Goal: Communication & Community: Answer question/provide support

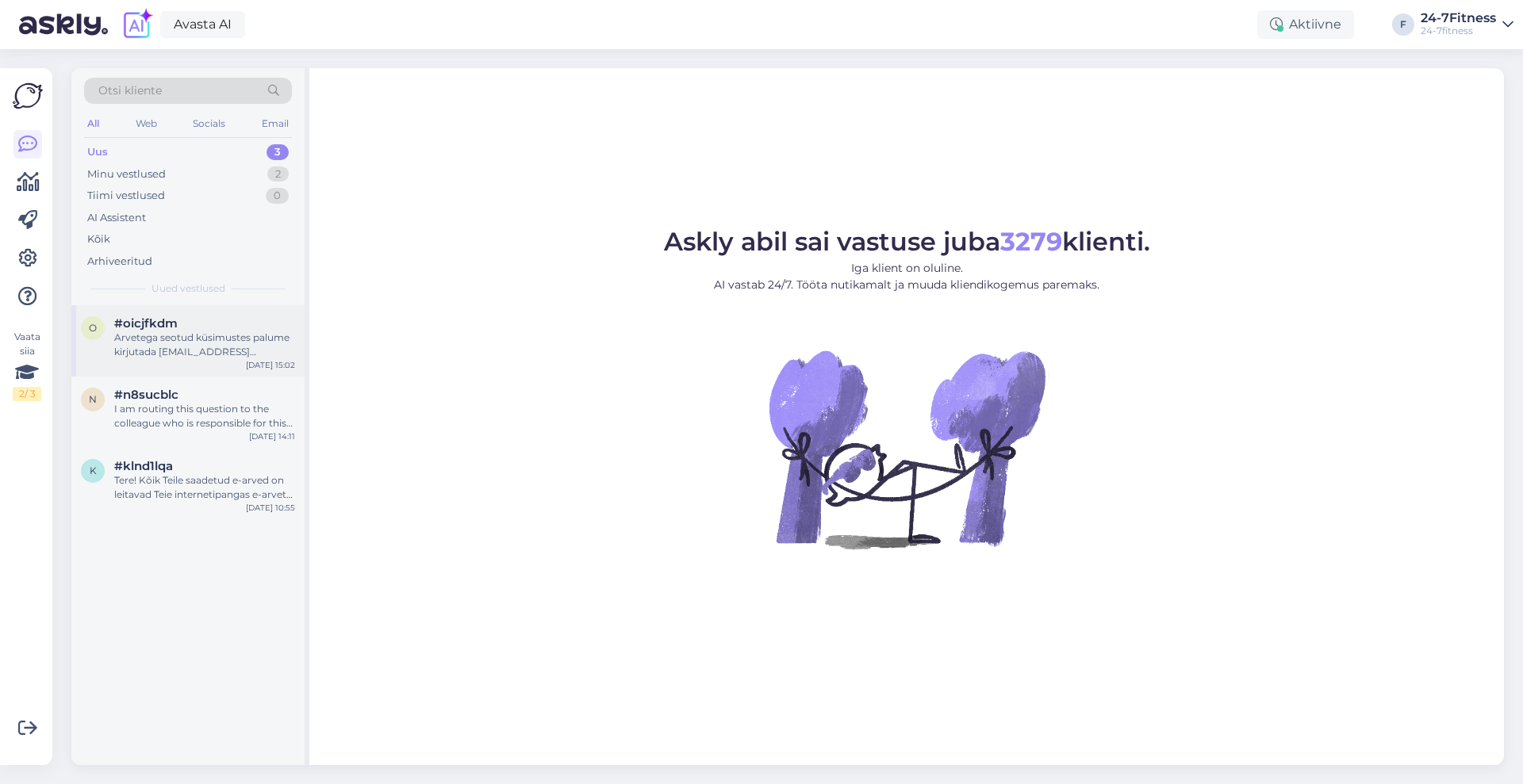
click at [209, 332] on div "Arvetega seotud küsimustes palume kirjutada [EMAIL_ADDRESS][DOMAIN_NAME]. Seal …" at bounding box center [204, 344] width 180 height 29
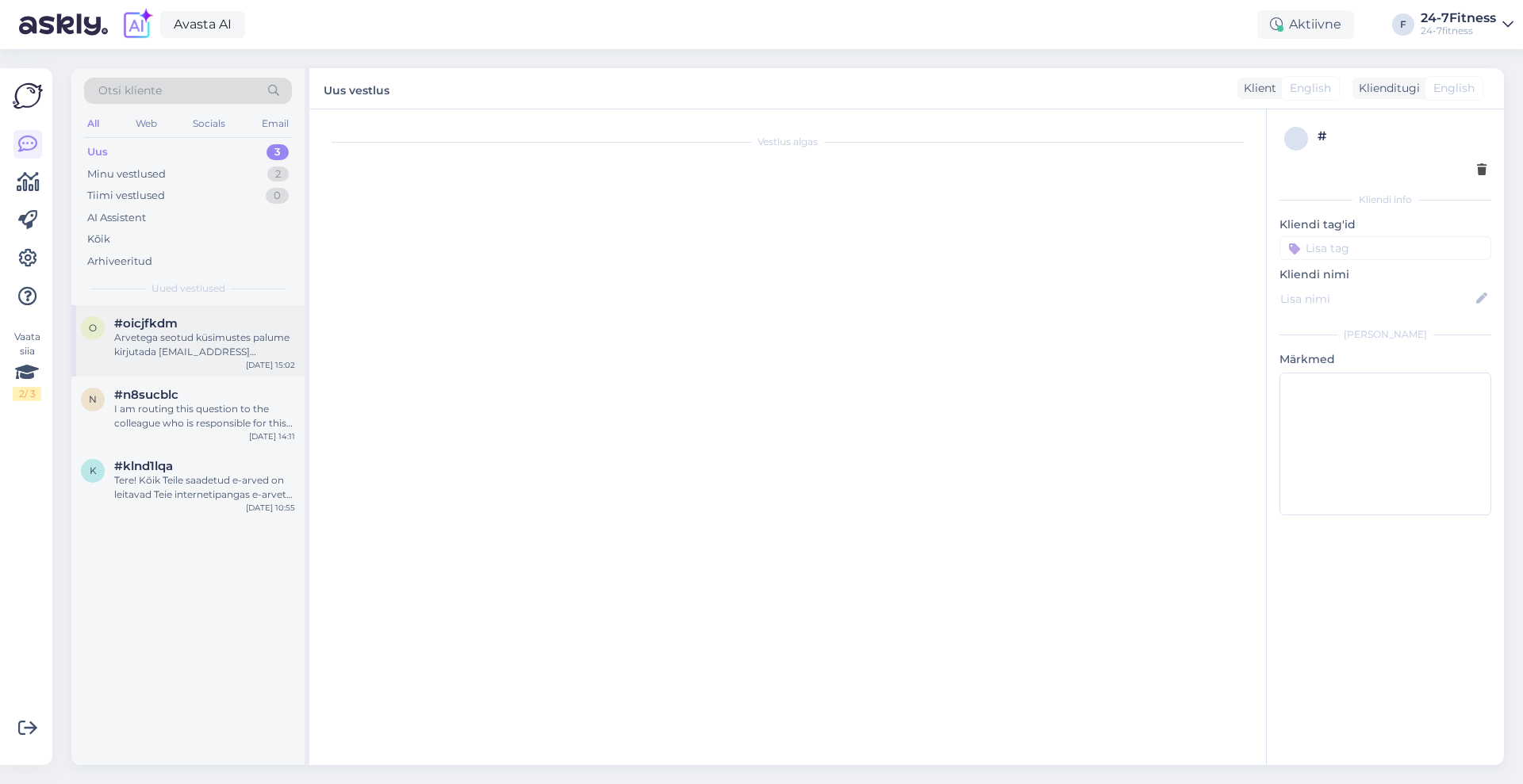
scroll to position [212, 0]
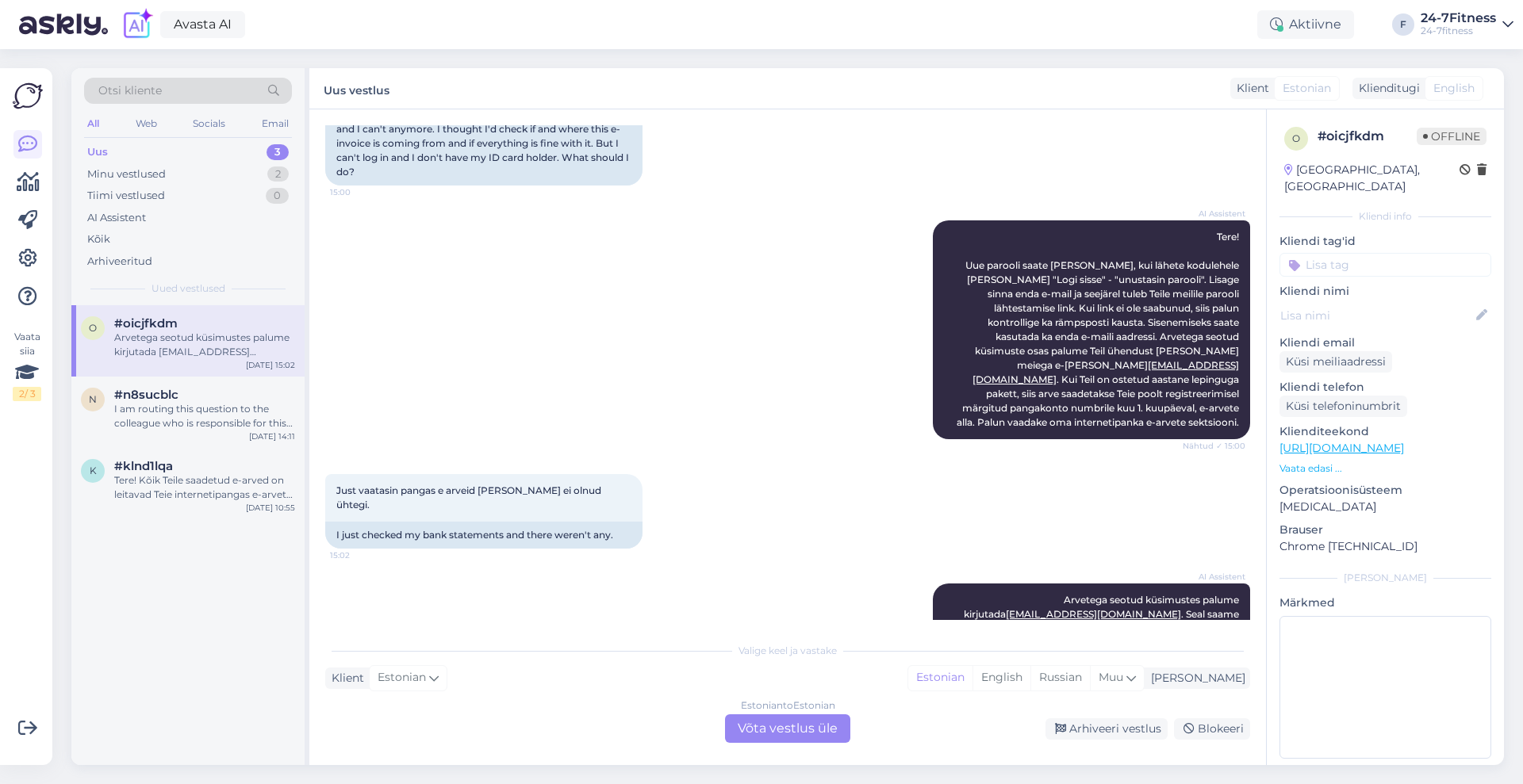
click at [110, 144] on div "Uus 3" at bounding box center [188, 152] width 207 height 22
click at [1117, 728] on div "Arhiveeri vestlus" at bounding box center [1106, 729] width 122 height 21
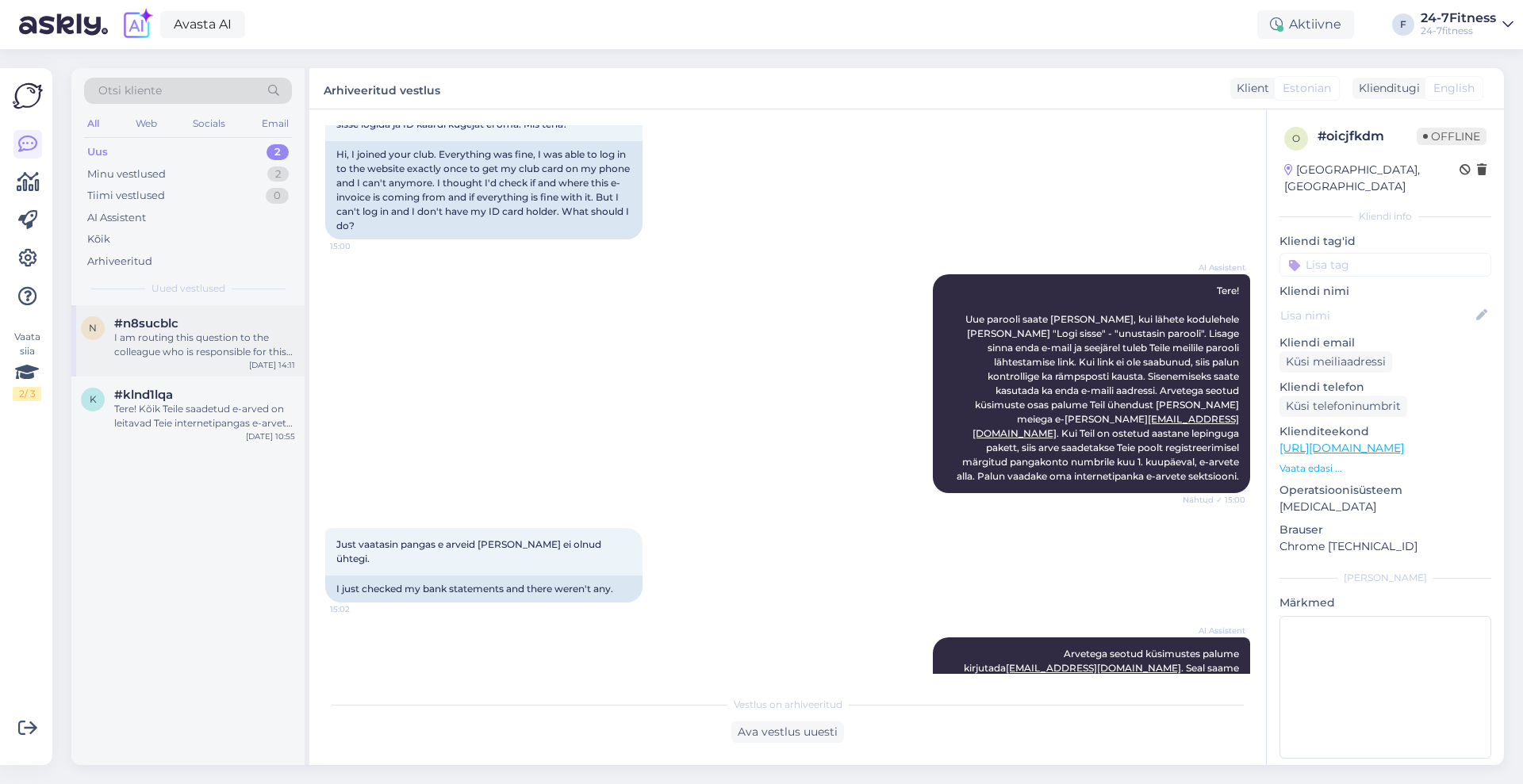
click at [171, 353] on div "I am routing this question to the colleague who is responsible for this topic. …" at bounding box center [204, 344] width 180 height 29
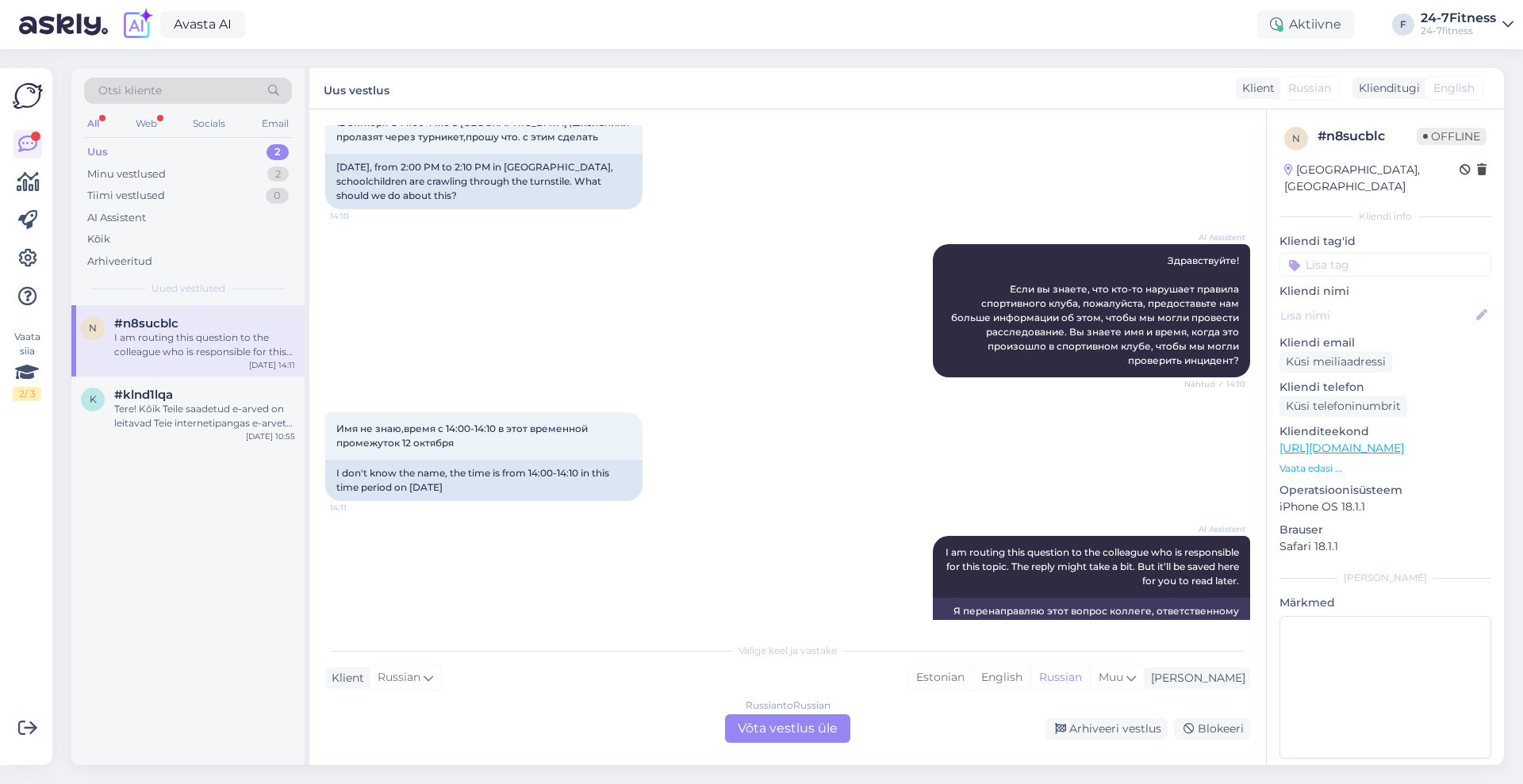
scroll to position [69, 0]
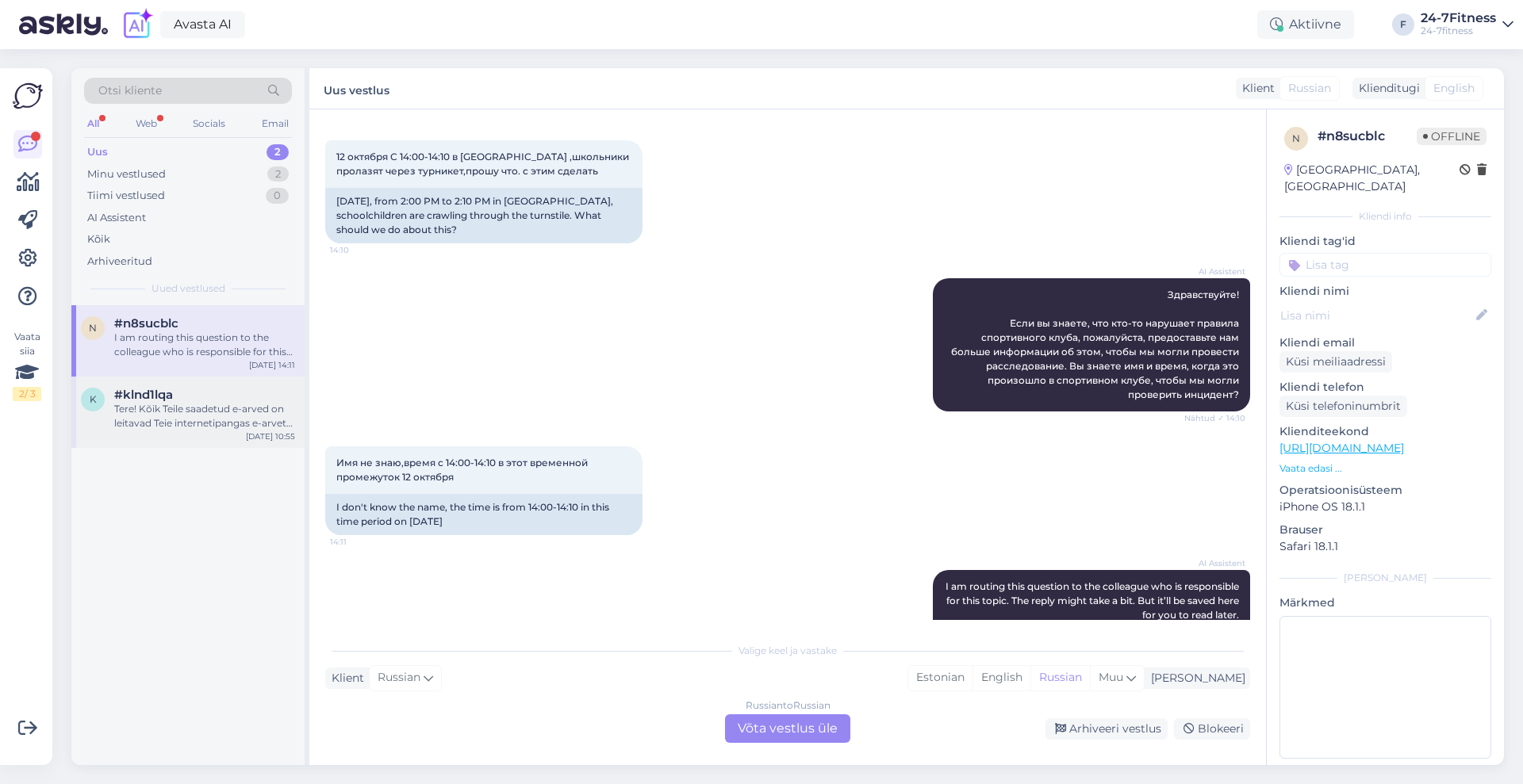
click at [217, 429] on div "Tere! Kõik Teile saadetud e-arved on leitavad Teie internetipangas e-arvete sek…" at bounding box center [204, 416] width 180 height 29
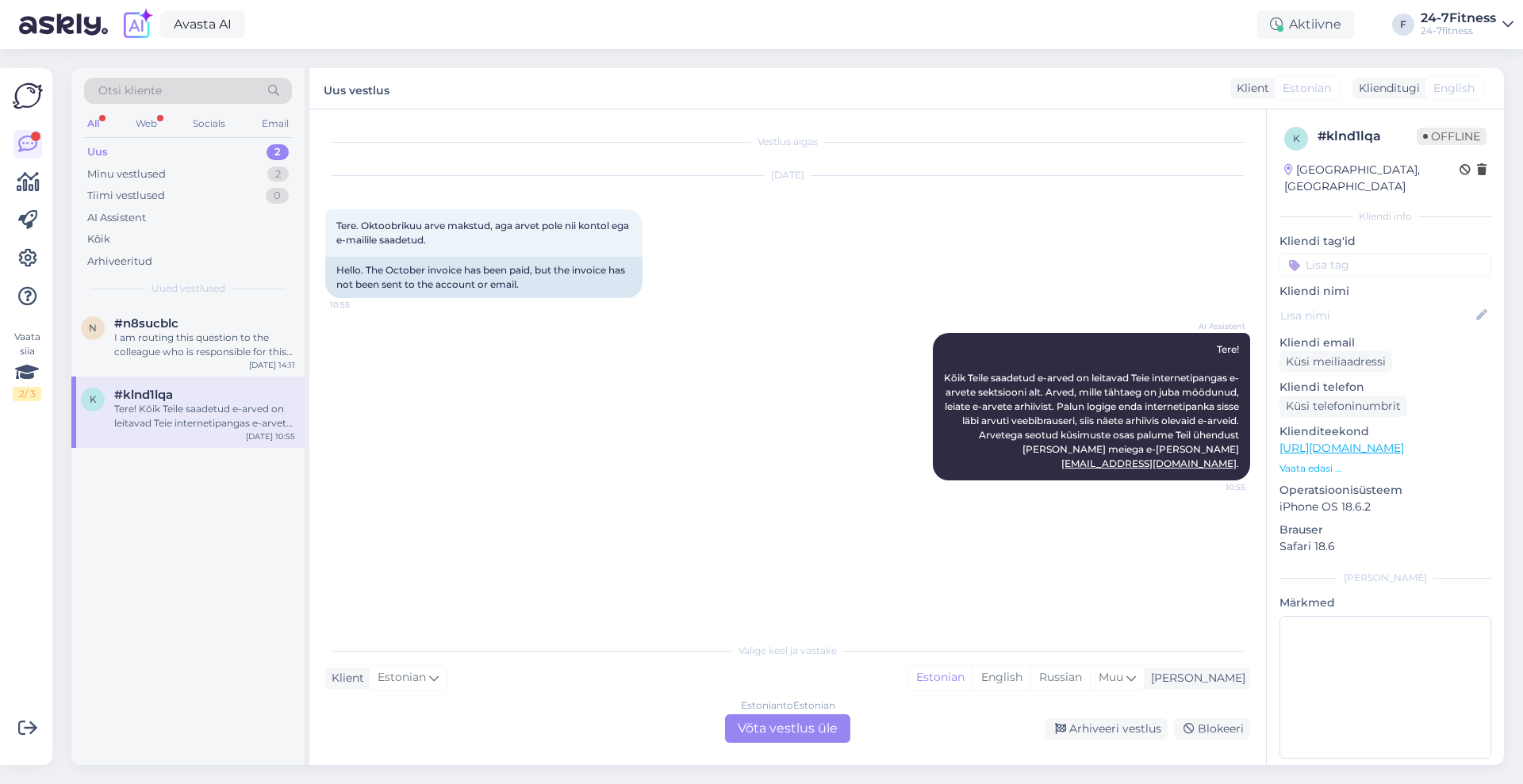
scroll to position [0, 0]
click at [1131, 731] on div "Arhiveeri vestlus" at bounding box center [1106, 729] width 122 height 21
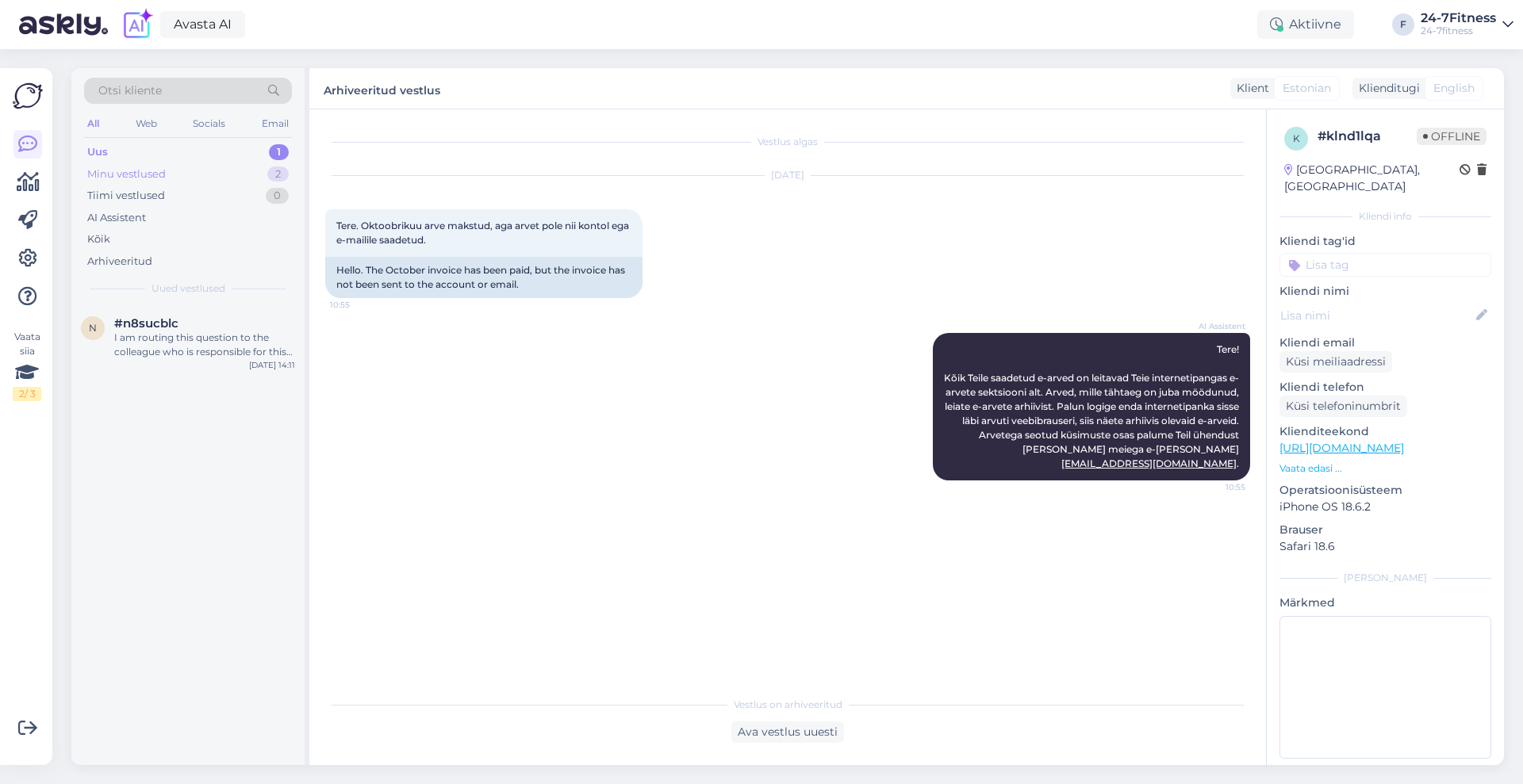
click at [160, 177] on div "Minu vestlused" at bounding box center [126, 174] width 79 height 16
click at [190, 335] on div "Благодарим Вас за письмо! В нашей системе Ваша учётная запись уже привязана к а…" at bounding box center [204, 344] width 180 height 29
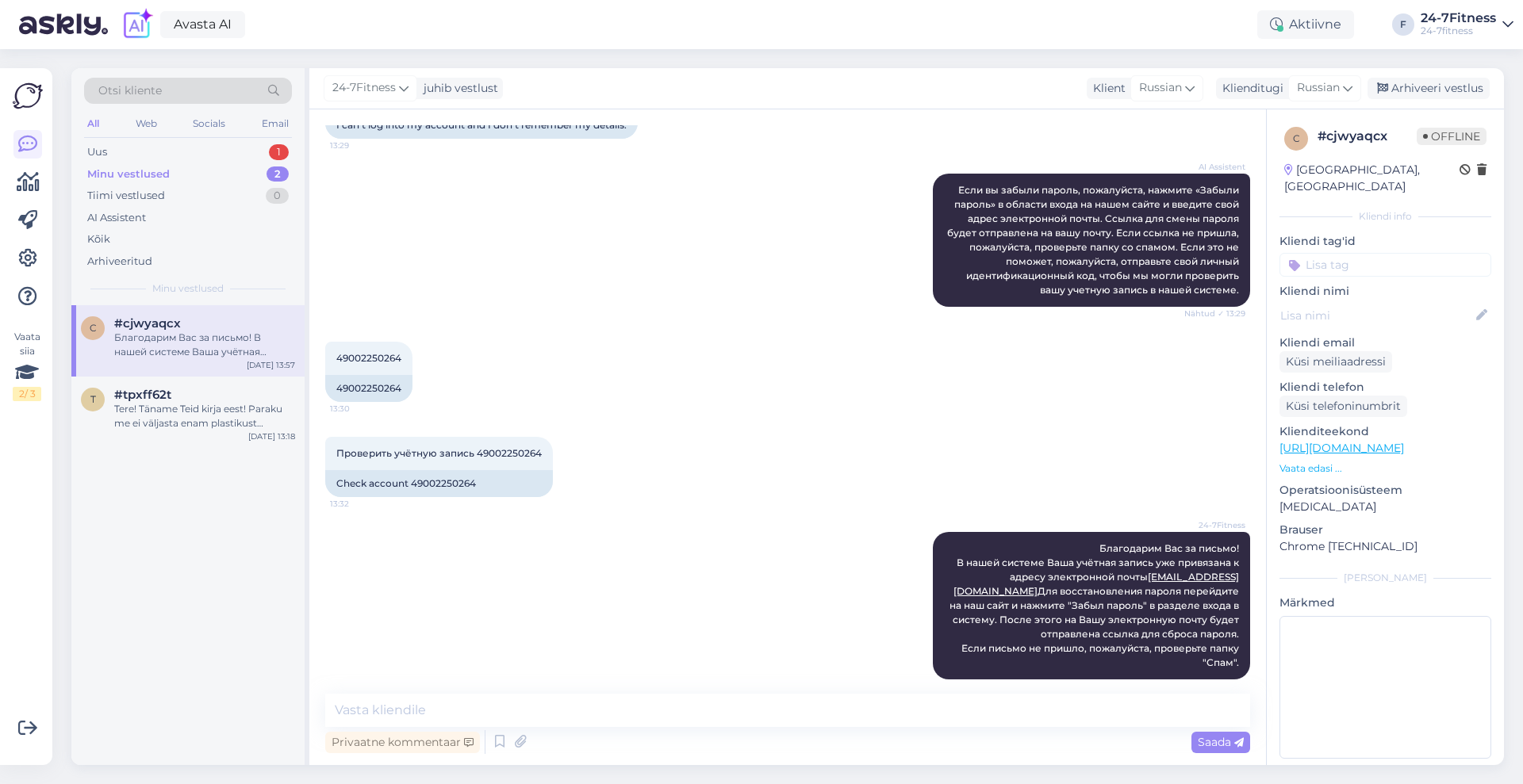
scroll to position [654, 0]
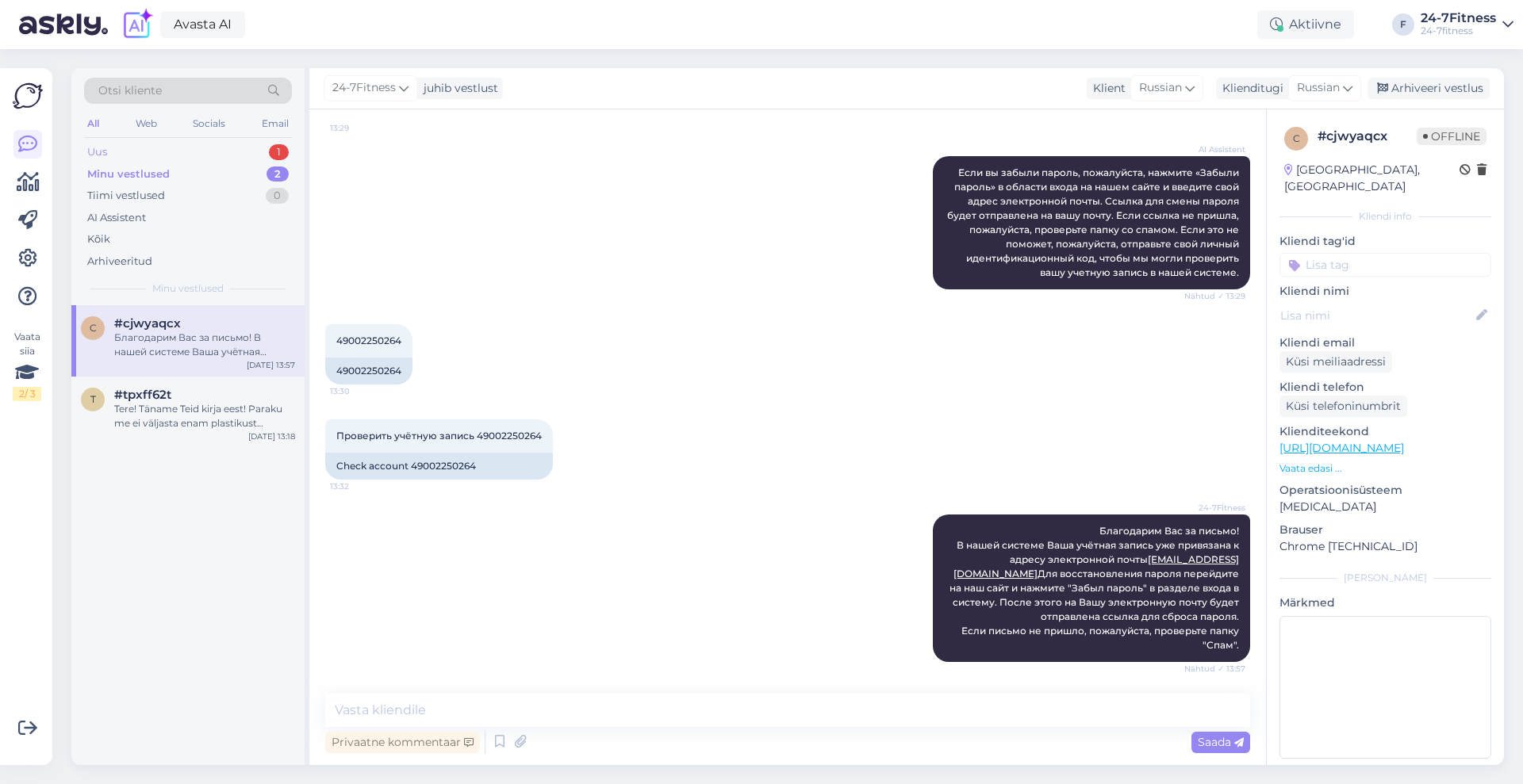
click at [138, 153] on div "Uus 1" at bounding box center [188, 152] width 207 height 22
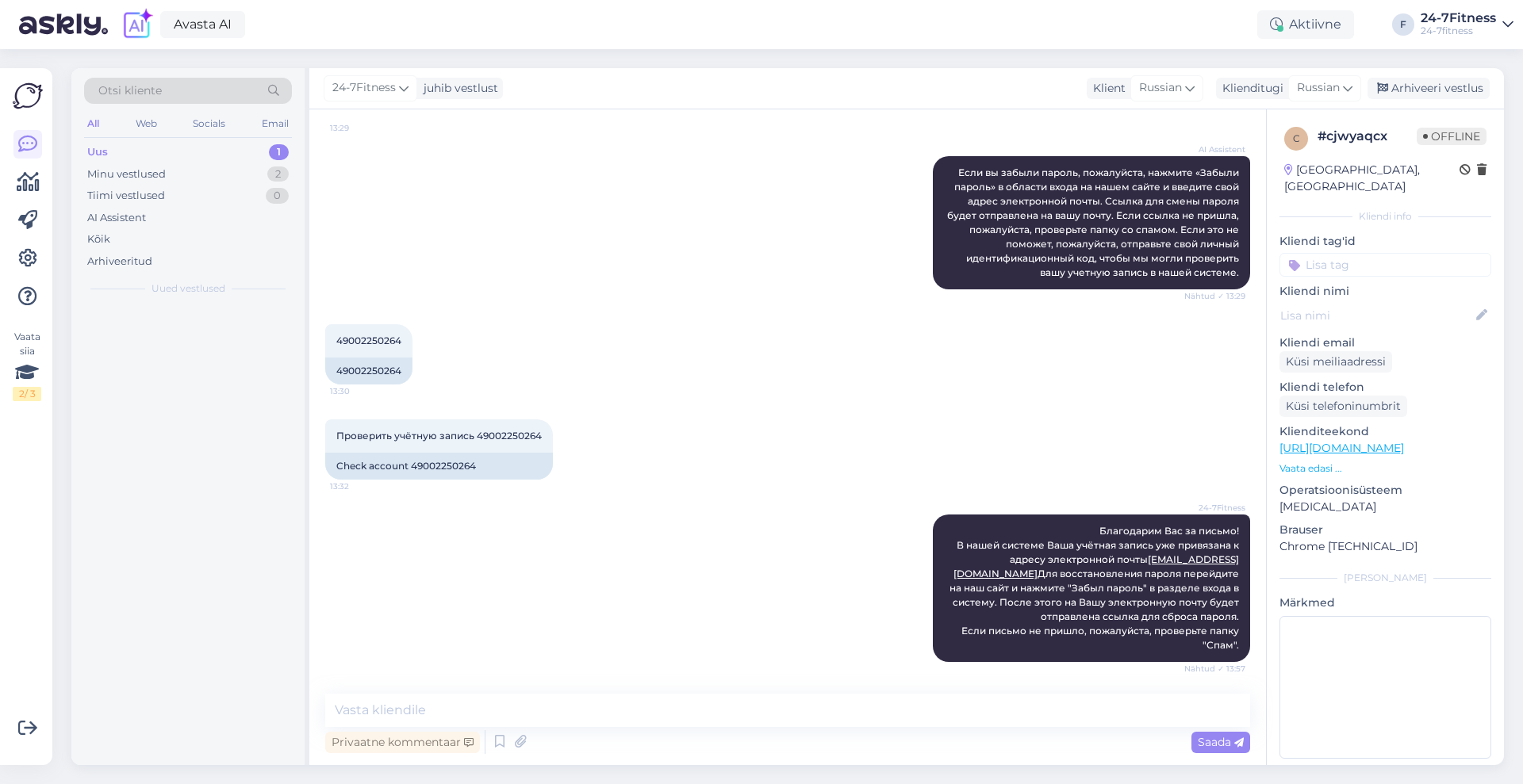
click at [105, 153] on div "Uus" at bounding box center [97, 152] width 21 height 16
click at [95, 149] on div "Uus" at bounding box center [97, 152] width 21 height 16
click at [157, 312] on div "n #n8sucblc I am routing this question to the colleague who is responsible for …" at bounding box center [188, 340] width 233 height 71
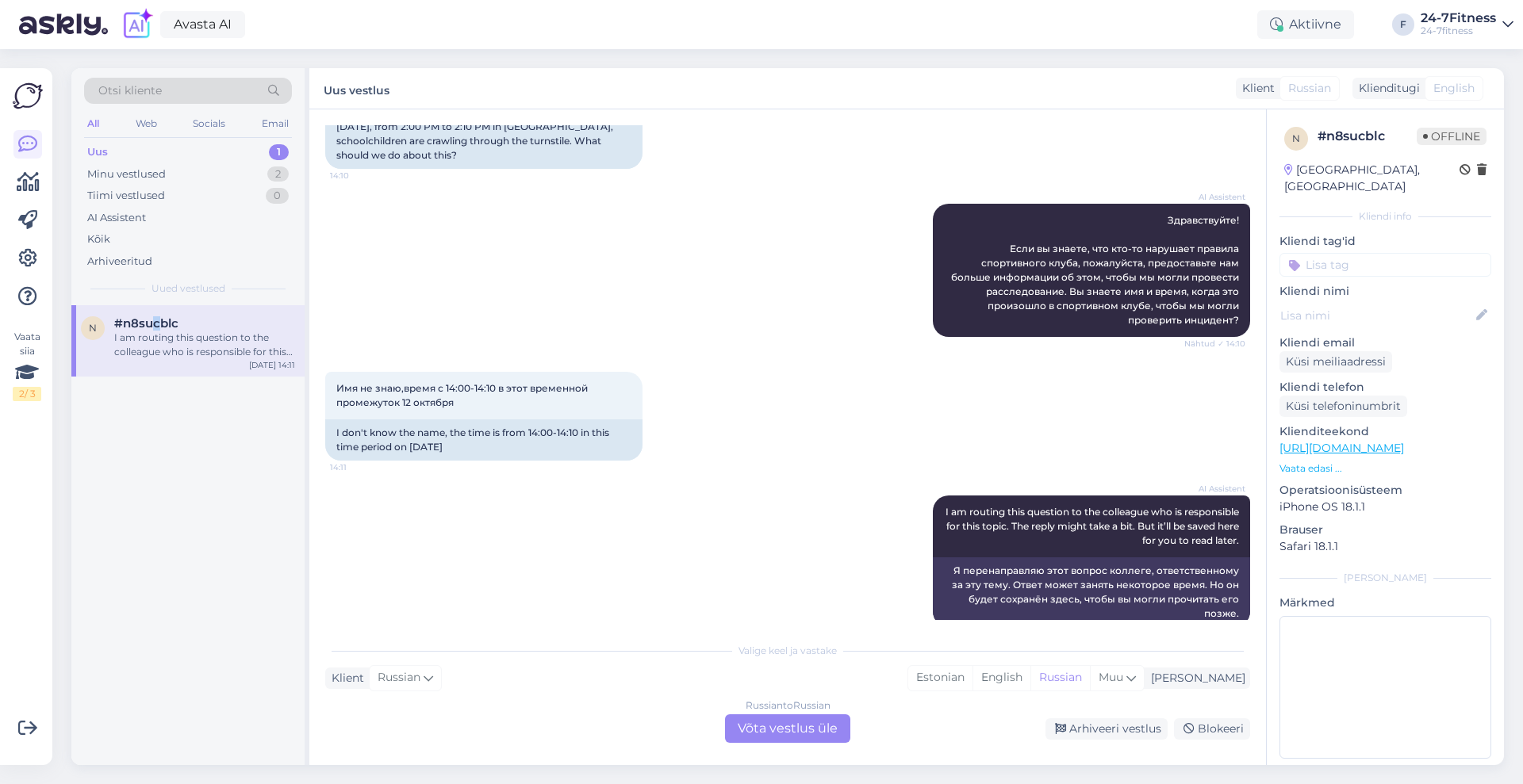
scroll to position [168, 0]
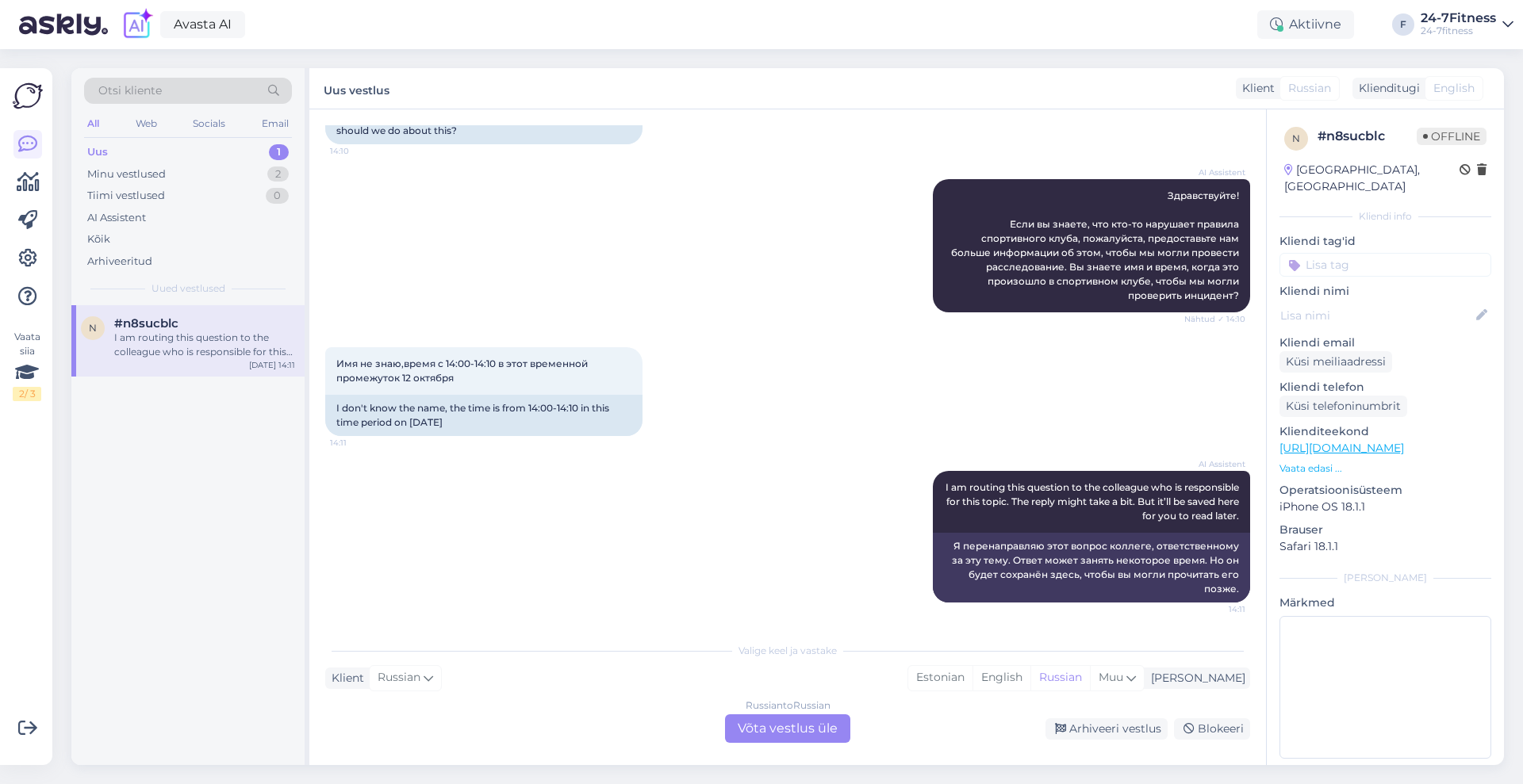
click at [805, 721] on div "Russian to Russian Võta vestlus üle" at bounding box center [787, 728] width 125 height 29
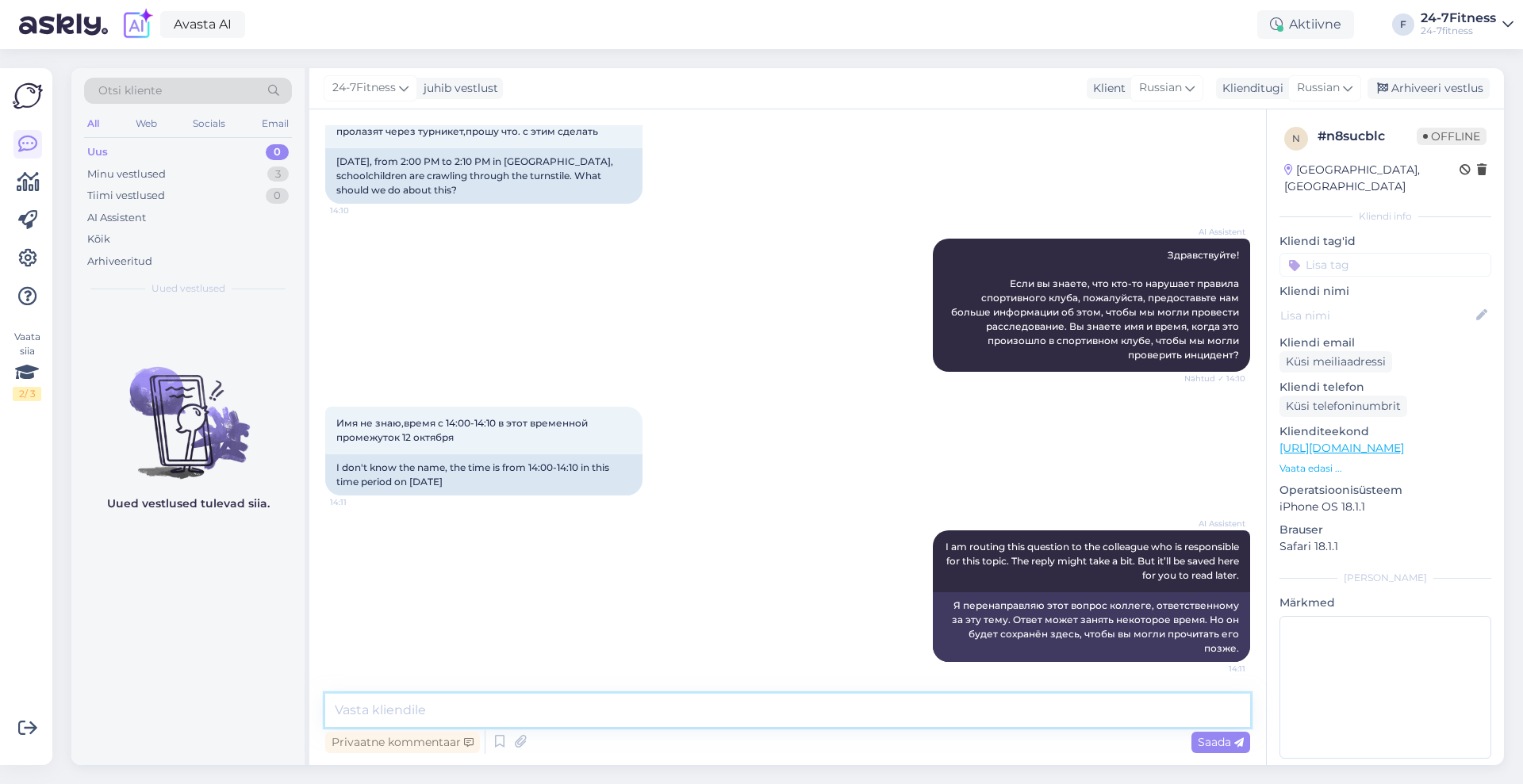
click at [785, 721] on textarea at bounding box center [787, 710] width 925 height 34
click at [1334, 89] on span "Russian" at bounding box center [1318, 88] width 43 height 17
type input "est"
click at [1294, 166] on link "Estonian" at bounding box center [1288, 158] width 175 height 25
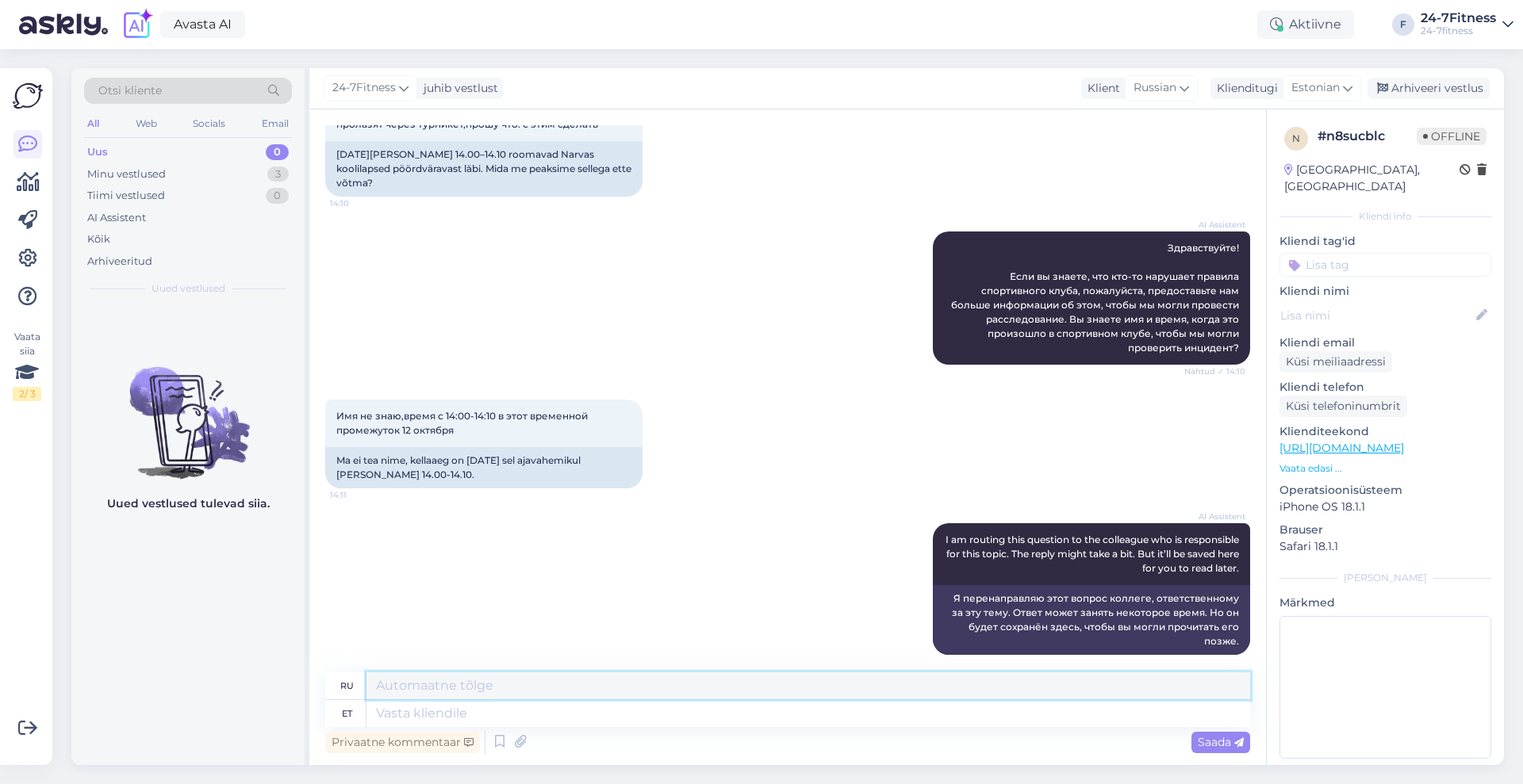
click at [838, 699] on textarea at bounding box center [808, 686] width 883 height 27
click at [790, 718] on textarea at bounding box center [808, 713] width 883 height 27
type textarea "Tere!"
type textarea "Привет!"
type textarea "Tere! Täname T"
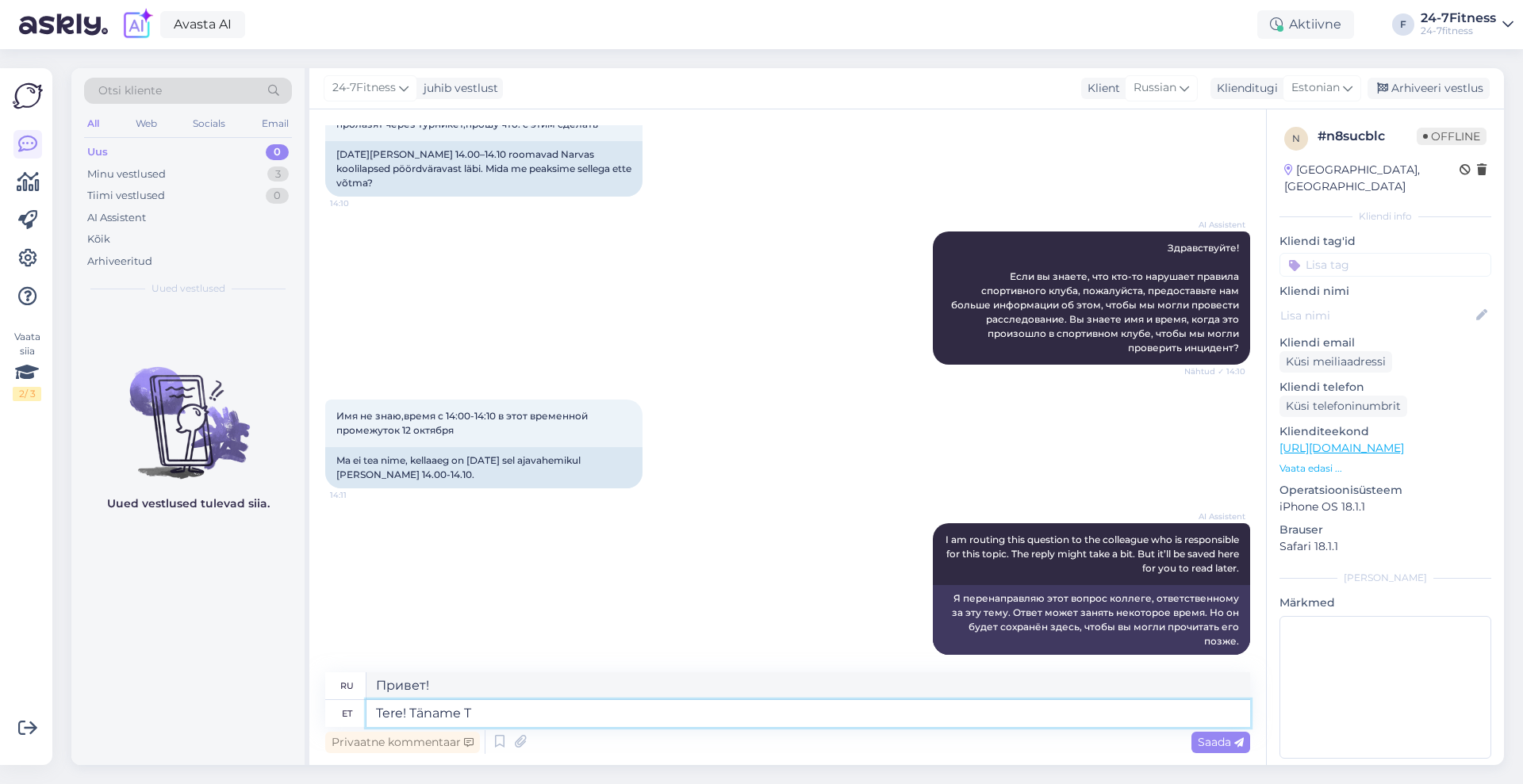
type textarea "Привет! [GEOGRAPHIC_DATA]."
type textarea "Tere! Täname Teid info"
type textarea "Здравствуйте! Спасибо за информацию."
type textarea "Tere! Täname Teid info edastamise e"
type textarea "Здравствуйте! Спасибо, что поделились информацией."
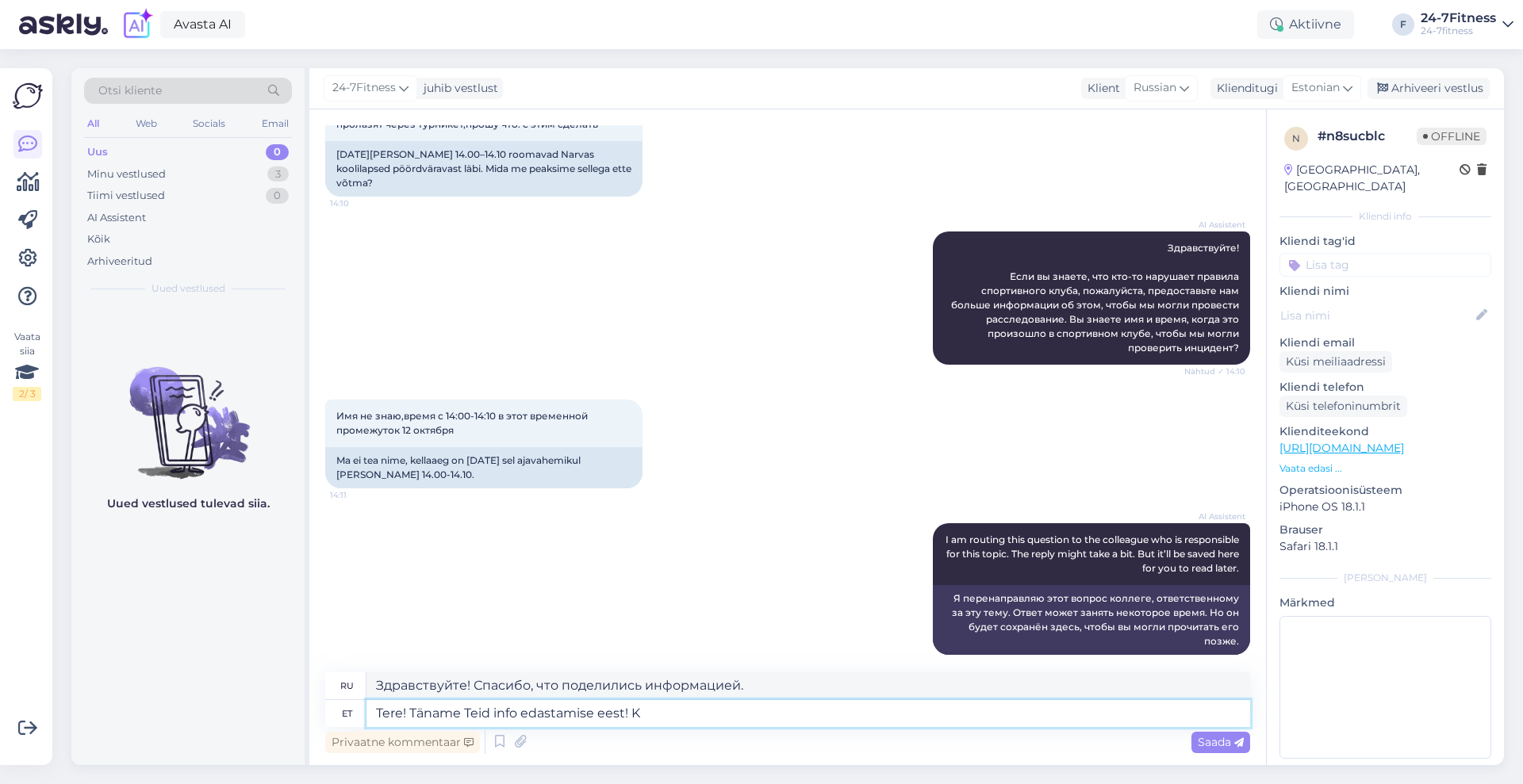
type textarea "Tere! Täname Teid info edastamise eest! Ko"
type textarea "Здравствуйте! Спасибо, что поделились информацией!"
type textarea "Tere! Täname Teid info edastamise eest! Kontrollime an"
type textarea "Здравствуйте! Спасибо за информацию! Мы проверим."
type textarea "Tere! Täname Teid info edastamise eest! Kontrollime antud tege"
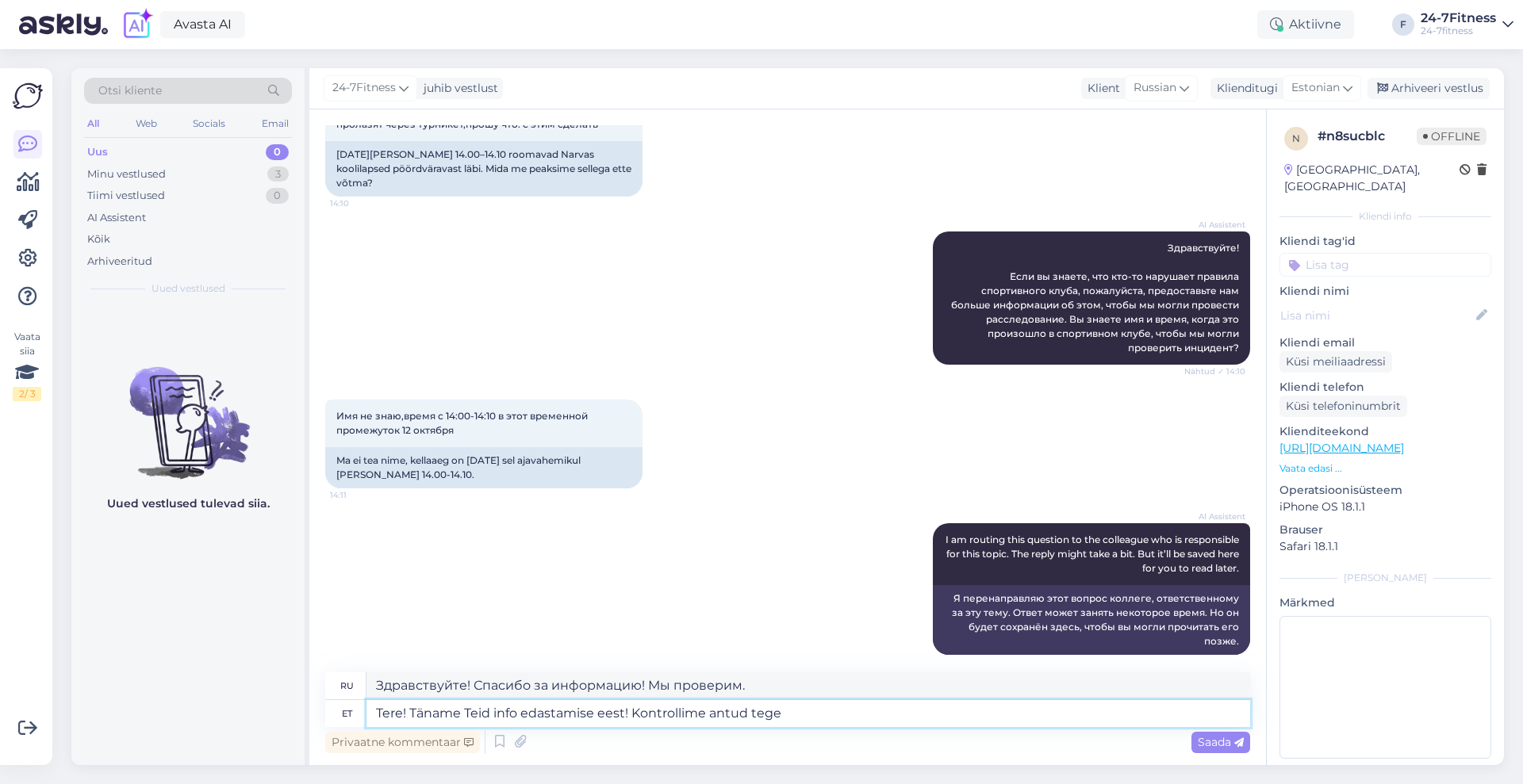
type textarea "Здравствуйте! Спасибо за предоставленную информацию! Мы проверим."
type textarea "Tere! Täname Teid info edastamise eest! Kontrollime antud tegevuse"
type textarea "Здравствуйте! Спасибо за информацию! Мы проверим эту активность."
type textarea "Tere! Täname Teid info edastamise eest! Kontrollime antud tegevuse [PERSON_NAME]"
type textarea "Здравствуйте! Спасибо, что поделились информацией! Мы проверим эту активность."
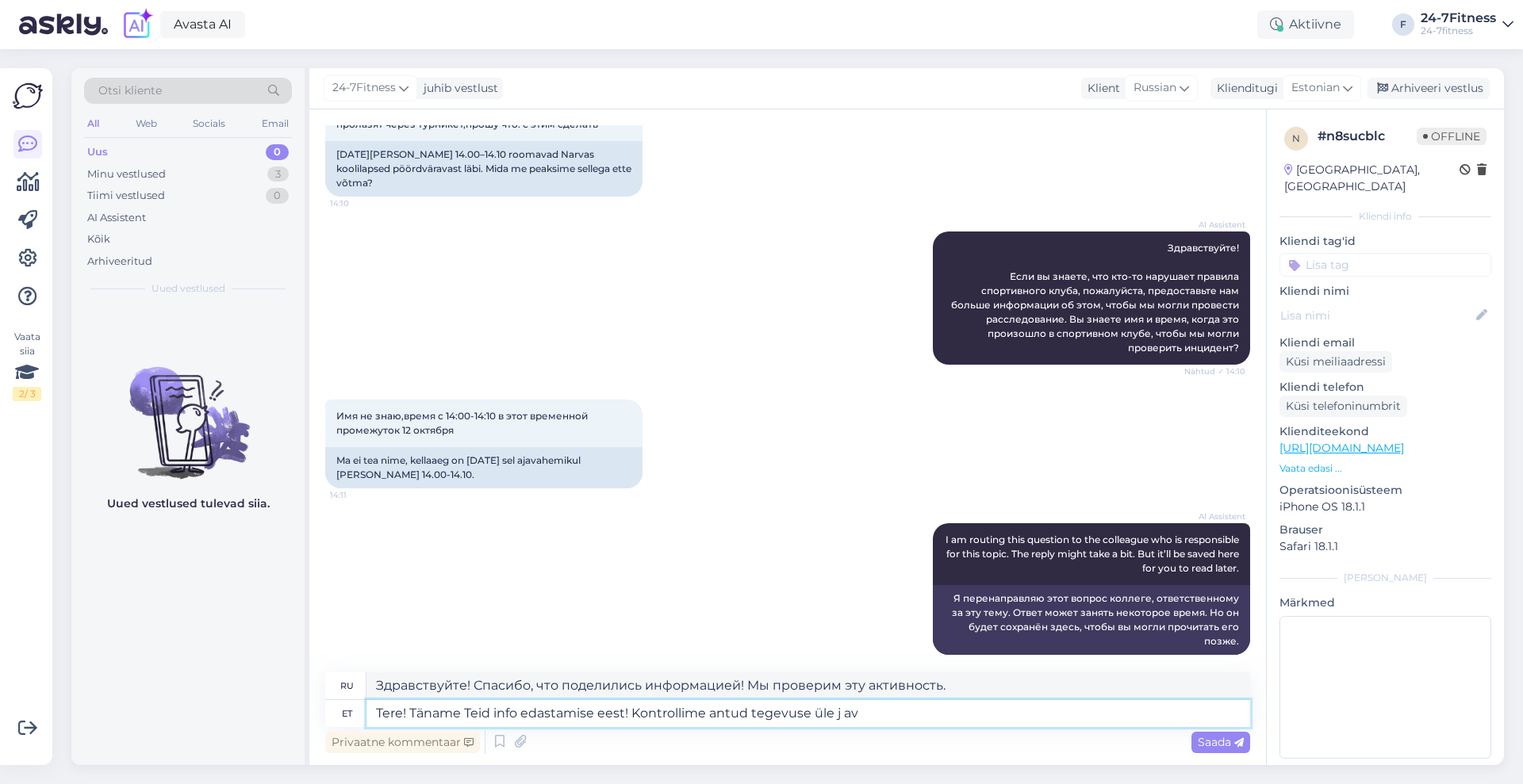
type textarea "Tere! Täname Teid info edastamise eest! Kontrollime antud tegevuse üle j avõ"
type textarea "Здравствуйте! Спасибо за информацию! Мы проверим эту активность и"
type textarea "Tere! Täname Teid info edastamise eest! Kontrollime antud tegevuse üle j avõtame"
type textarea "Здравствуйте! Спасибо за предоставленную информацию! Мы проверим эту активность…"
type textarea "Tere! Täname Teid info edastamise eest! Kontrollime antud tegevuse üle j"
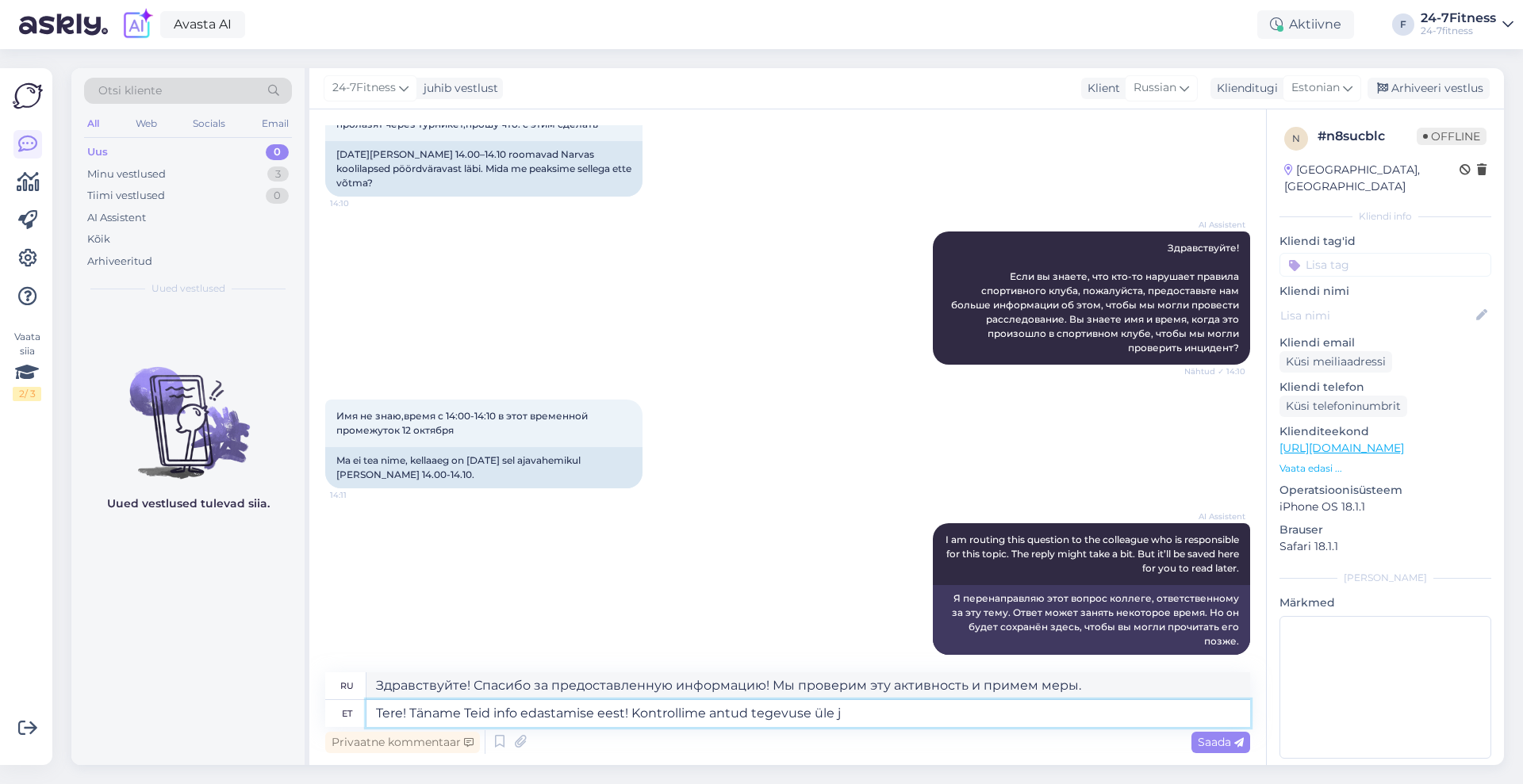
type textarea "Здравствуйте! Спасибо за информацию! Мы проверим эту активность и"
type textarea "Tere! Täname Teid info edastamise eest! Kontrollime antud tegevuse [PERSON_NAME…"
type textarea "Здравствуйте! Спасибо за предоставленную информацию! Мы проверим эту активность…"
type textarea "Tere! Täname Teid info edastamise eest! Kontrollime antud tegevuse [PERSON_NAME…"
type textarea "Здравствуйте! Спасибо, что поделились информацией! Мы проверим это задание и ре…"
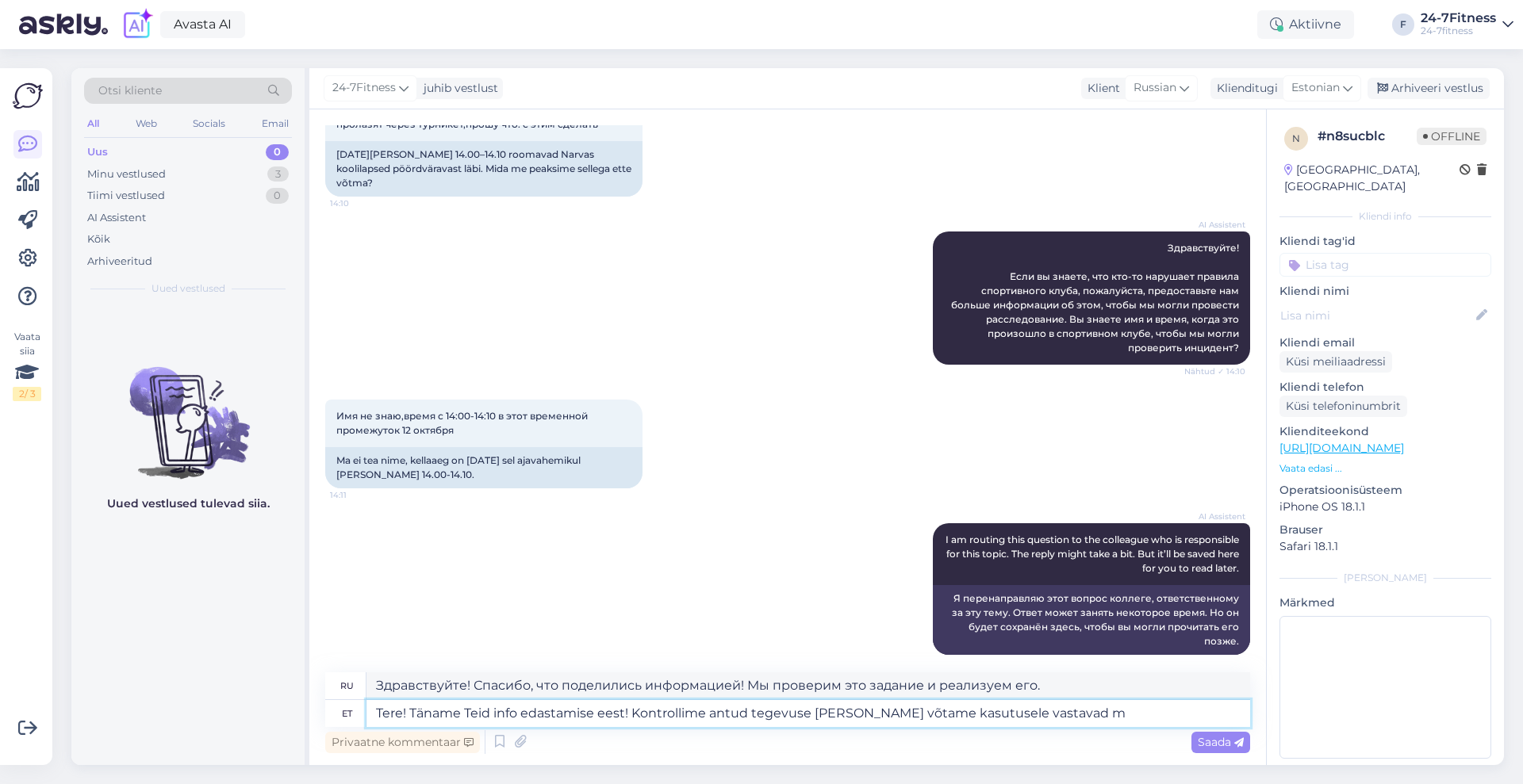
type textarea "Tere! Täname Teid info edastamise eest! Kontrollime antud tegevuse [PERSON_NAME…"
type textarea "Здравствуйте! Спасибо за предоставленную информацию! Мы проверим эту активность…"
type textarea "Tere! Täname Teid info edastamise eest! Kontrollime antud tegevuse [PERSON_NAME…"
type textarea "Здравствуйте! Спасибо, что поделились информацией! Мы проверим эту активность и…"
type textarea "Tere! Täname Teid info edastamise eest! Kontrollime antud tegevuse [PERSON_NAME…"
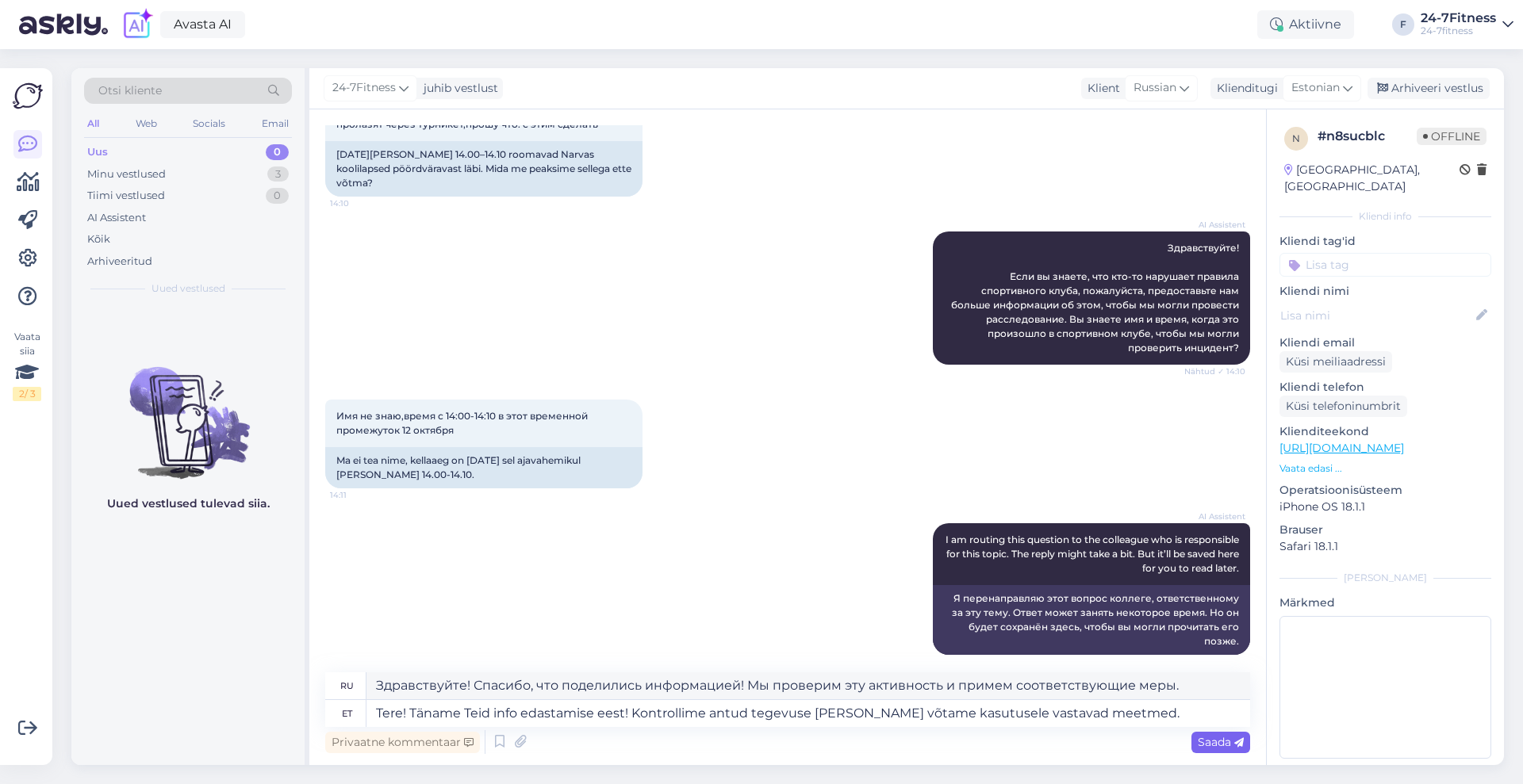
click at [1220, 741] on span "Saada" at bounding box center [1220, 741] width 46 height 14
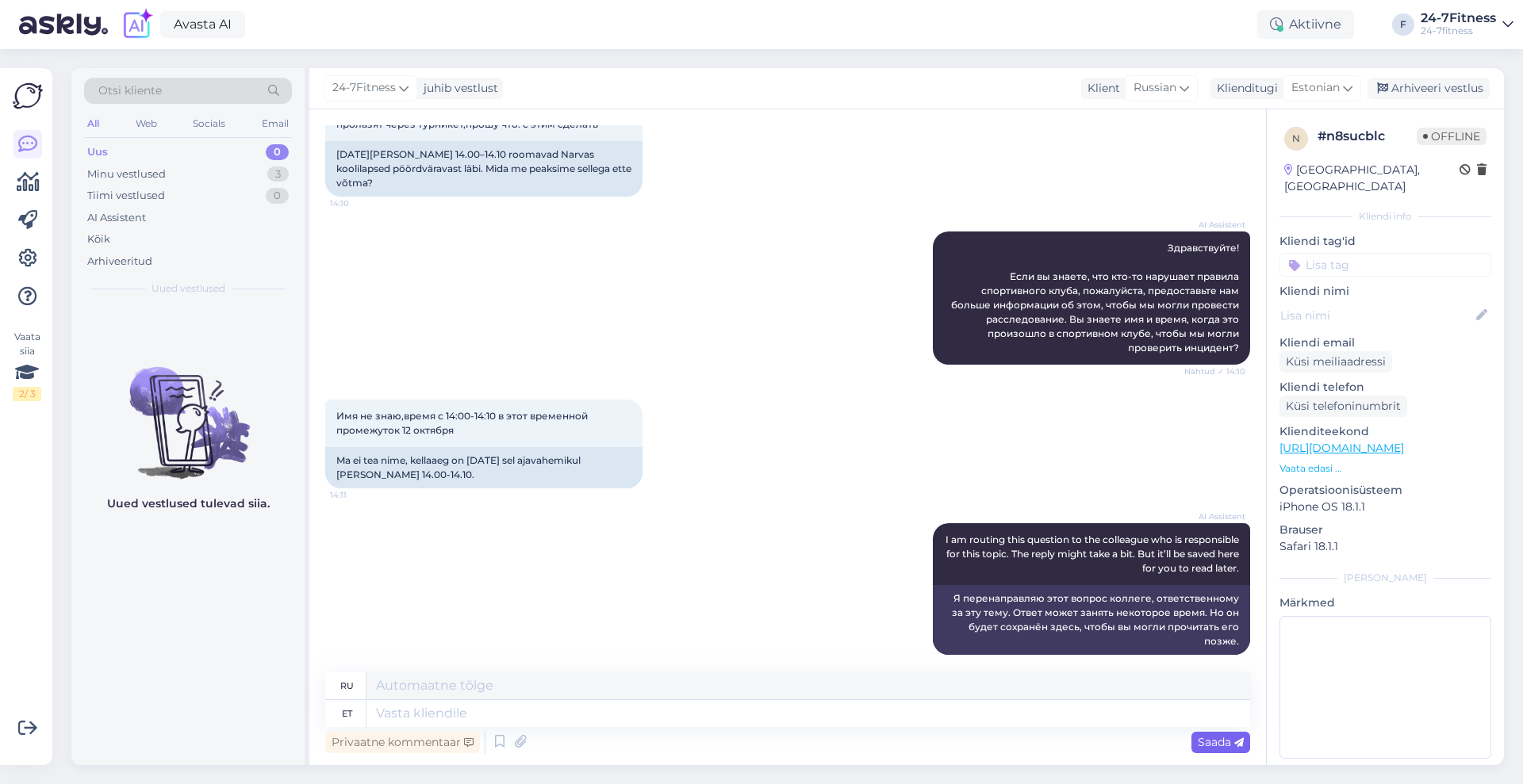
scroll to position [253, 0]
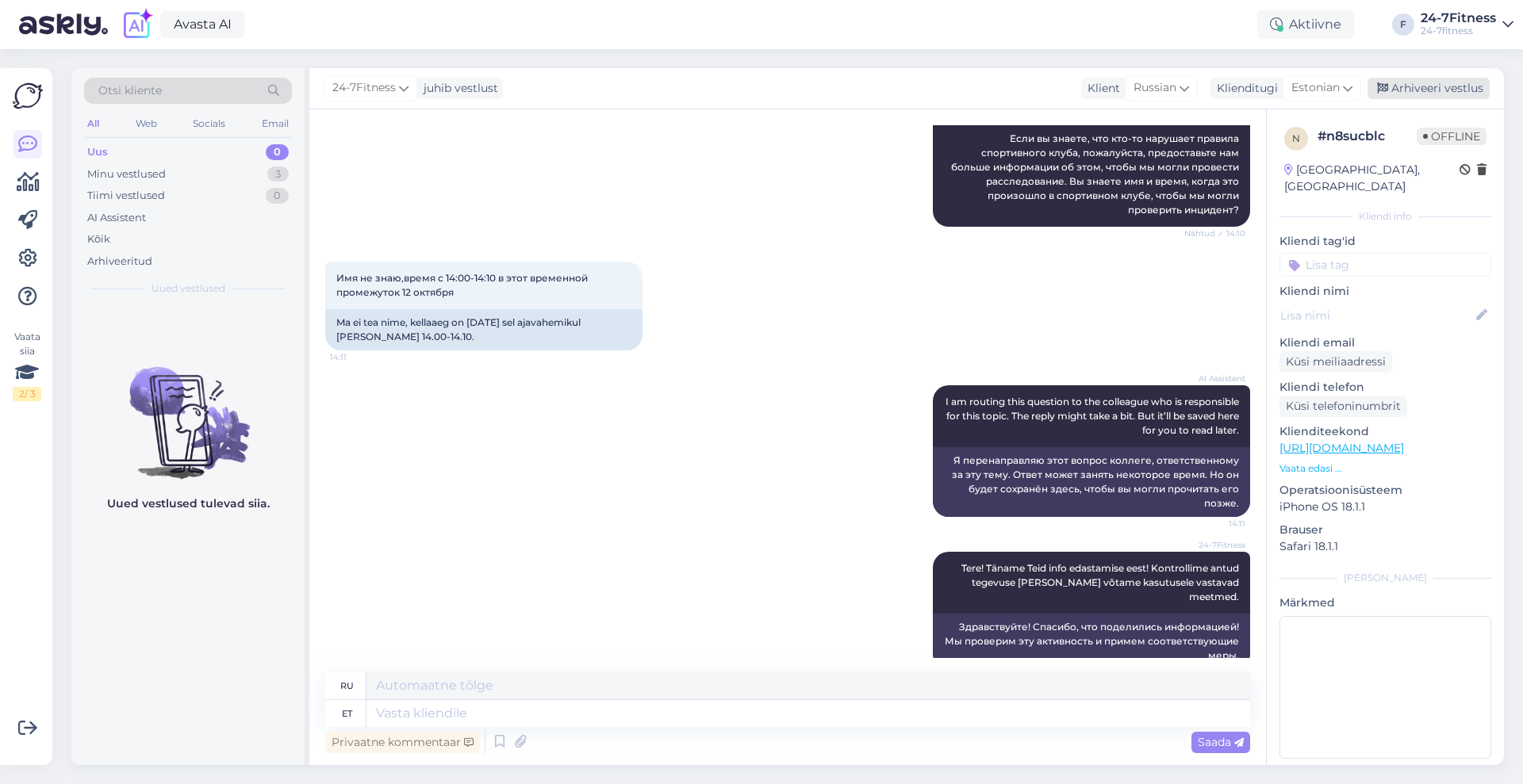
click at [1420, 87] on div "Arhiveeri vestlus" at bounding box center [1428, 89] width 122 height 21
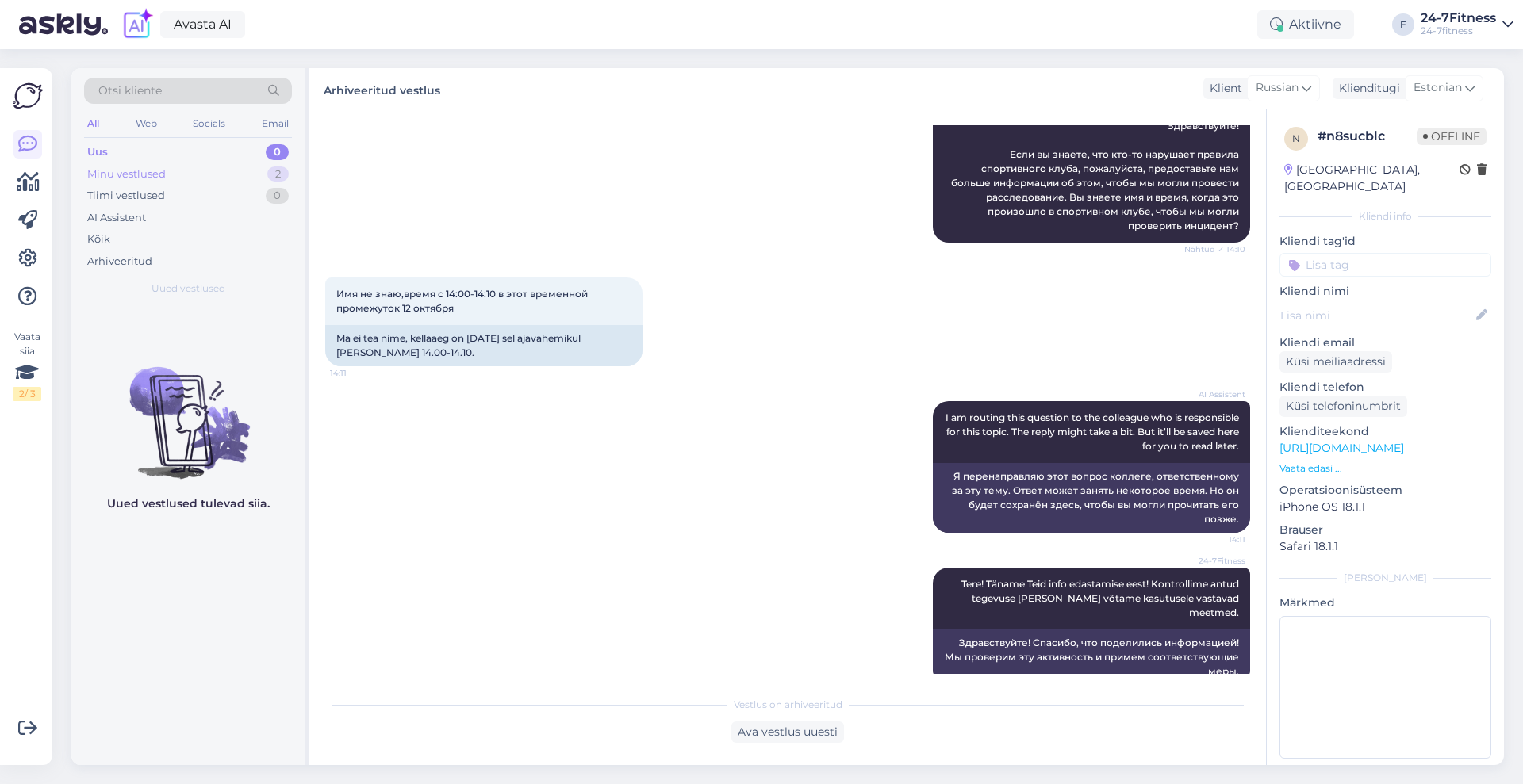
click at [167, 180] on div "Minu vestlused 2" at bounding box center [188, 174] width 207 height 22
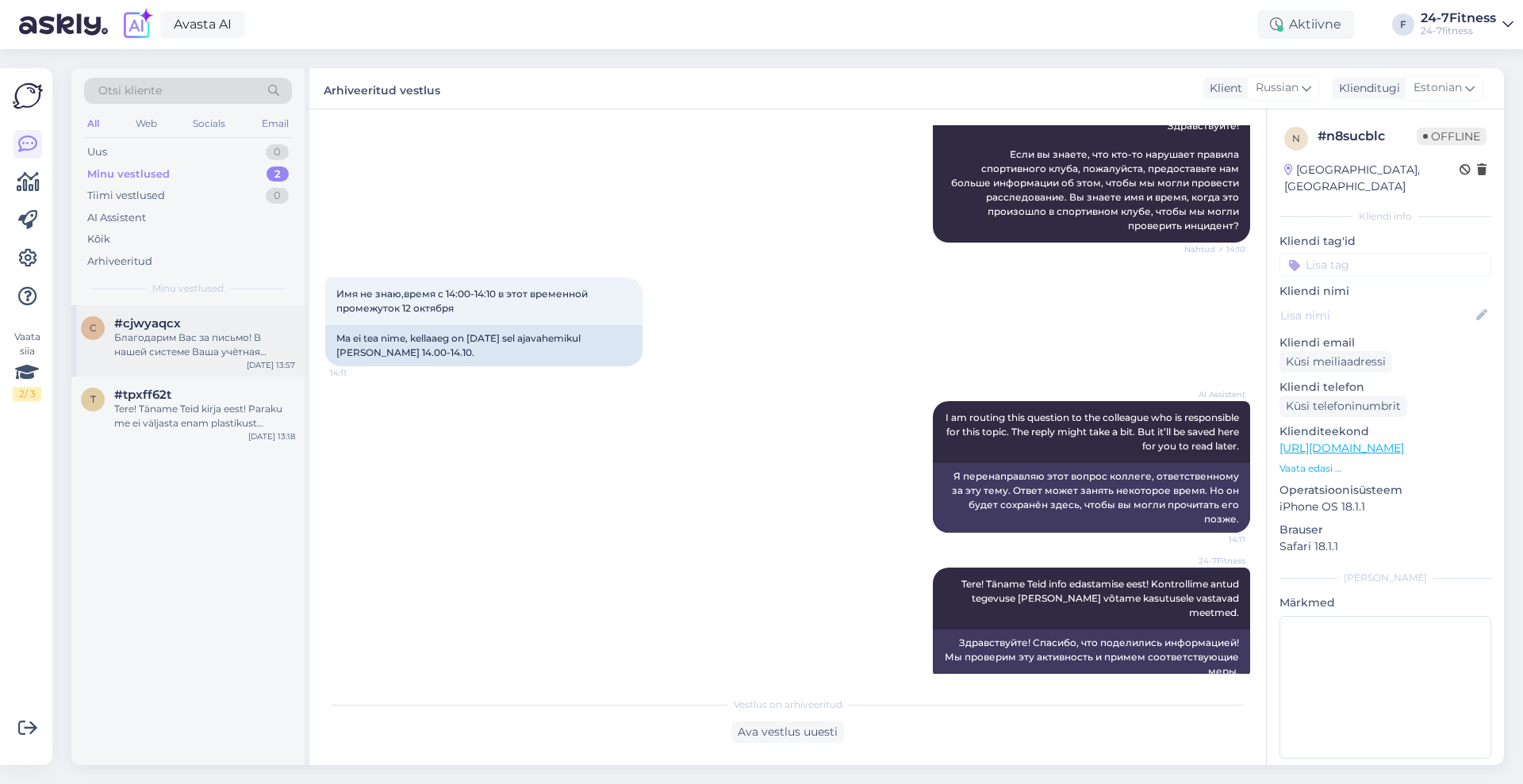
click at [176, 347] on div "Благодарим Вас за письмо! В нашей системе Ваша учётная запись уже привязана к а…" at bounding box center [204, 344] width 180 height 29
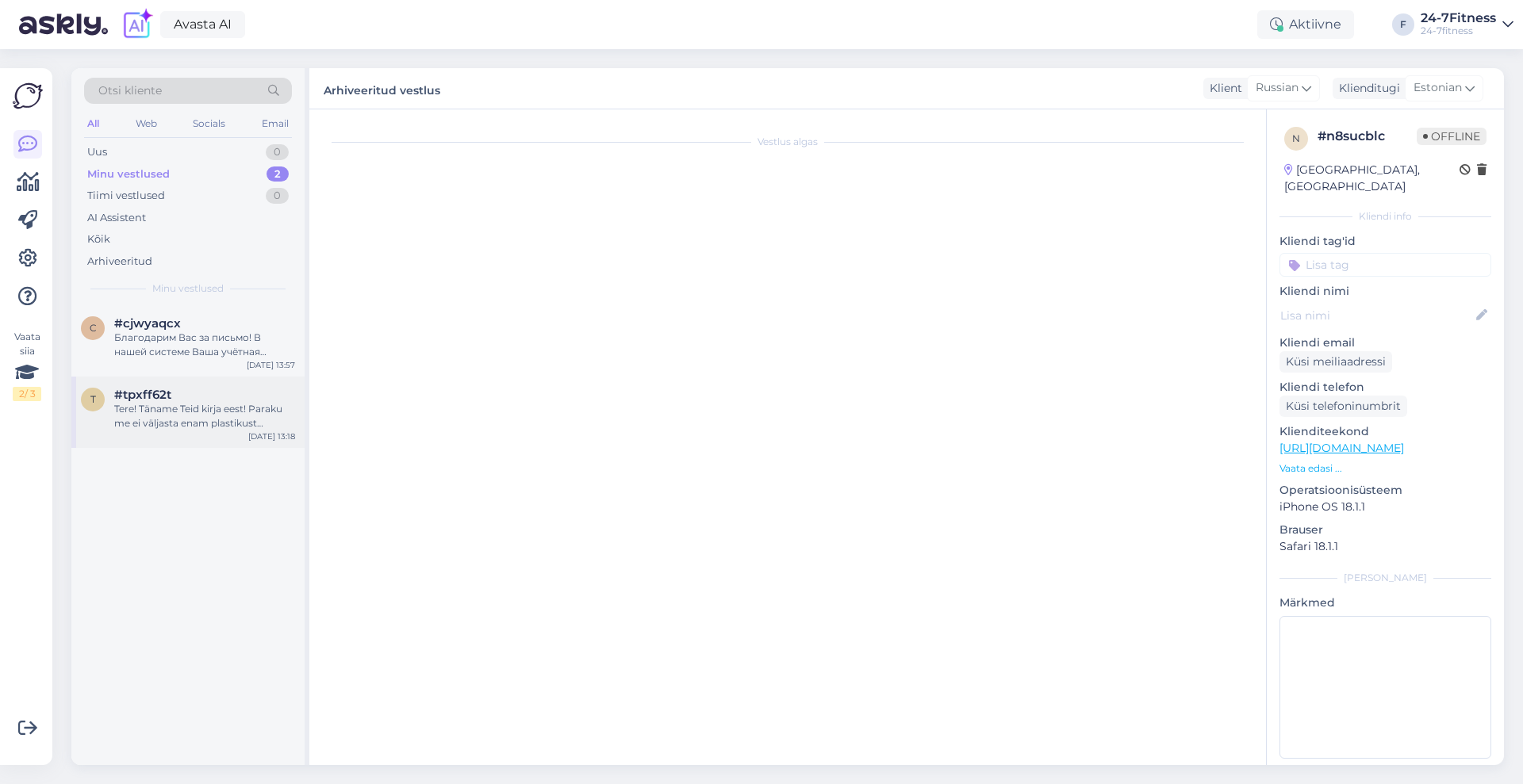
scroll to position [654, 0]
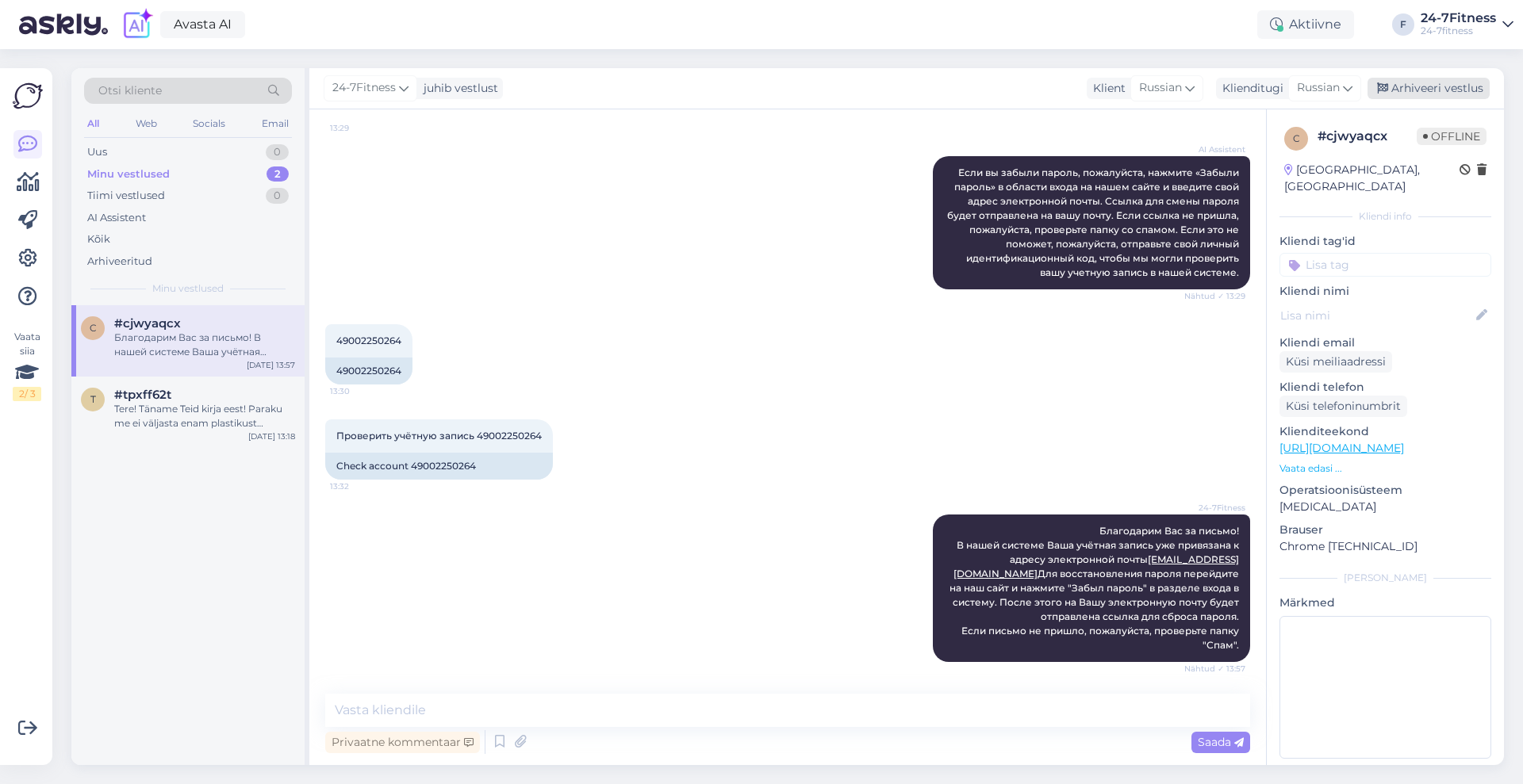
click at [1437, 84] on div "Arhiveeri vestlus" at bounding box center [1428, 89] width 122 height 21
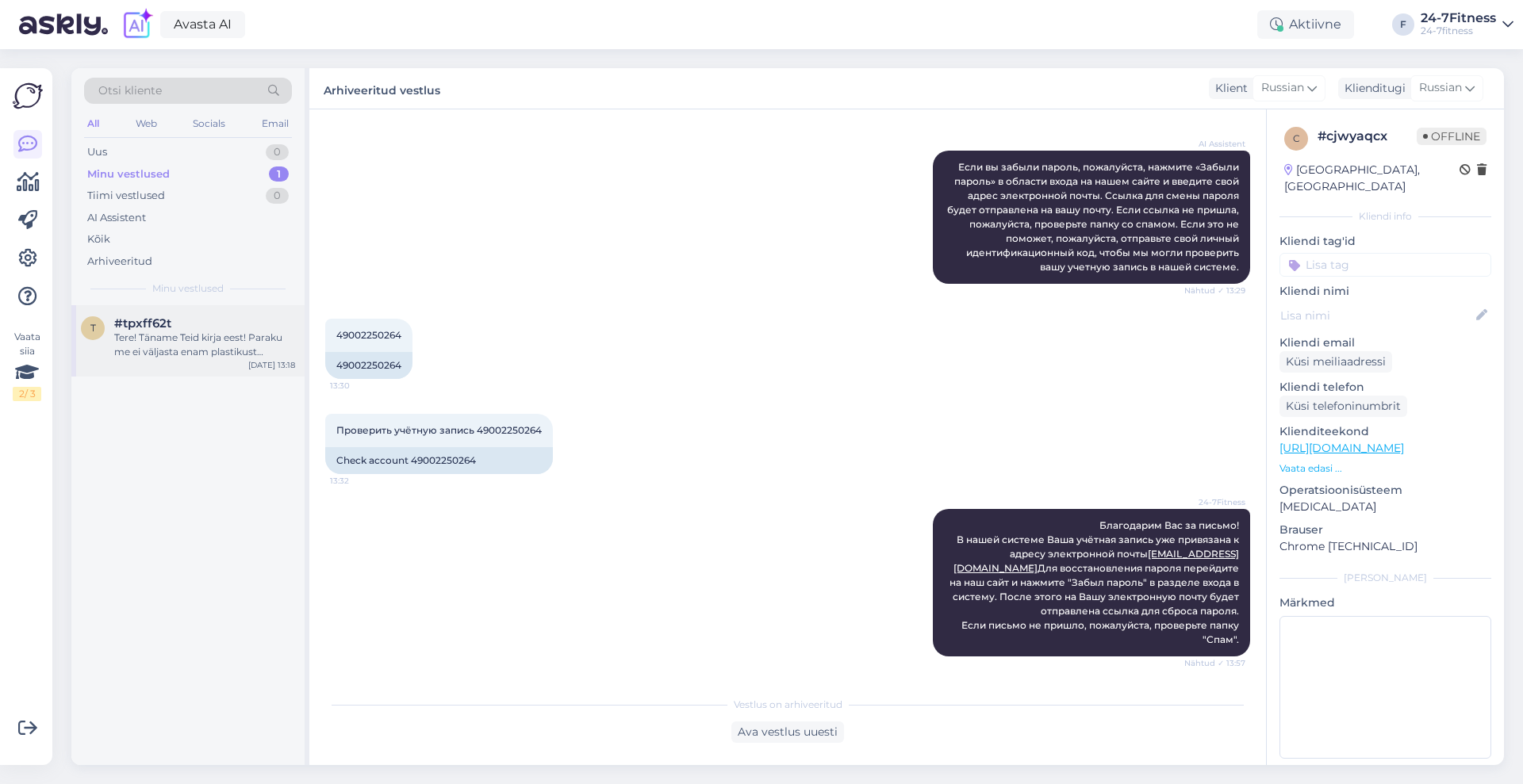
click at [240, 345] on div "Tere! Täname Teid kirja eest! Paraku me ei väljasta enam plastikust kliendikaar…" at bounding box center [204, 344] width 180 height 29
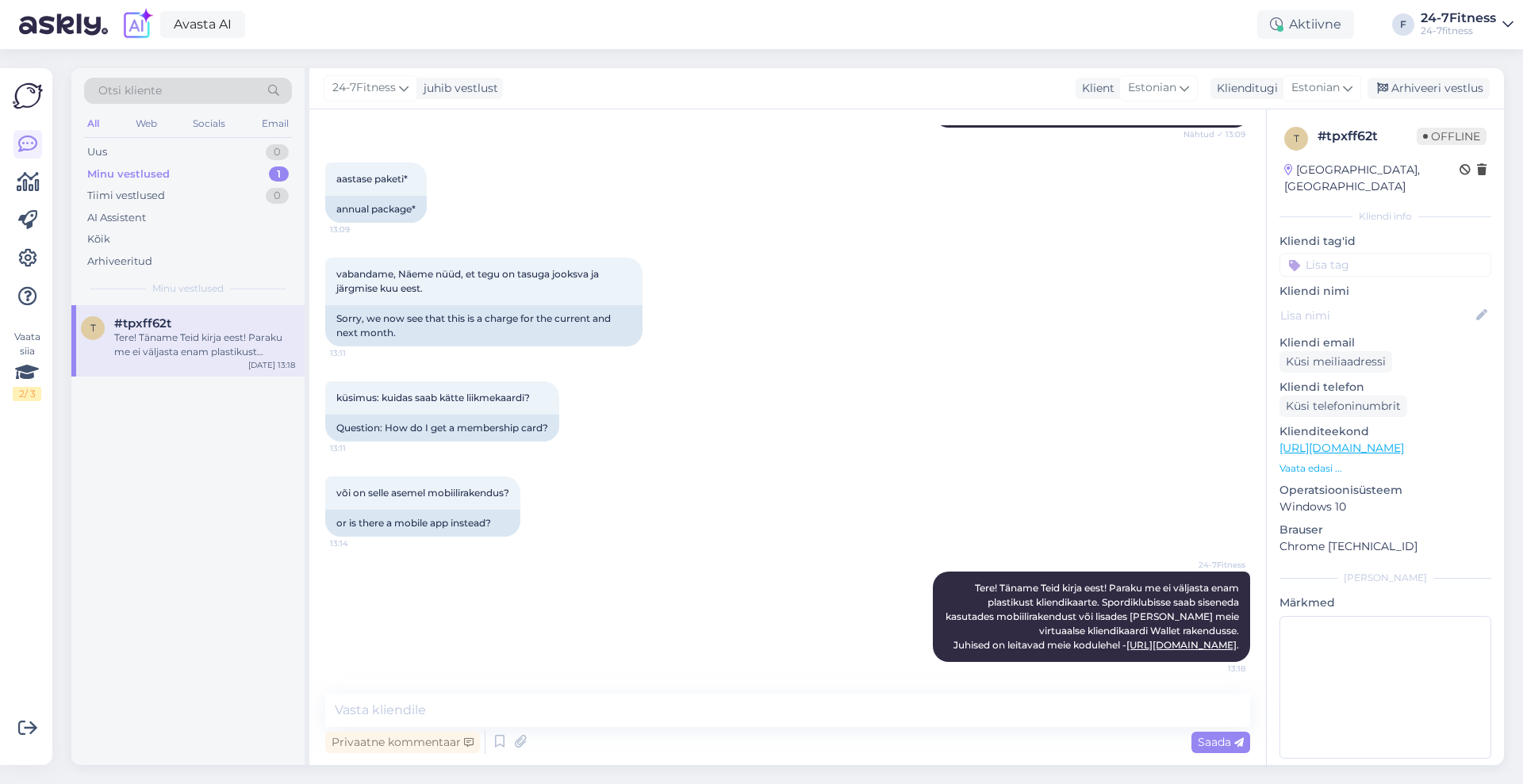
scroll to position [1, 0]
click at [1414, 89] on div "Arhiveeri vestlus" at bounding box center [1428, 89] width 122 height 21
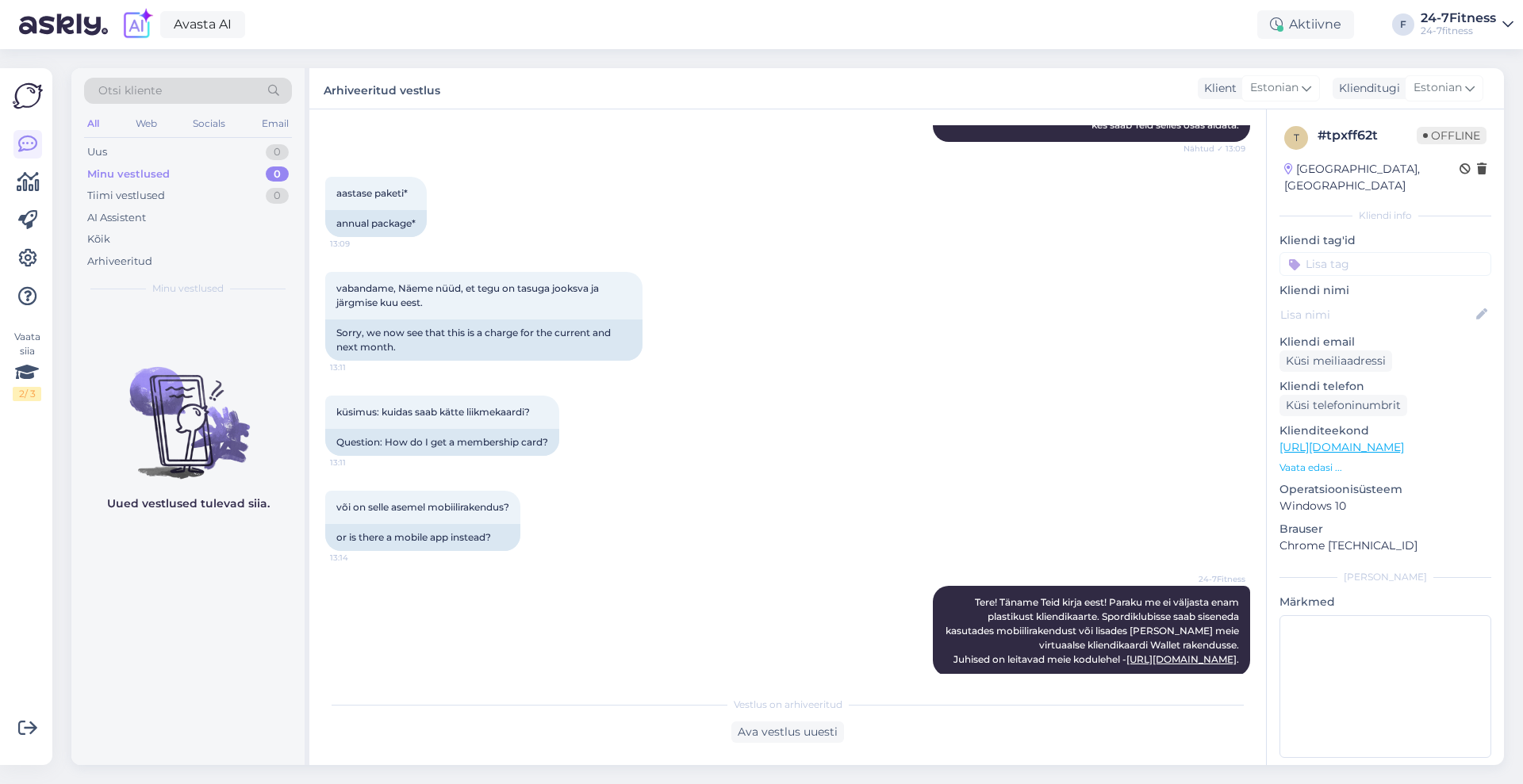
scroll to position [301, 0]
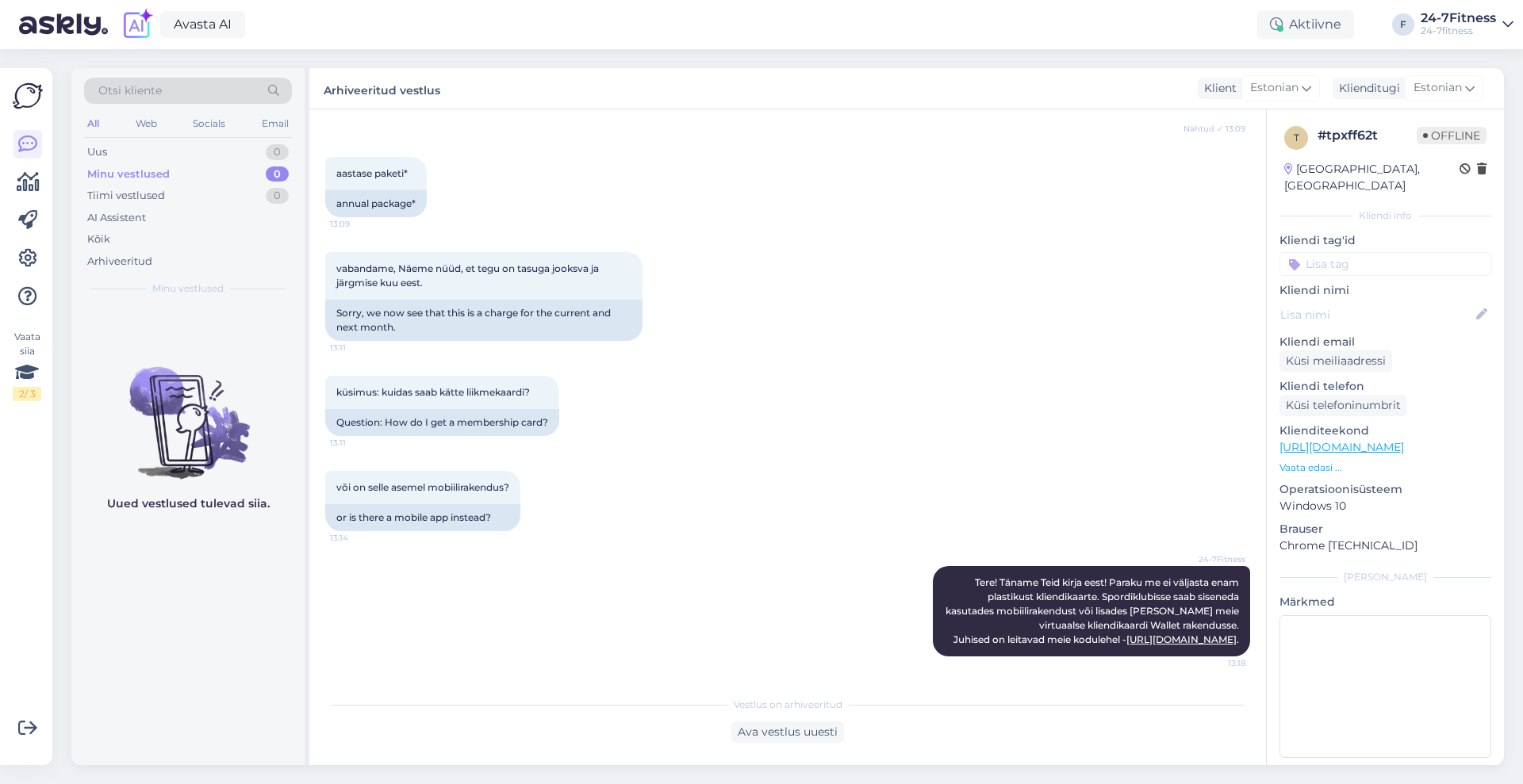
click at [102, 139] on div "Otsi kliente All Web Socials Email Uus 0 Minu vestlused 0 Tiimi vestlused 0 AI …" at bounding box center [188, 186] width 233 height 237
click at [128, 150] on div "Uus 0" at bounding box center [188, 152] width 207 height 22
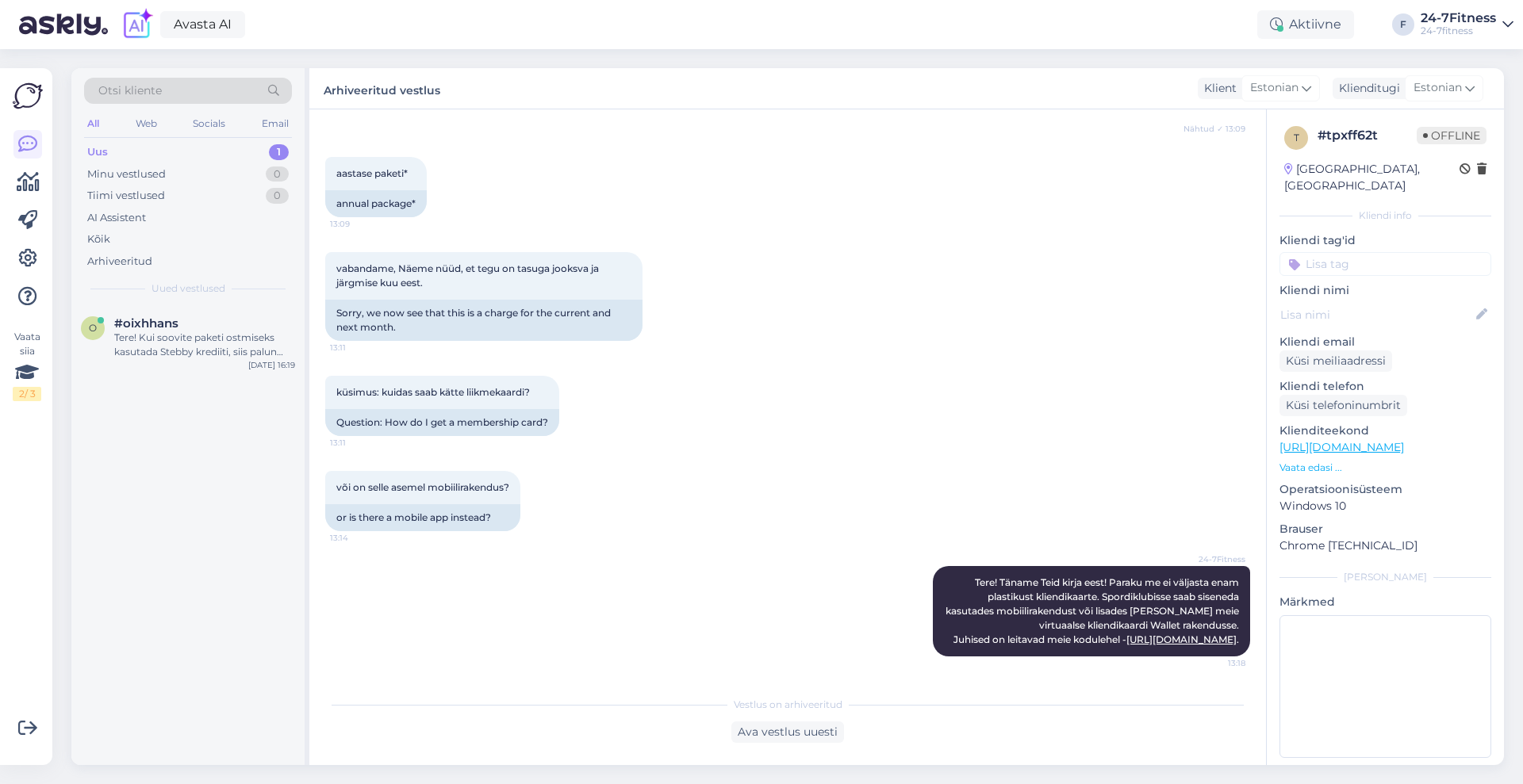
click at [125, 152] on div "Uus 1" at bounding box center [188, 152] width 207 height 22
click at [125, 334] on div "Tere! Kui soovite paketi ostmiseks kasutada Stebby krediiti, siis palun logige …" at bounding box center [204, 344] width 180 height 29
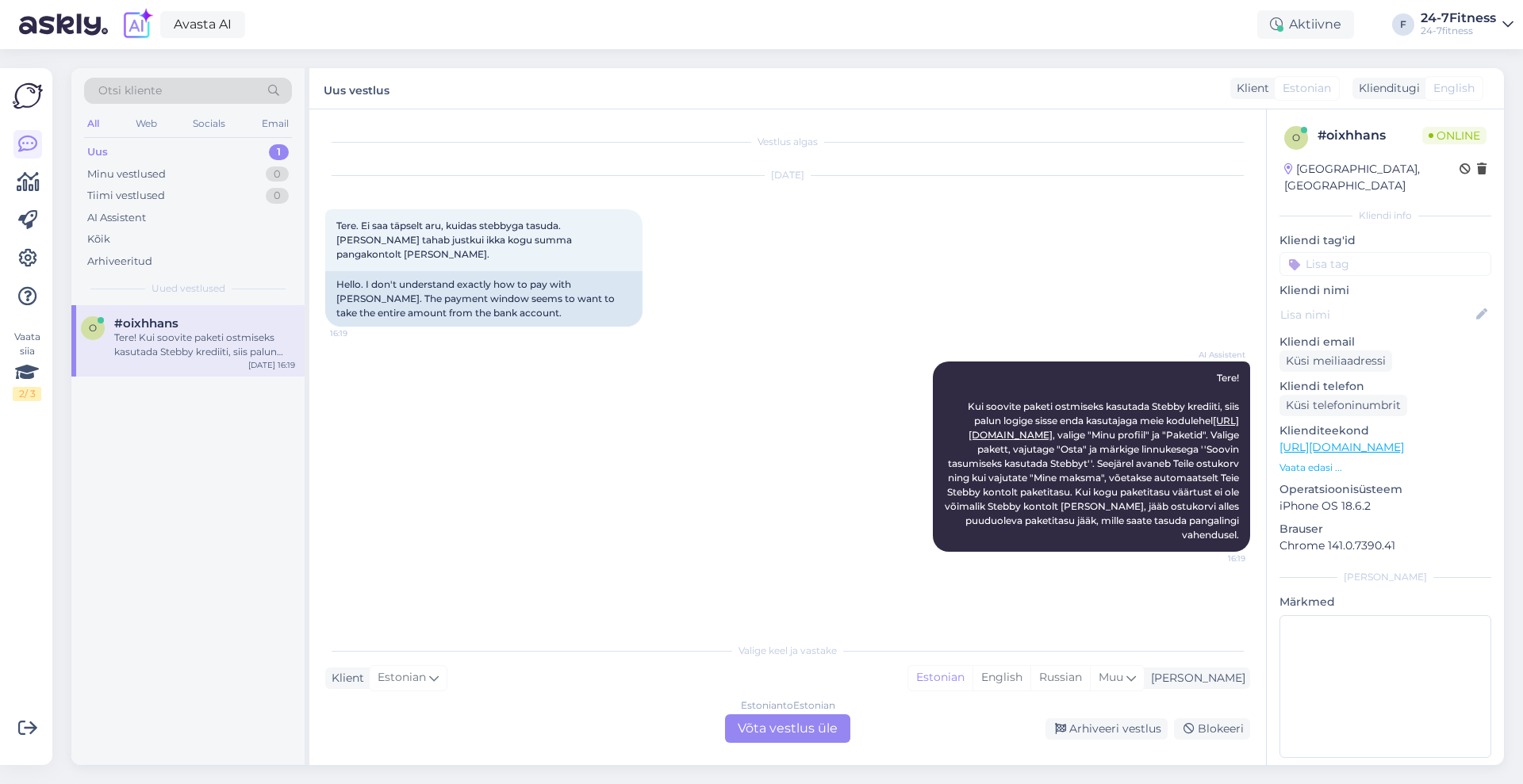
scroll to position [0, 0]
click at [800, 722] on div "Estonian to Estonian Võta vestlus üle" at bounding box center [787, 728] width 125 height 29
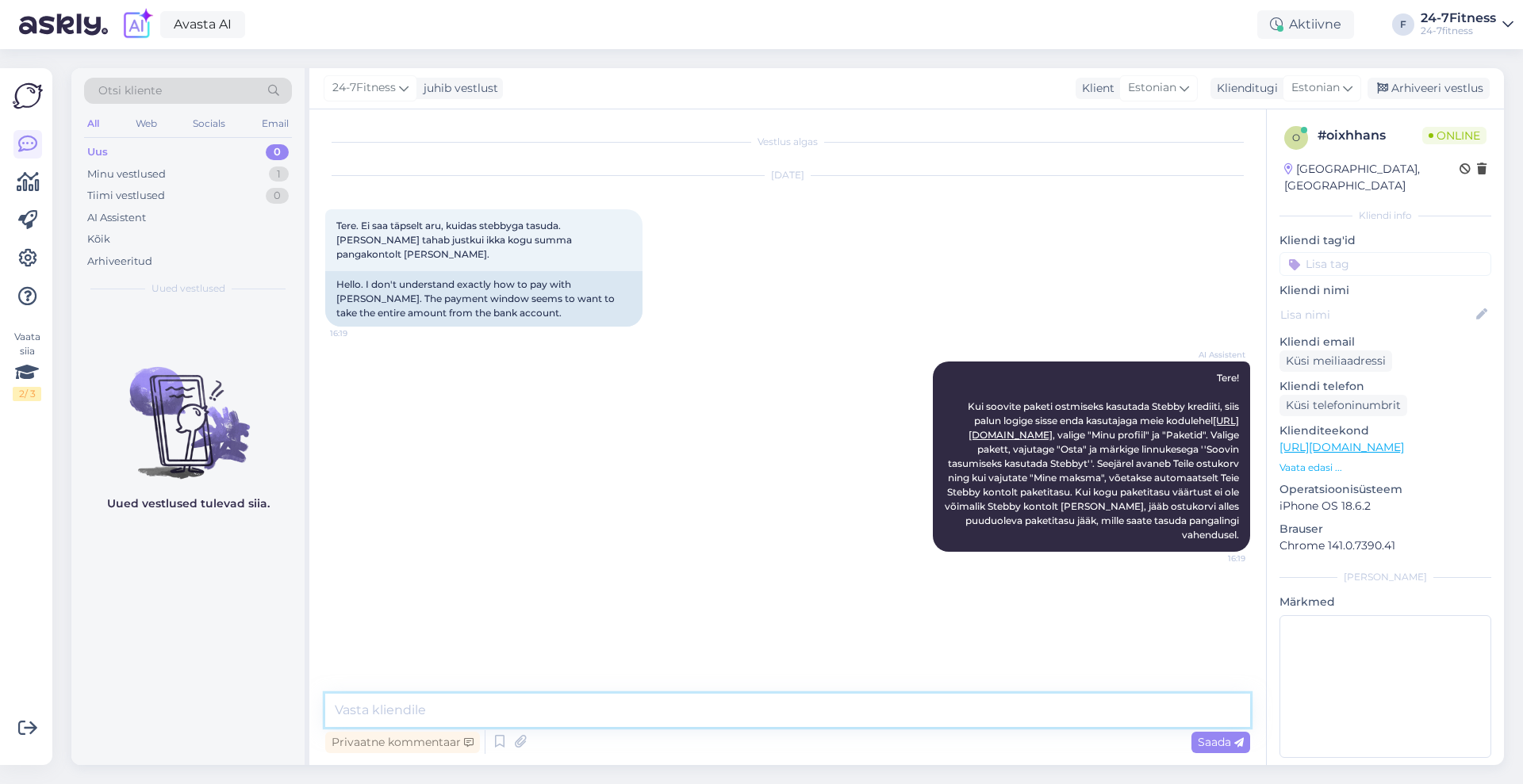
click at [786, 713] on textarea at bounding box center [787, 710] width 925 height 34
type textarea "Tere! Palun saatke enda isikukood, et saaksime Teie kontod üle kontrollida"
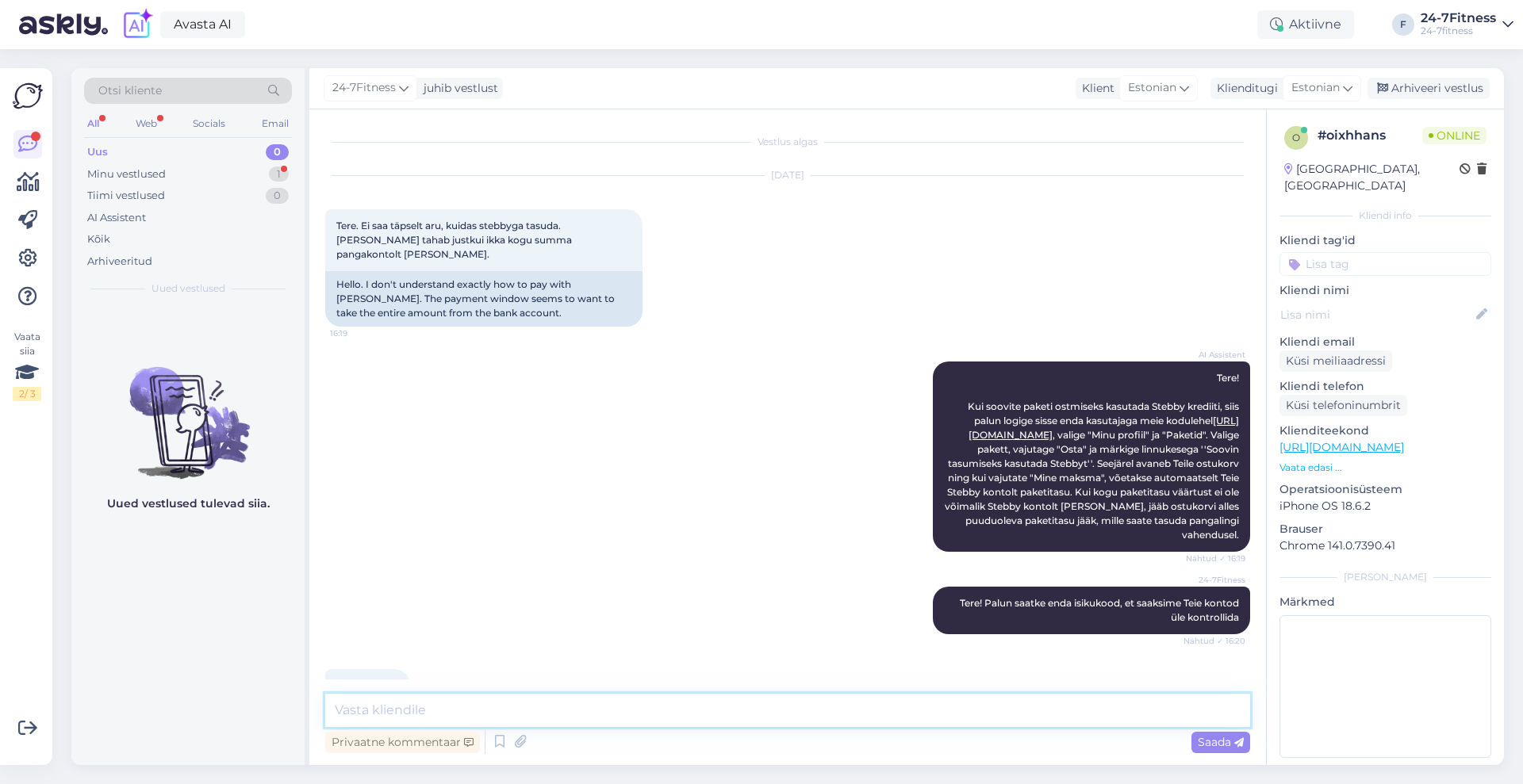
scroll to position [26, 0]
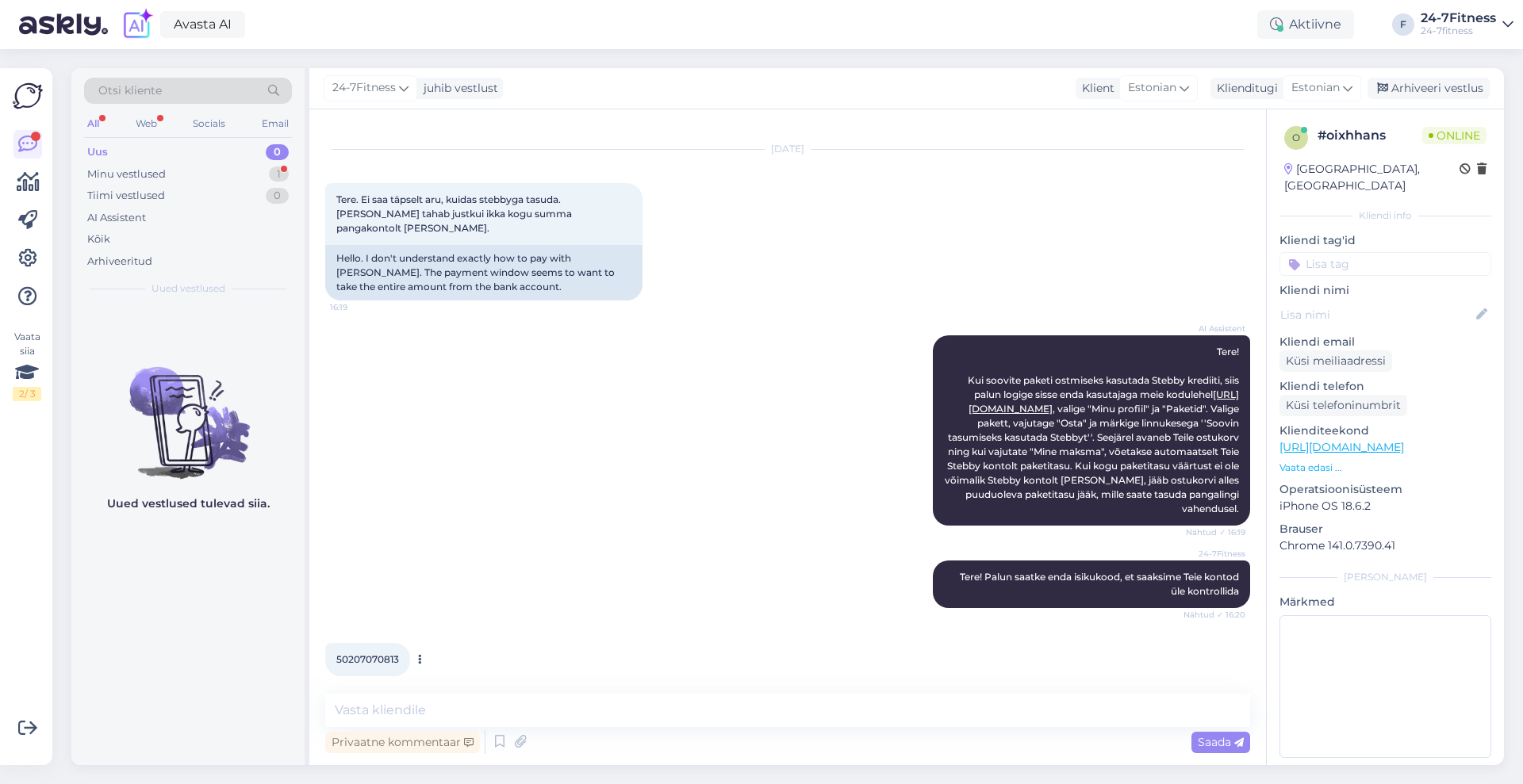
click at [381, 654] on span "50207070813" at bounding box center [367, 659] width 62 height 12
copy div "50207070813 16:20"
click at [575, 702] on textarea at bounding box center [787, 710] width 925 height 34
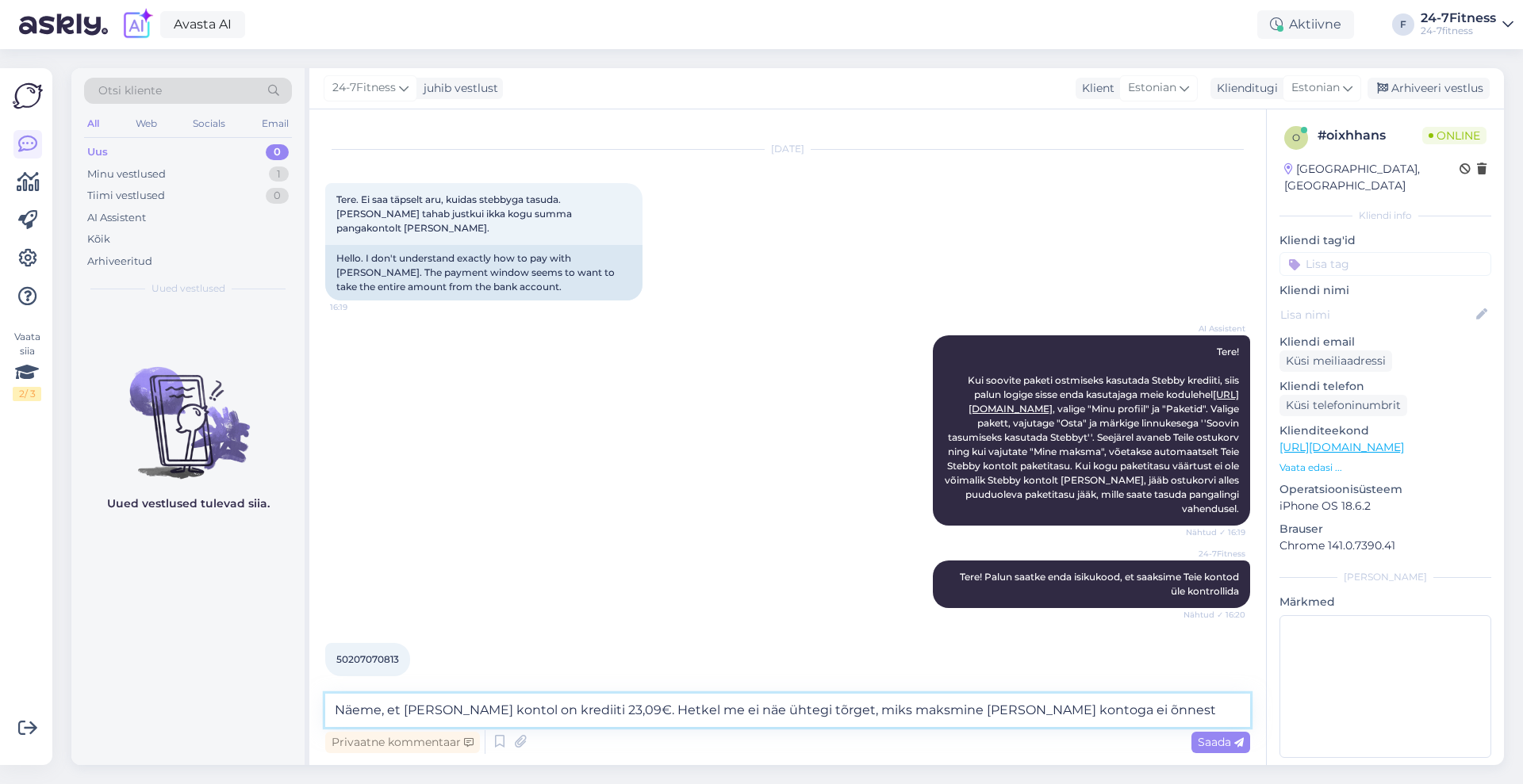
type textarea "Näeme, et [PERSON_NAME] kontol on krediiti 23,09€. Hetkel me ei näe ühtegi tõrg…"
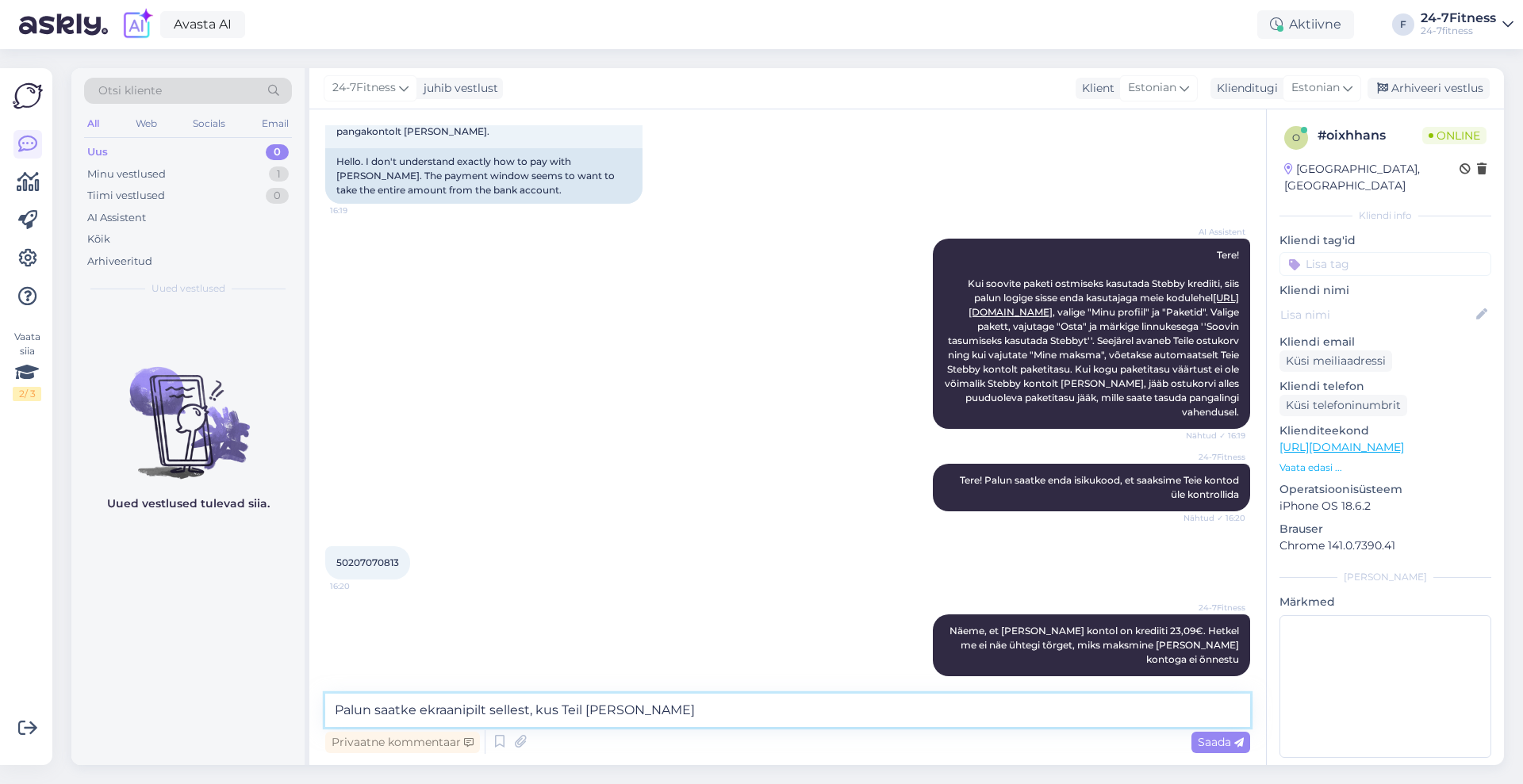
type textarea "Palun saatke ekraanipilt sellest, kus Teil tõrge tekib"
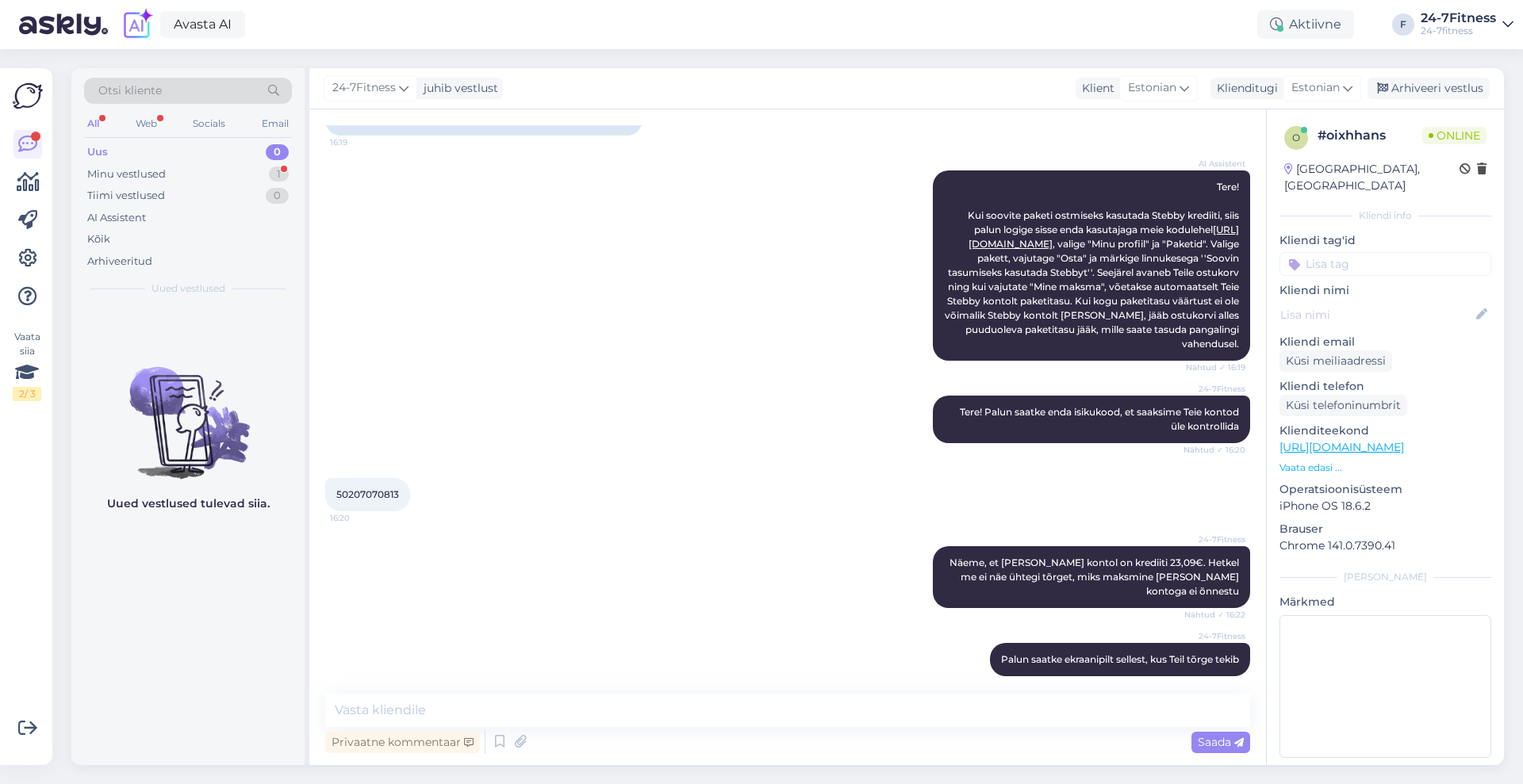
scroll to position [274, 0]
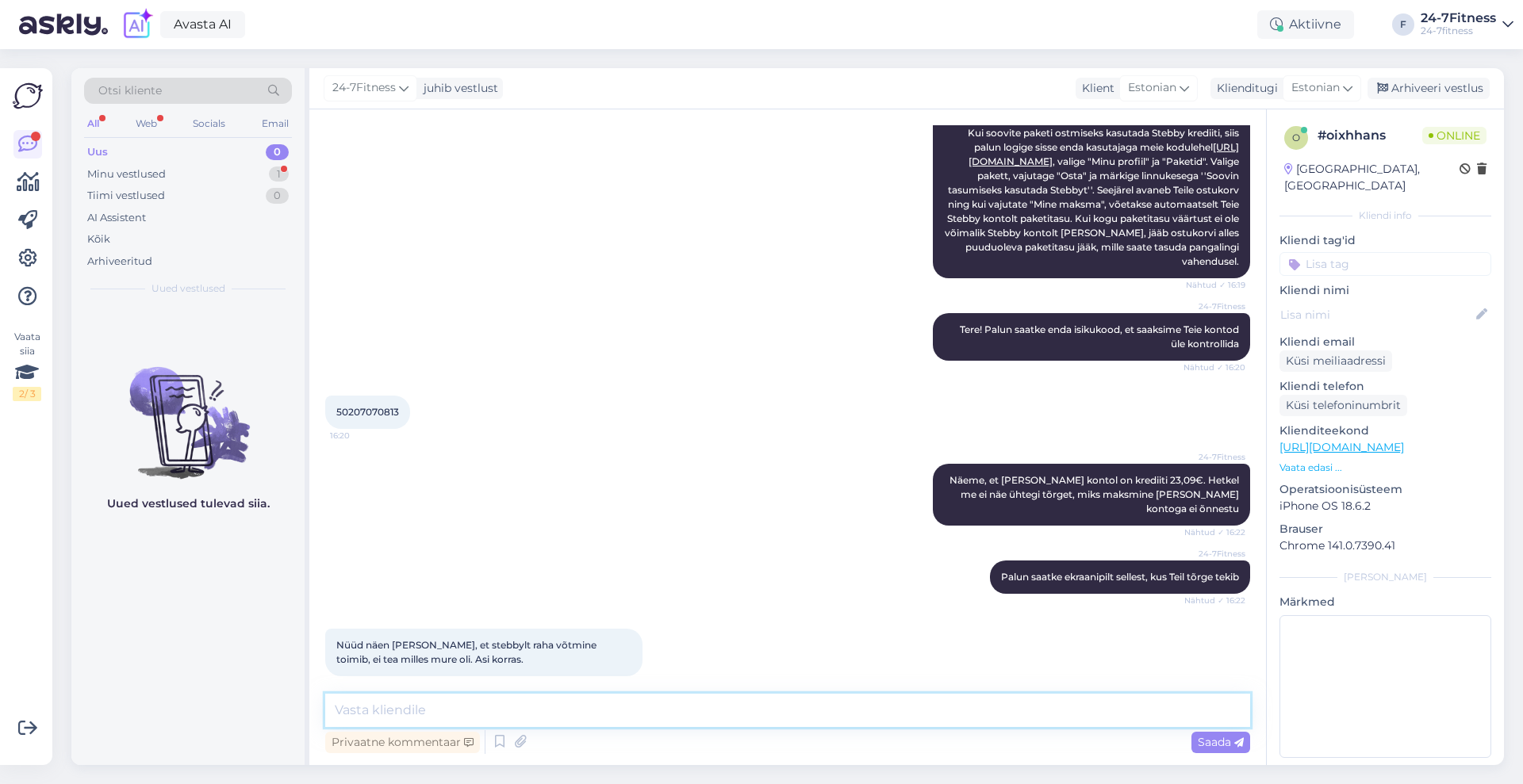
click at [419, 709] on textarea at bounding box center [787, 710] width 925 height 34
type textarea "Väga tore, et [PERSON_NAME]"
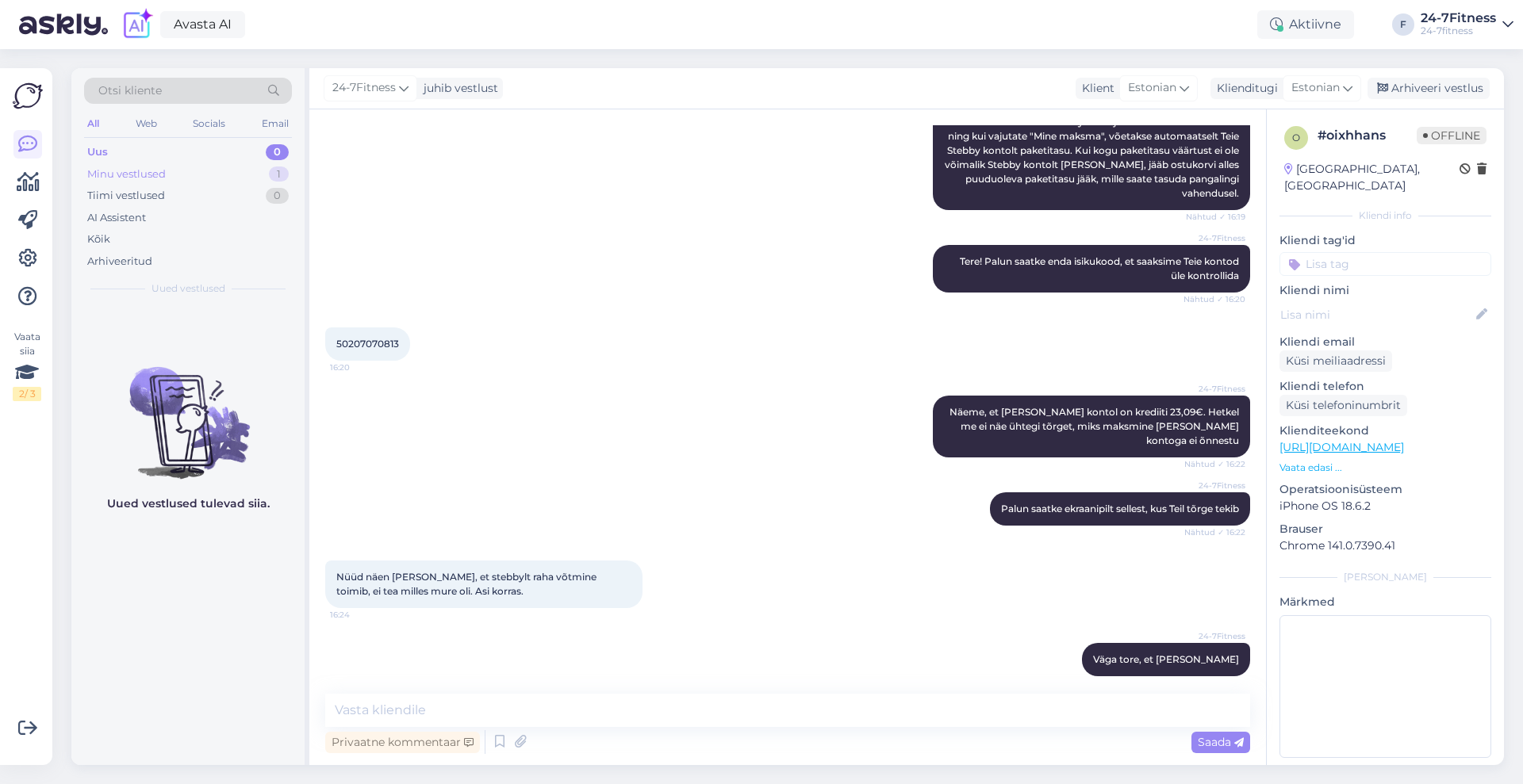
click at [174, 170] on div "Minu vestlused 1" at bounding box center [188, 174] width 207 height 22
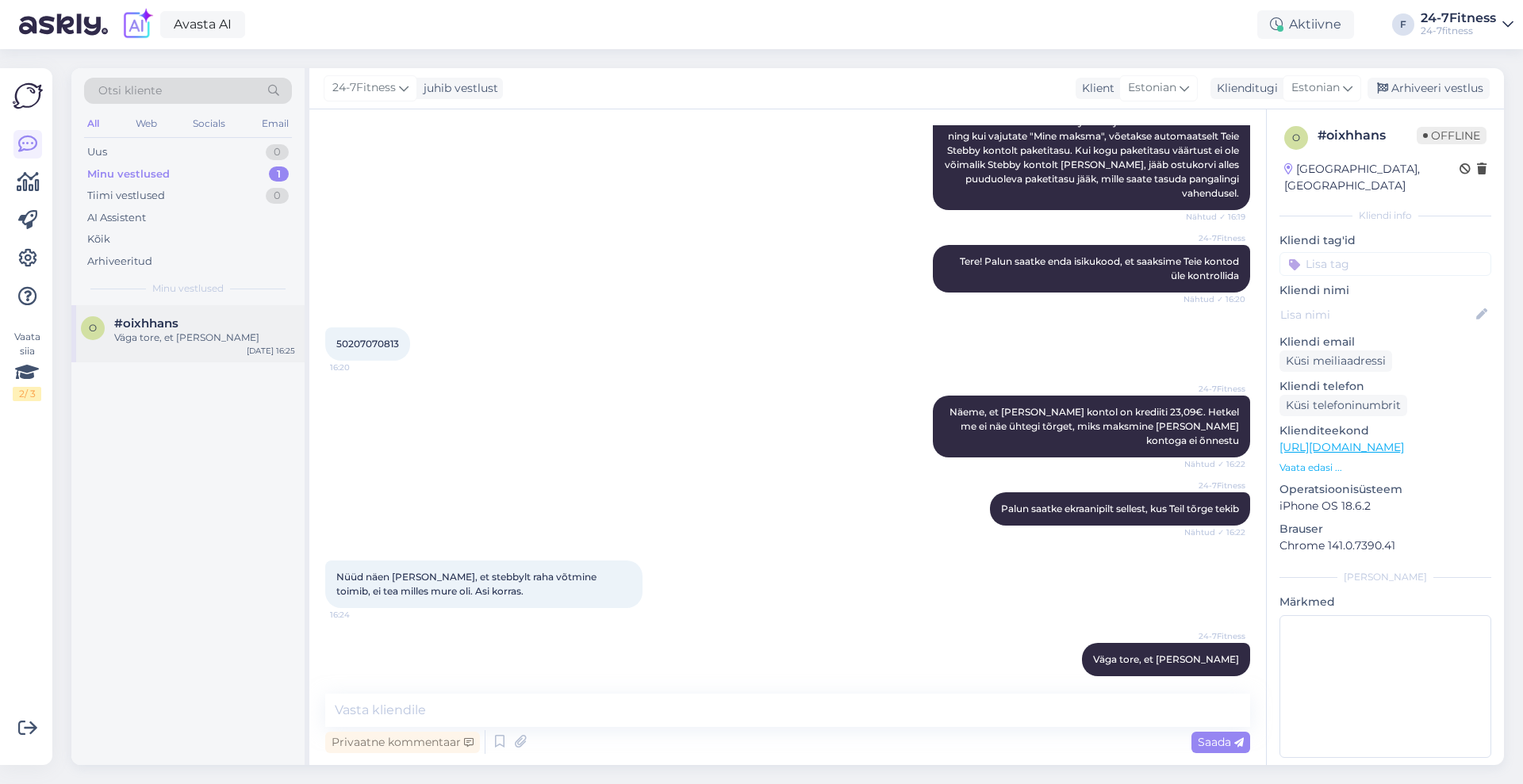
click at [204, 338] on div "Väga tore, et [PERSON_NAME]" at bounding box center [204, 337] width 180 height 14
click at [1448, 85] on div "Arhiveeri vestlus" at bounding box center [1428, 89] width 122 height 21
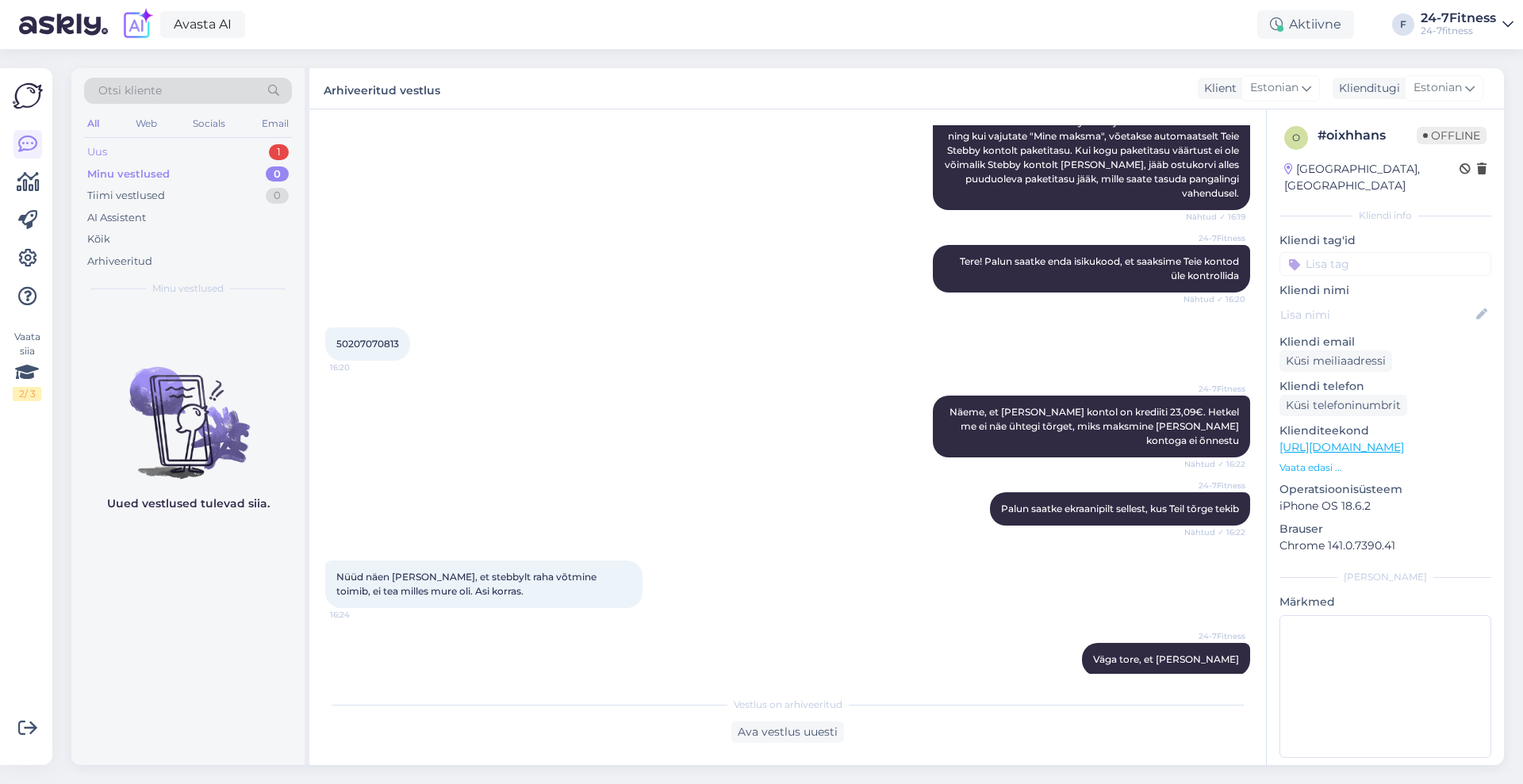
click at [154, 157] on div "Uus 1" at bounding box center [188, 152] width 207 height 22
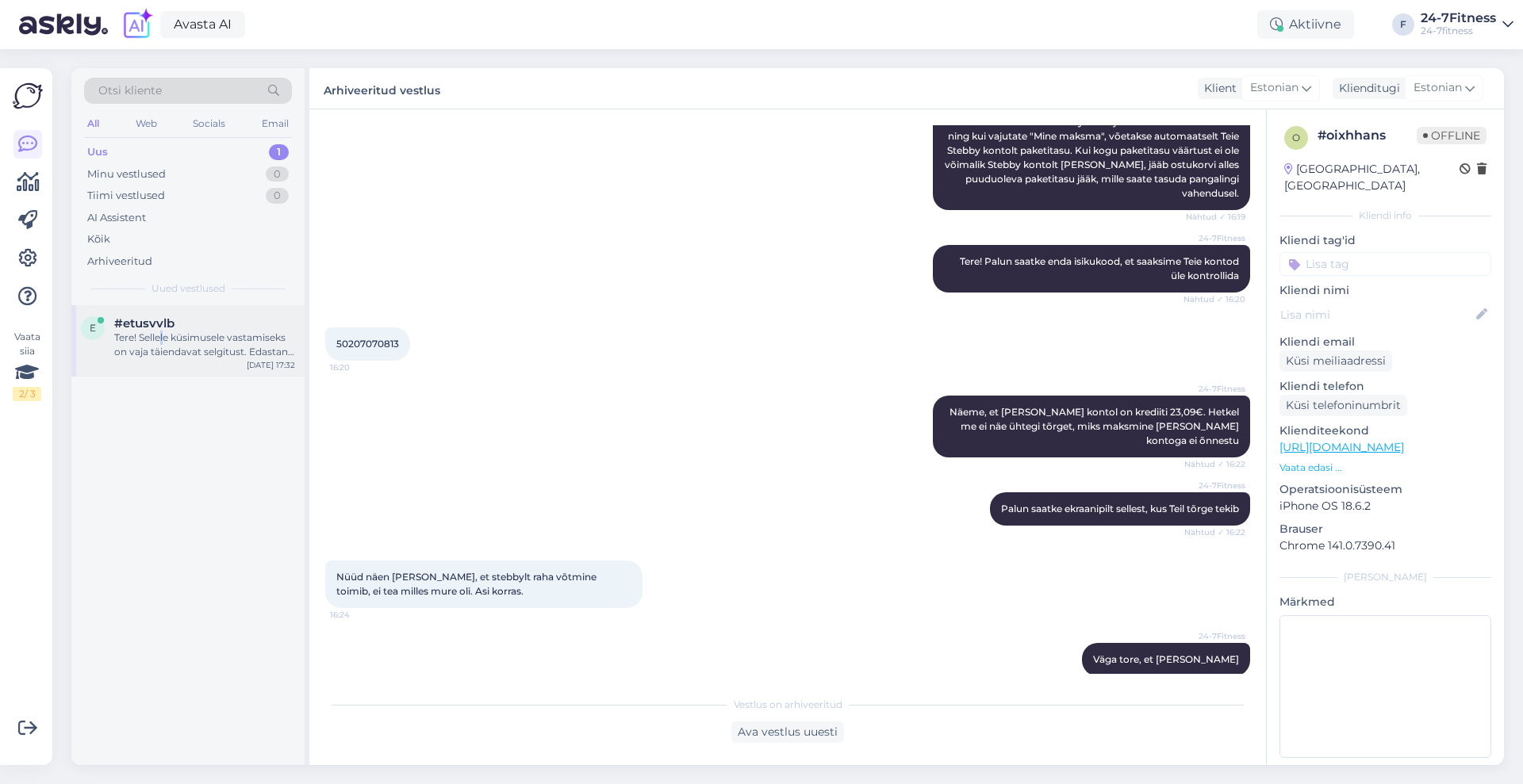
click at [164, 343] on div "Tere! Sellele küsimusele vastamiseks on vaja täiendavat selgitust. Edastan Teie…" at bounding box center [204, 344] width 180 height 29
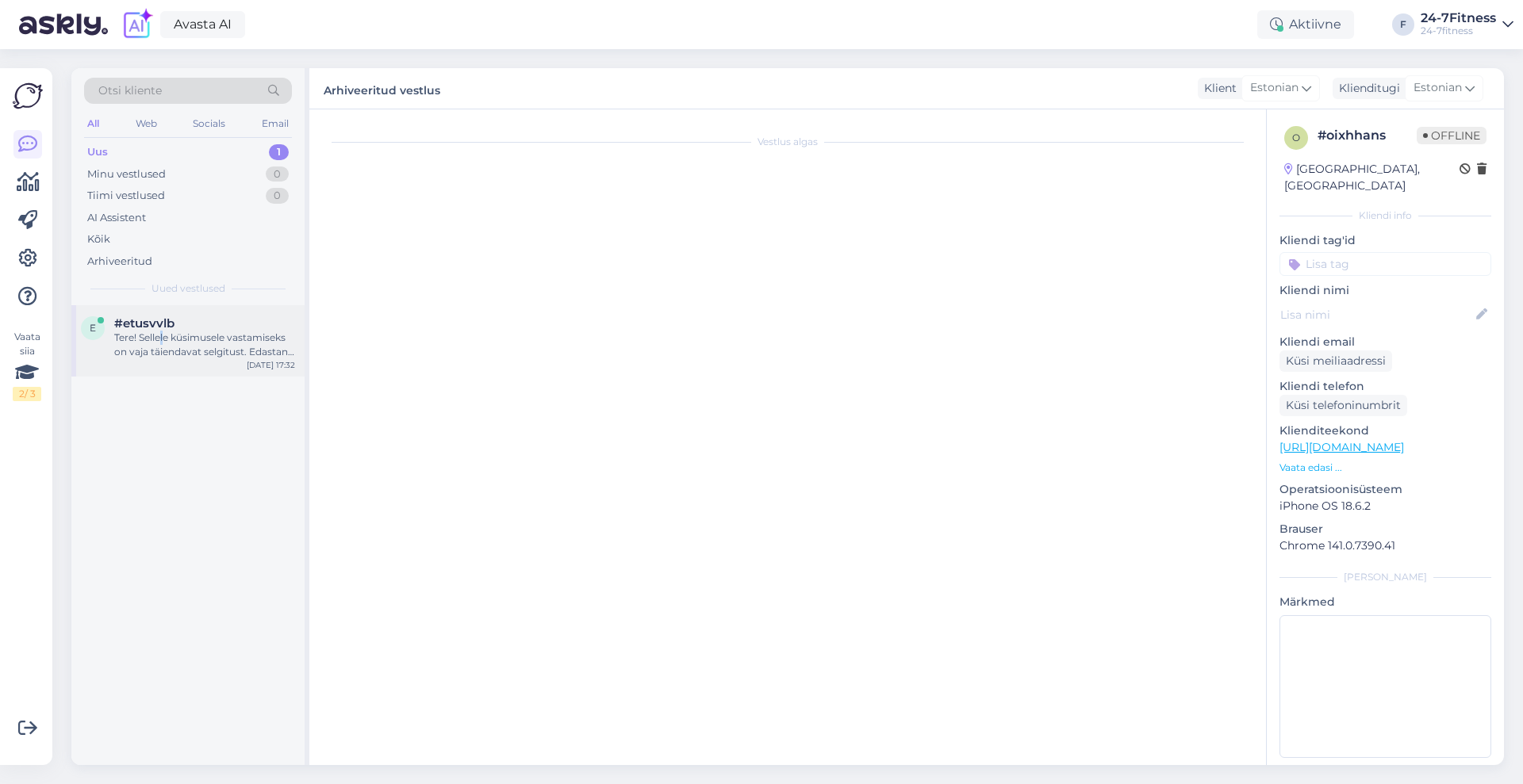
scroll to position [0, 0]
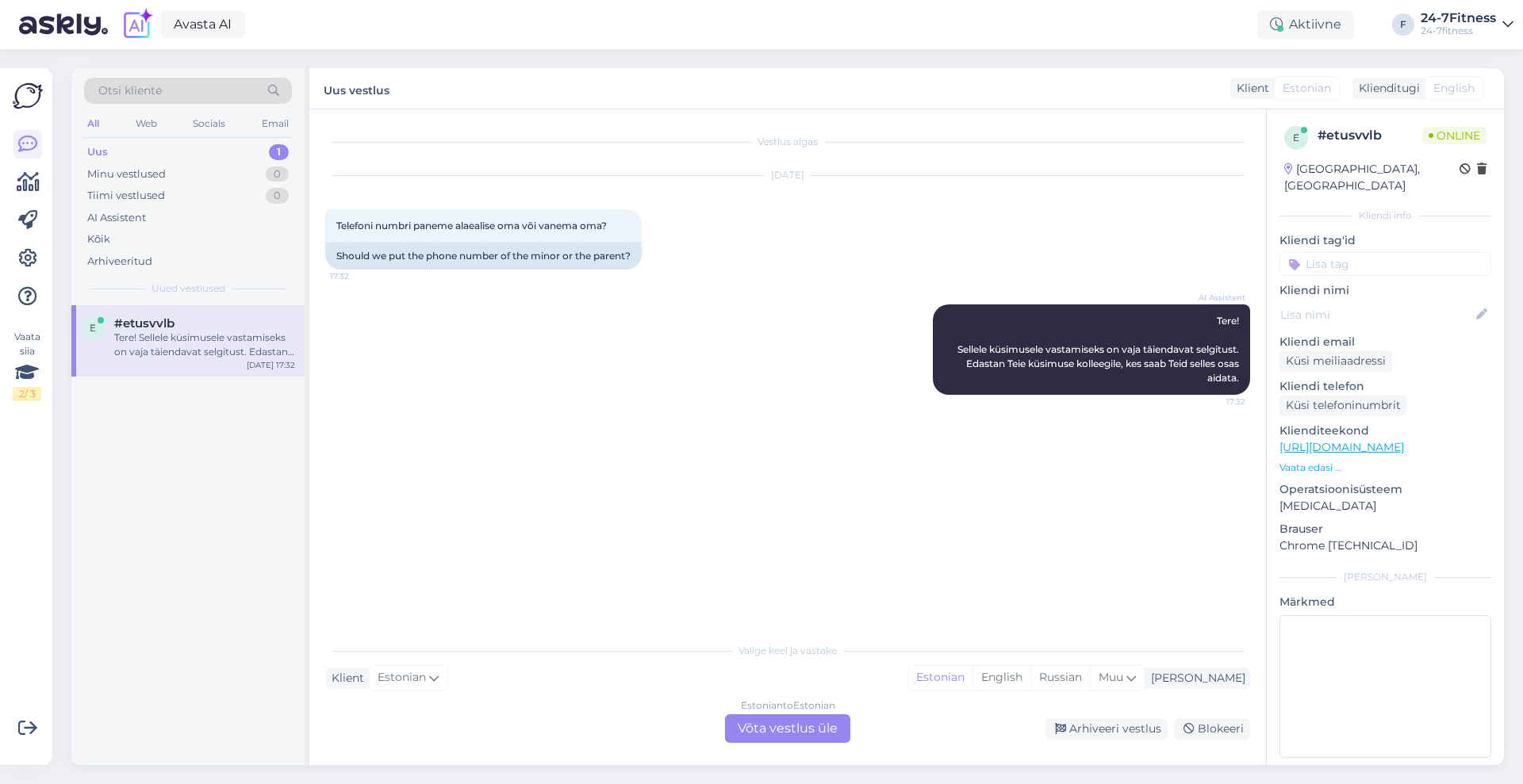
click at [798, 731] on div "Estonian to Estonian Võta vestlus üle" at bounding box center [787, 728] width 125 height 29
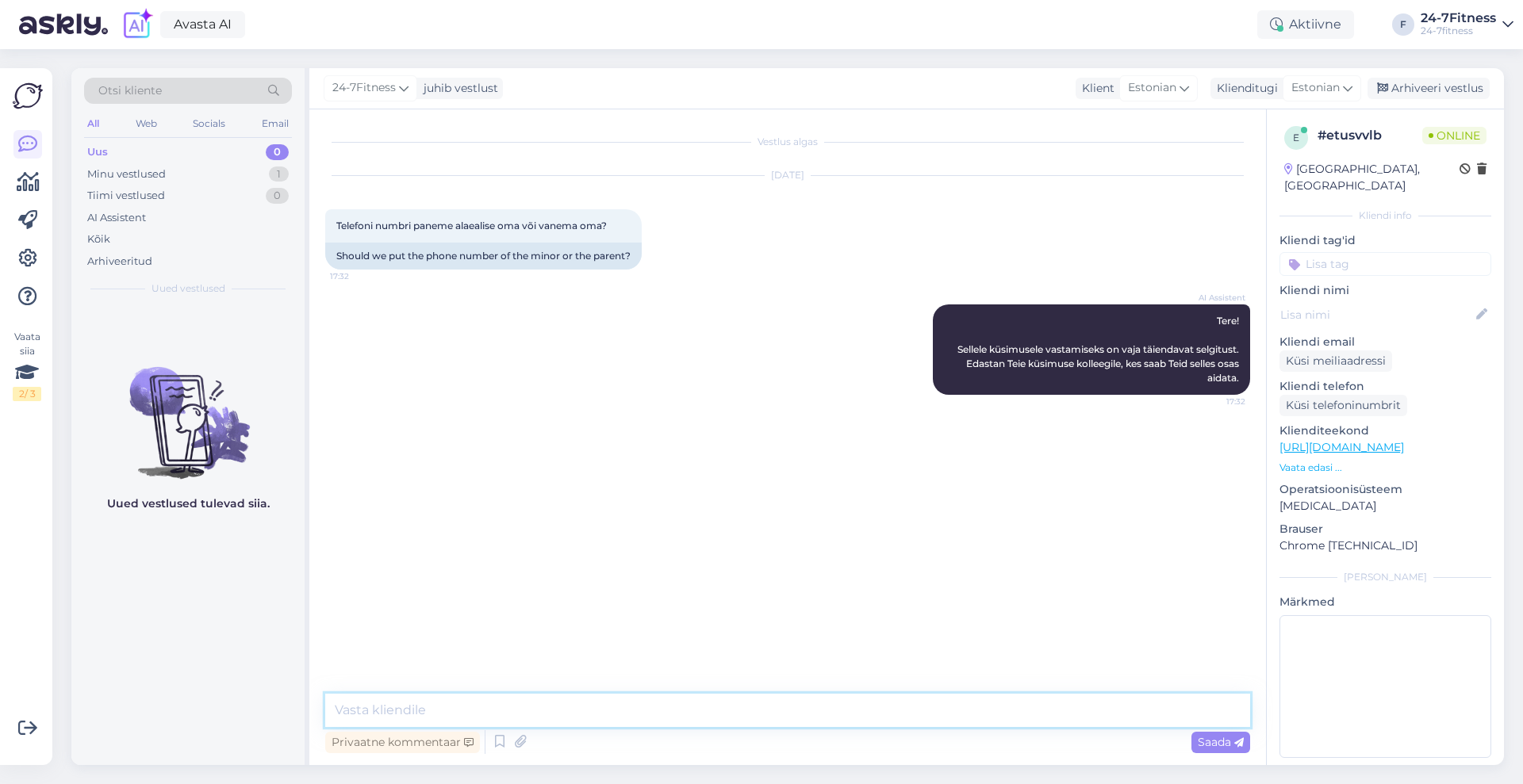
click at [759, 708] on textarea at bounding box center [787, 710] width 925 height 34
type textarea "Tere!"
type textarea "V"
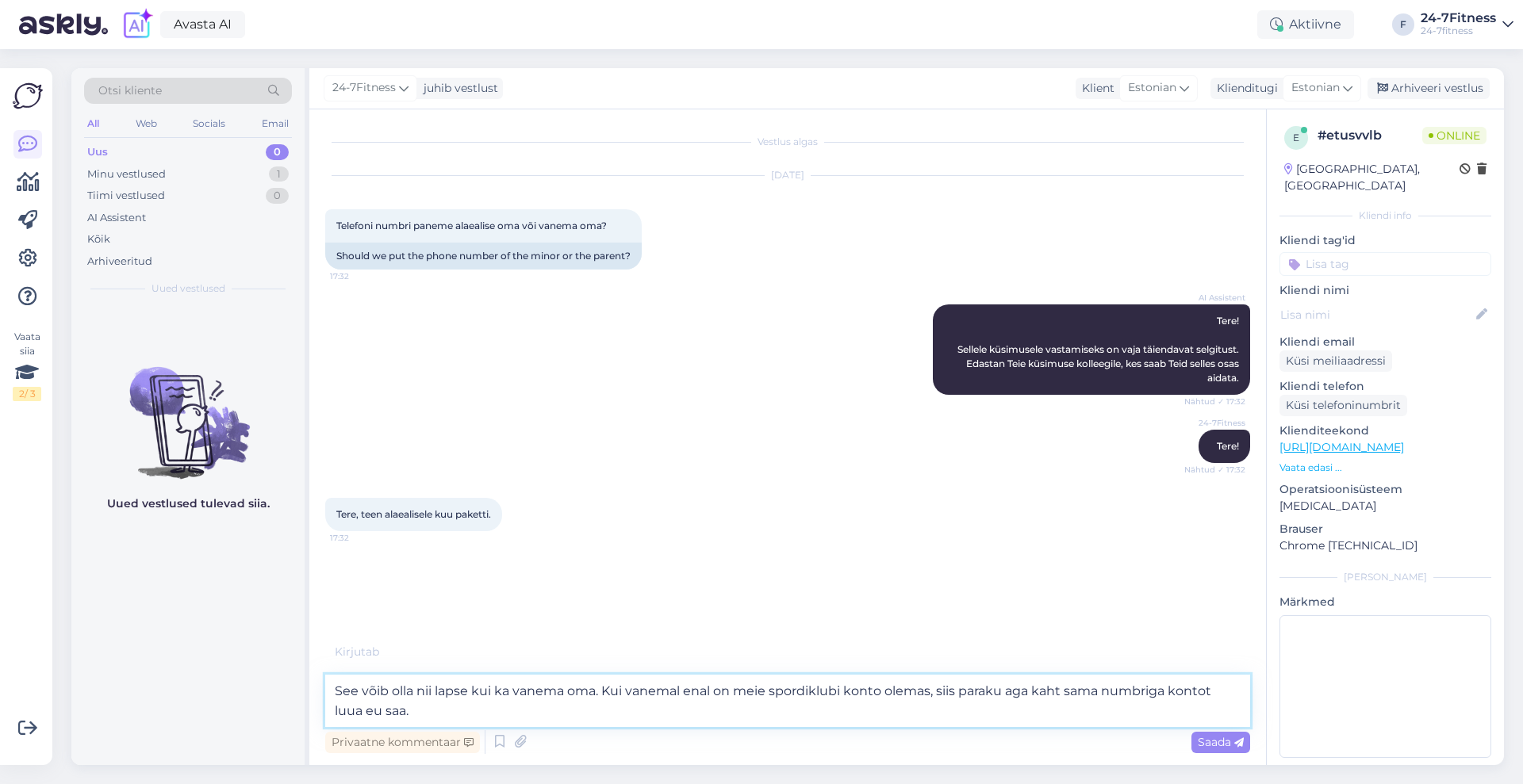
click at [385, 713] on textarea "See võib olla nii lapse kui ka vanema oma. Kui vanemal enal on meie spordiklubi…" at bounding box center [787, 701] width 925 height 52
click at [1107, 685] on textarea "See võib olla nii lapse kui ka vanema oma. Kui vanemal enal on meie spordiklubi…" at bounding box center [787, 701] width 925 height 52
click at [703, 687] on textarea "See võib olla nii lapse kui ka vanema oma. Kui vanemal enal on meie spordiklubi…" at bounding box center [787, 701] width 925 height 52
click at [733, 686] on textarea "See võib olla nii lapse kui ka vanema oma. Kui vanemal endal on meie spordiklub…" at bounding box center [787, 701] width 925 height 52
click at [745, 692] on textarea "See võib olla nii lapse kui ka vanema oma. Kui vanemal endal on meie spordiklub…" at bounding box center [787, 701] width 925 height 52
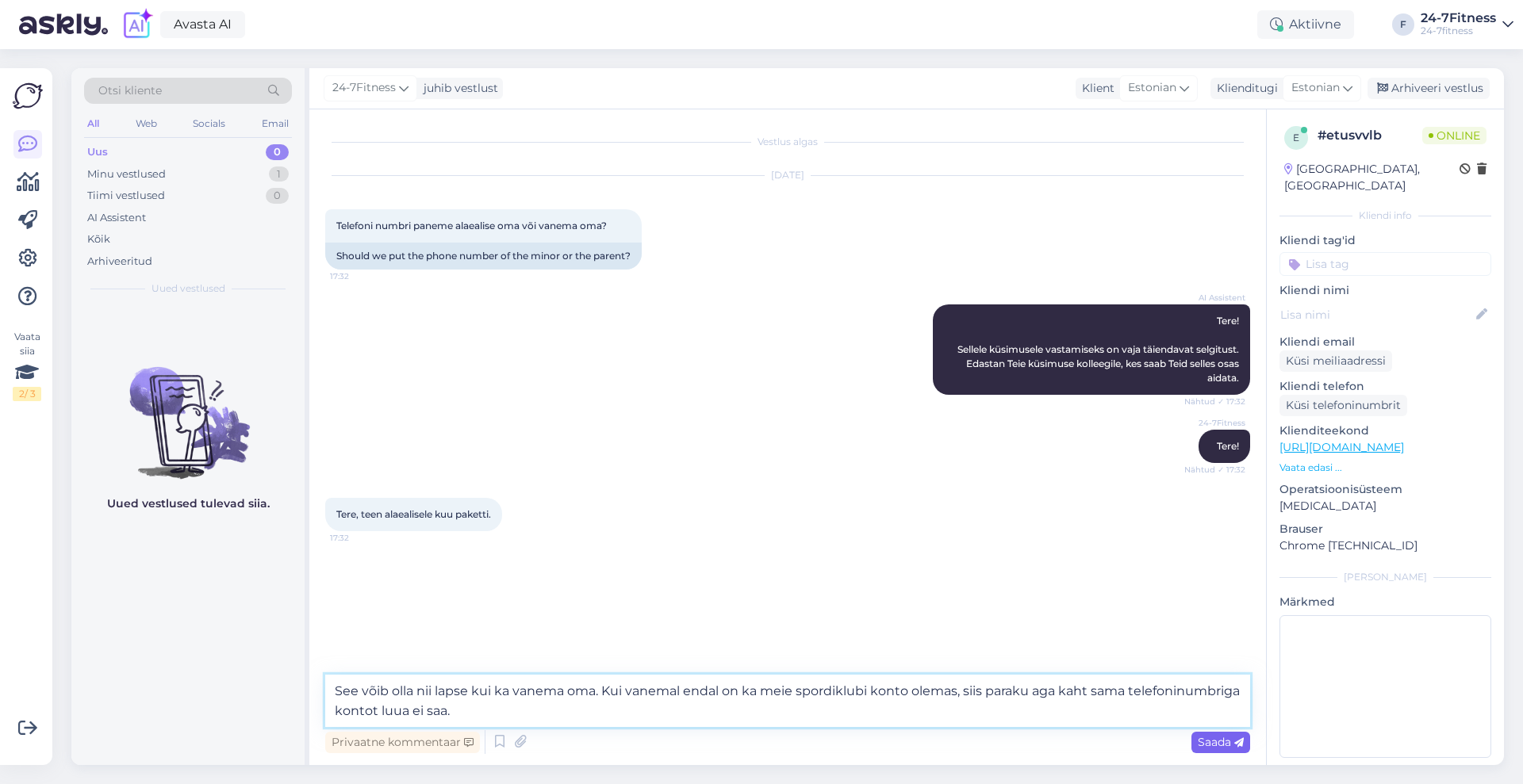
type textarea "See võib olla nii lapse kui ka vanema oma. Kui vanemal endal on ka meie spordik…"
click at [1207, 740] on span "Saada" at bounding box center [1220, 741] width 46 height 14
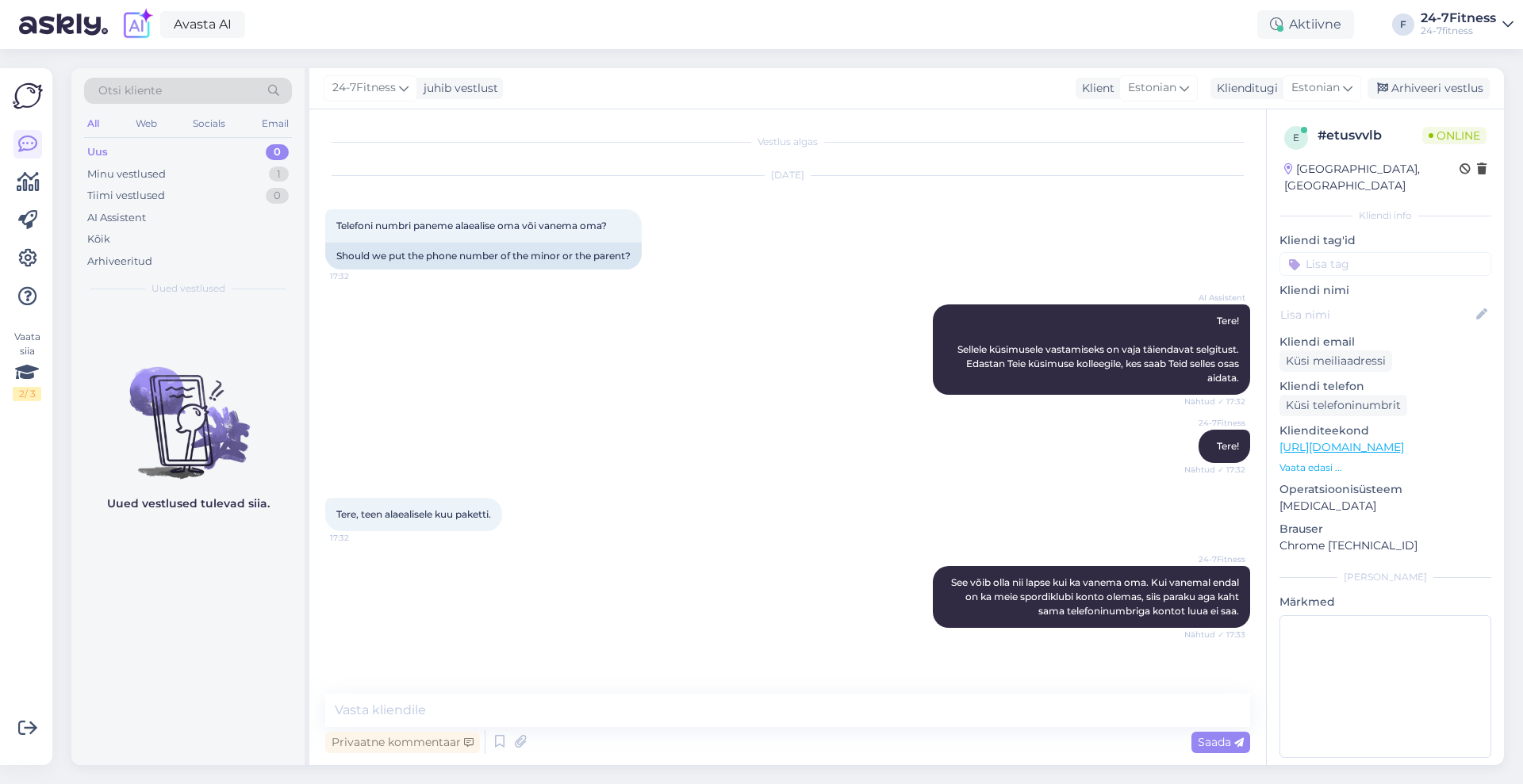
click at [1056, 728] on div "Privaatne kommentaar Saada" at bounding box center [787, 742] width 925 height 30
click at [1061, 705] on textarea at bounding box center [787, 710] width 925 height 34
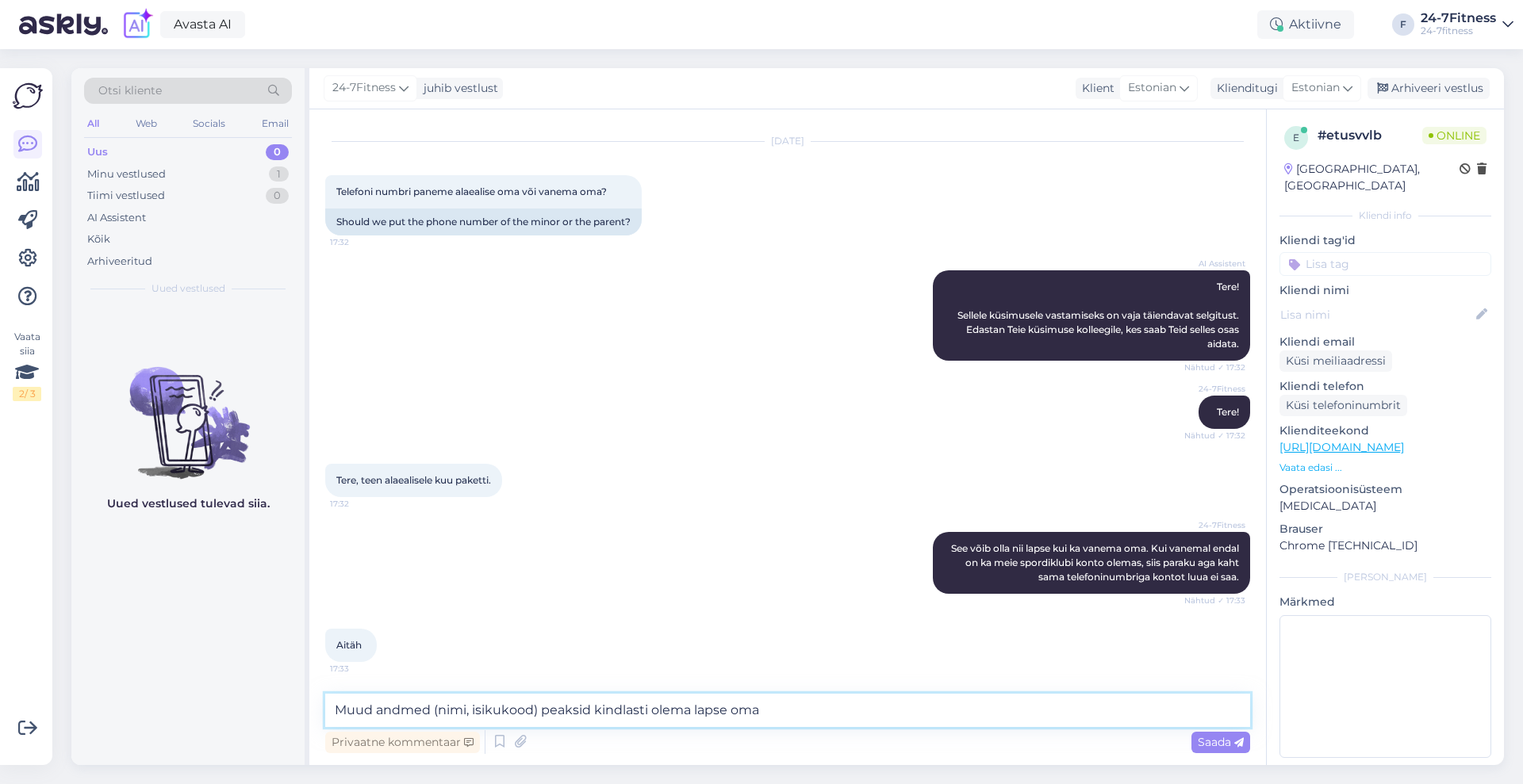
type textarea "Muud andmed (nimi, isikukood) peaksid kindlasti olema lapse omad"
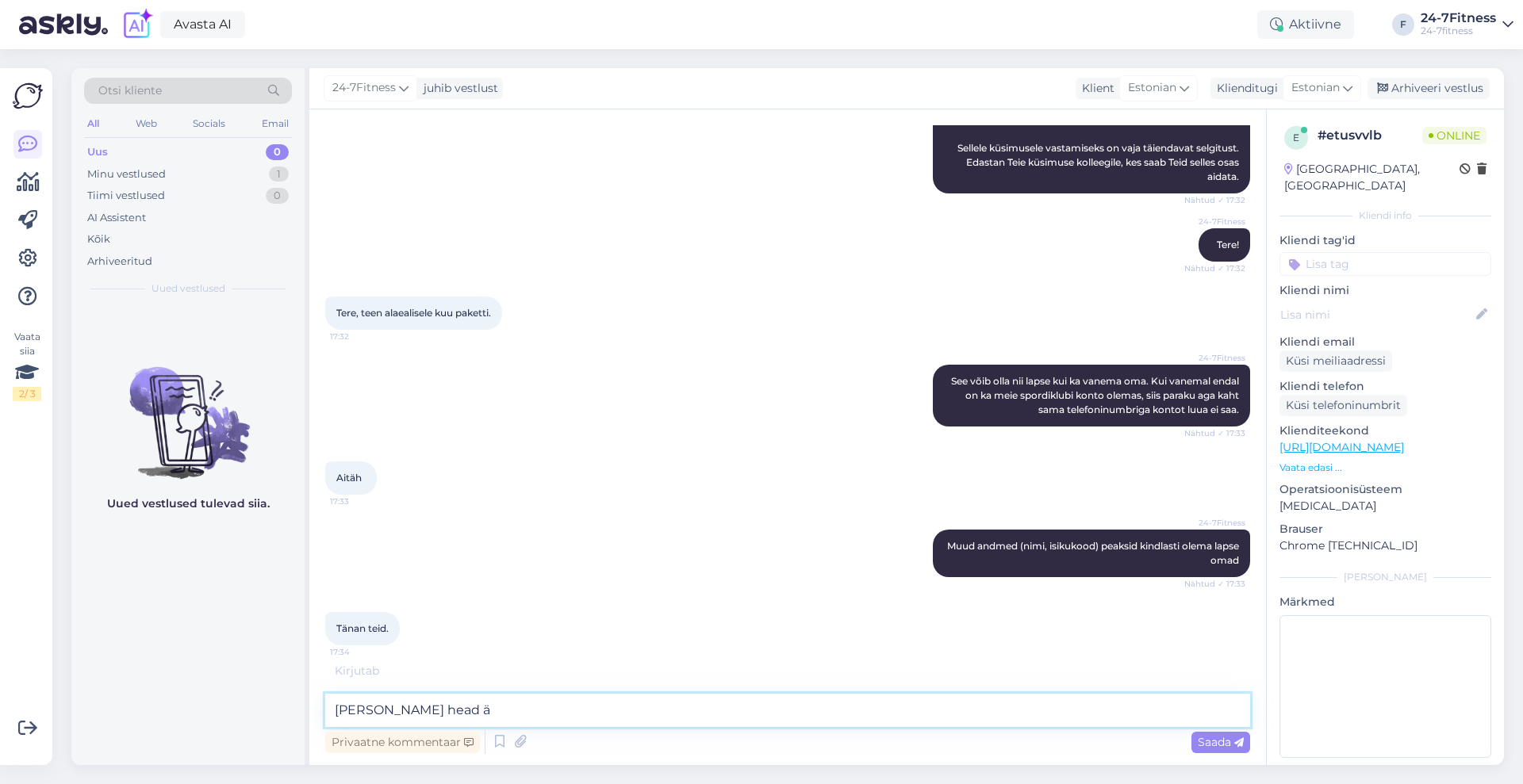
scroll to position [267, 0]
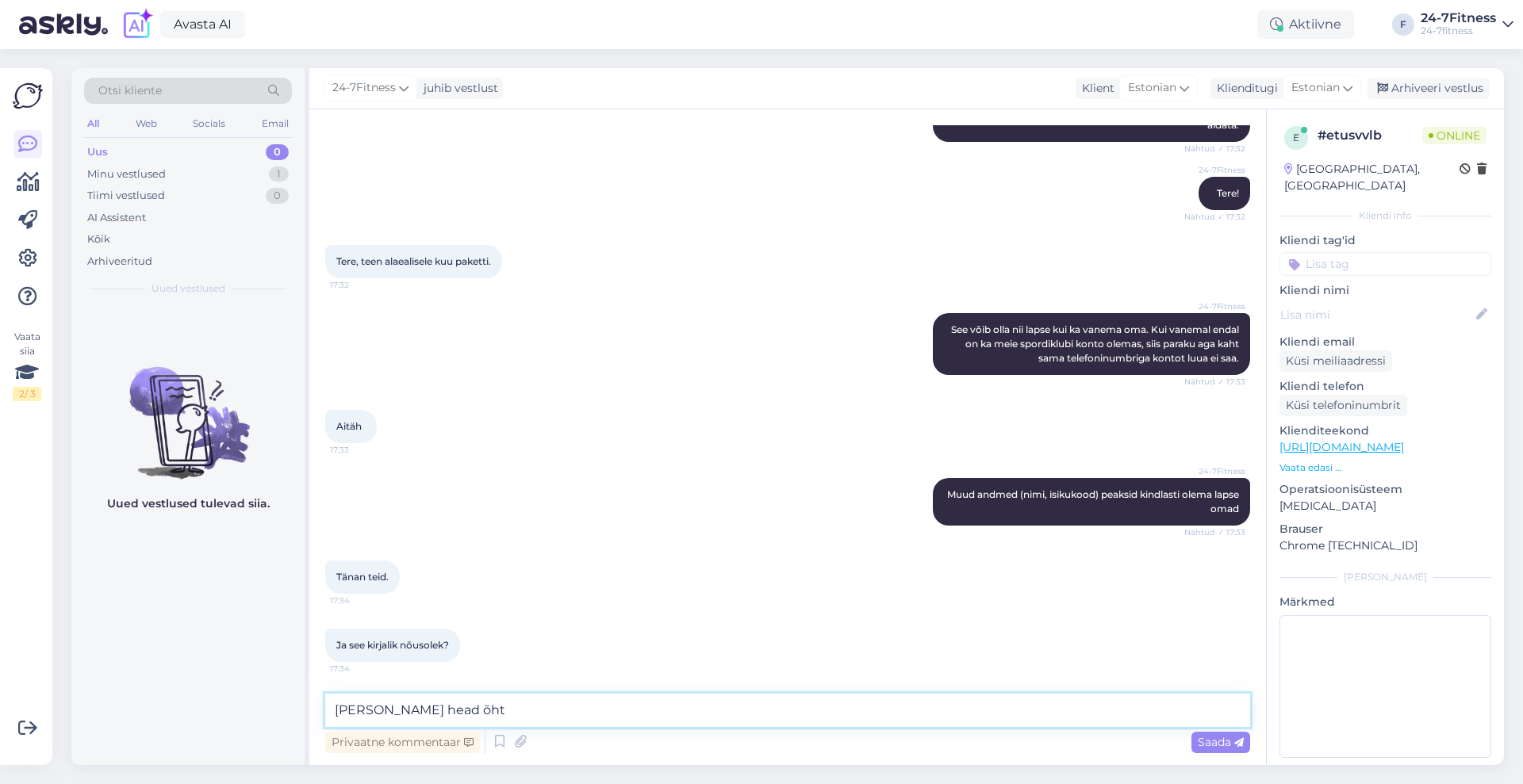
type textarea "[PERSON_NAME] head õhtu"
drag, startPoint x: 532, startPoint y: 704, endPoint x: 132, endPoint y: 704, distance: 400.0
click at [132, 704] on div "Otsi kliente All Web Socials Email Uus 0 Minu vestlused 1 Tiimi vestlused 0 AI …" at bounding box center [787, 417] width 1432 height 697
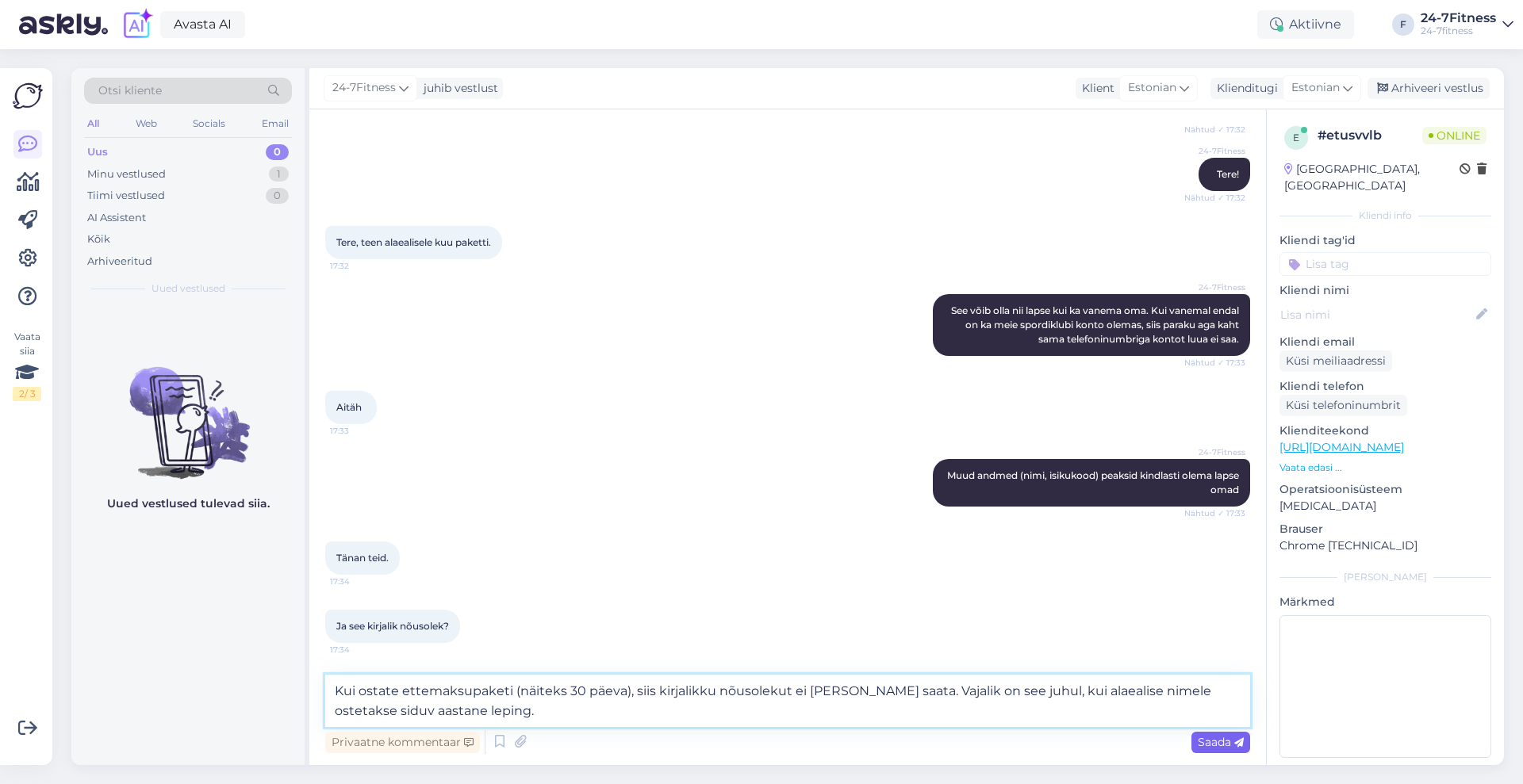
type textarea "Kui ostate ettemaksupaketi (näiteks 30 päeva), siis kirjalikku nõusolekut ei [P…"
click at [1231, 749] on span "Saada" at bounding box center [1220, 741] width 46 height 14
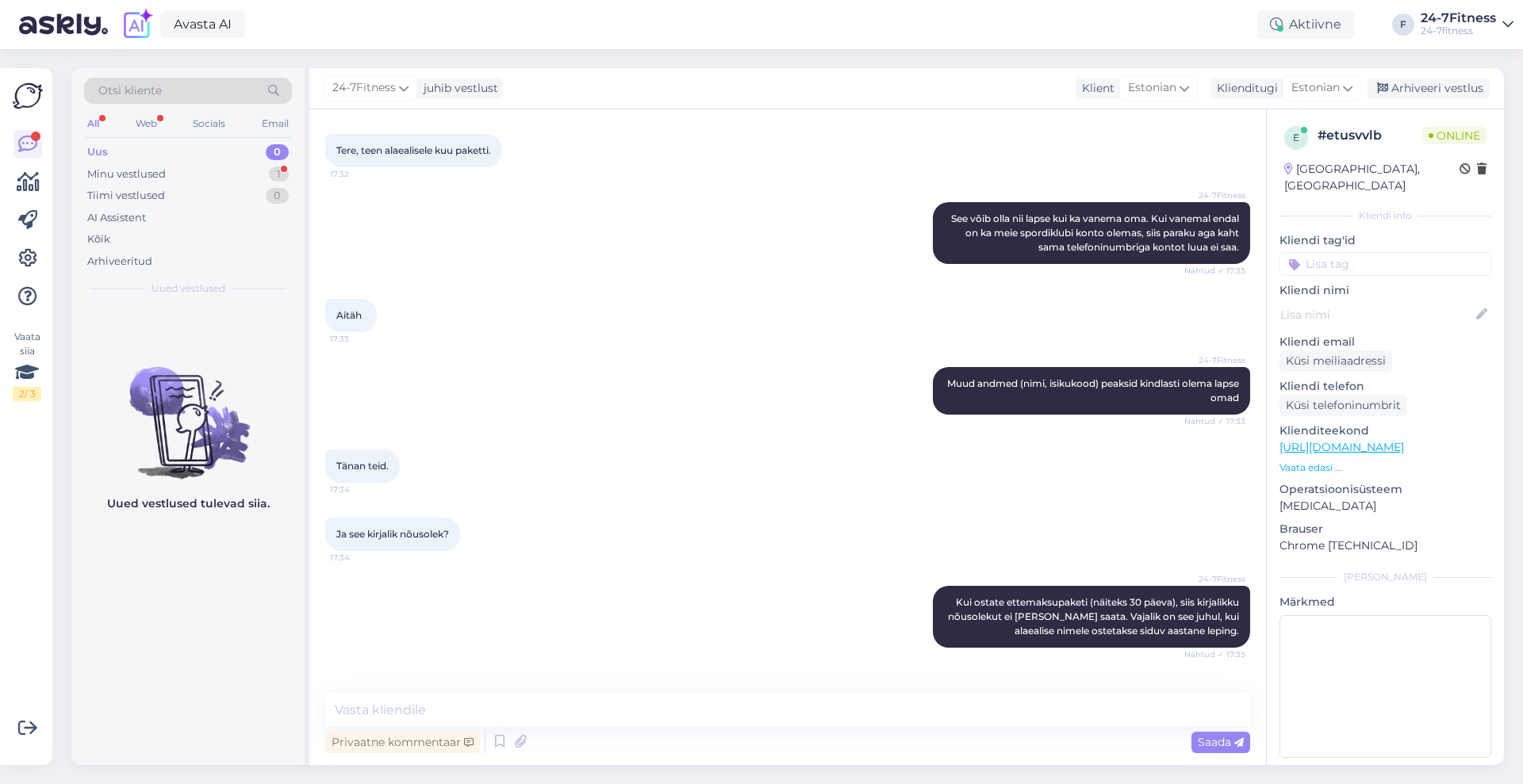
scroll to position [446, 0]
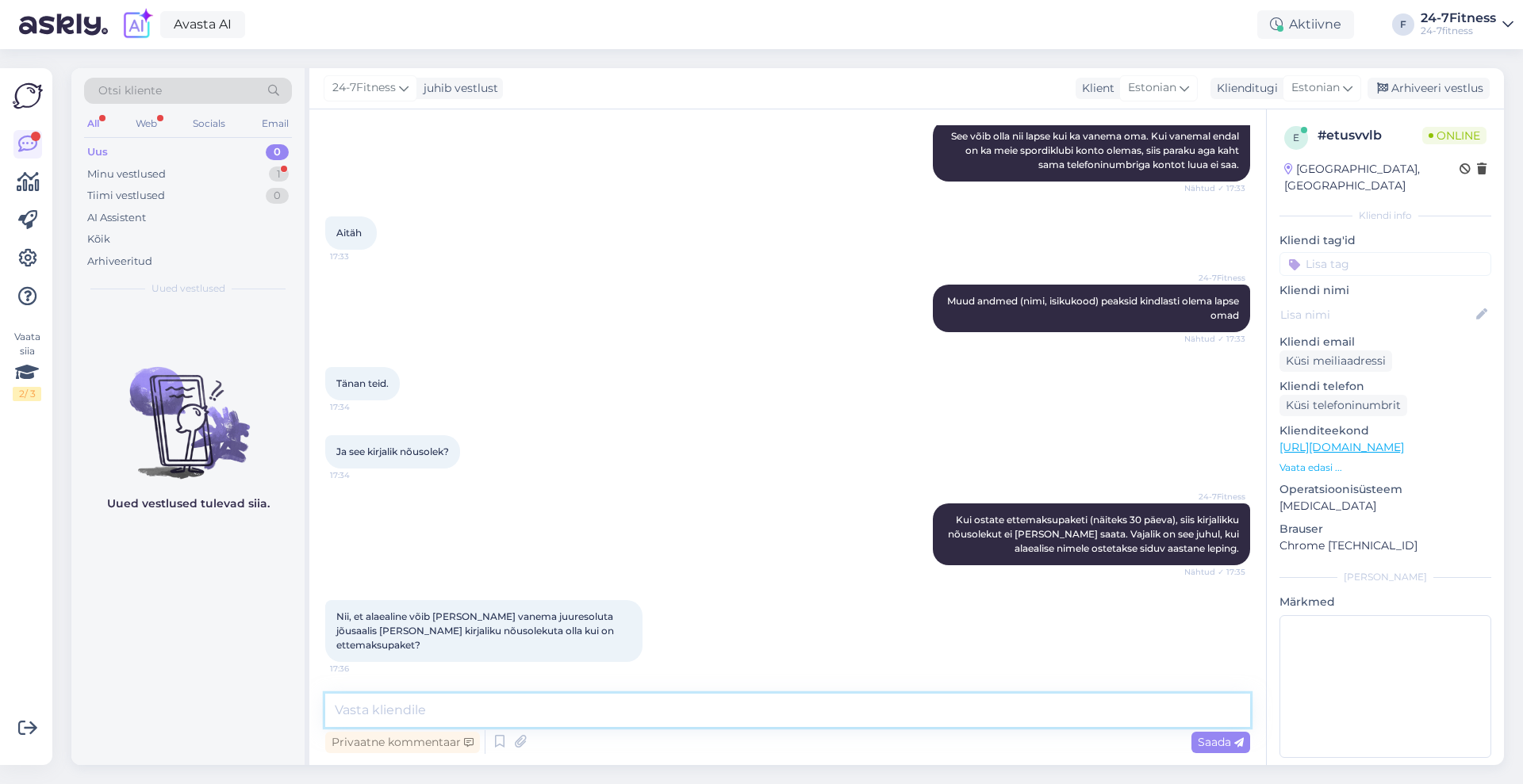
click at [635, 699] on textarea at bounding box center [787, 710] width 925 height 34
type textarea "Jah"
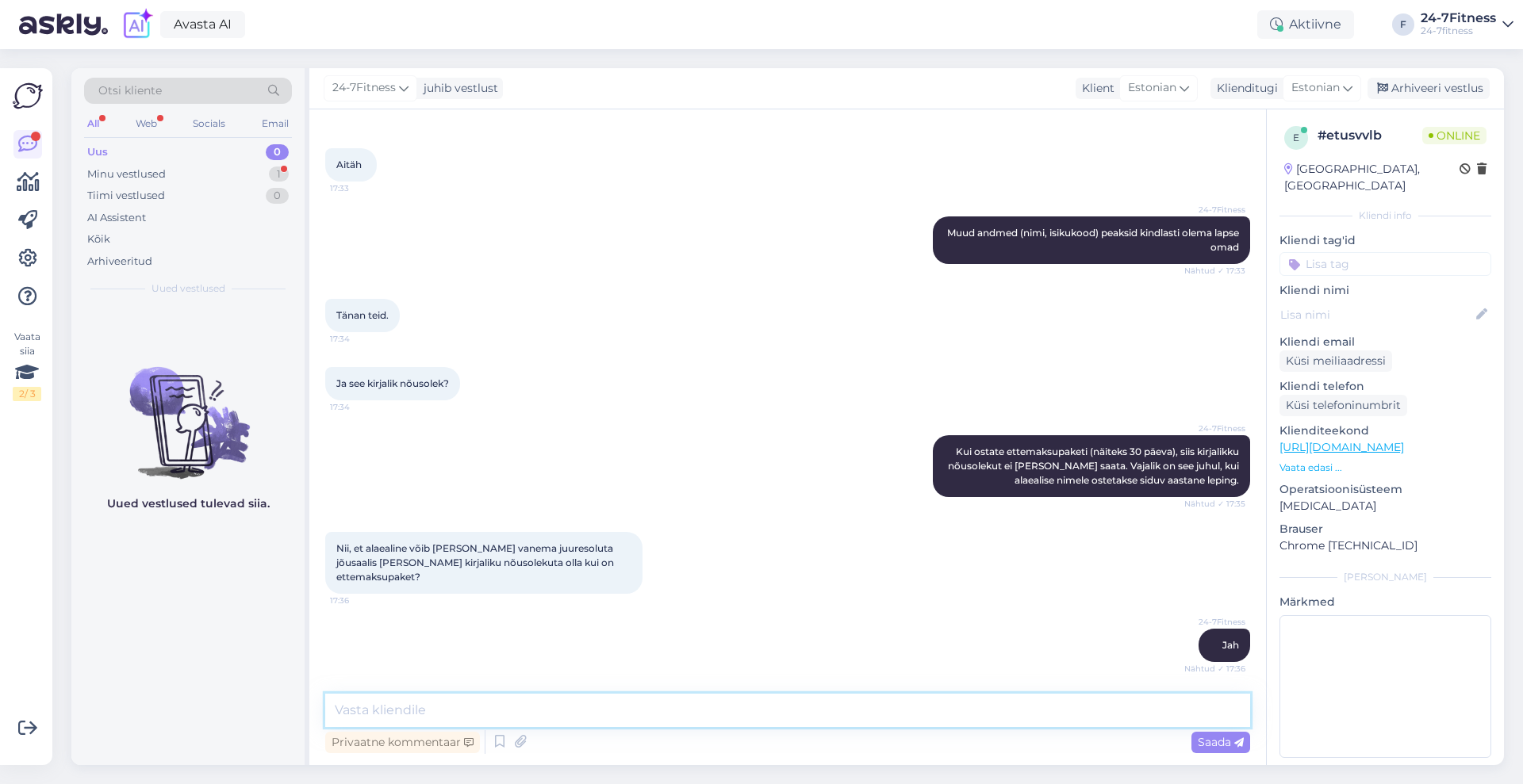
scroll to position [583, 0]
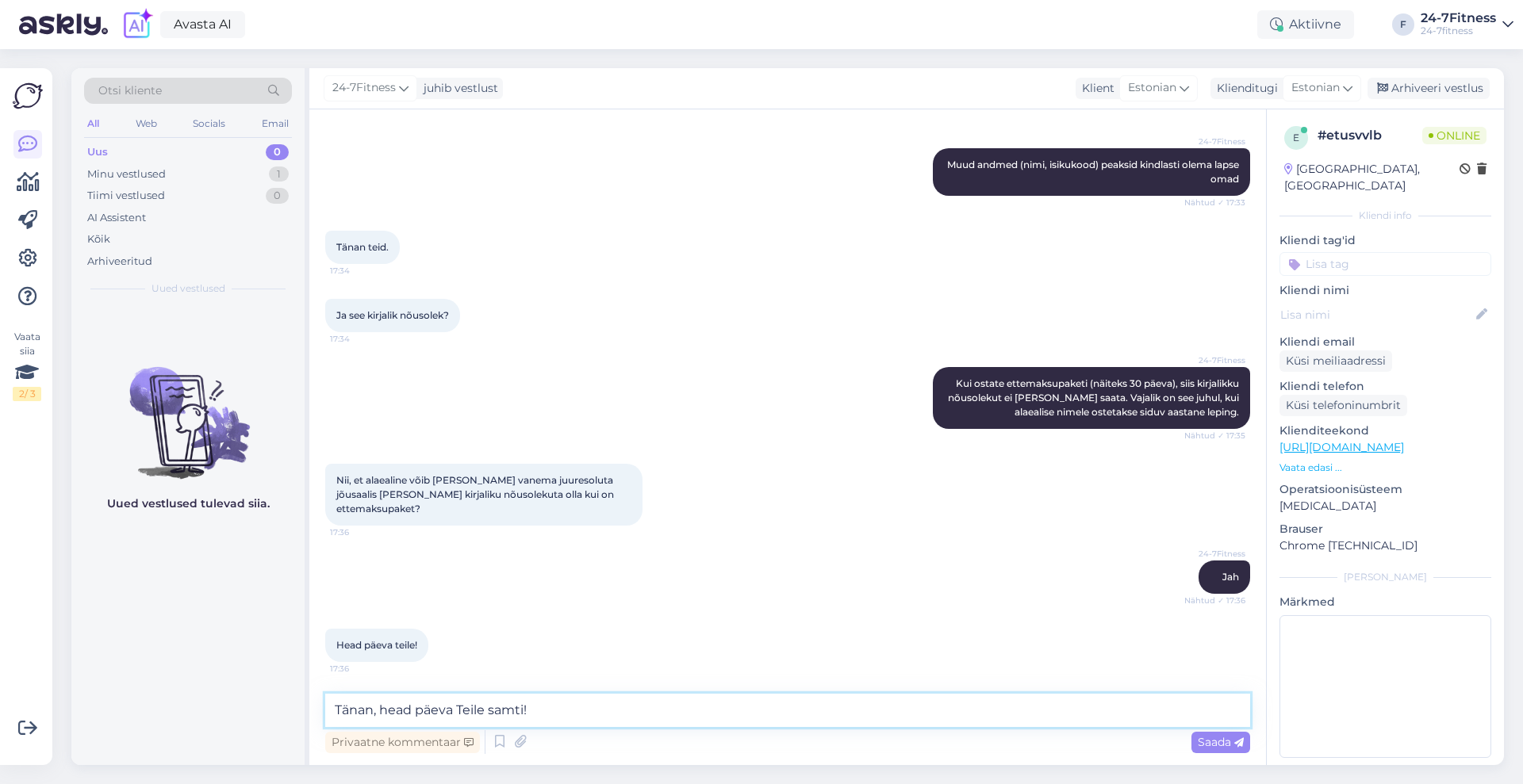
type textarea "Tänan, head päeva Teile samuti!"
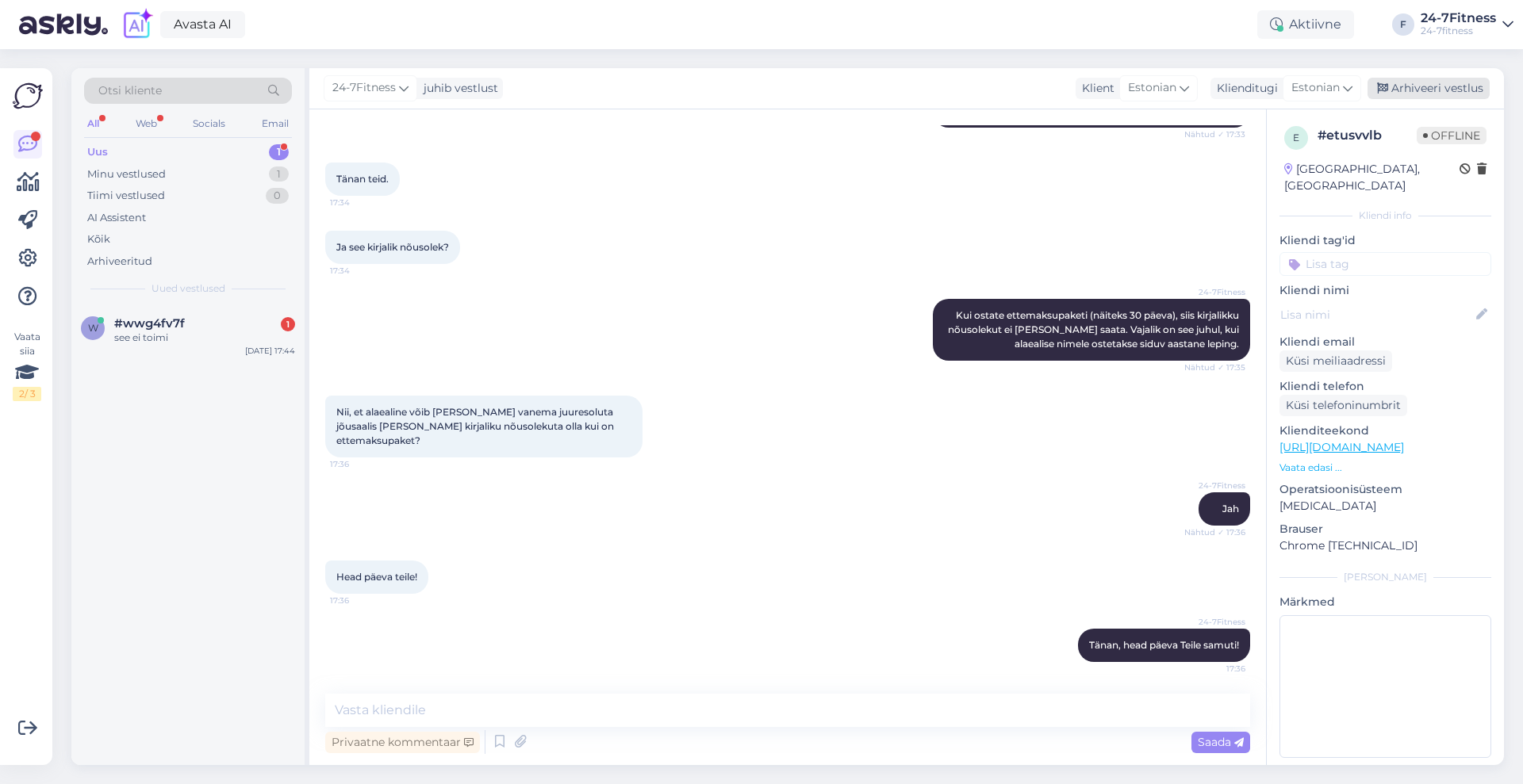
click at [1441, 84] on div "Arhiveeri vestlus" at bounding box center [1428, 89] width 122 height 21
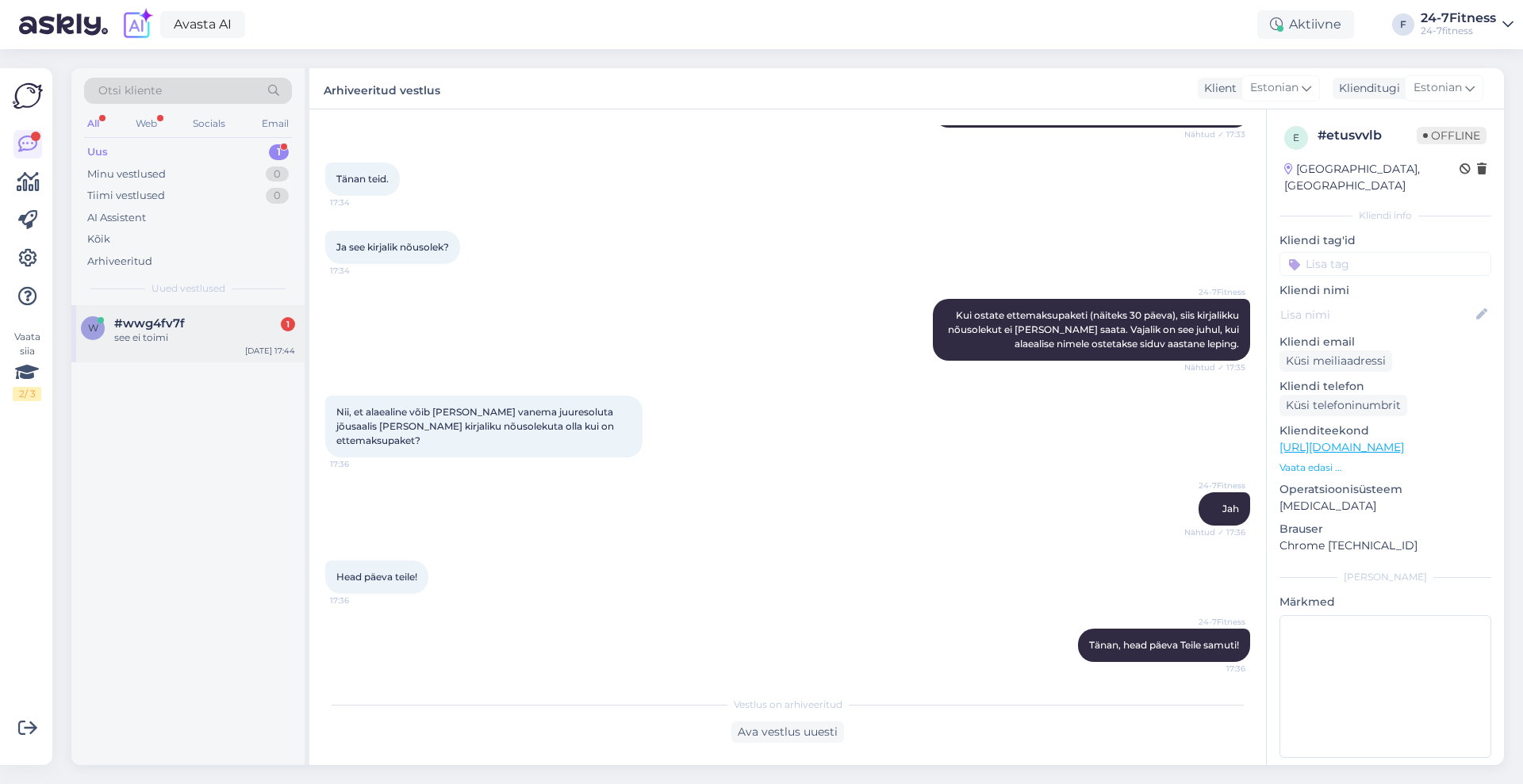
click at [128, 335] on div "see ei toimi" at bounding box center [204, 337] width 180 height 14
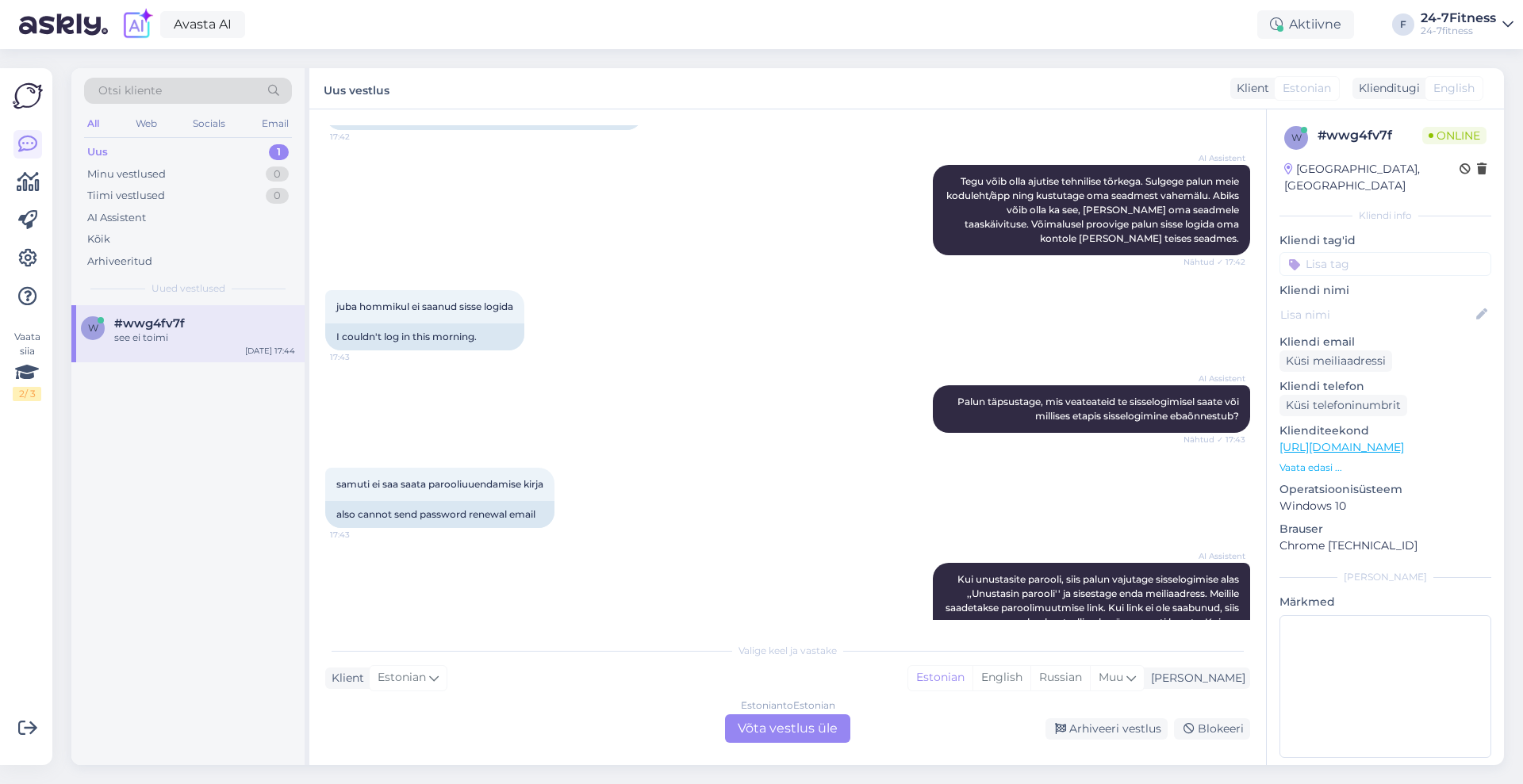
scroll to position [397, 0]
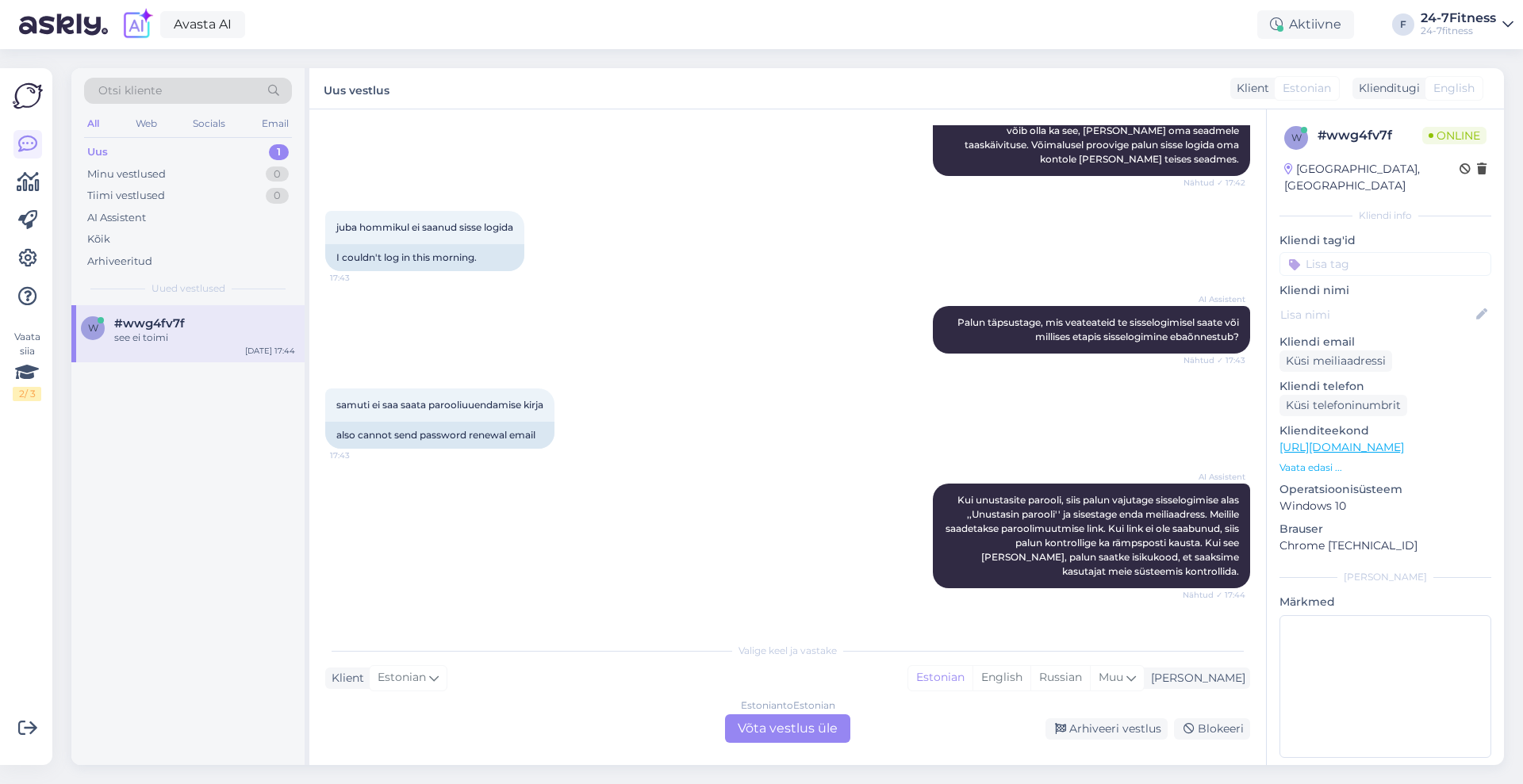
click at [801, 742] on div "Vestlus algas [DATE] tere! 17:42 hello! AI Assistent Tere! Kuidas saan teid [PE…" at bounding box center [787, 437] width 956 height 656
click at [810, 732] on div "Estonian to Estonian Võta vestlus üle" at bounding box center [787, 728] width 125 height 29
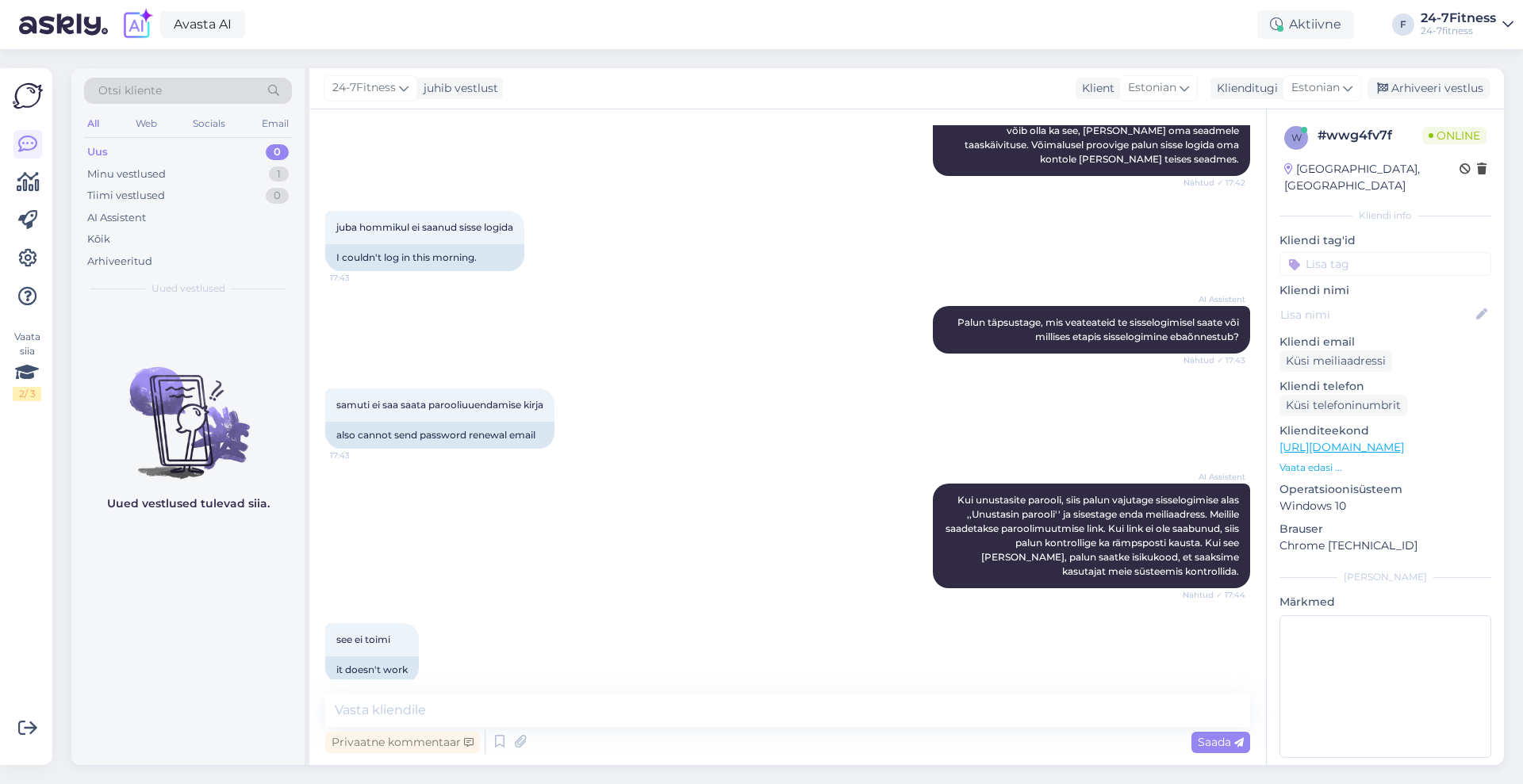
click at [685, 687] on div "Vestlus algas [DATE] tere! 17:42 hello! AI Assistent Tere! Kuidas saan teid [PE…" at bounding box center [787, 437] width 956 height 656
click at [680, 700] on textarea at bounding box center [787, 710] width 925 height 34
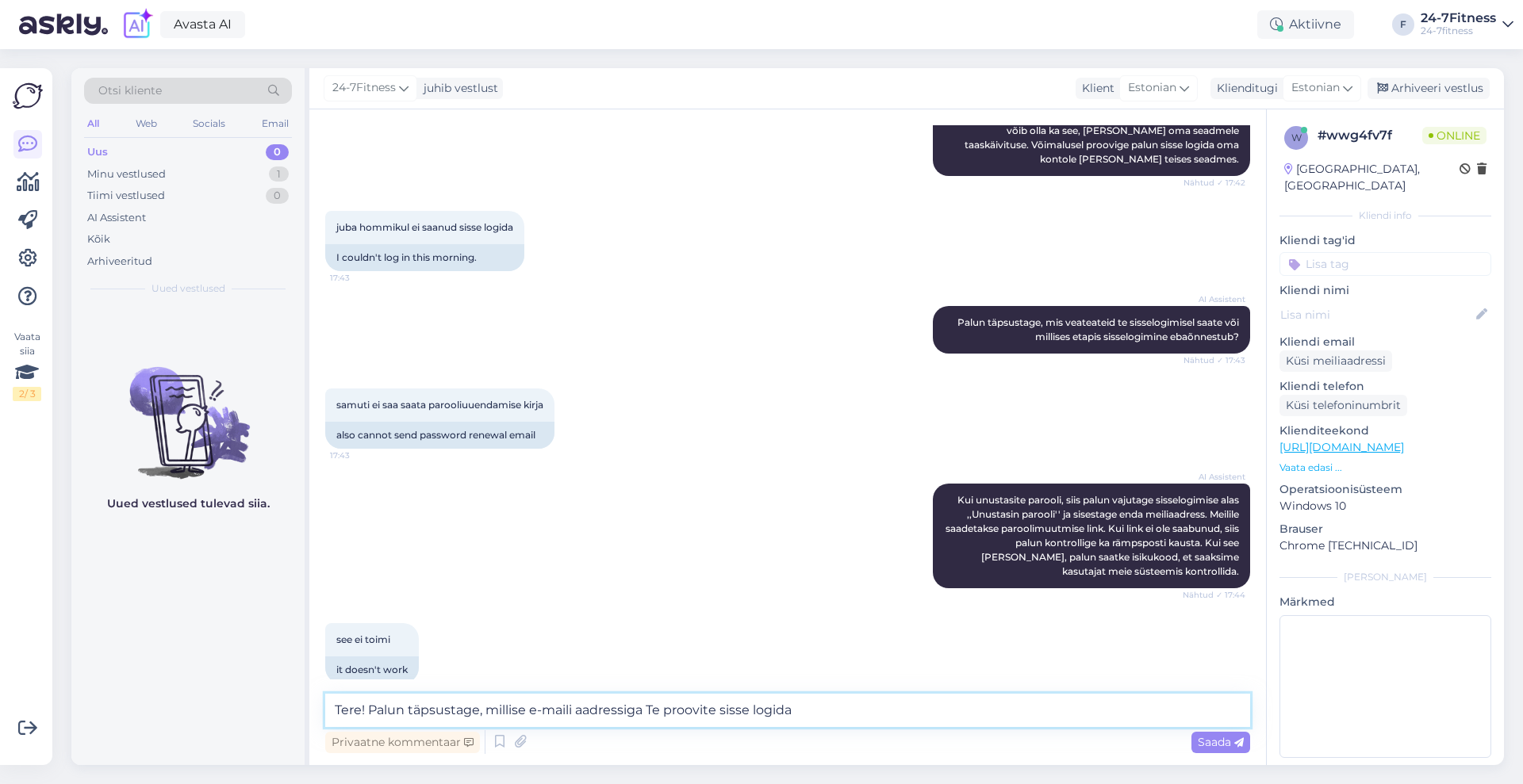
type textarea "Tere! Palun täpsustage, millise e-maili aadressiga Te proovite sisse logida?"
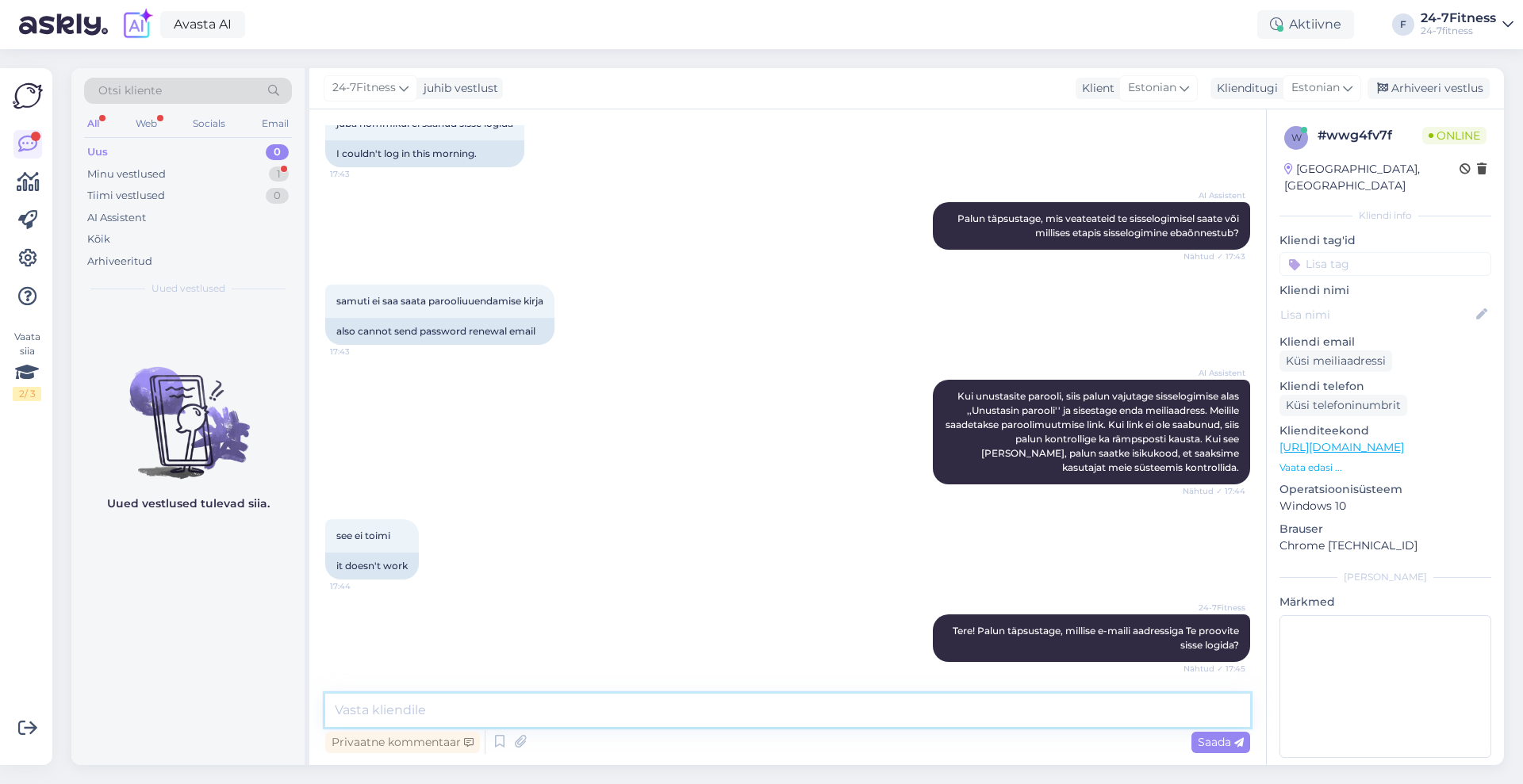
scroll to position [637, 0]
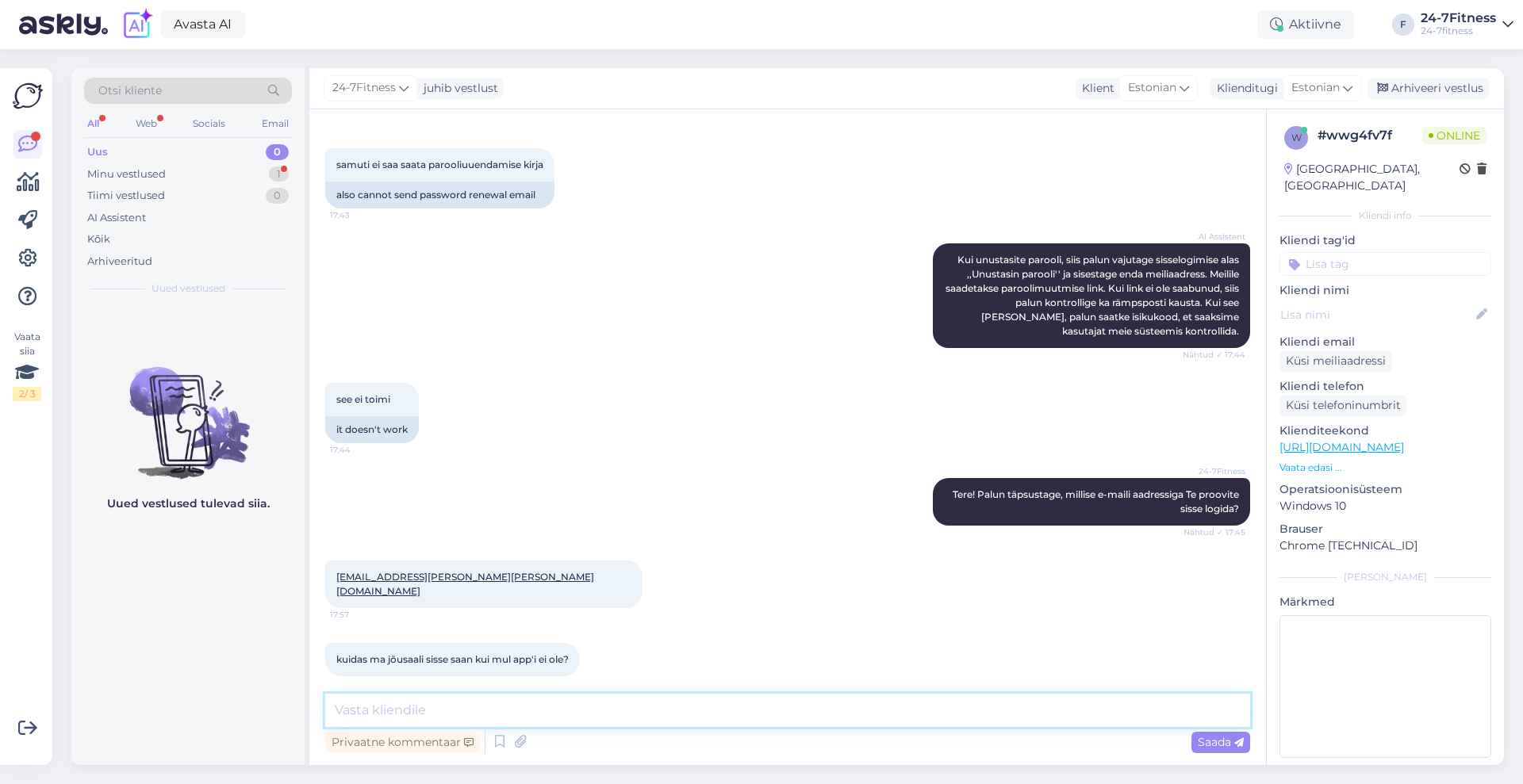
click at [534, 694] on textarea at bounding box center [787, 710] width 925 height 34
type textarea "Paraku sellise e-maili aadressiga ei ole seotud ühtegi kontot meie süsteemis"
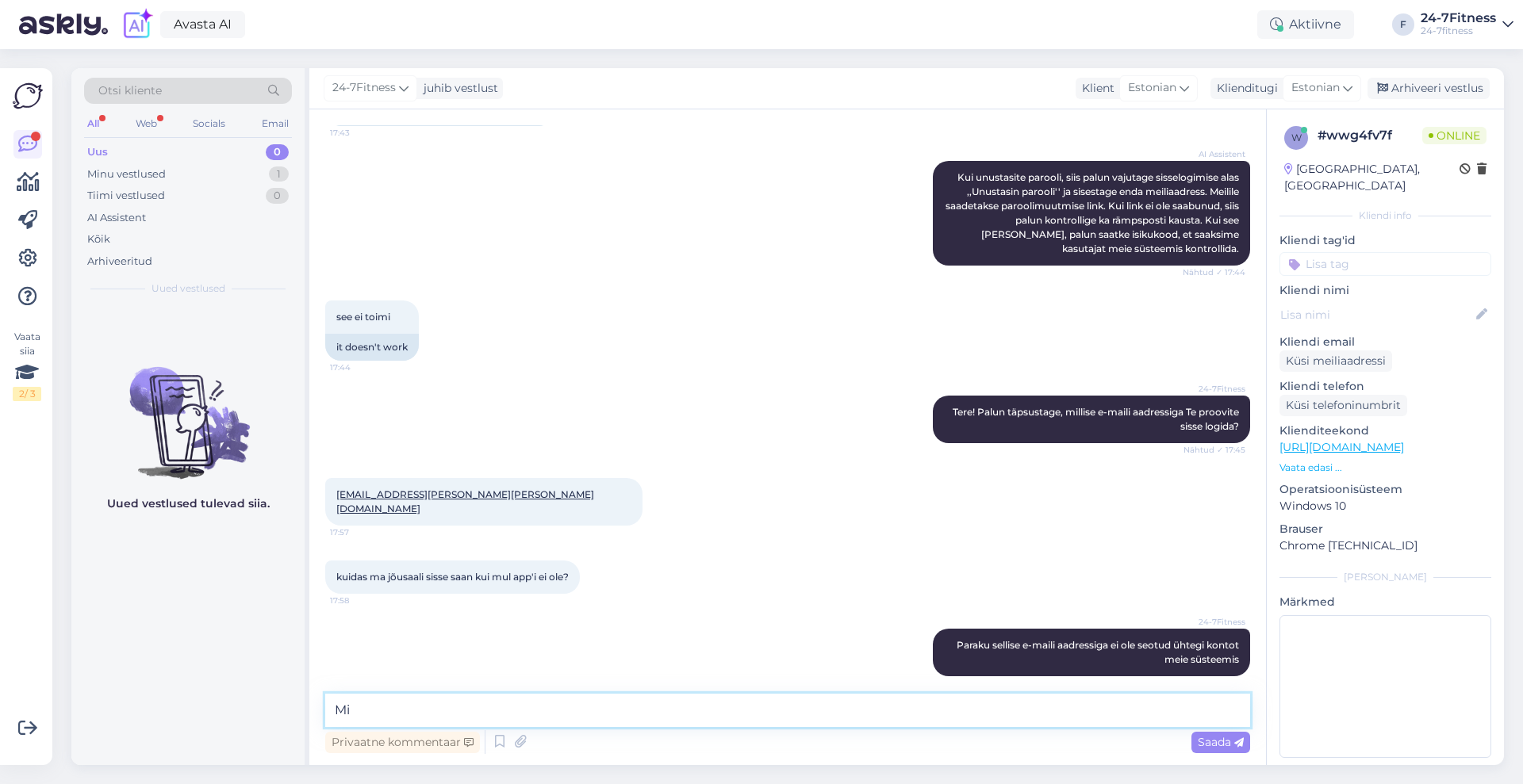
type textarea "M"
paste textarea "[PERSON_NAME][EMAIL_ADDRESS][PERSON_NAME][DOMAIN_NAME]"
type textarea "Näeme, et [PERSON_NAME] konto on seotud e-mailiga [PERSON_NAME][EMAIL_ADDRESS][…"
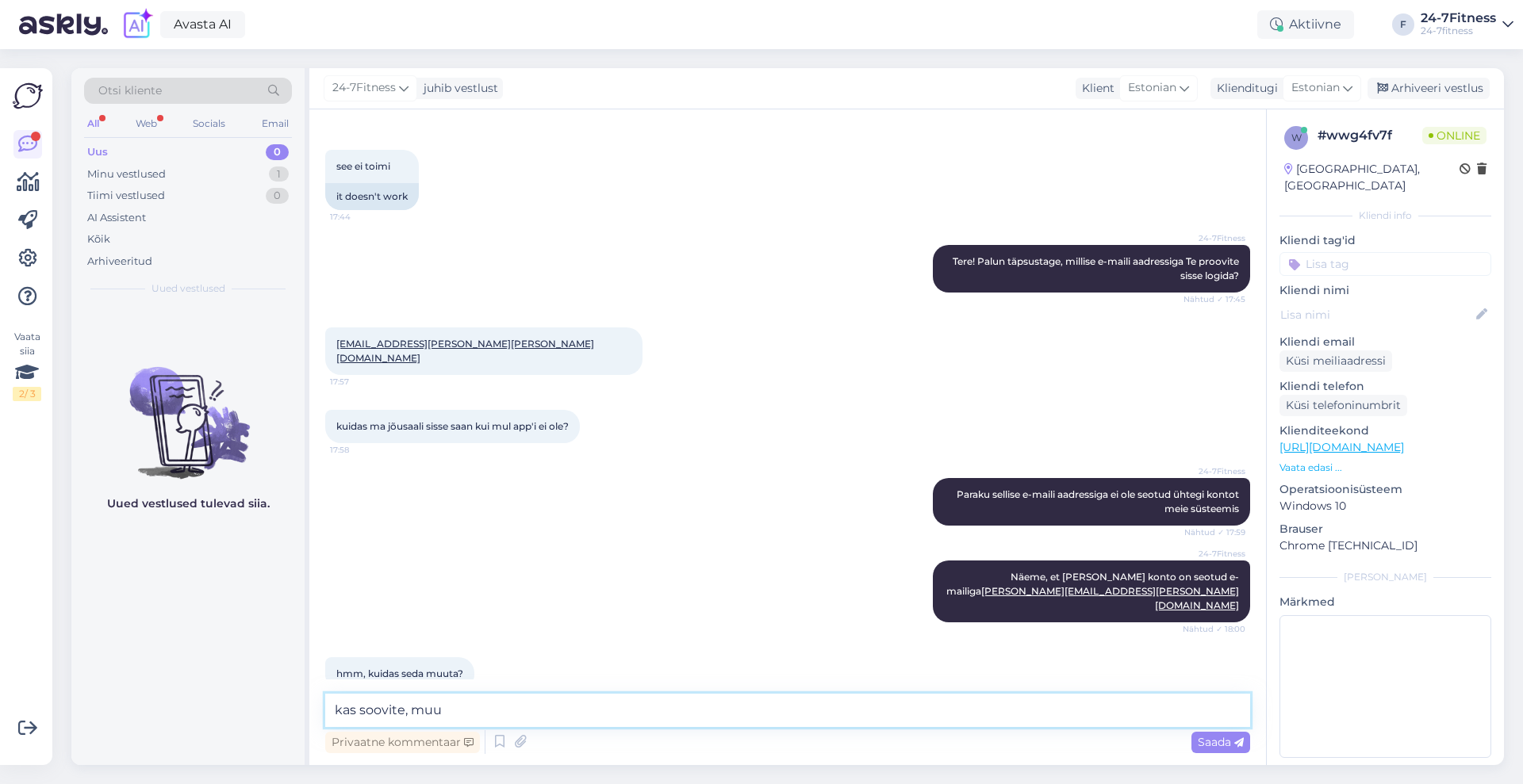
scroll to position [938, 0]
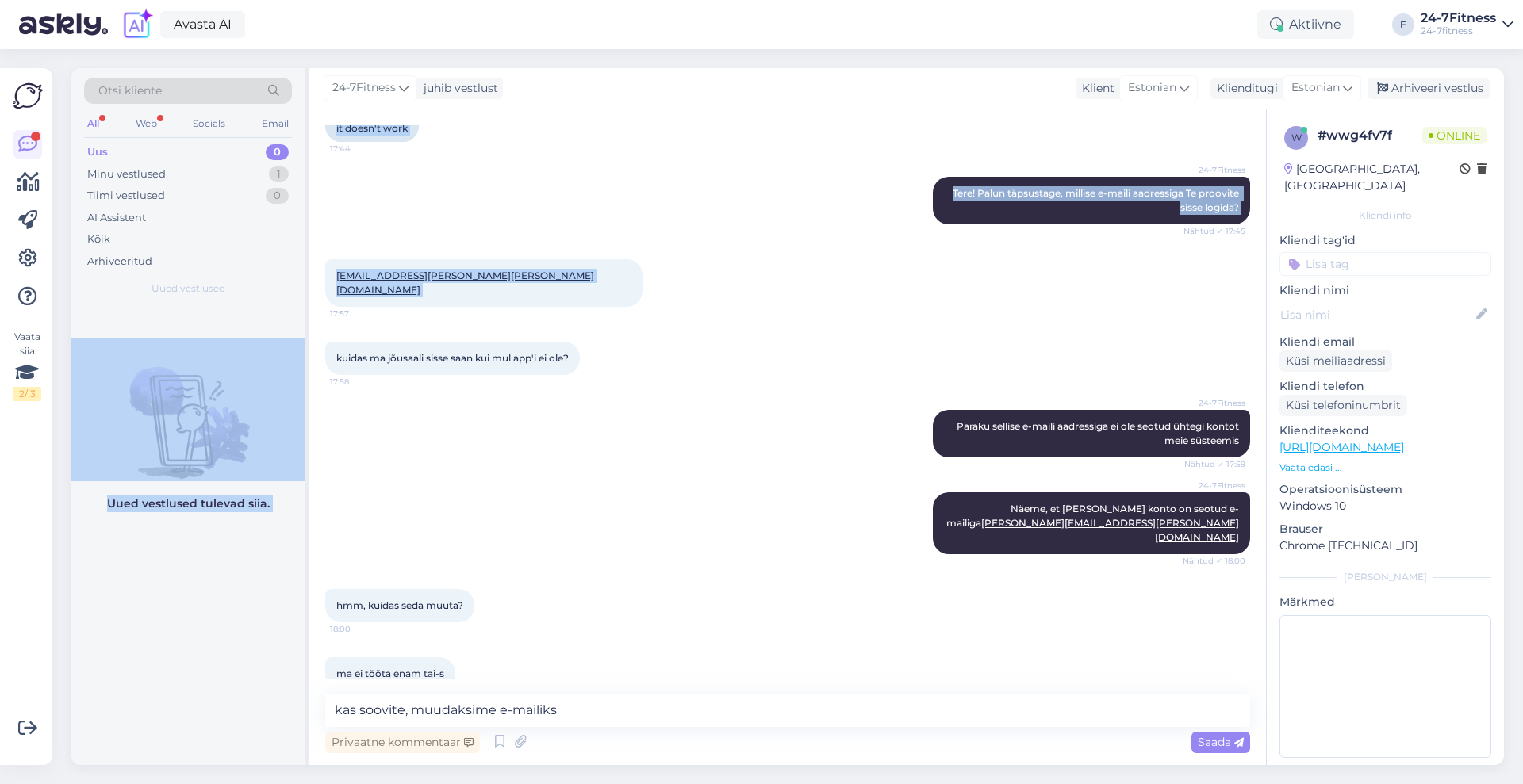
drag, startPoint x: 481, startPoint y: 280, endPoint x: 303, endPoint y: 273, distance: 178.1
click at [303, 273] on div "Otsi kliente All Web Socials Email Uus 0 Minu vestlused 1 Tiimi vestlused 0 AI …" at bounding box center [787, 417] width 1432 height 697
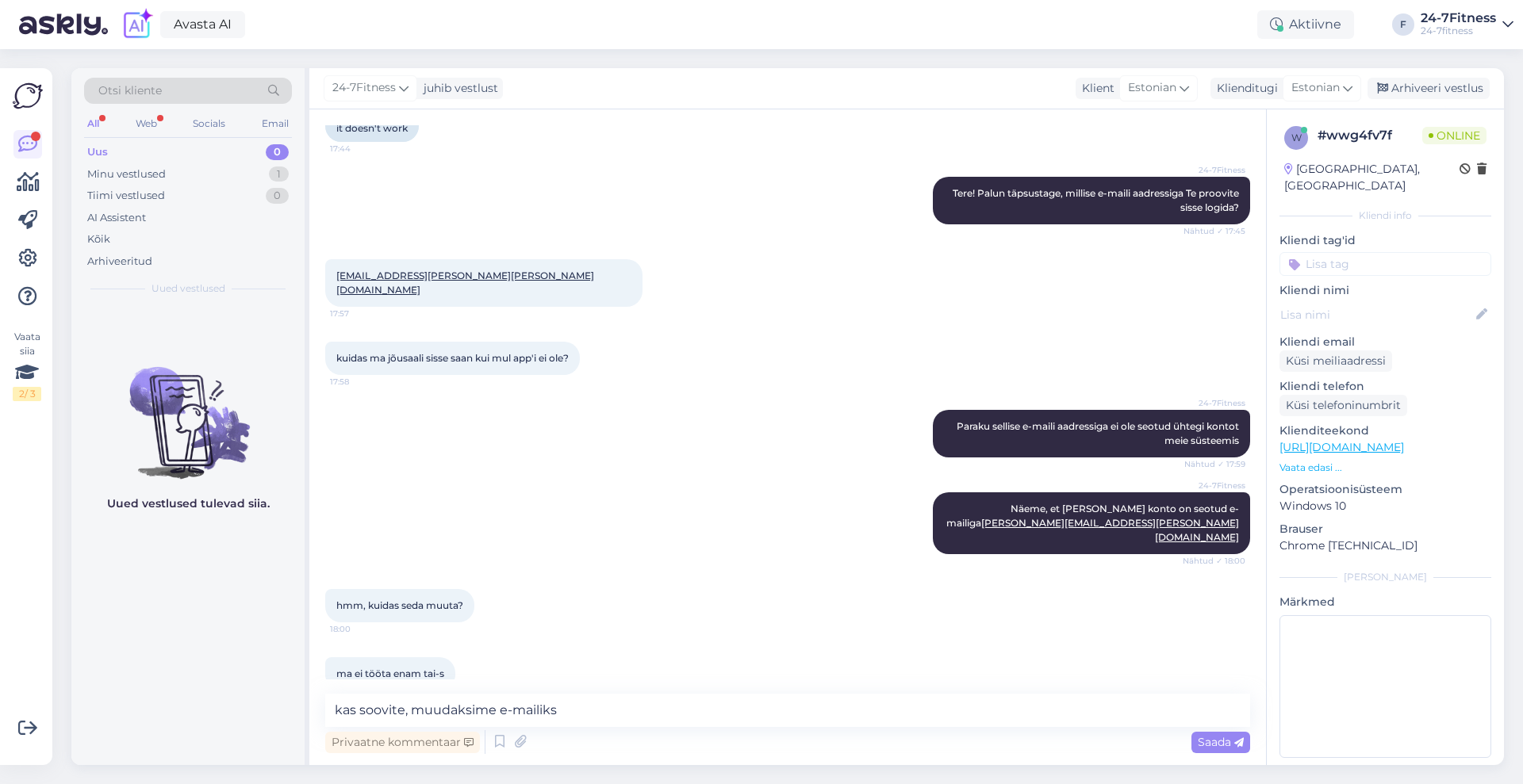
drag, startPoint x: 306, startPoint y: 273, endPoint x: 316, endPoint y: 277, distance: 10.8
click at [308, 273] on div "Otsi kliente All Web Socials Email Uus 0 Minu vestlused 1 Tiimi vestlused 0 AI …" at bounding box center [190, 417] width 238 height 697
click at [615, 711] on textarea "kas soovite, muudaksime e-mailiks" at bounding box center [787, 710] width 925 height 34
paste textarea "[EMAIL_ADDRESS][PERSON_NAME][PERSON_NAME][DOMAIN_NAME]"
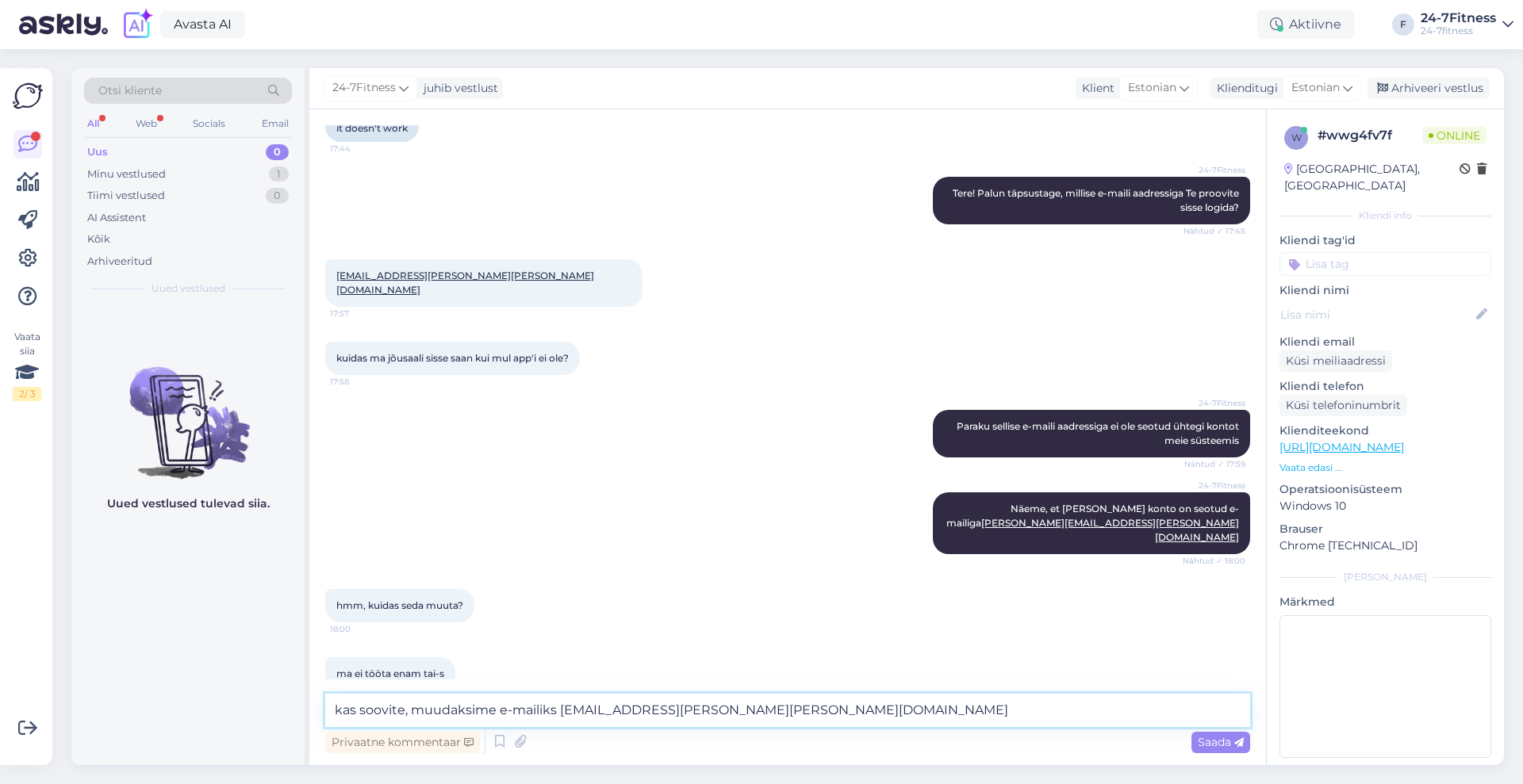
type textarea "kas soovite, muudaksime e-mailiks [EMAIL_ADDRESS][PERSON_NAME][PERSON_NAME][DOM…"
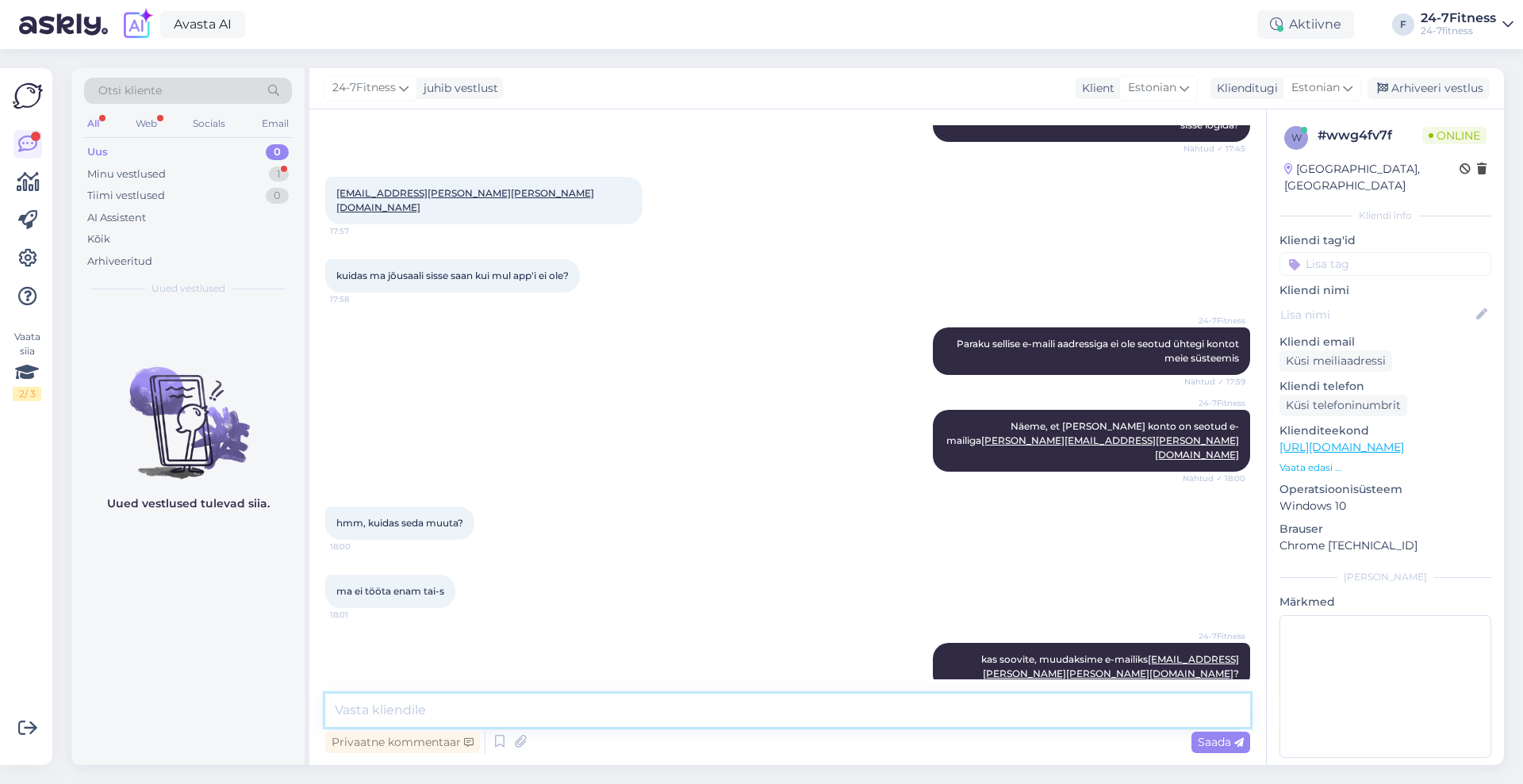
scroll to position [1089, 0]
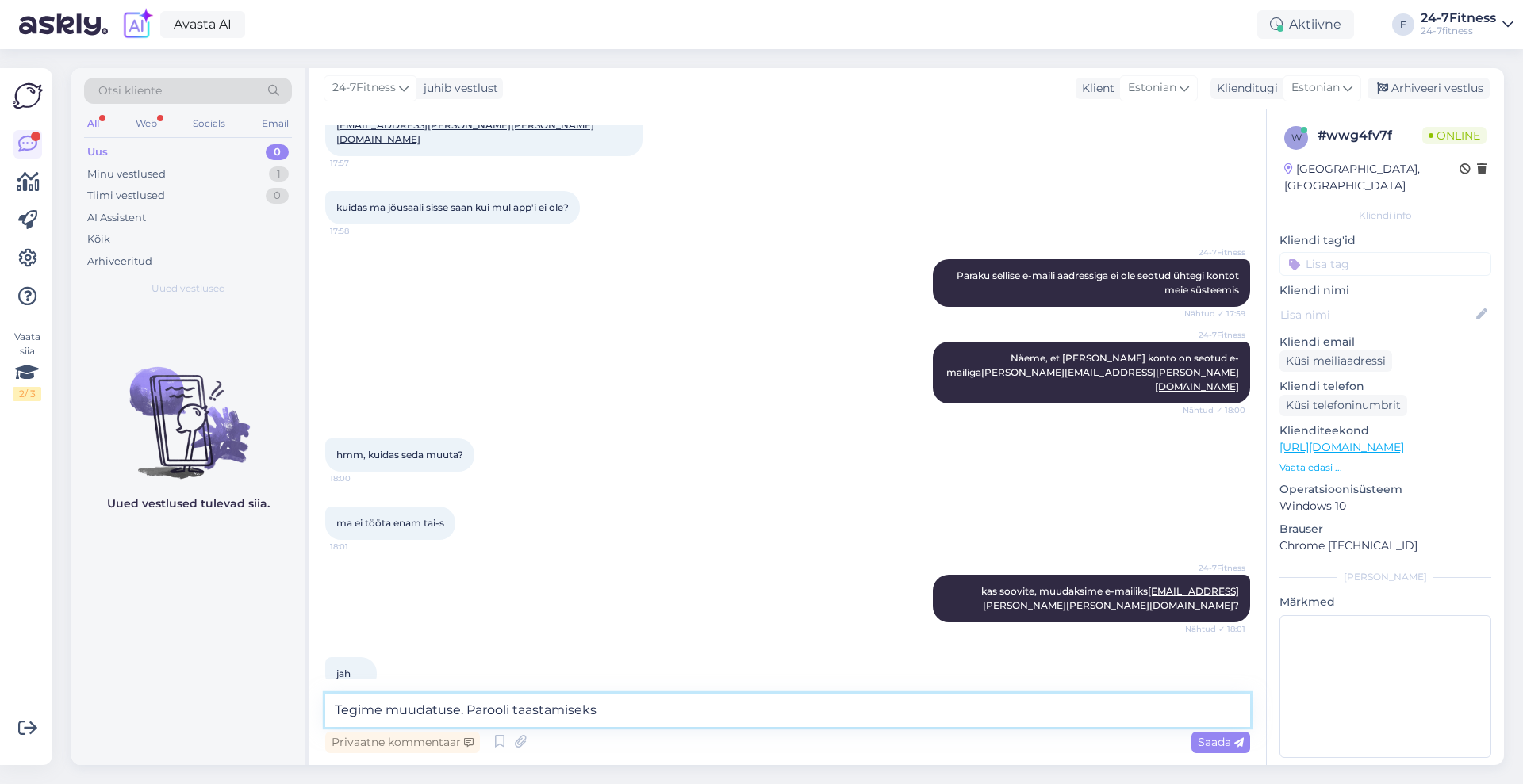
paste textarea "minge meie kodulehele ning vajutage sisselogimise alas "Unustasin parooli". See…"
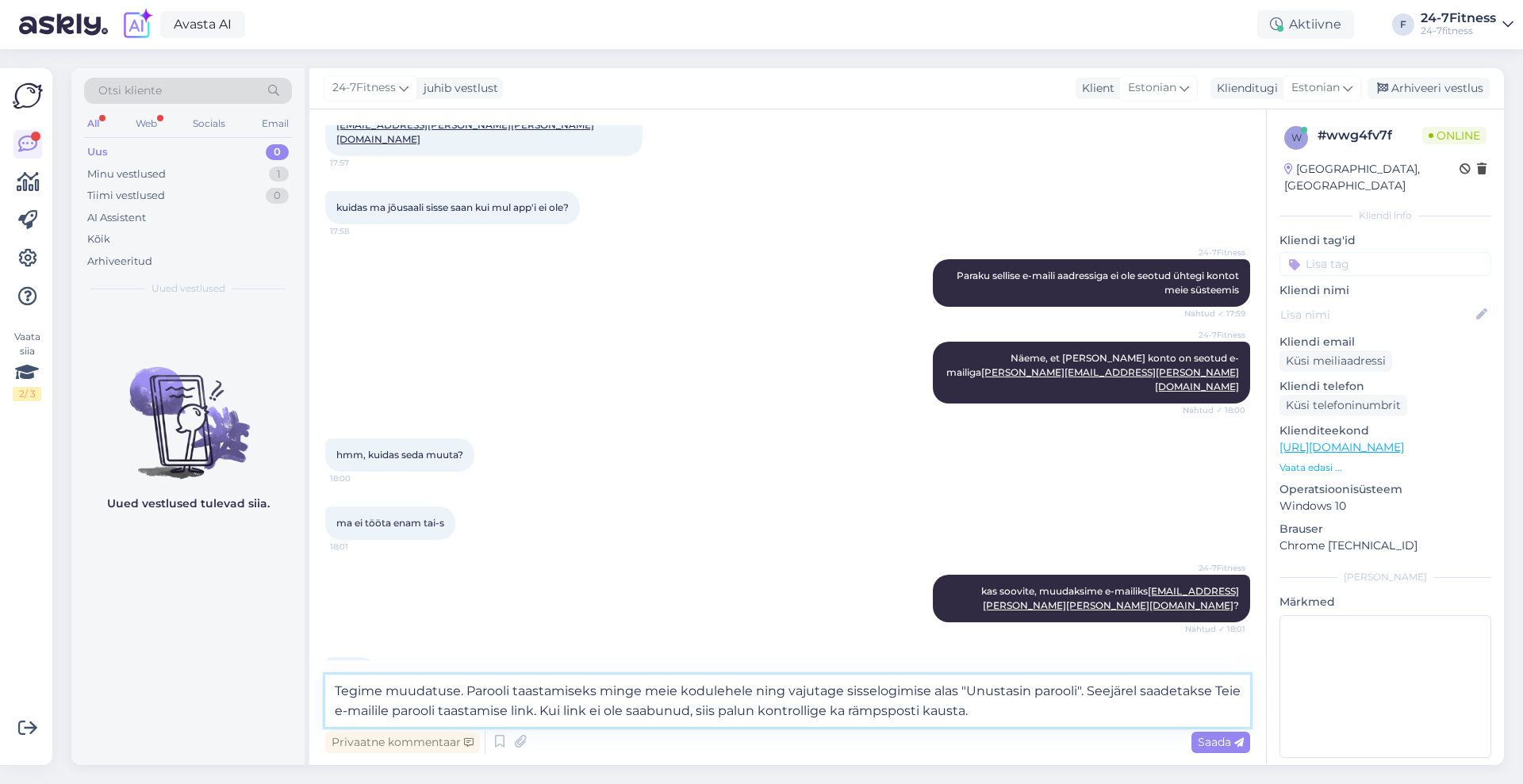
scroll to position [1105, 0]
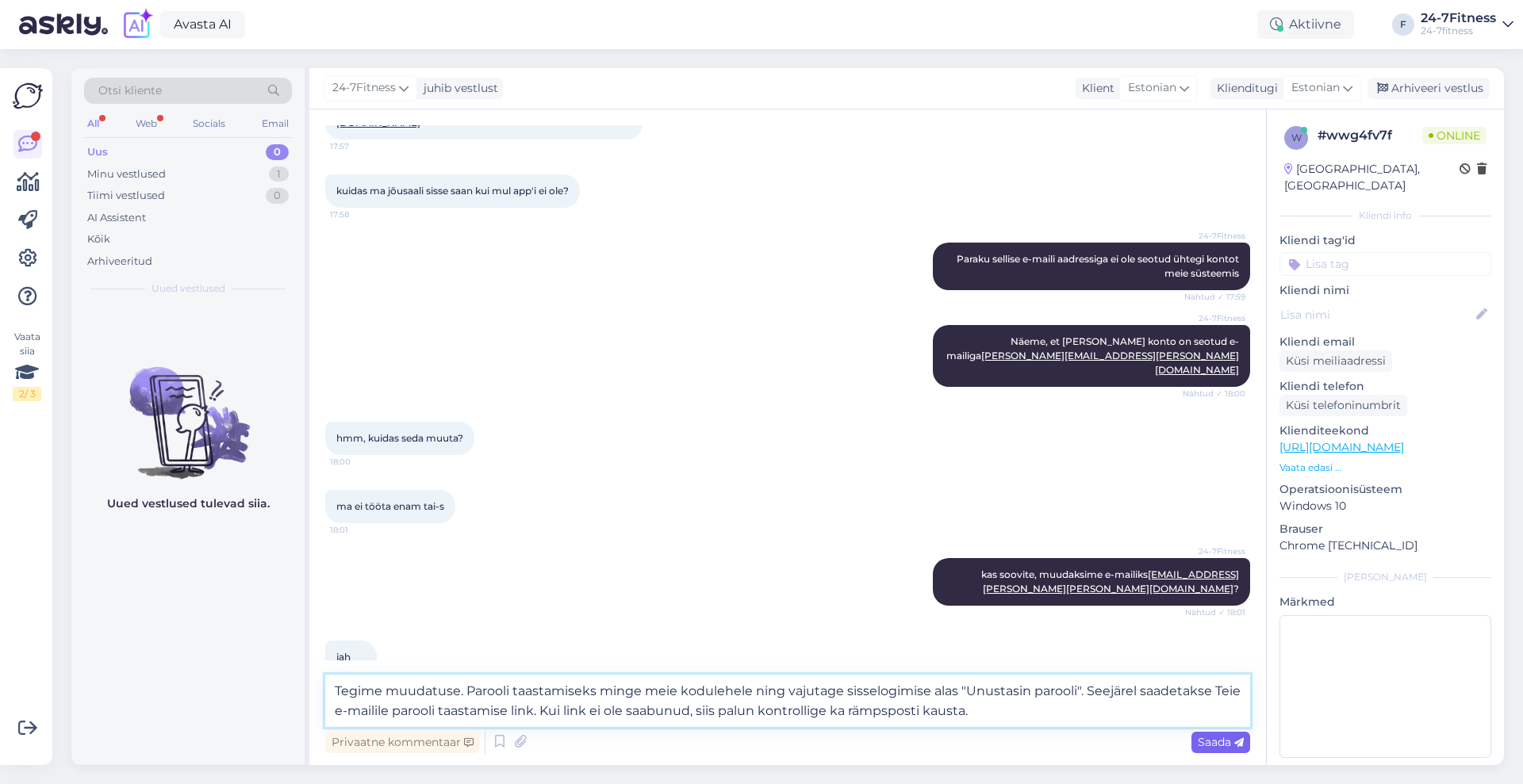
type textarea "Tegime muudatuse. Parooli taastamiseks minge meie kodulehele ning vajutage siss…"
click at [1229, 740] on span "Saada" at bounding box center [1220, 741] width 46 height 14
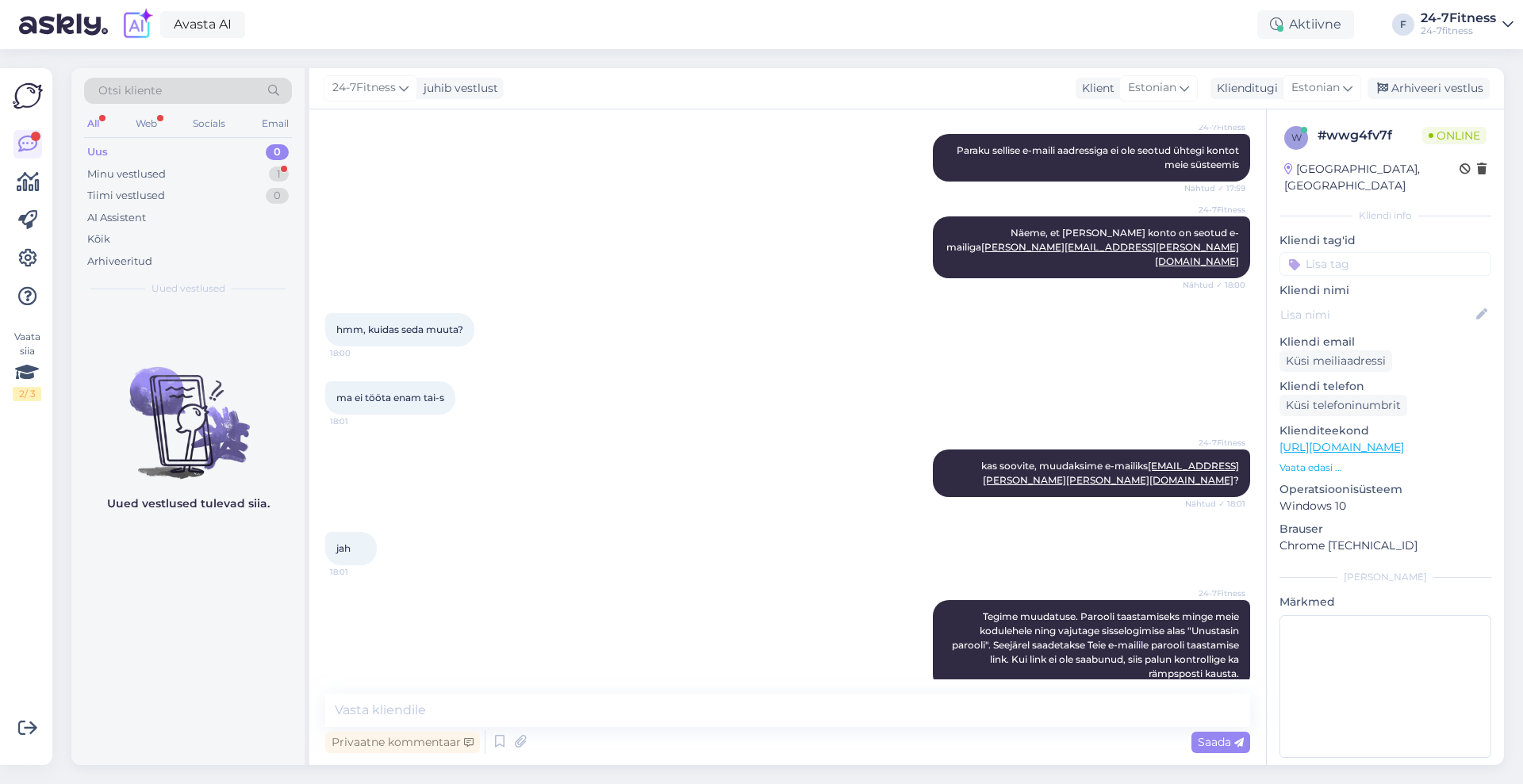
scroll to position [1283, 0]
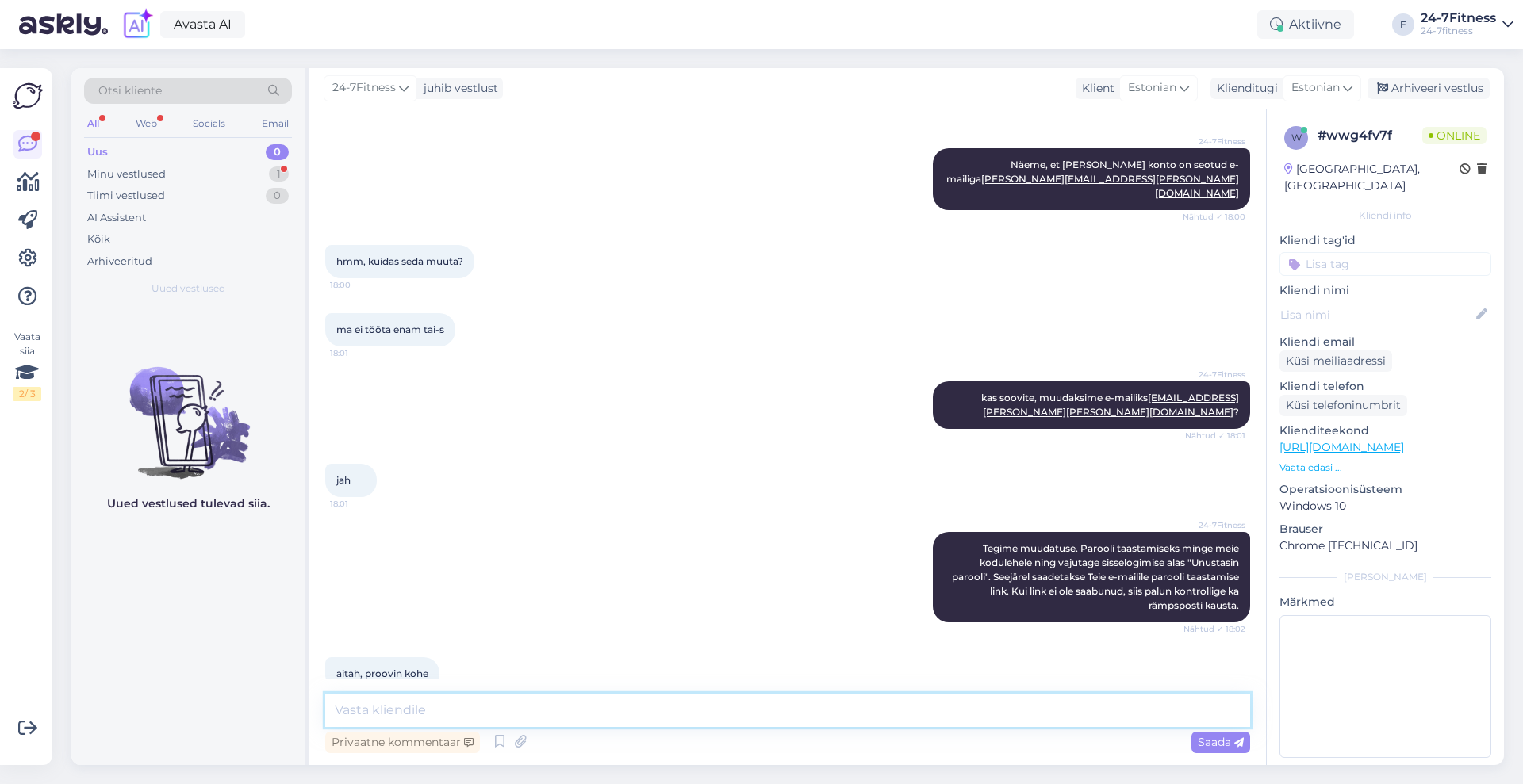
click at [722, 719] on textarea at bounding box center [787, 710] width 925 height 34
type textarea "Hästi, kui tekib veel küsimusi, siis palun võtke ühendust"
click at [1211, 745] on span "Saada" at bounding box center [1220, 741] width 46 height 14
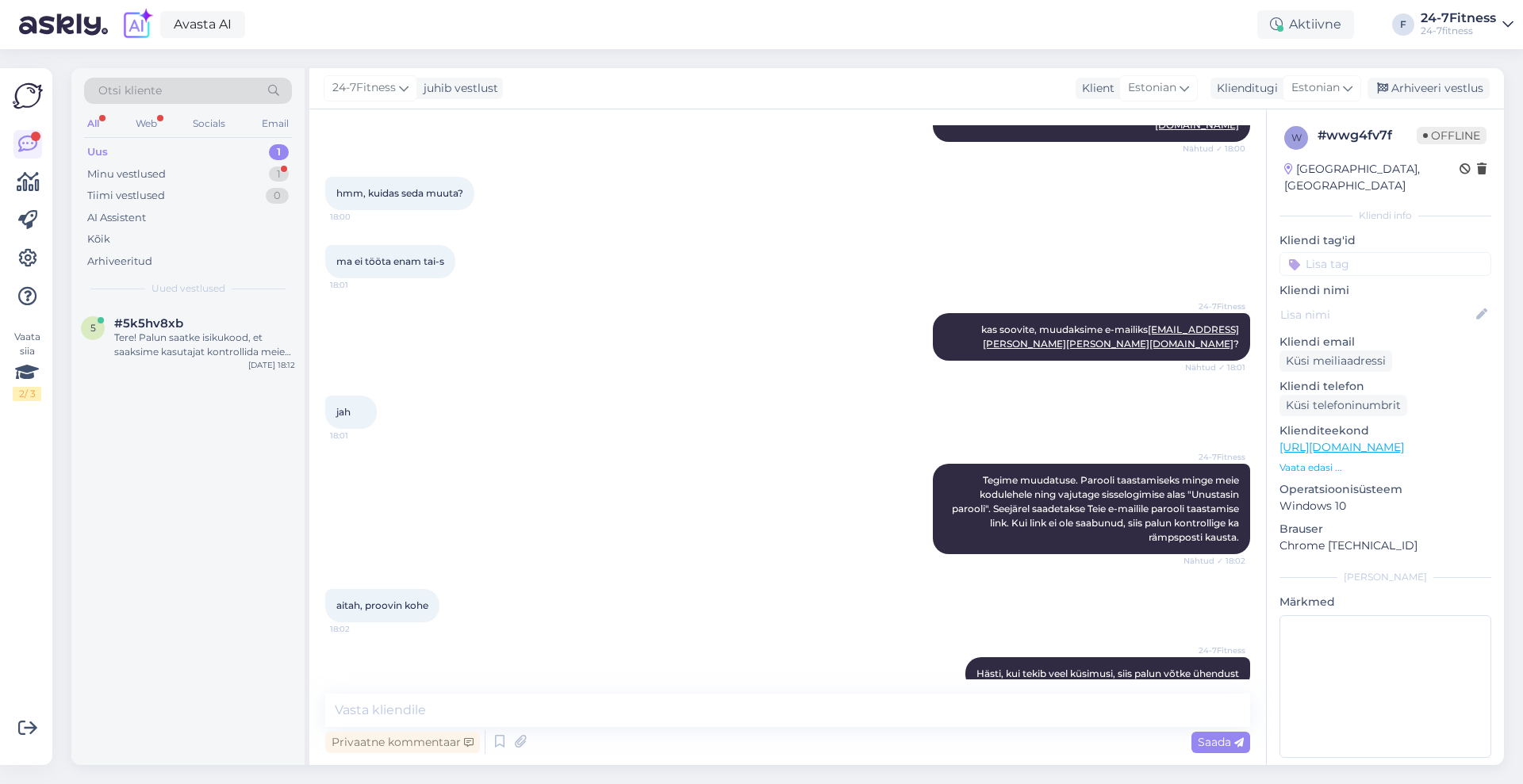
scroll to position [1419, 0]
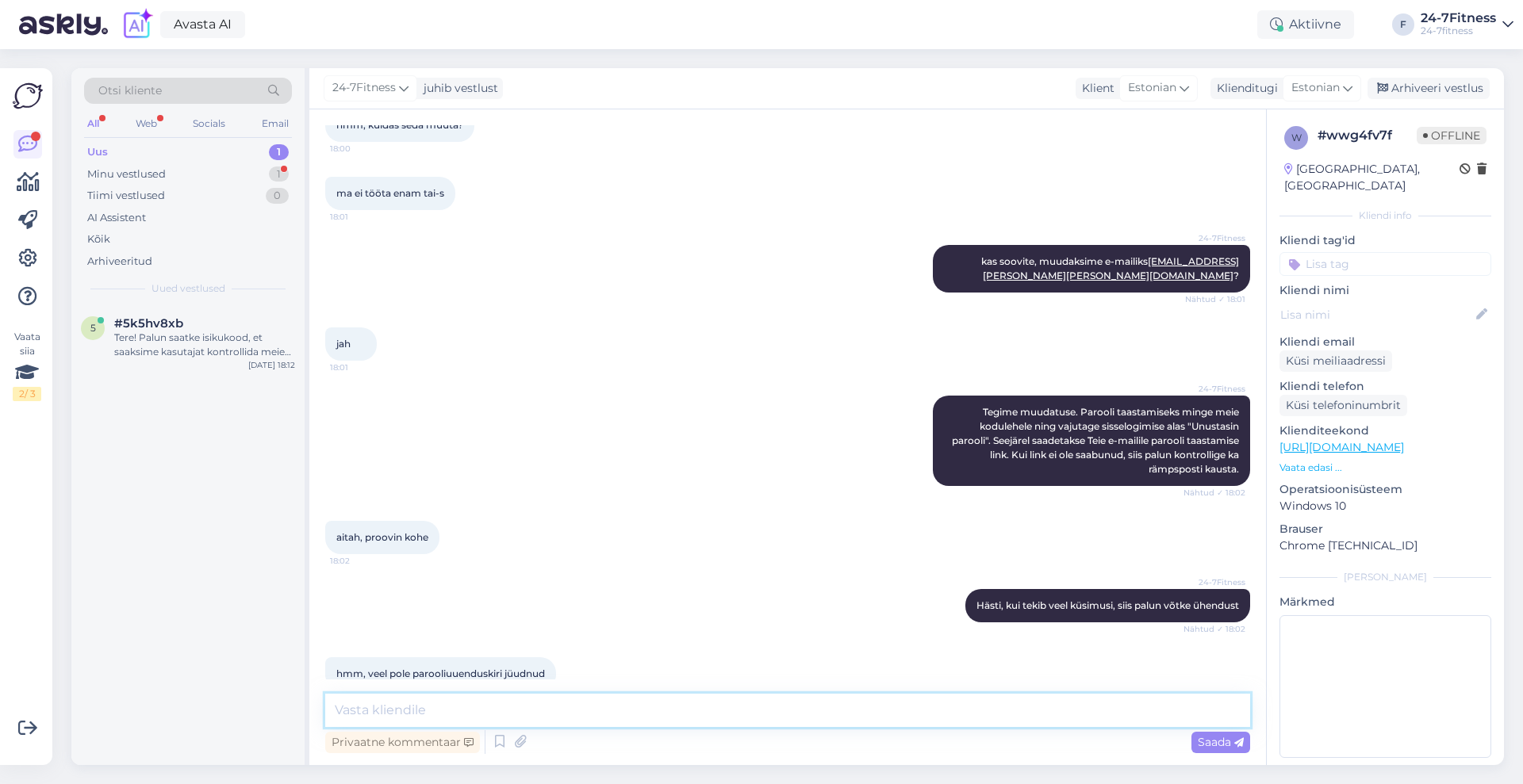
click at [435, 705] on textarea at bounding box center [787, 710] width 925 height 34
type textarea "kas vaatasite ka rämpsposti kausta?"
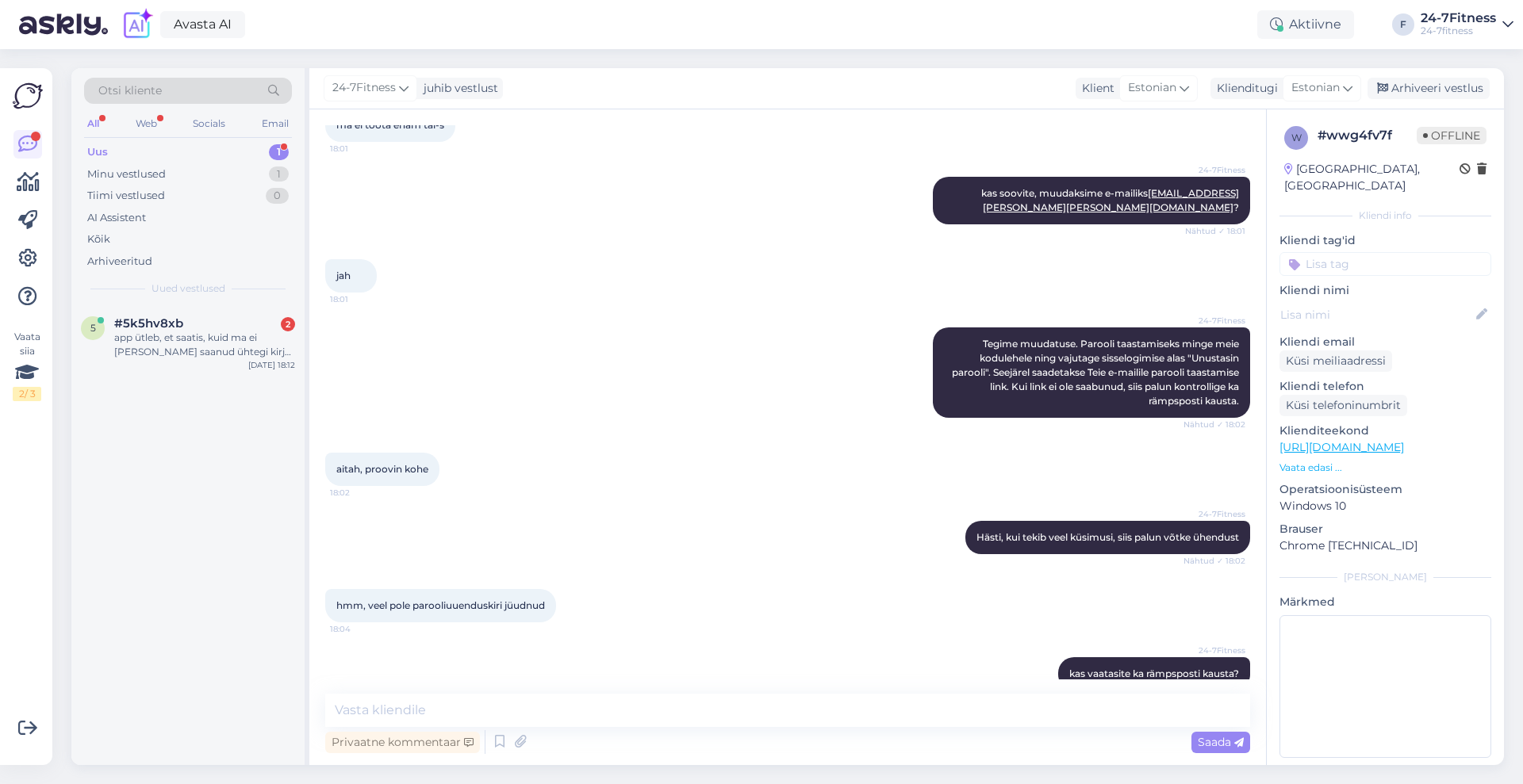
click at [109, 145] on div "Uus 1" at bounding box center [188, 152] width 207 height 22
click at [171, 306] on div "5 #5k5hv8xb 2 app ütleb, et saatis, kuid ma ei [PERSON_NAME] saanud ühtegi kirj…" at bounding box center [188, 340] width 233 height 71
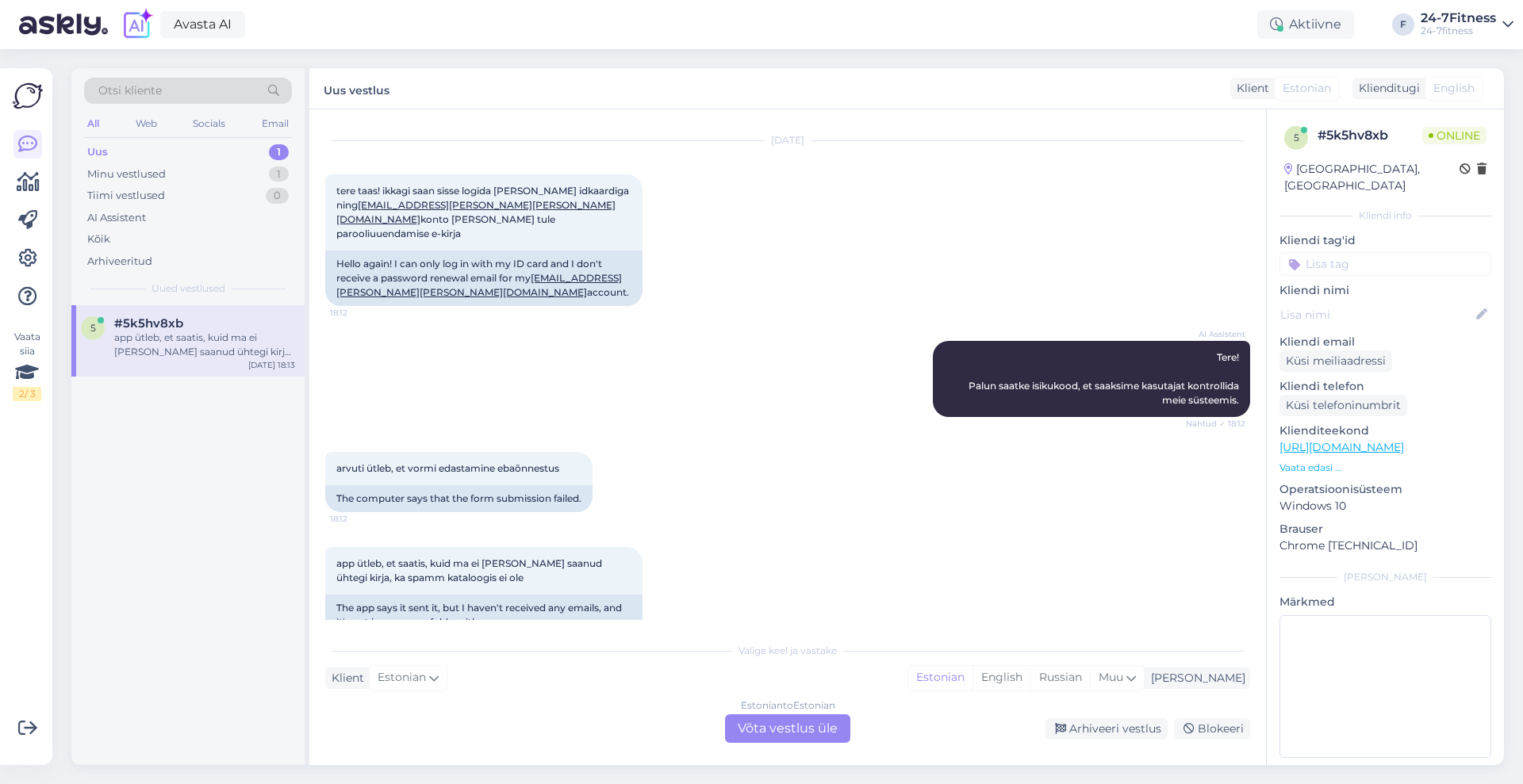
scroll to position [54, 0]
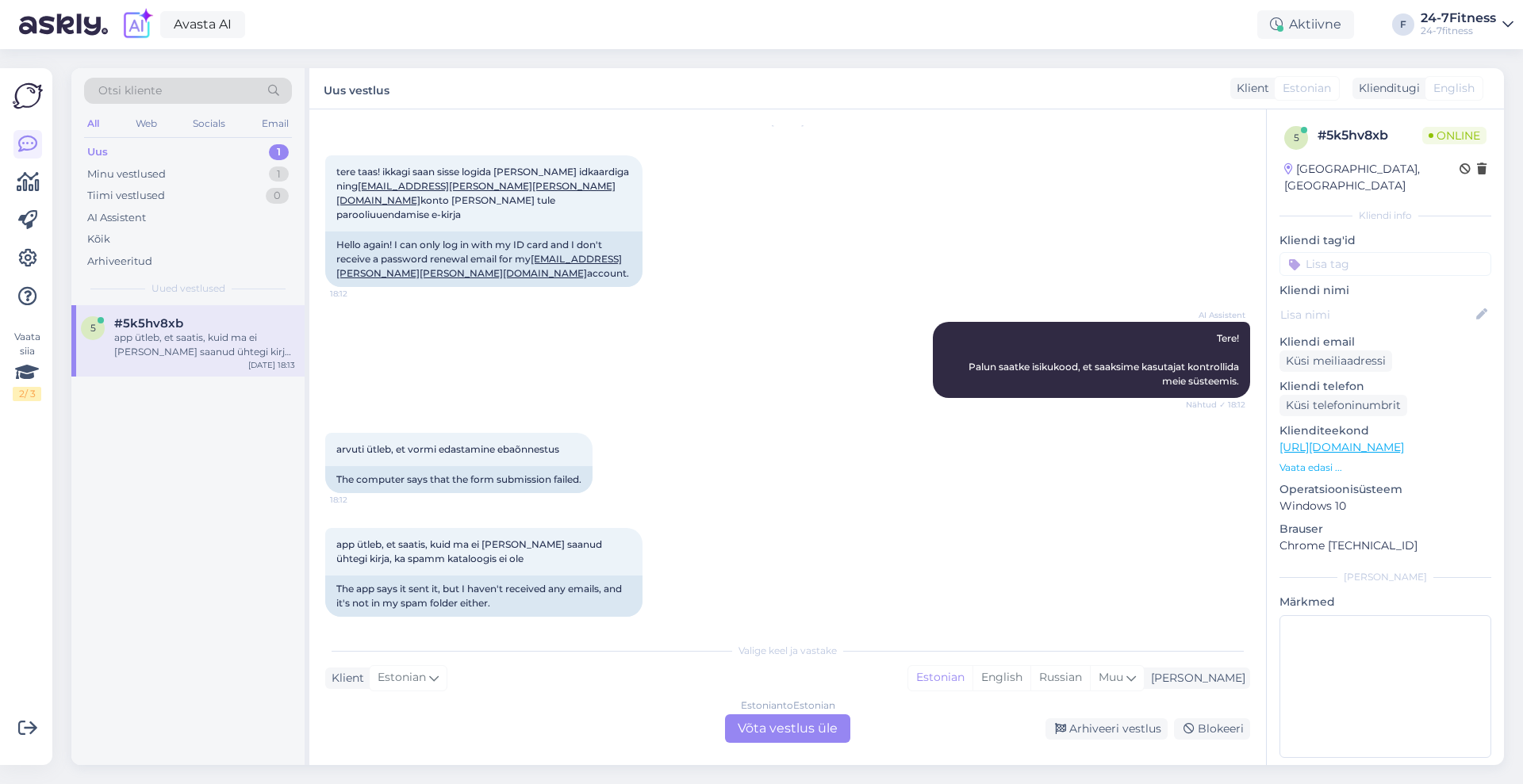
click at [795, 718] on div "Estonian to Estonian Võta vestlus üle" at bounding box center [787, 728] width 125 height 29
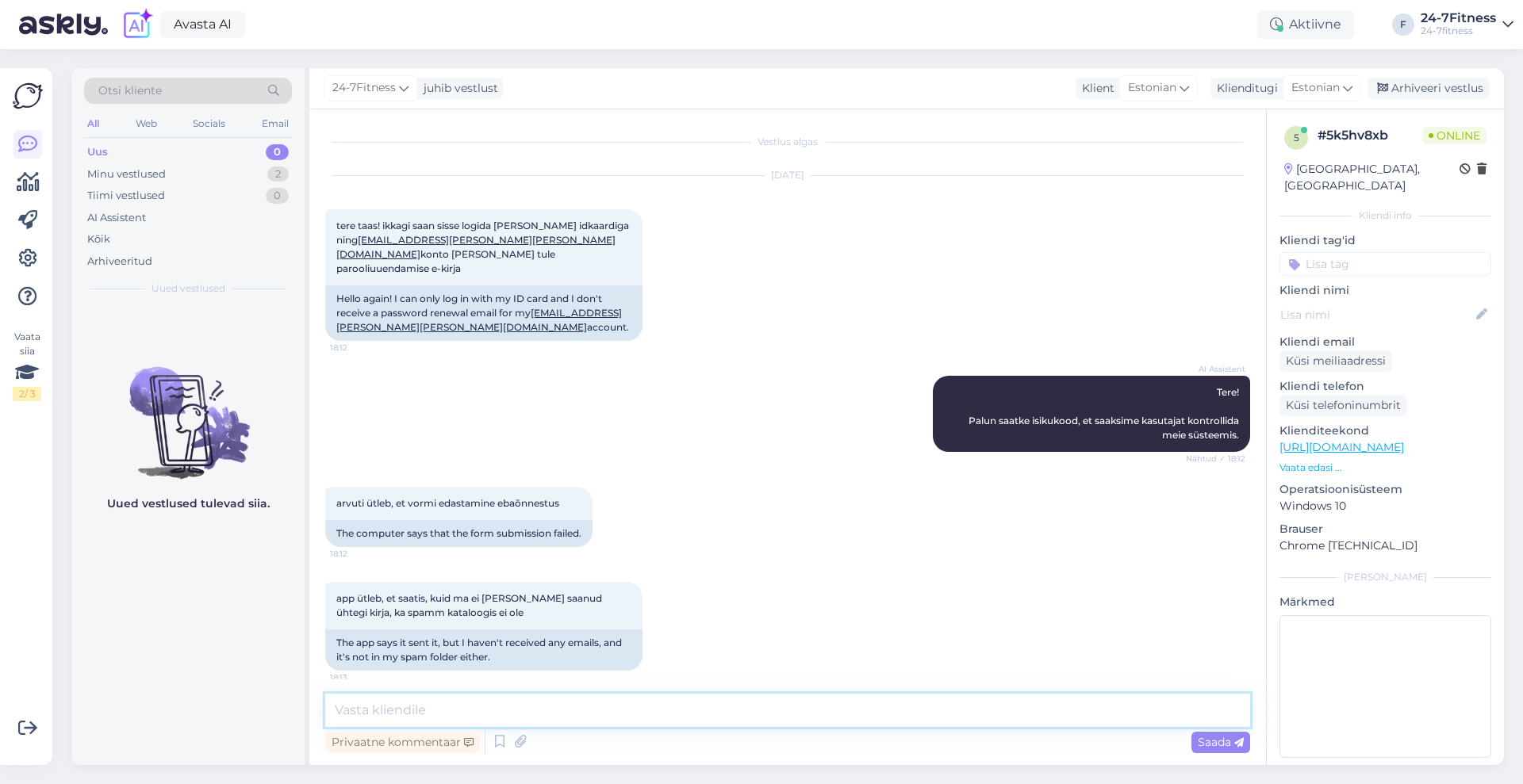
click at [799, 716] on textarea at bounding box center [787, 710] width 925 height 34
type textarea "Hästi, määrame Teile ise ajutise parooli"
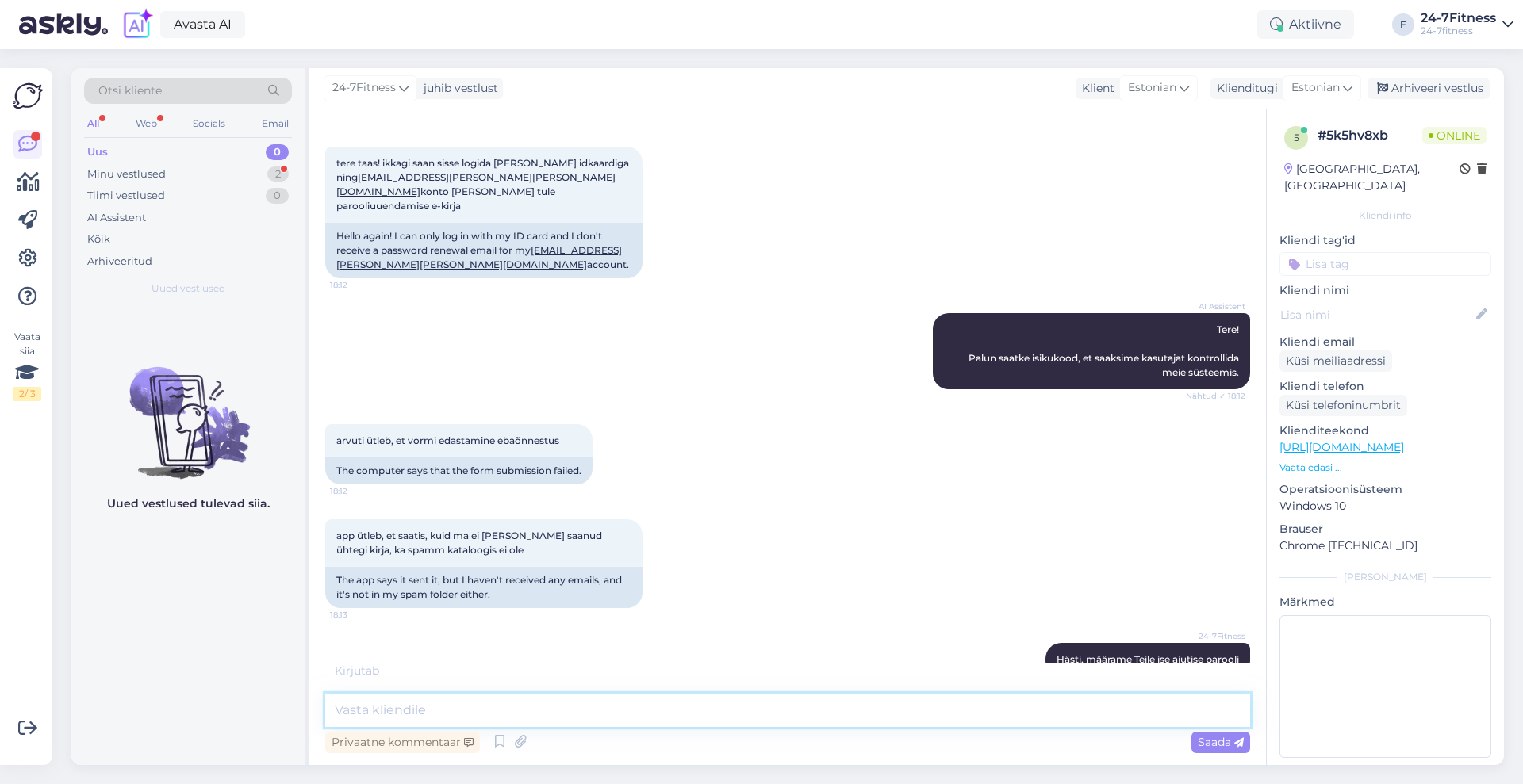
scroll to position [148, 0]
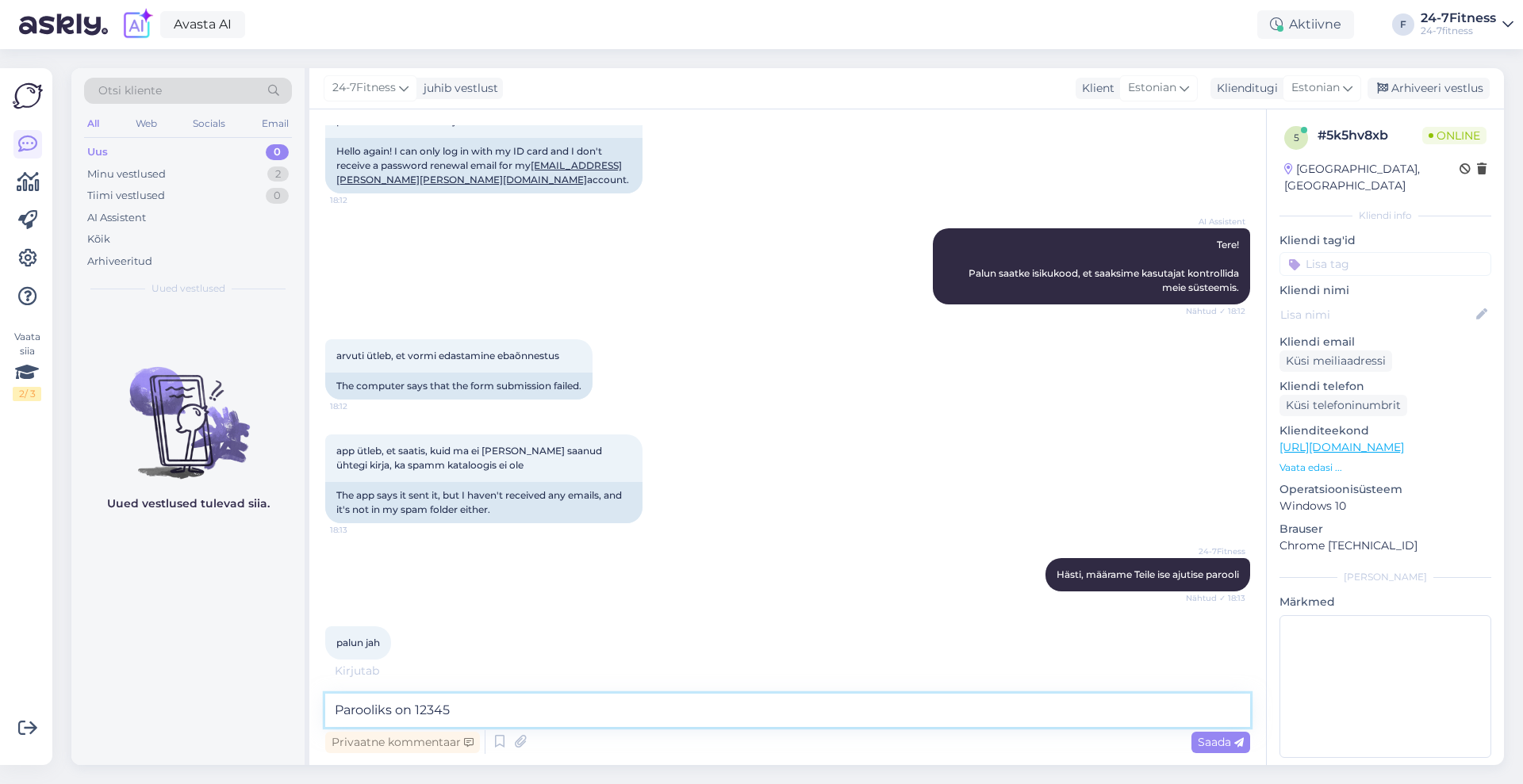
type textarea "Parooliks on 123456"
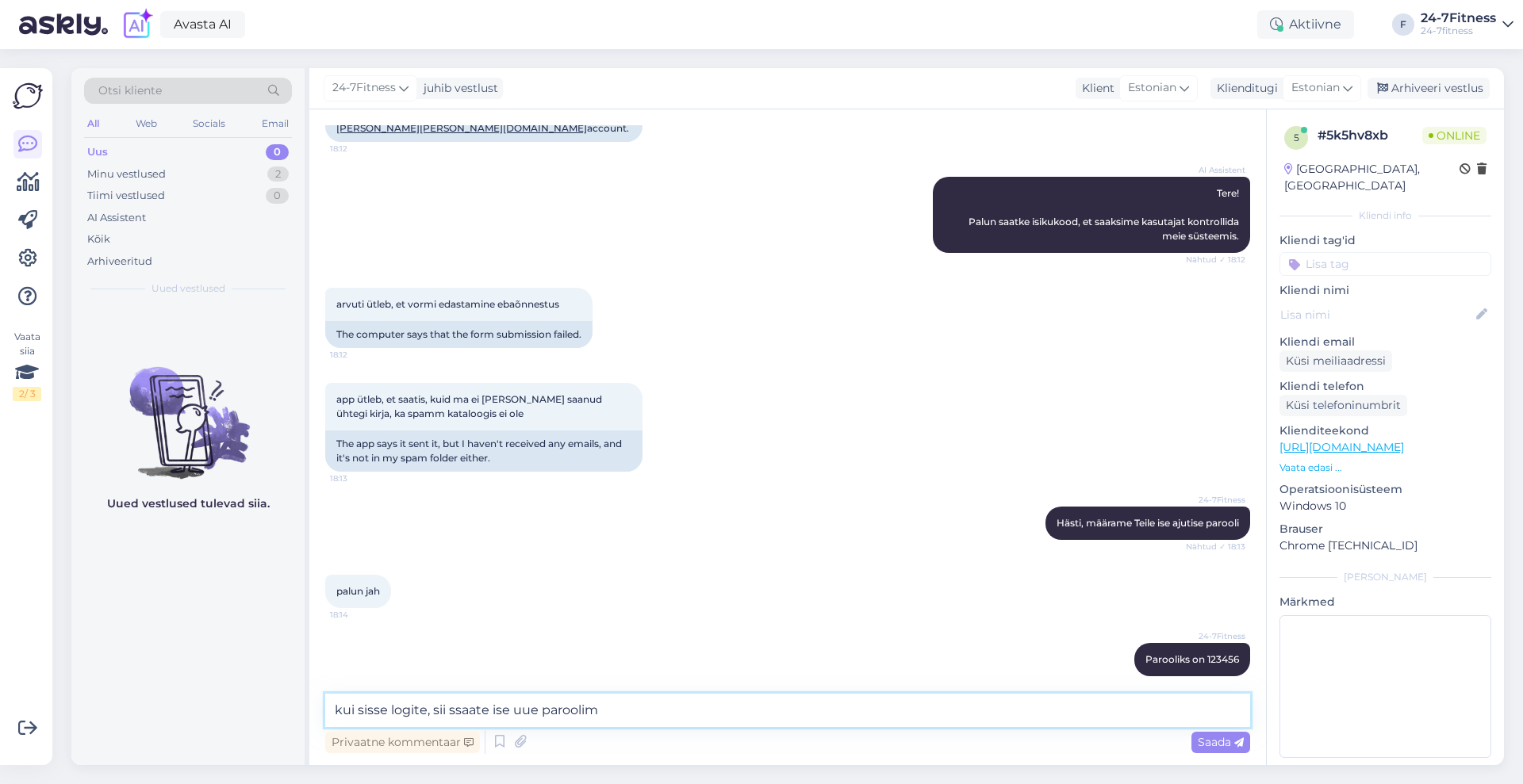
scroll to position [267, 0]
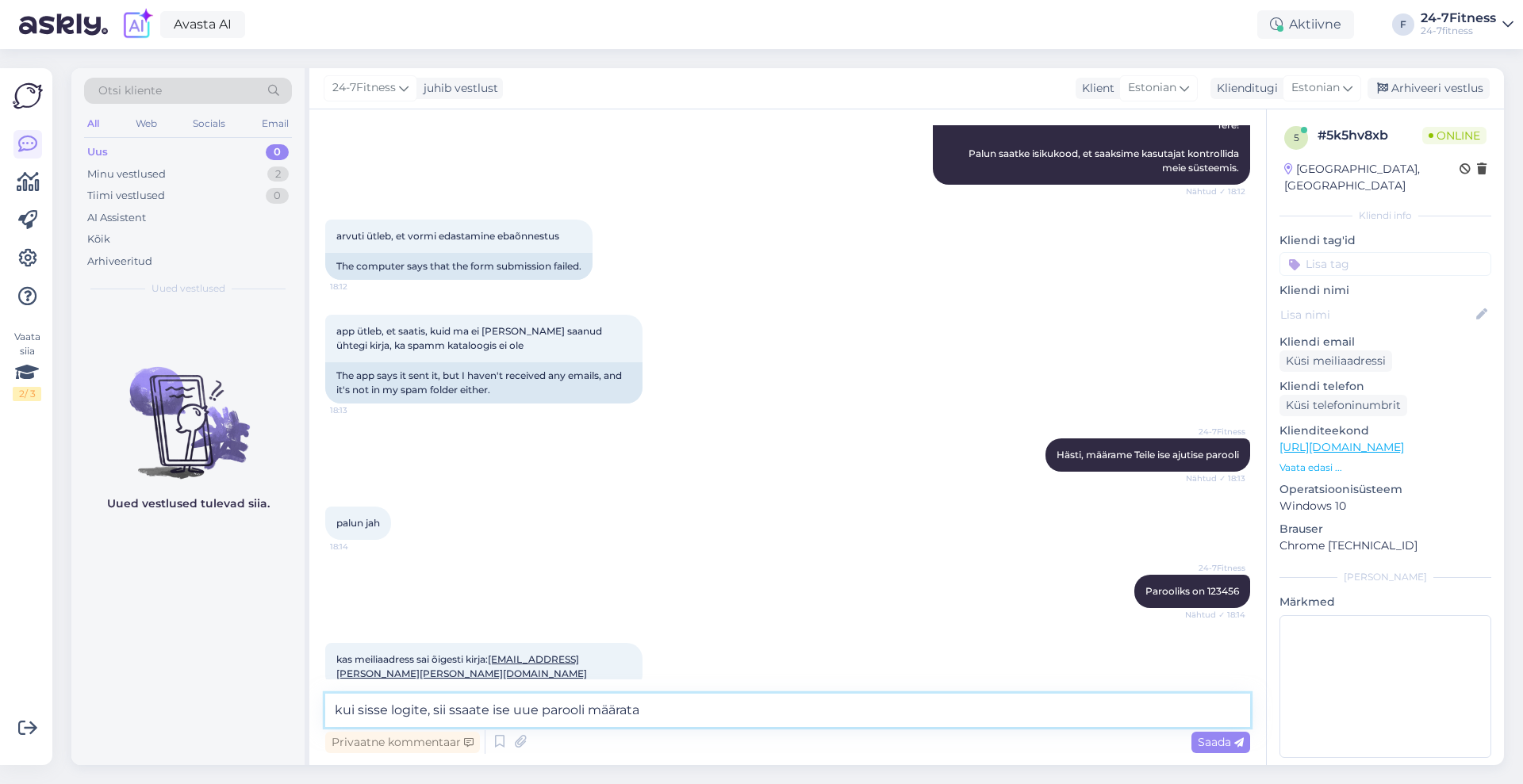
click at [452, 709] on textarea "kui sisse logite, sii ssaate ise uue parooli määrata" at bounding box center [787, 710] width 925 height 34
type textarea "kui sisse logite, siis saate ise uue parooli määrata"
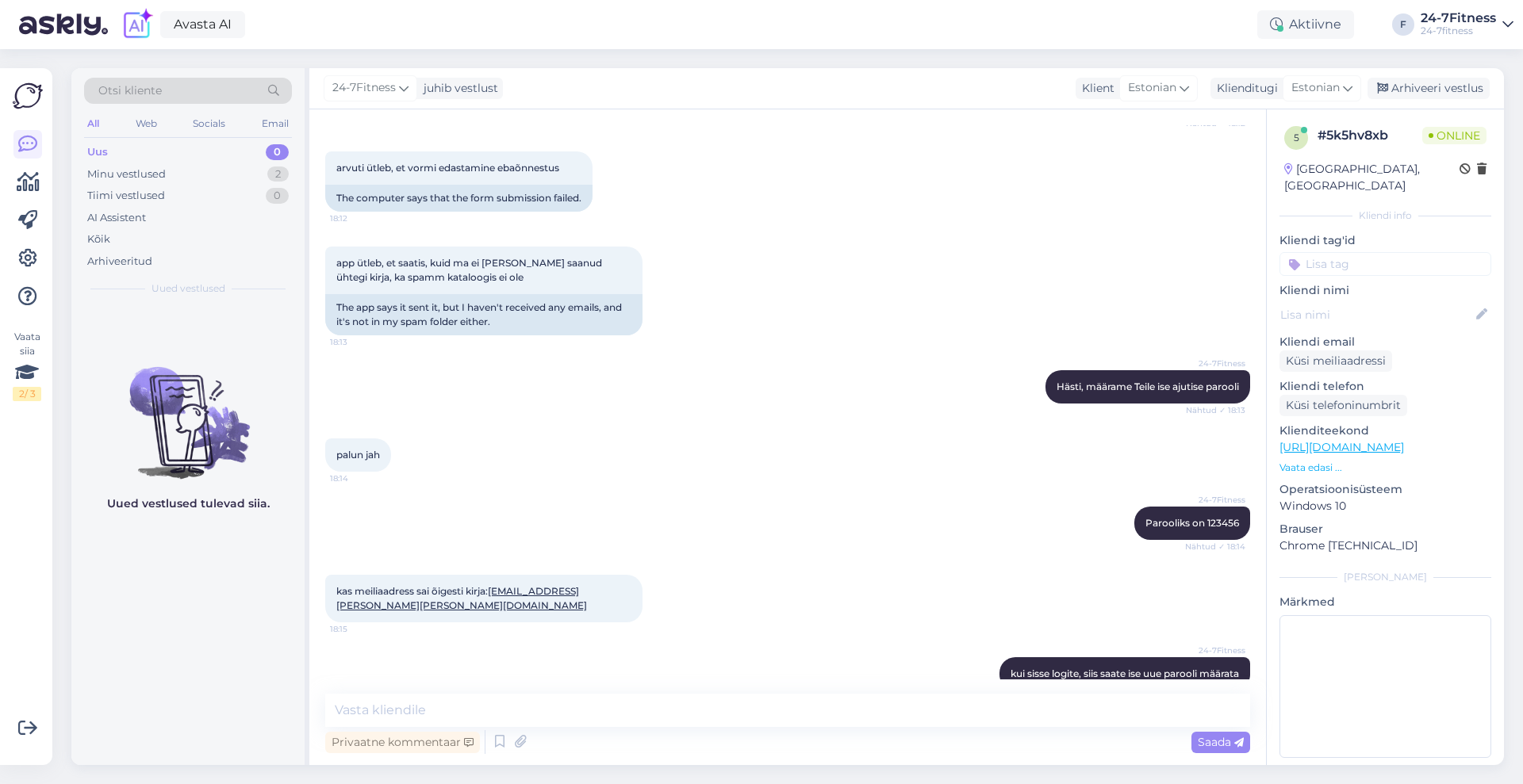
click at [614, 690] on div "Vestlus algas [DATE] tere taas! ikkagi saan sisse logida [PERSON_NAME] idkaardi…" at bounding box center [787, 437] width 956 height 656
click at [616, 715] on textarea at bounding box center [787, 710] width 925 height 34
type textarea "jah, see on õige"
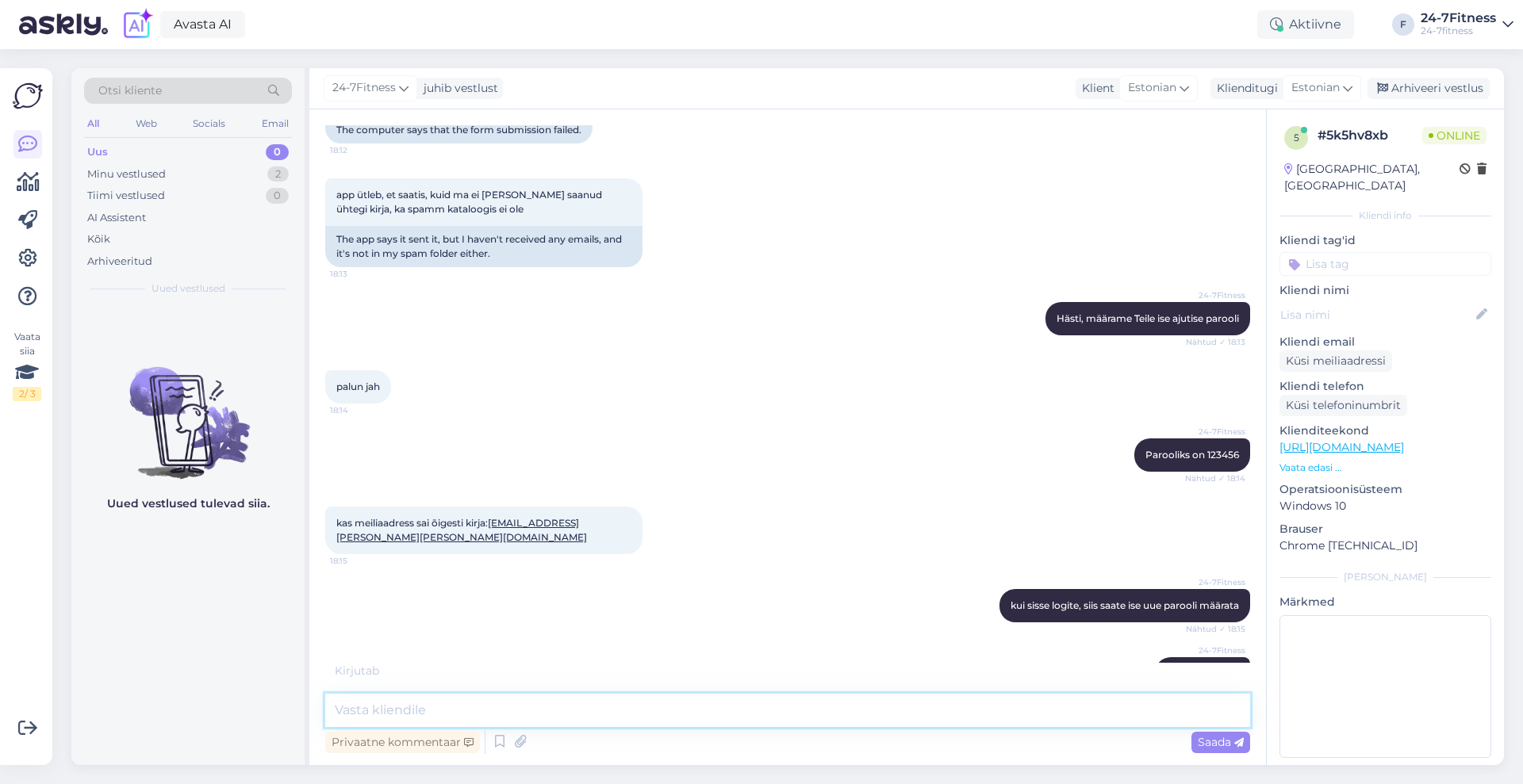
scroll to position [472, 0]
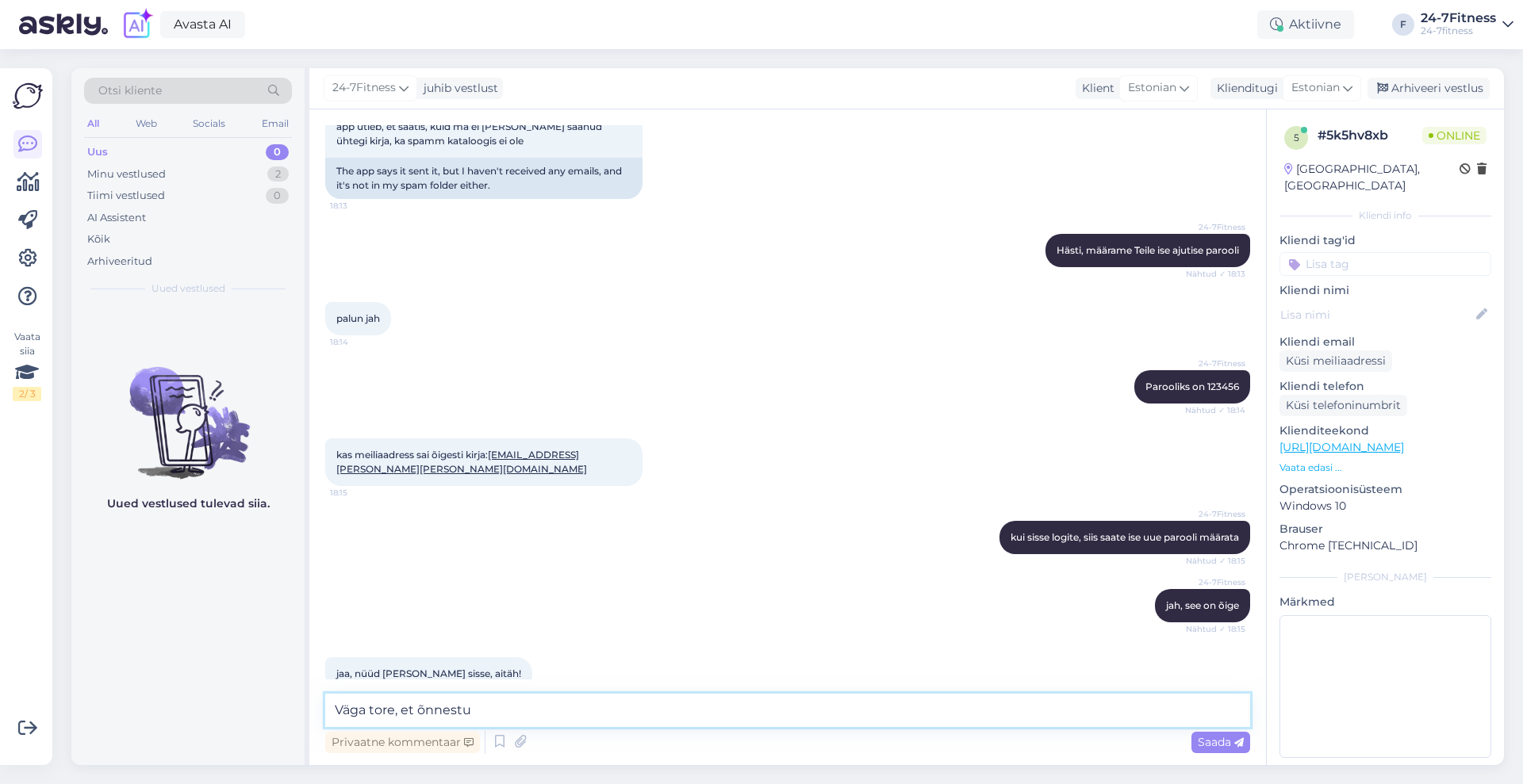
type textarea "Väga tore, et õnnestus"
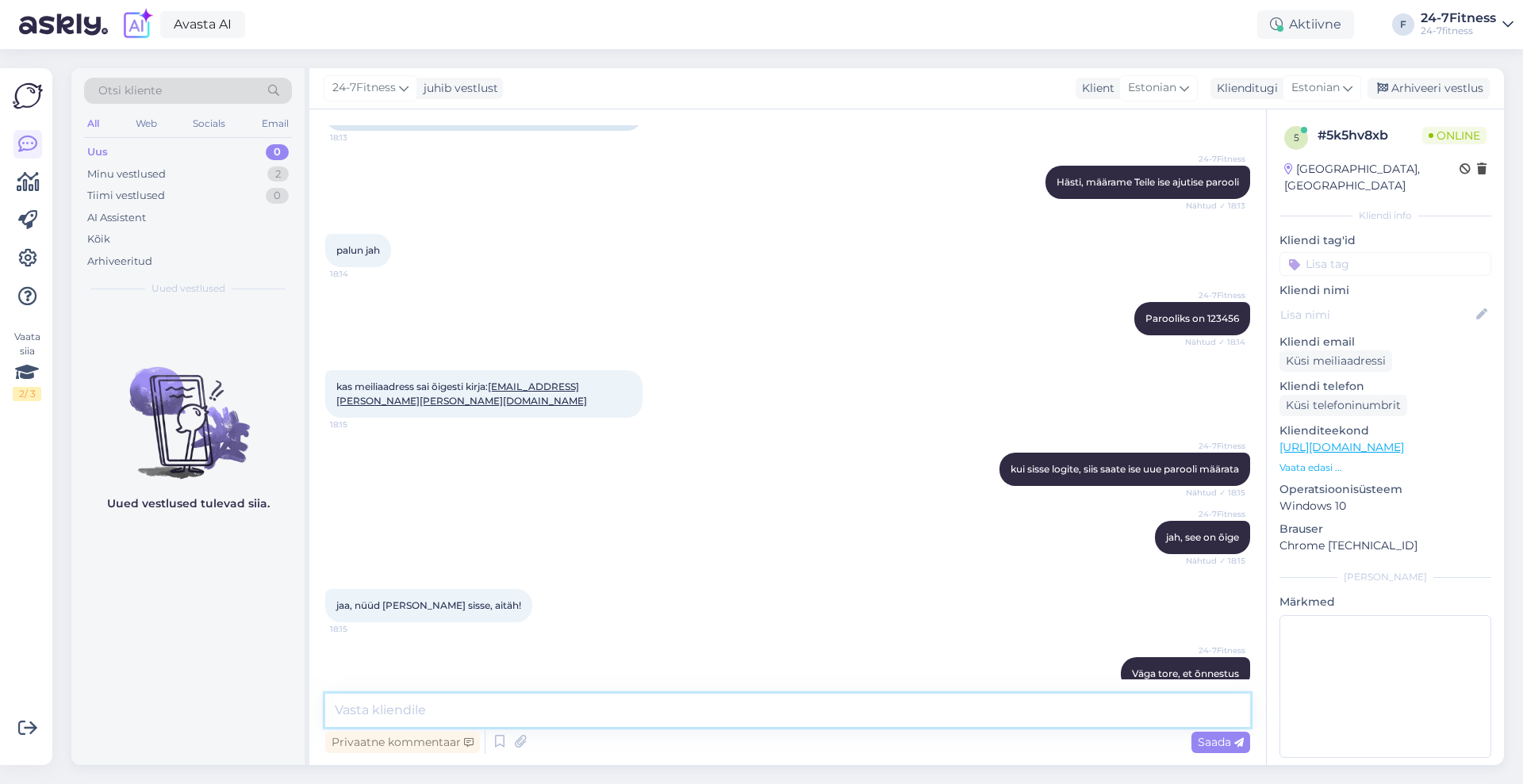
scroll to position [609, 0]
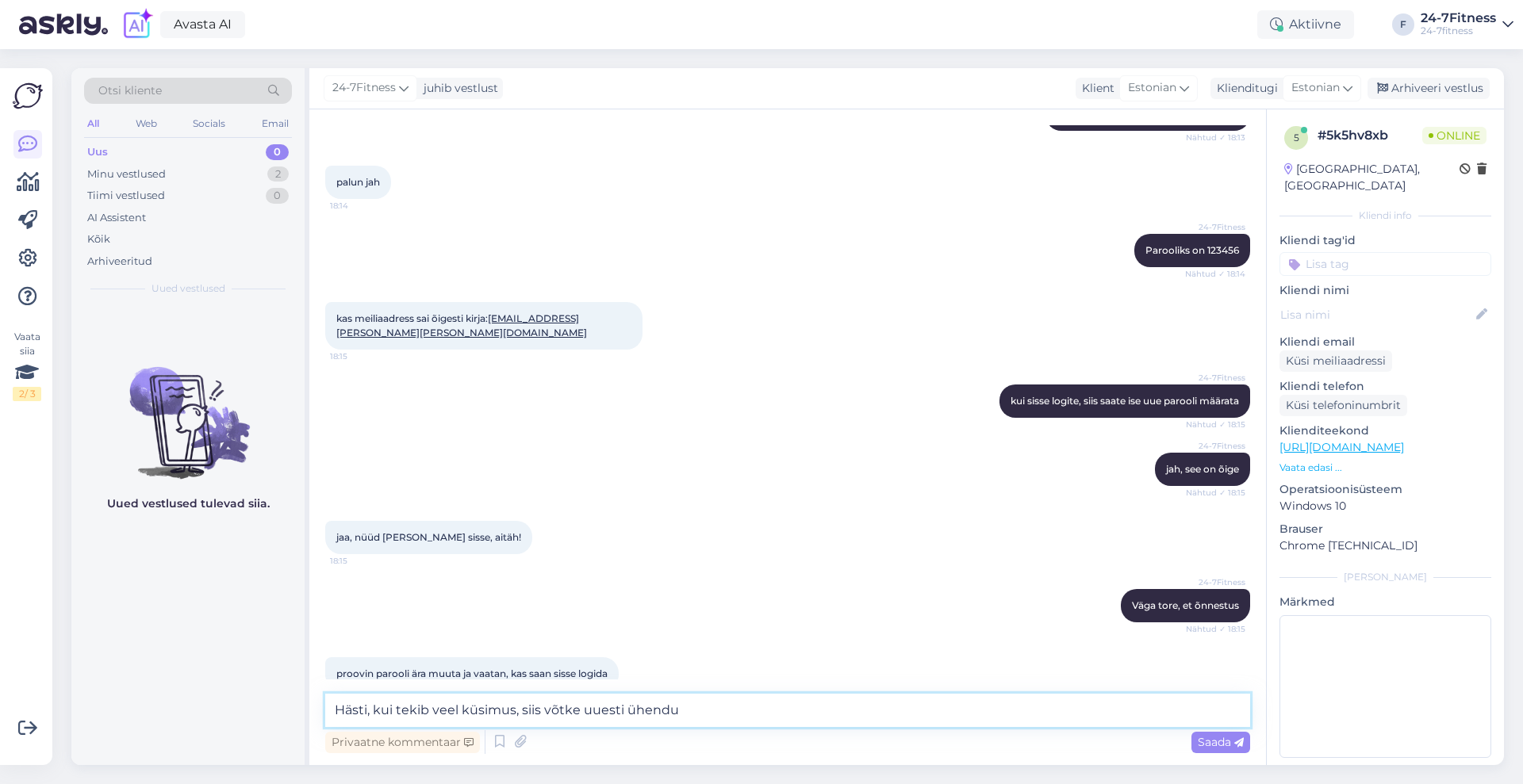
type textarea "Hästi, kui tekib veel küsimus, siis võtke uuesti ühendus"
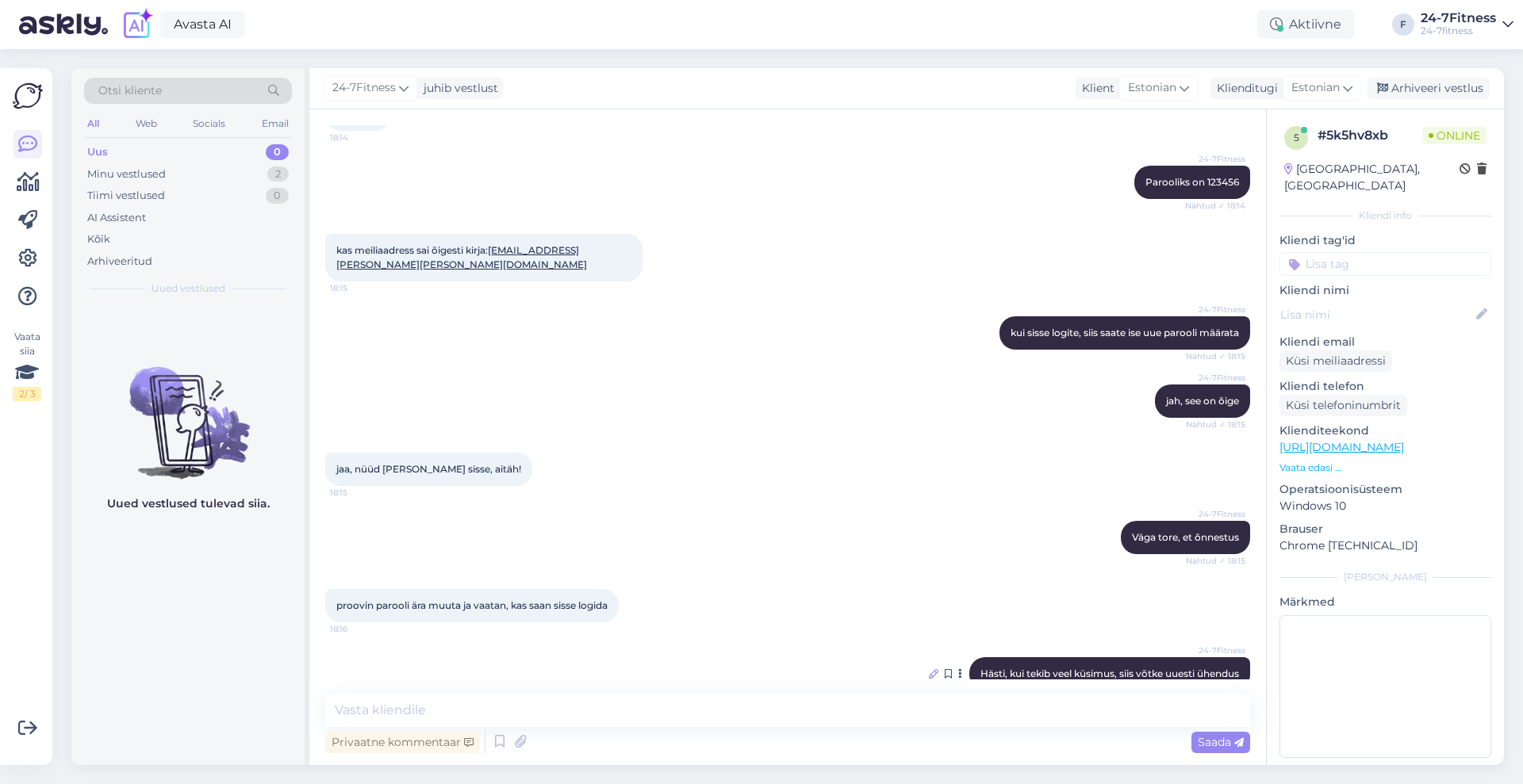
click at [909, 640] on div "24-7Fitness Hästi, kui tekib veel küsimus, siis võtke uuesti ühendus 18:16" at bounding box center [787, 673] width 925 height 68
click at [928, 669] on icon at bounding box center [933, 674] width 10 height 10
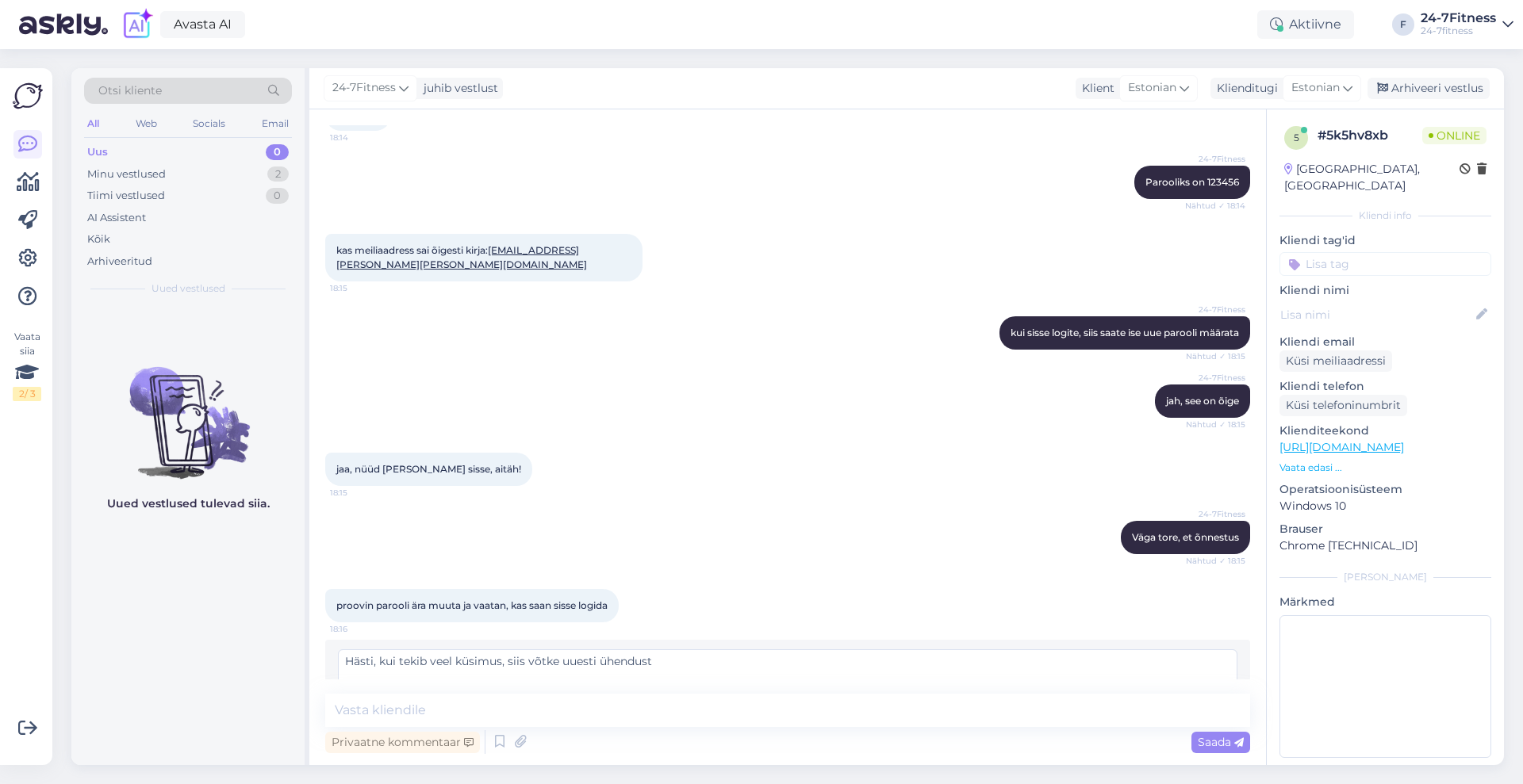
type textarea "Hästi, kui tekib veel küsimus, siis võtke uuesti ühendust"
click at [1180, 700] on span "Muuda" at bounding box center [1203, 707] width 56 height 14
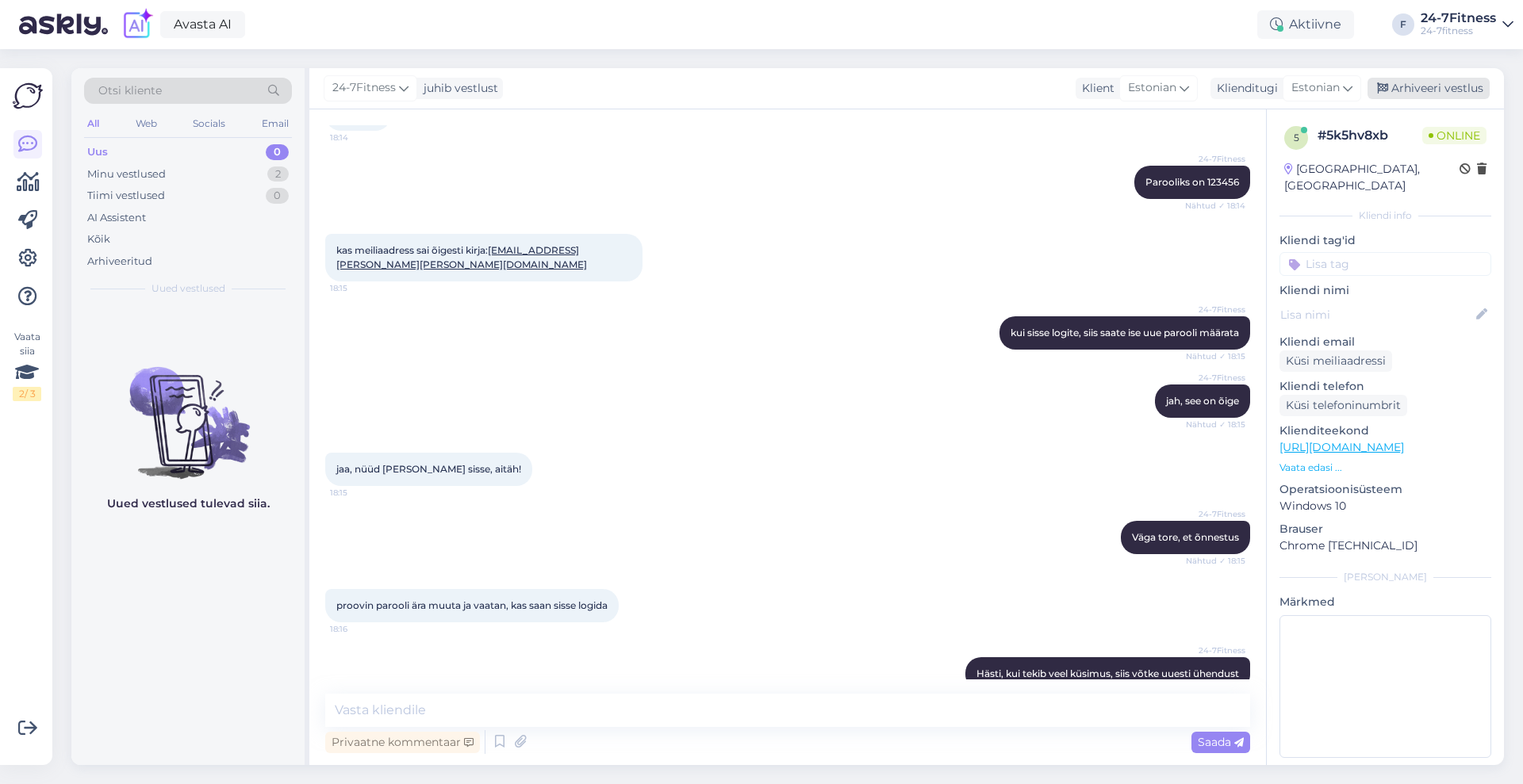
click at [1406, 83] on div "Arhiveeri vestlus" at bounding box center [1428, 89] width 122 height 21
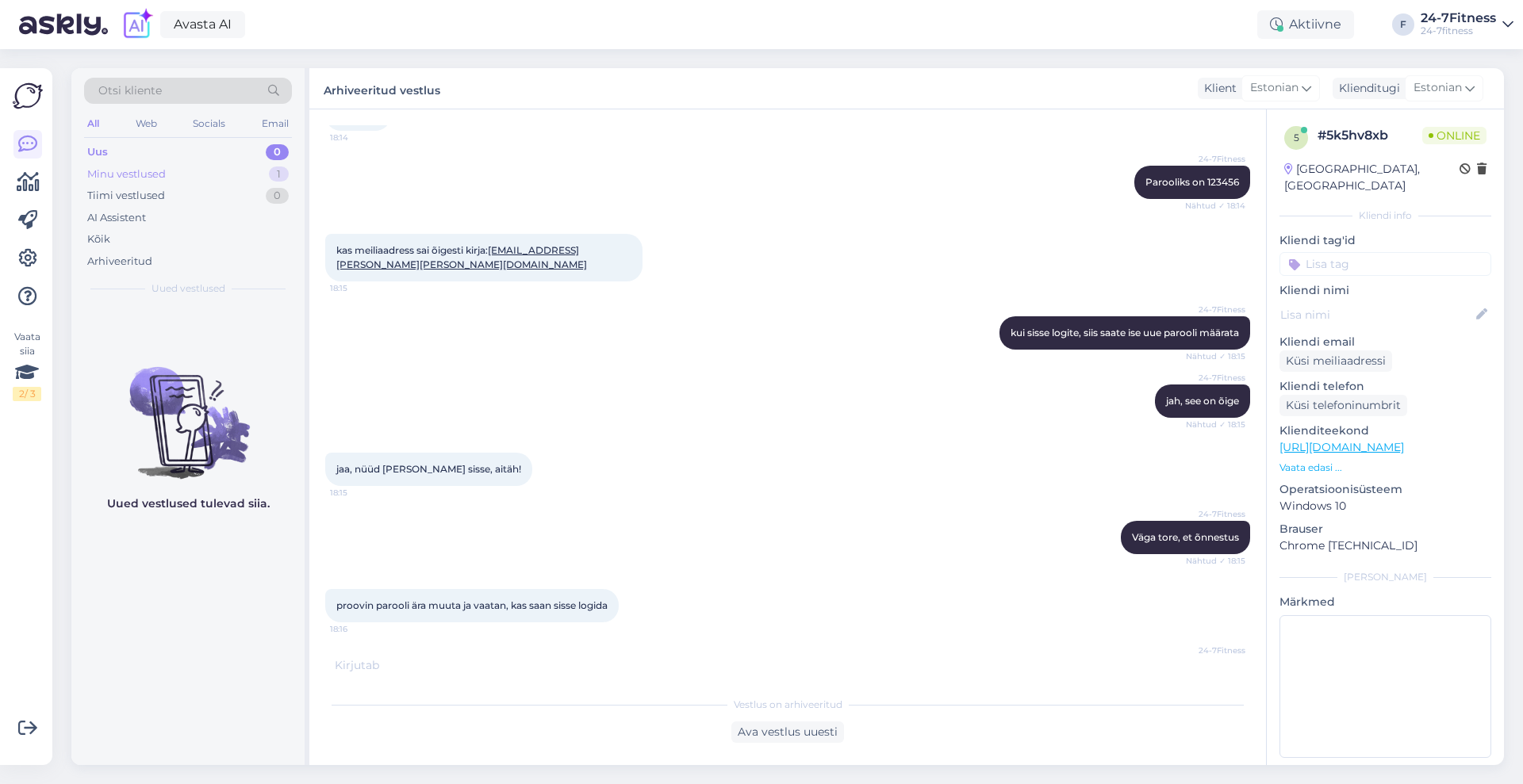
click at [164, 174] on div "Minu vestlused" at bounding box center [126, 174] width 79 height 16
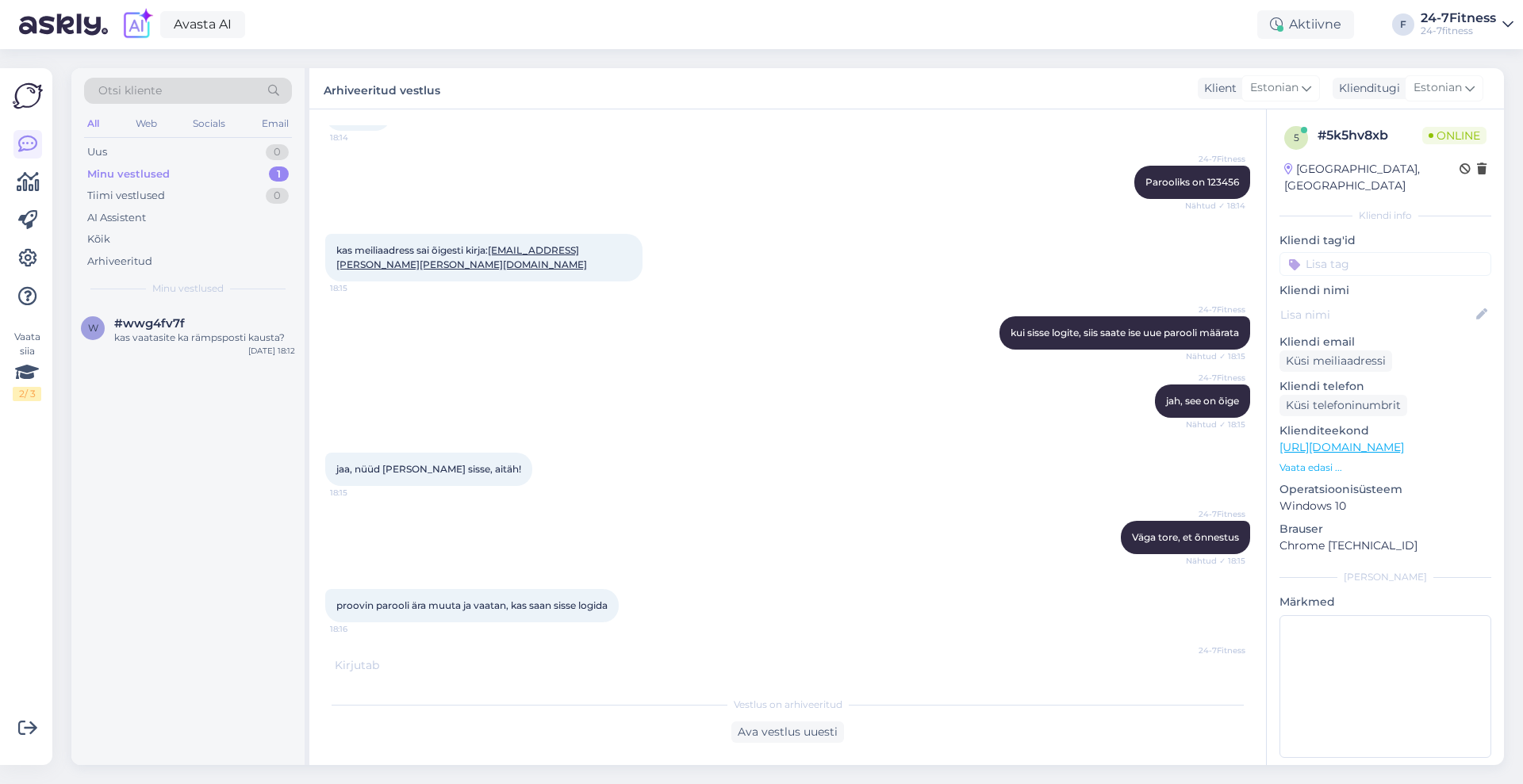
scroll to position [699, 0]
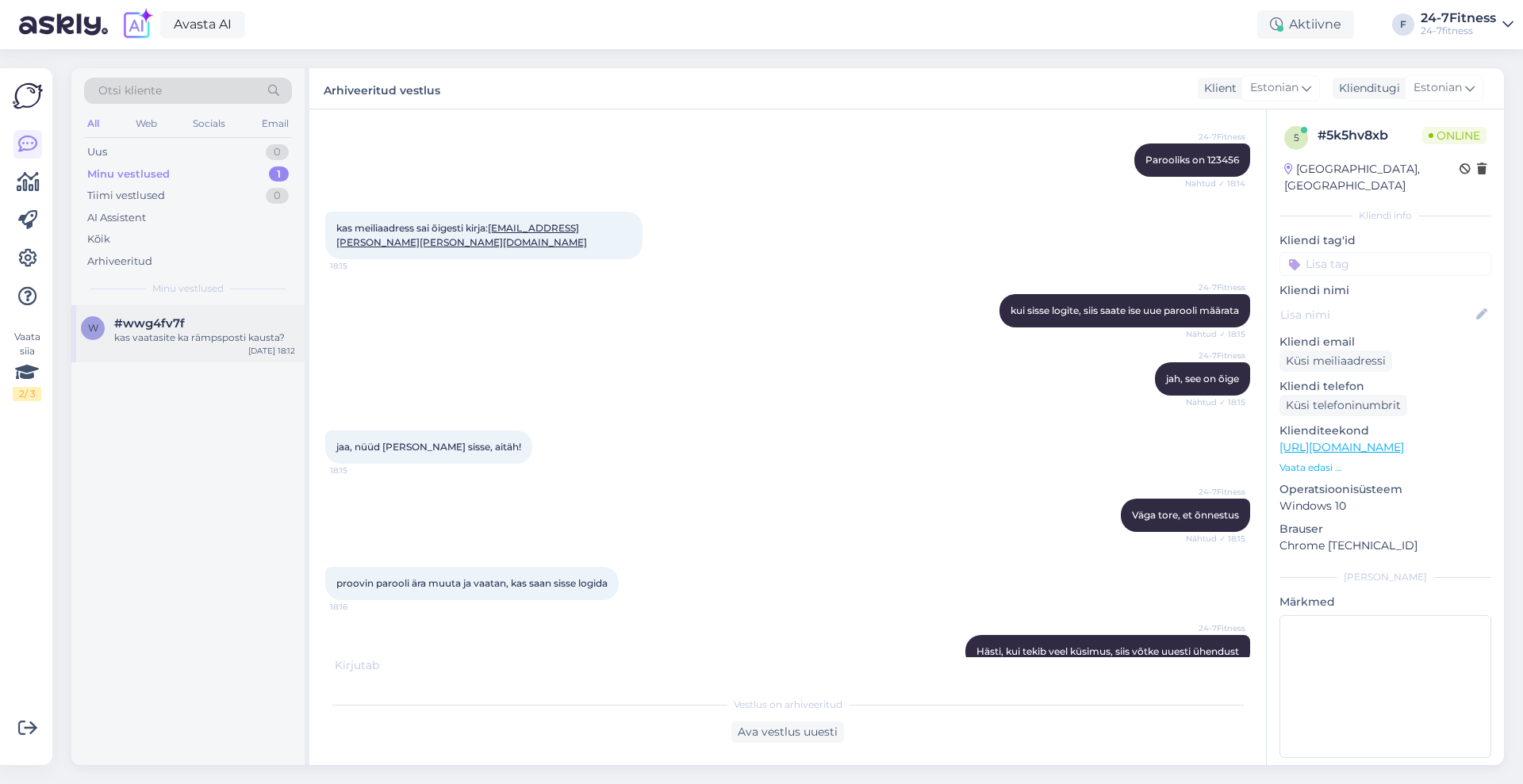
click at [179, 336] on div "kas vaatasite ka rämpsposti kausta?" at bounding box center [204, 337] width 180 height 14
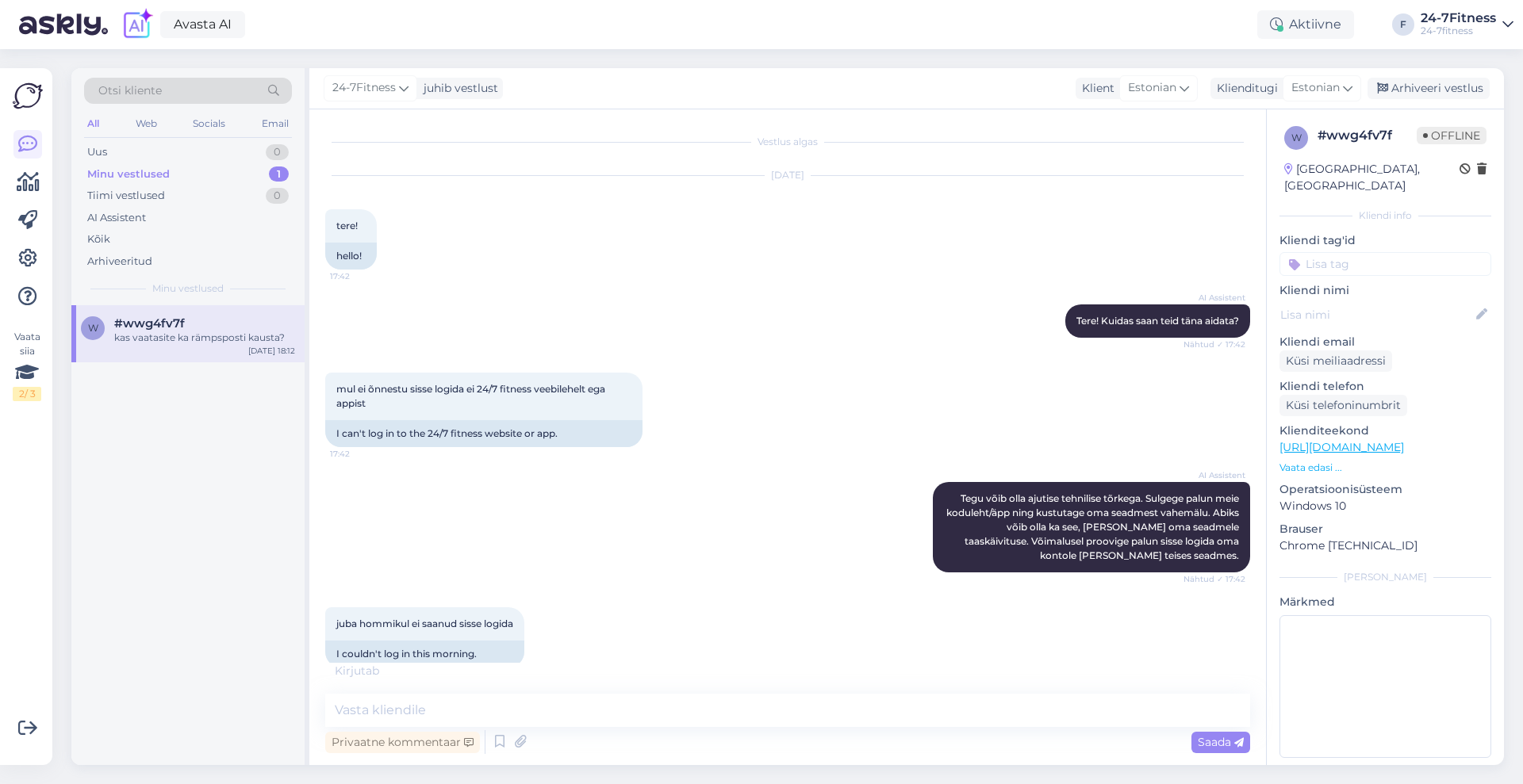
scroll to position [1504, 0]
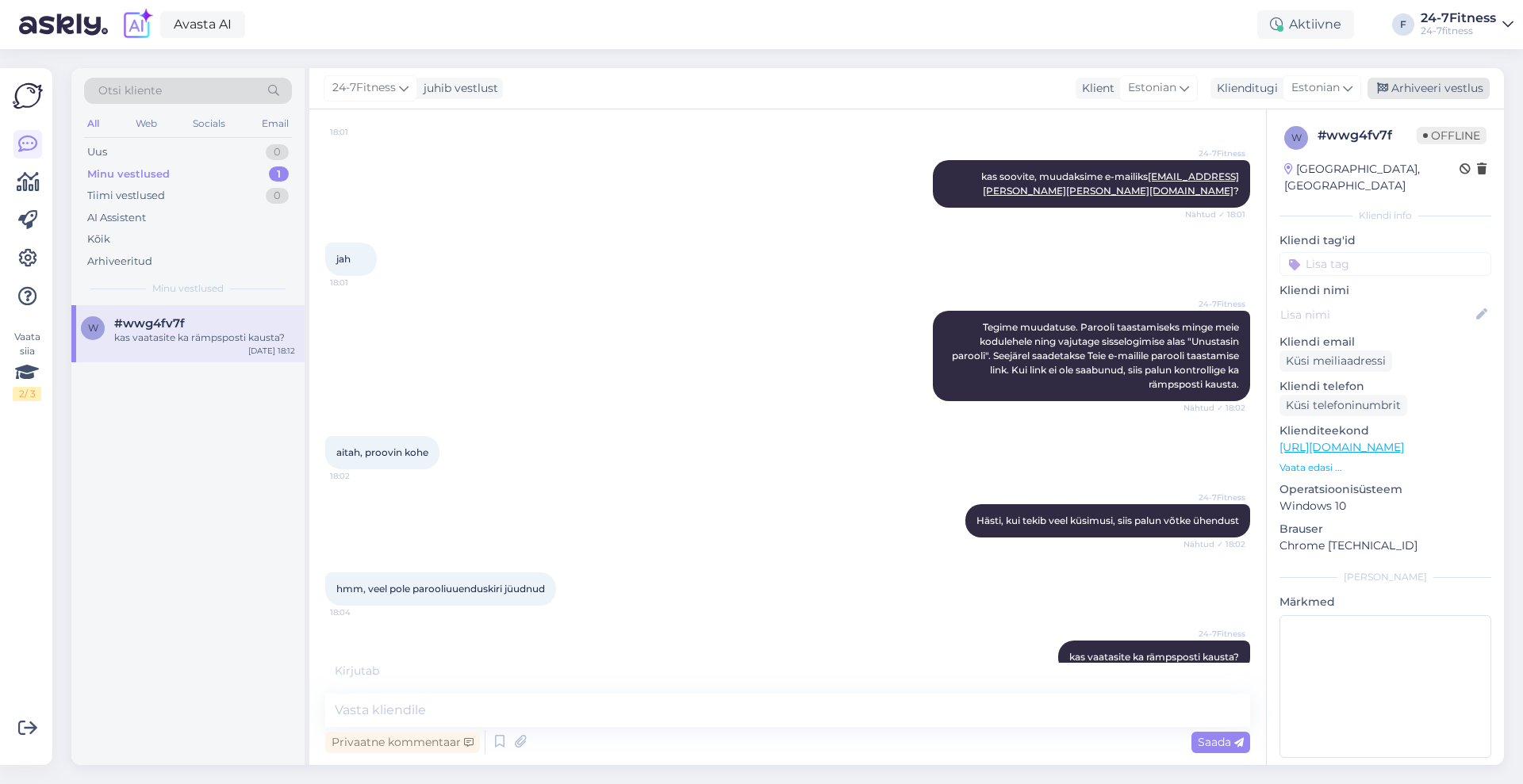
click at [1441, 79] on div "Arhiveeri vestlus" at bounding box center [1428, 89] width 122 height 21
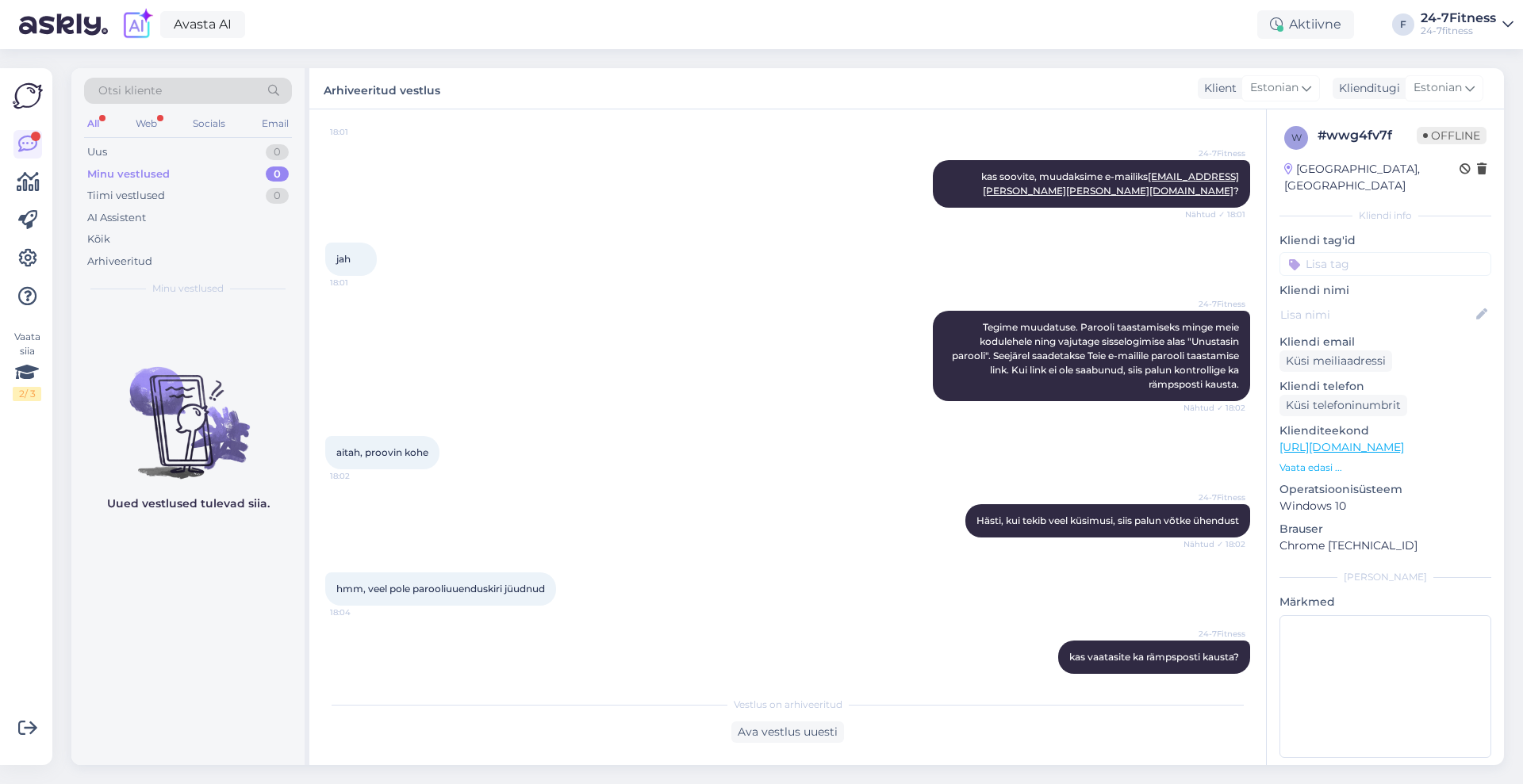
scroll to position [1493, 0]
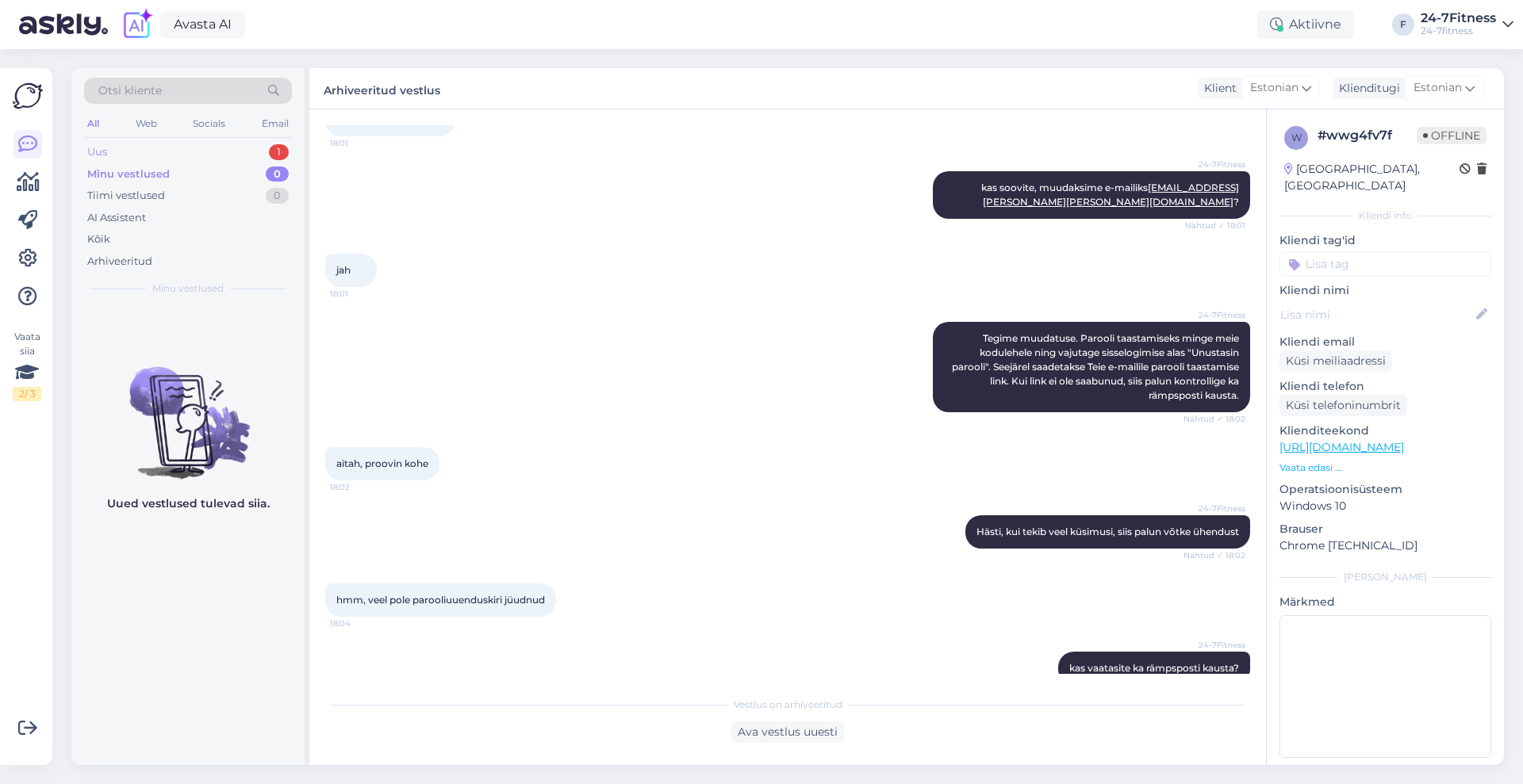
click at [157, 155] on div "Uus 1" at bounding box center [188, 152] width 207 height 22
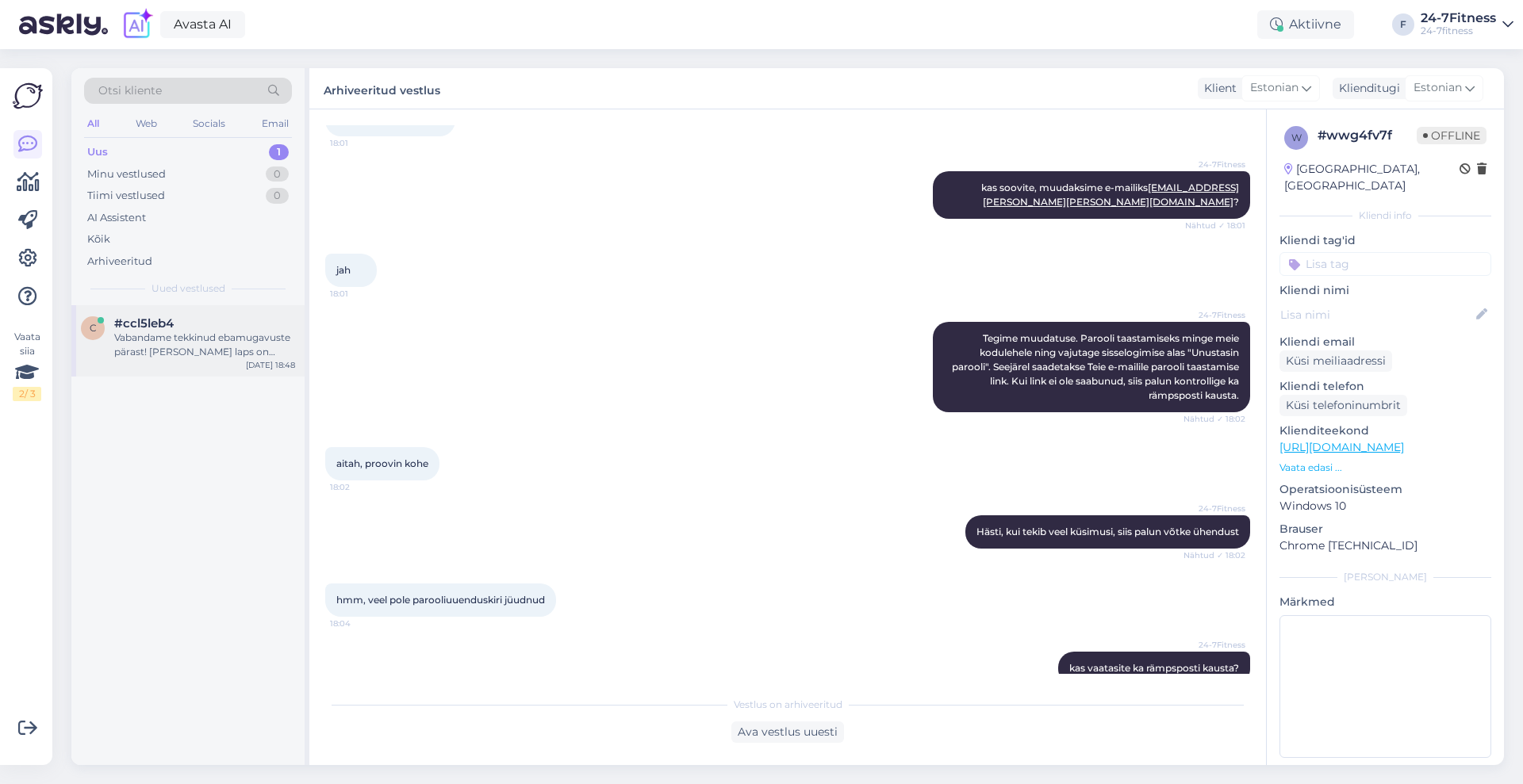
click at [151, 327] on span "#ccl5leb4" at bounding box center [144, 323] width 60 height 14
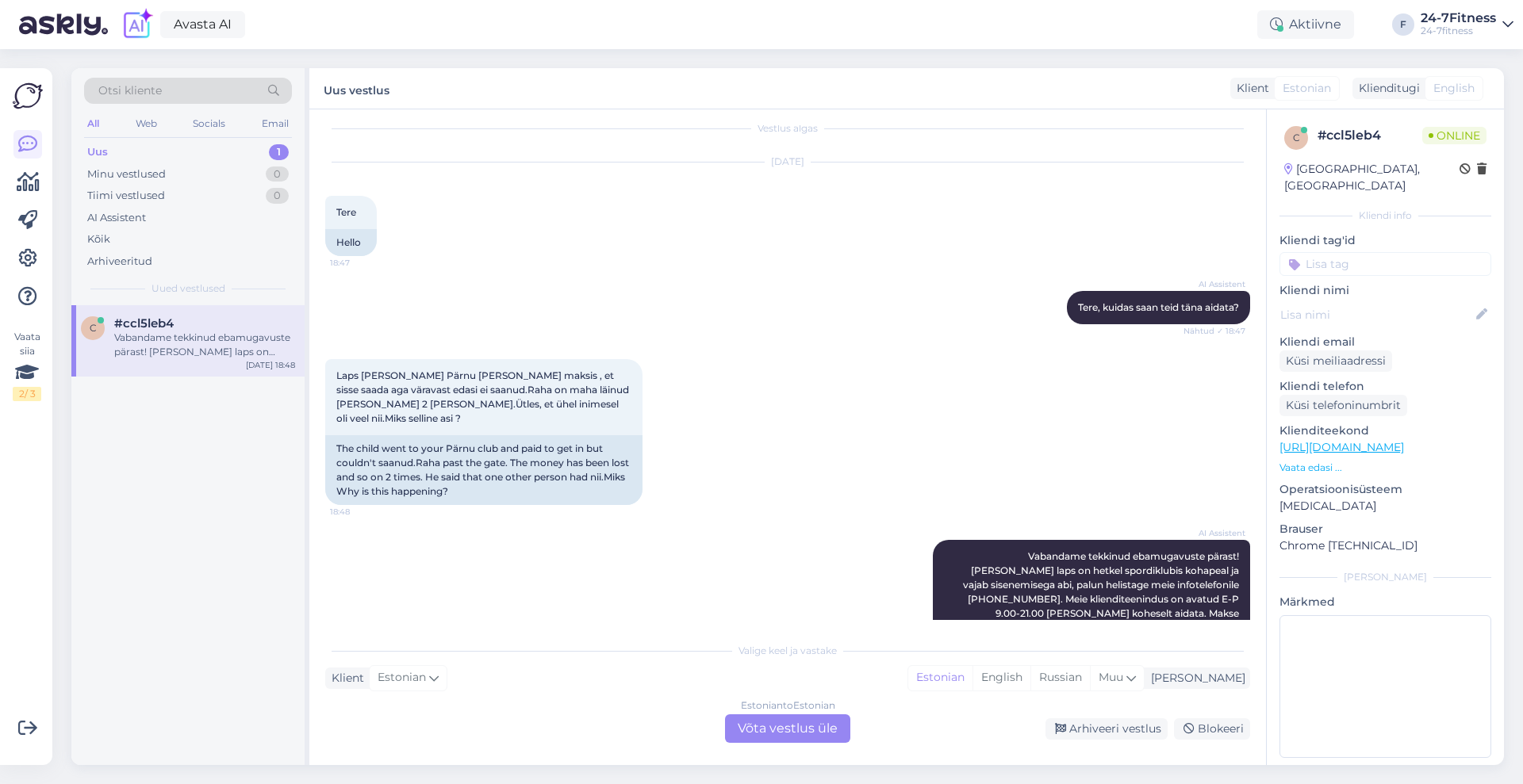
scroll to position [236, 0]
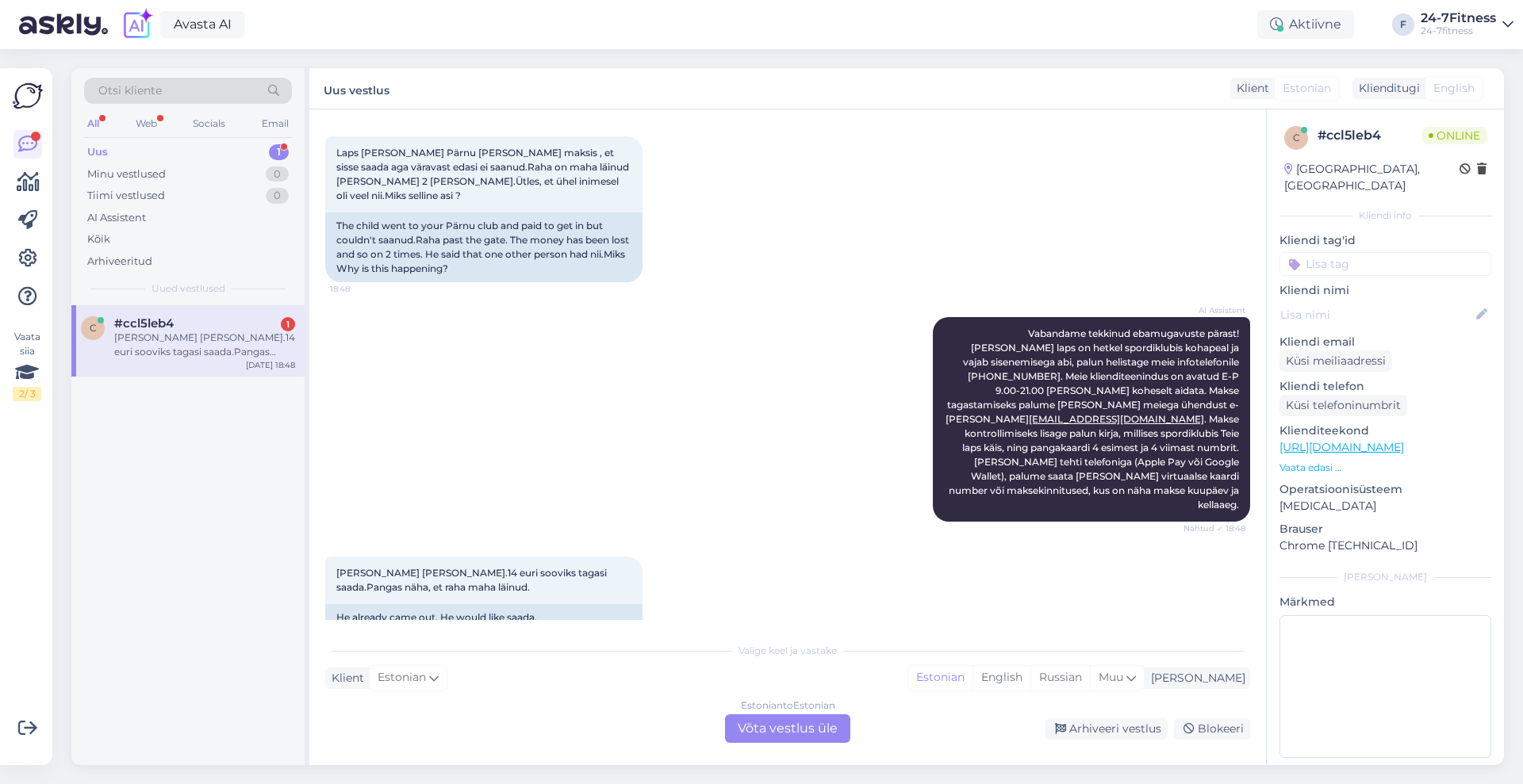
click at [806, 718] on div "Estonian to Estonian Võta vestlus üle" at bounding box center [787, 728] width 125 height 29
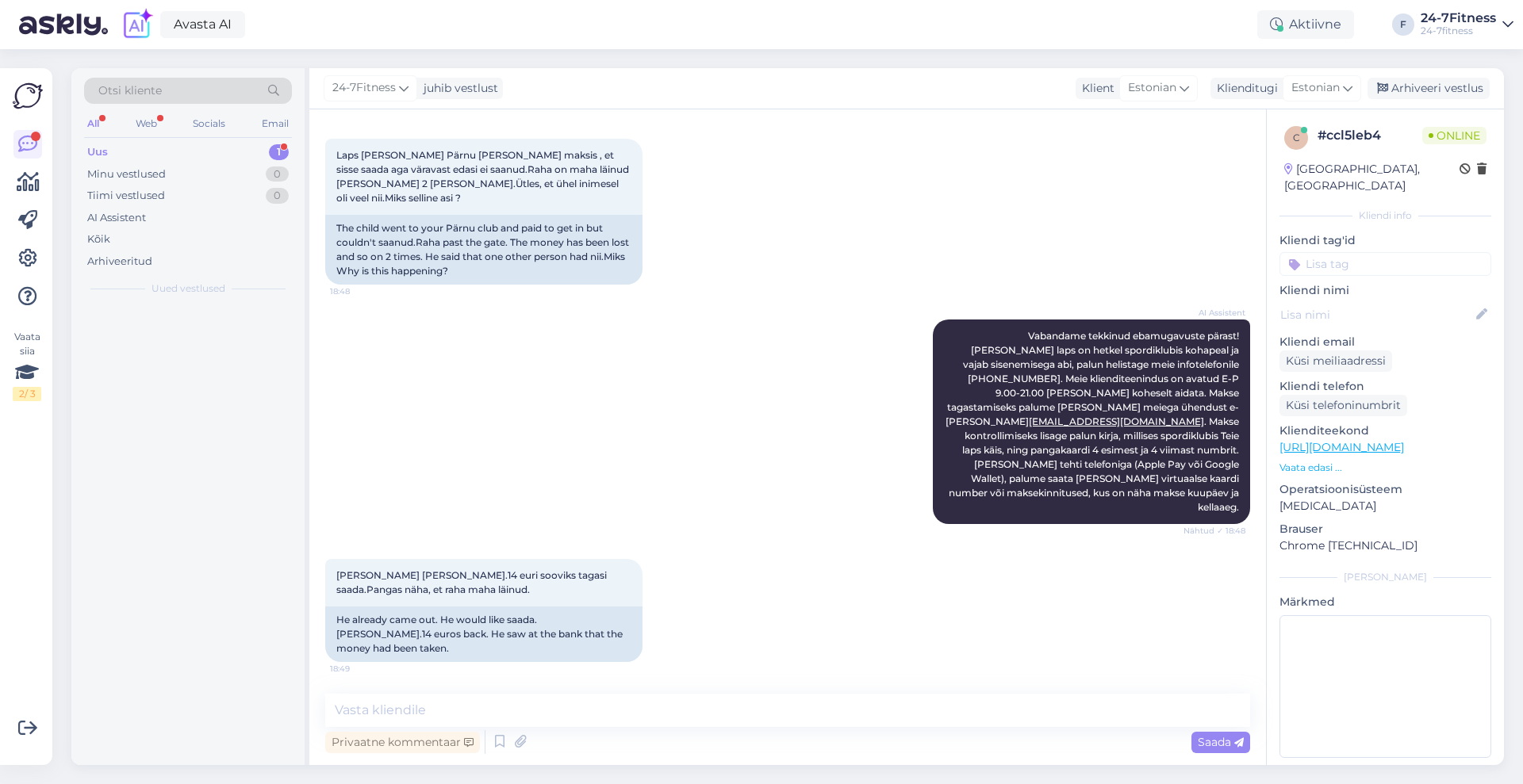
scroll to position [177, 0]
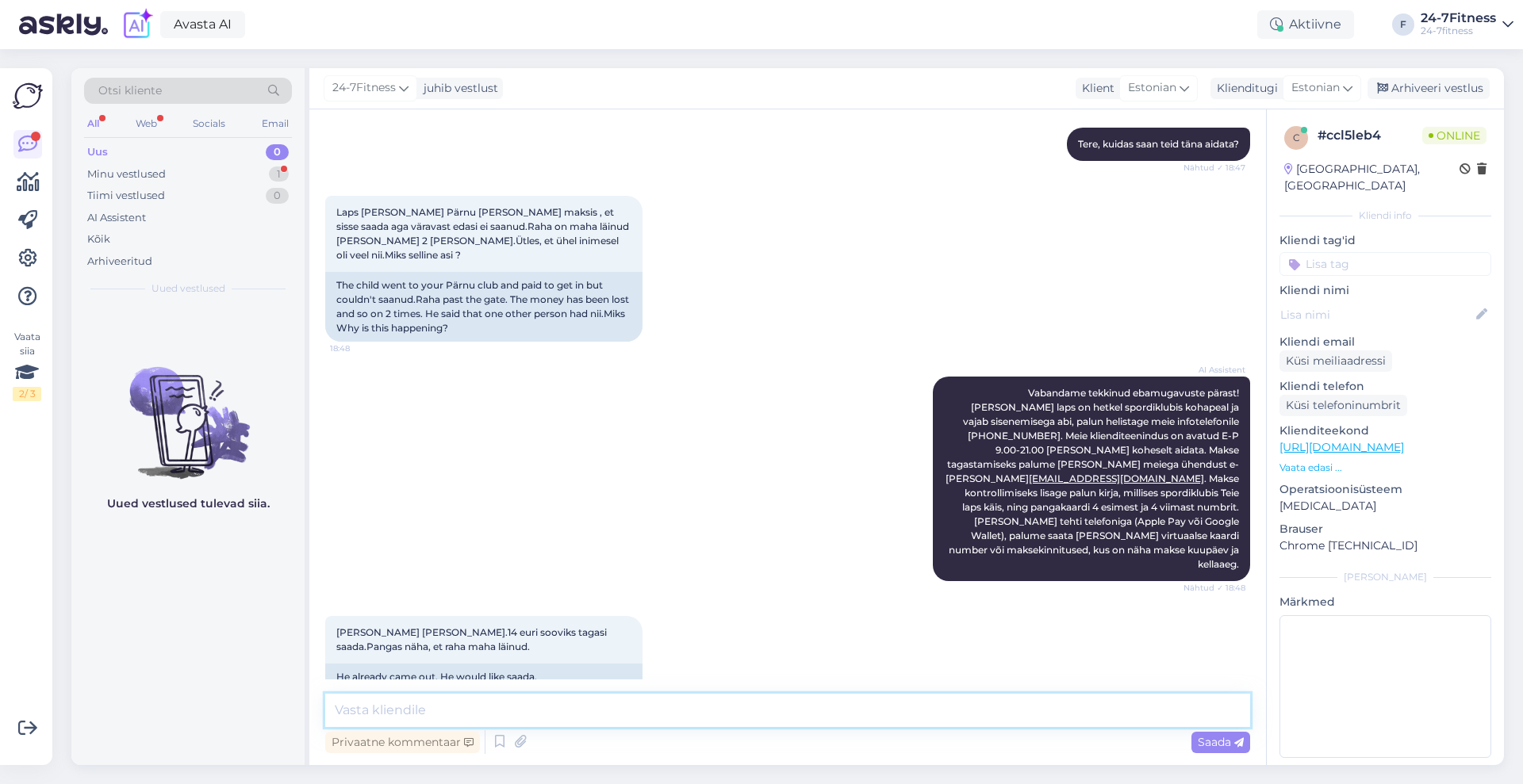
click at [773, 708] on textarea at bounding box center [787, 710] width 925 height 34
paste textarea "Palun saatke enda pangakaardi 4 esimest ning 4 viimast numbrit, et saaksime kon…"
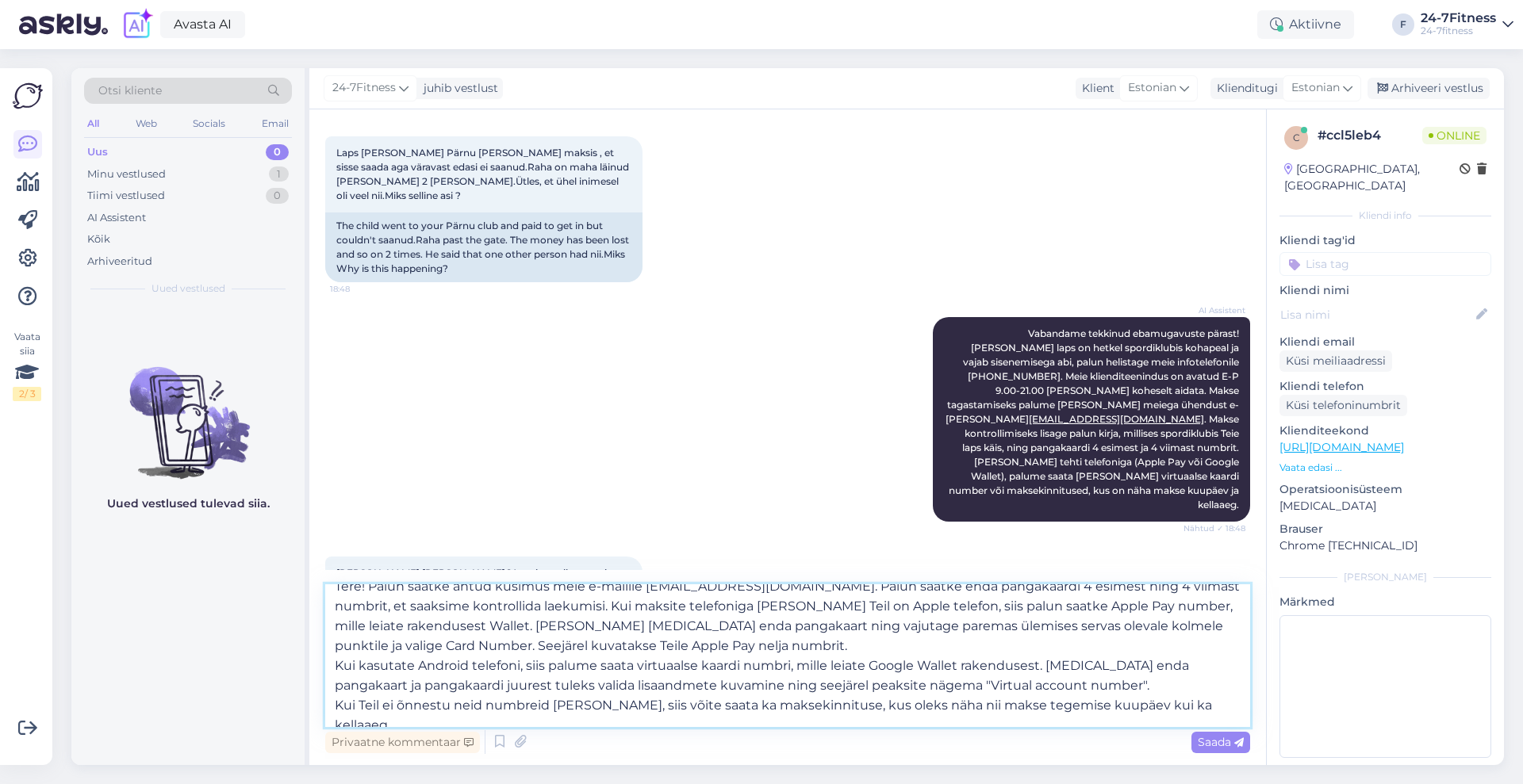
scroll to position [0, 0]
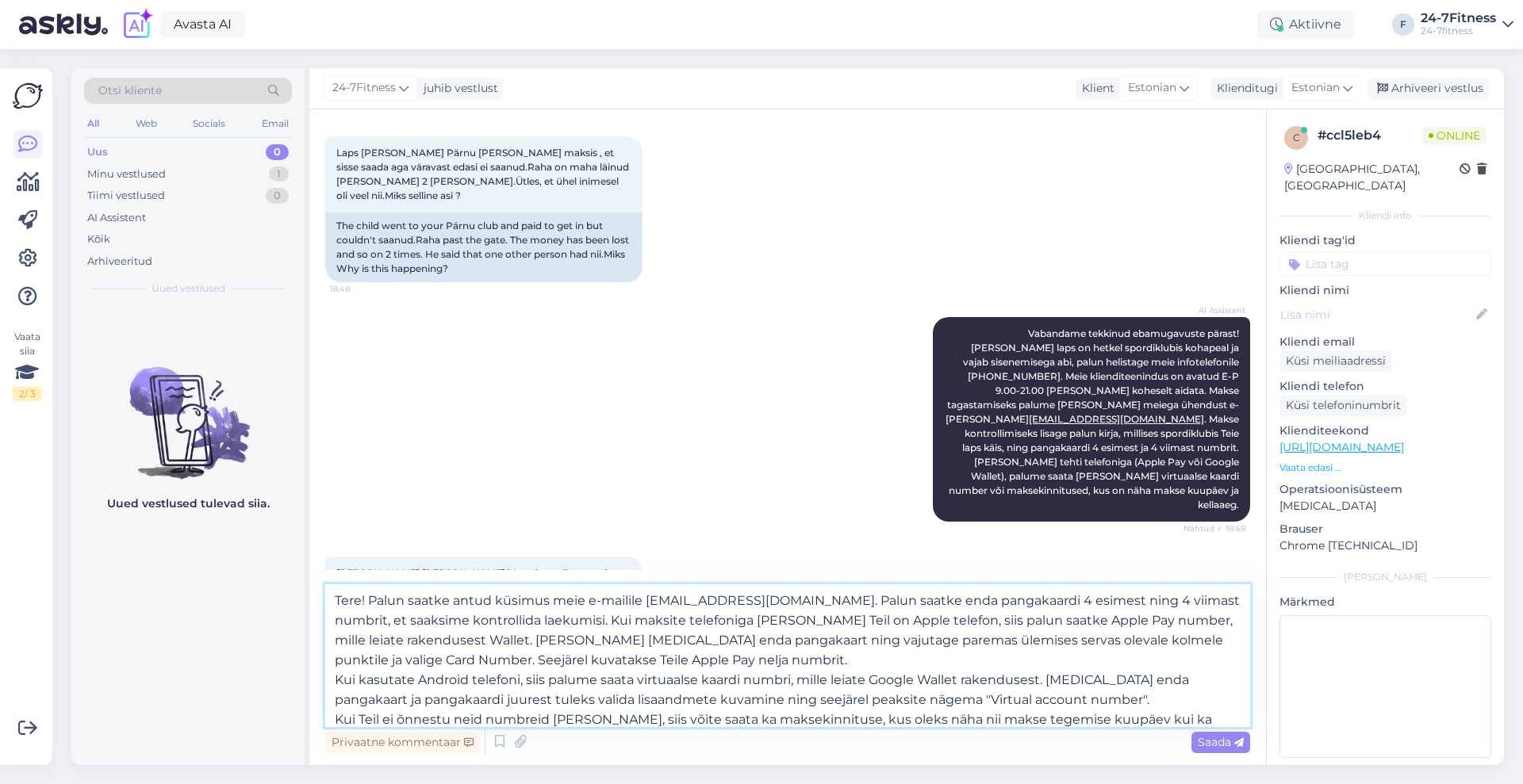
click at [880, 590] on textarea "Tere! Palun saatke antud küsimus meie e-mailile [EMAIL_ADDRESS][DOMAIN_NAME]. P…" at bounding box center [787, 656] width 925 height 143
click at [886, 597] on textarea "Tere! Palun saatke antud küsimus meie e-mailile [EMAIL_ADDRESS][DOMAIN_NAME]. P…" at bounding box center [787, 656] width 925 height 143
click at [1060, 768] on div "Otsi kliente All Web Socials Email Uus 0 Minu vestlused 1 Tiimi vestlused 0 AI …" at bounding box center [791, 417] width 1461 height 735
click at [881, 602] on textarea "Tere! Palun saatke antud küsimus meie e-mailile [EMAIL_ADDRESS][DOMAIN_NAME]. P…" at bounding box center [787, 656] width 925 height 143
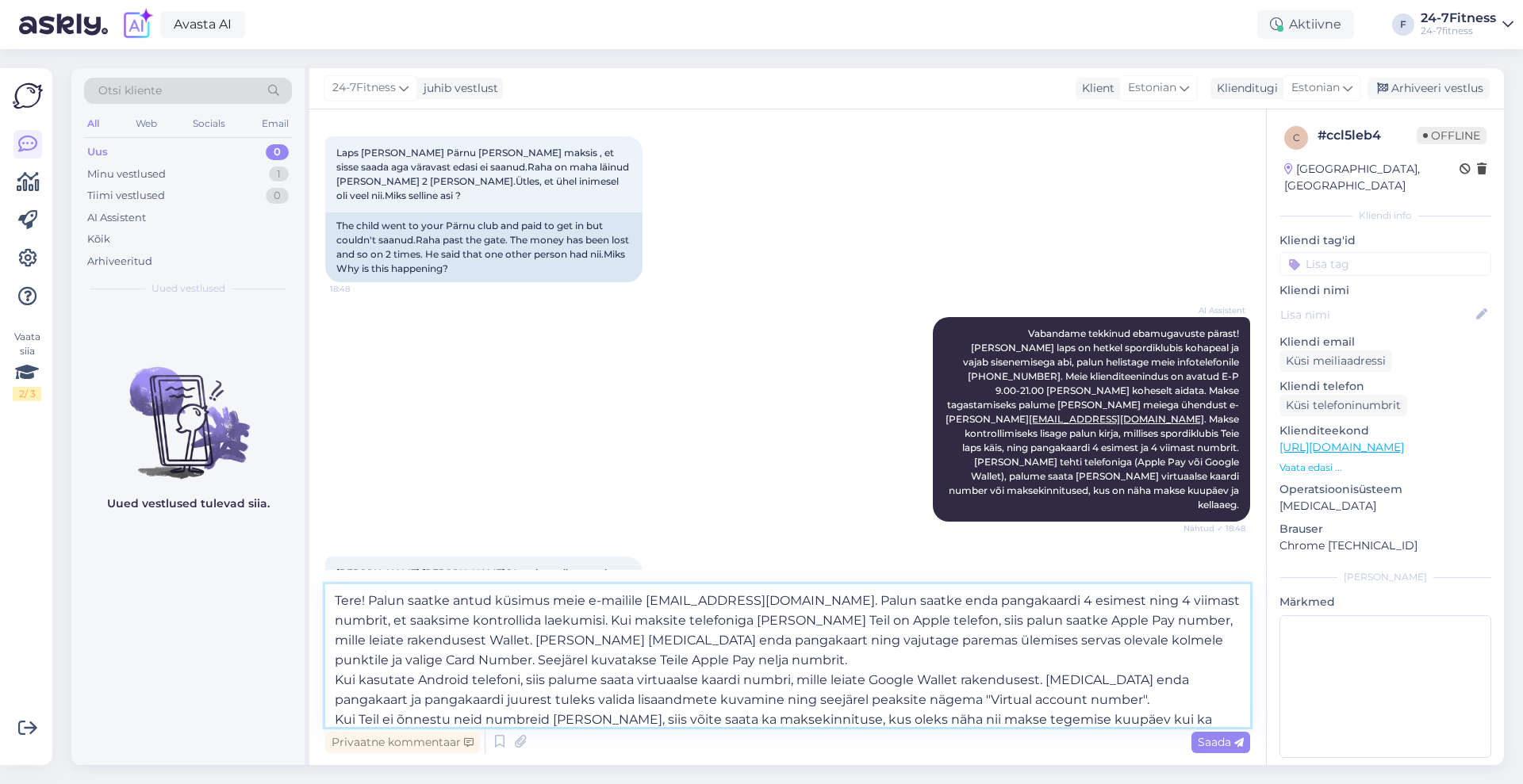
click at [881, 602] on textarea "Tere! Palun saatke antud küsimus meie e-mailile [EMAIL_ADDRESS][DOMAIN_NAME]. P…" at bounding box center [787, 656] width 925 height 143
click at [560, 611] on textarea "Tere! Palun saatke antud küsimus meie e-mailile [EMAIL_ADDRESS][DOMAIN_NAME]. P…" at bounding box center [787, 656] width 925 height 143
click at [624, 621] on textarea "Tere! Palun saatke antud küsimus meie e-mailile [EMAIL_ADDRESS][DOMAIN_NAME]. P…" at bounding box center [787, 656] width 925 height 143
click at [737, 618] on textarea "Tere! Palun saatke antud küsimus meie e-mailile [EMAIL_ADDRESS][DOMAIN_NAME]. P…" at bounding box center [787, 656] width 925 height 143
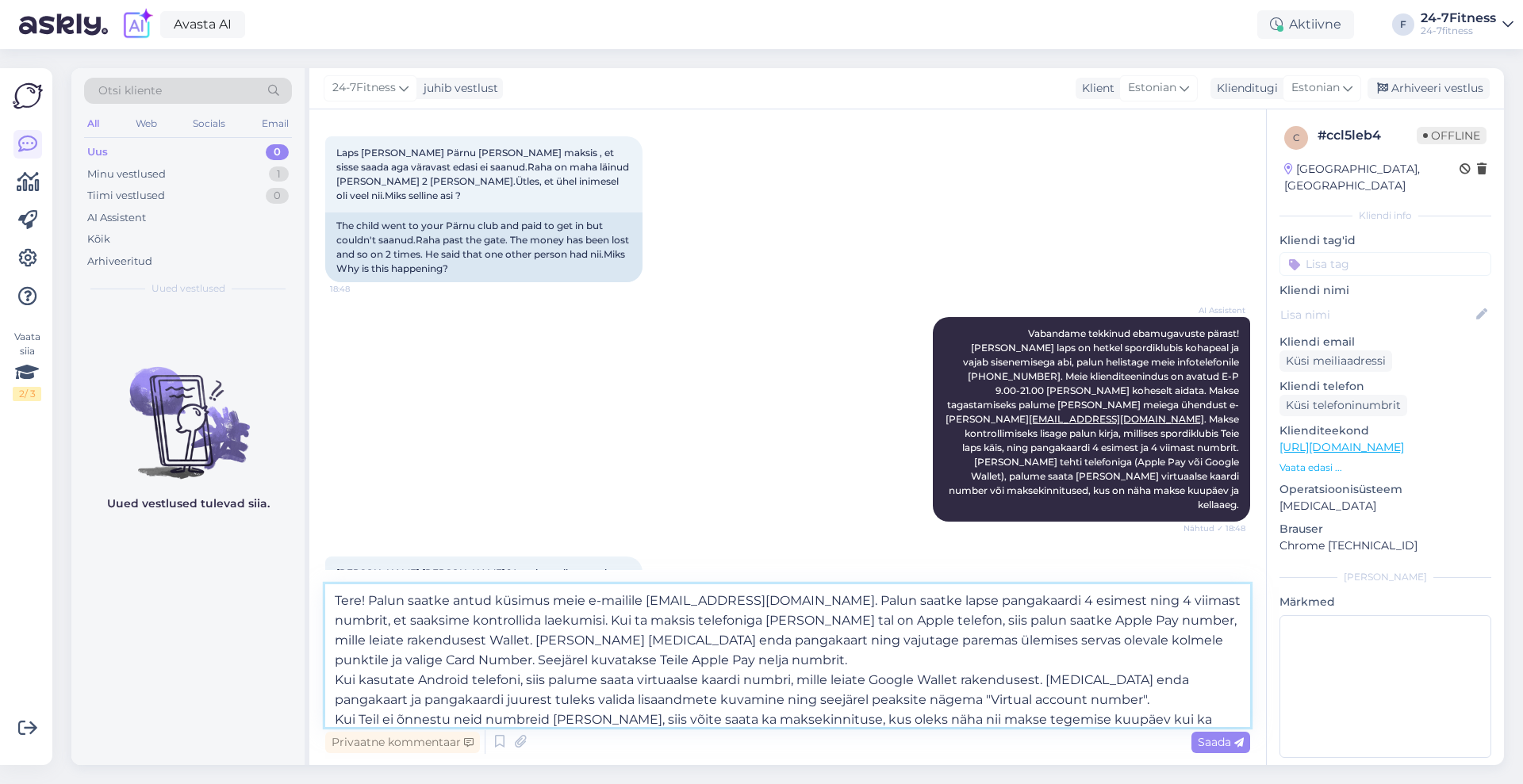
click at [581, 636] on textarea "Tere! Palun saatke antud küsimus meie e-mailile [EMAIL_ADDRESS][DOMAIN_NAME]. P…" at bounding box center [787, 656] width 925 height 143
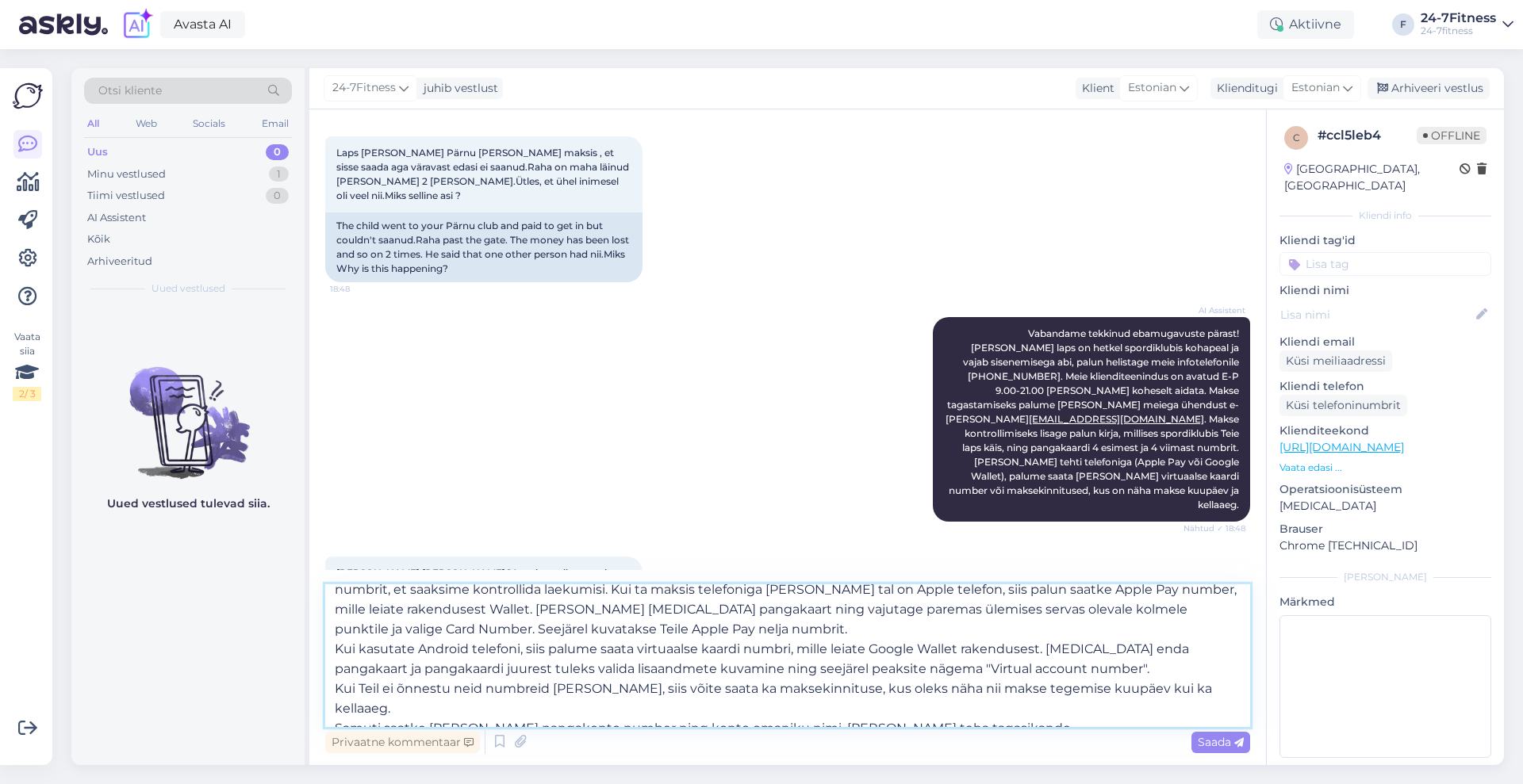
scroll to position [48, 0]
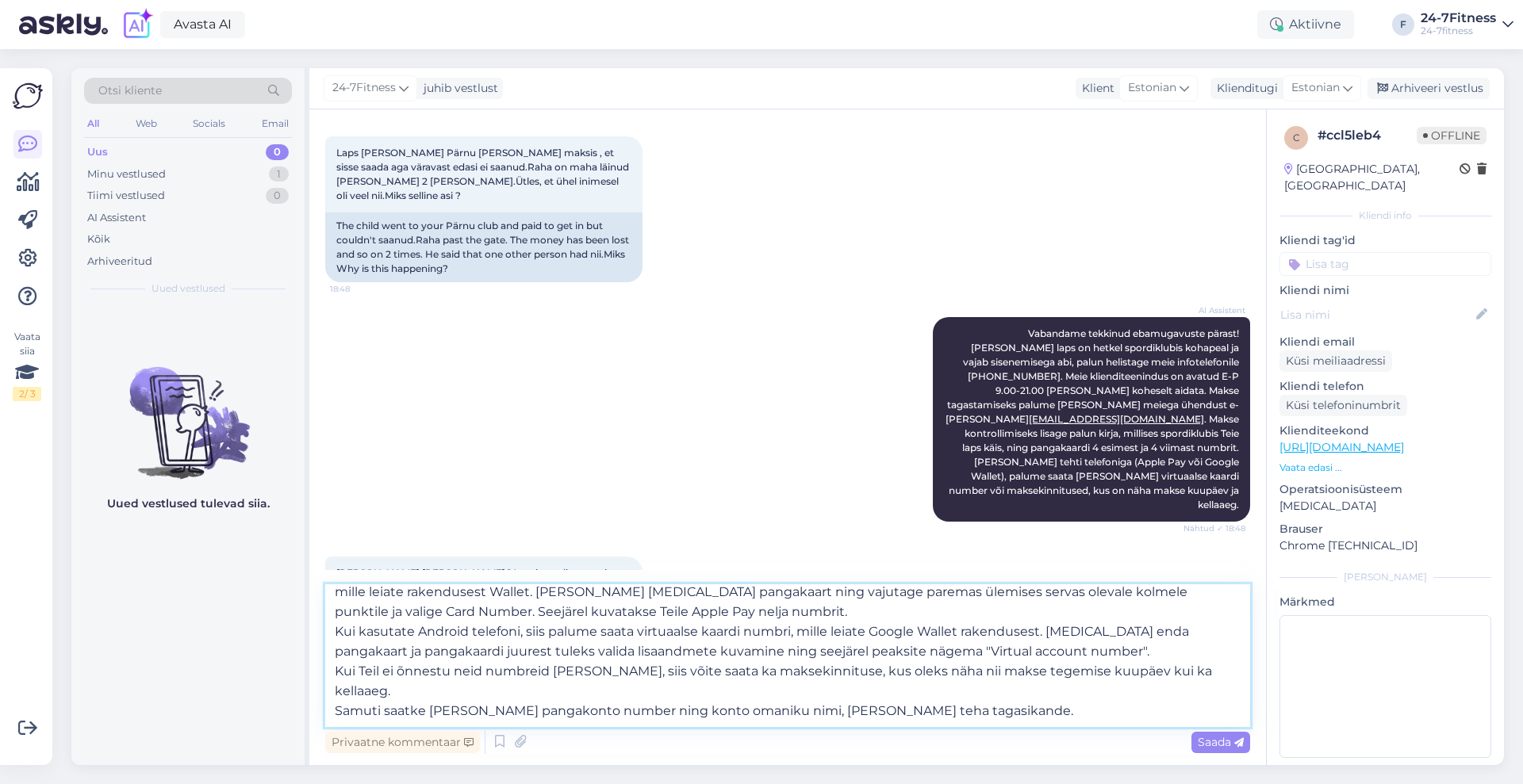
click at [1104, 636] on textarea "Tere! Palun saatke antud küsimus meie e-mailile [EMAIL_ADDRESS][DOMAIN_NAME]. P…" at bounding box center [787, 656] width 925 height 143
click at [803, 673] on textarea "Tere! Palun saatke antud küsimus meie e-mailile [EMAIL_ADDRESS][DOMAIN_NAME]. P…" at bounding box center [787, 656] width 925 height 143
click at [970, 668] on textarea "Tere! Palun saatke antud küsimus meie e-mailile [EMAIL_ADDRESS][DOMAIN_NAME]. P…" at bounding box center [787, 656] width 925 height 143
type textarea "Tere! Palun saatke antud küsimus meie e-mailile [EMAIL_ADDRESS][DOMAIN_NAME]. P…"
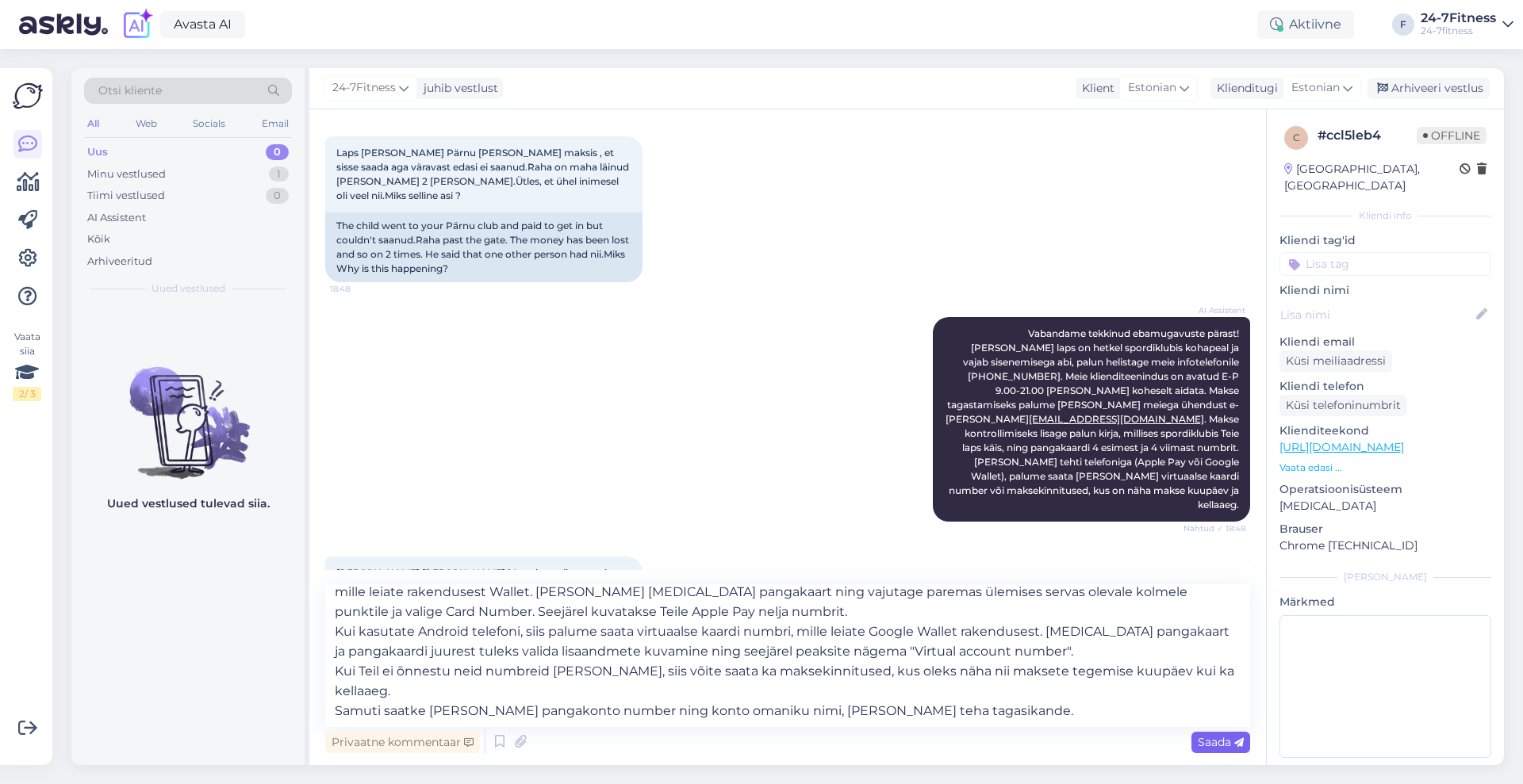
click at [1216, 742] on span "Saada" at bounding box center [1220, 741] width 46 height 14
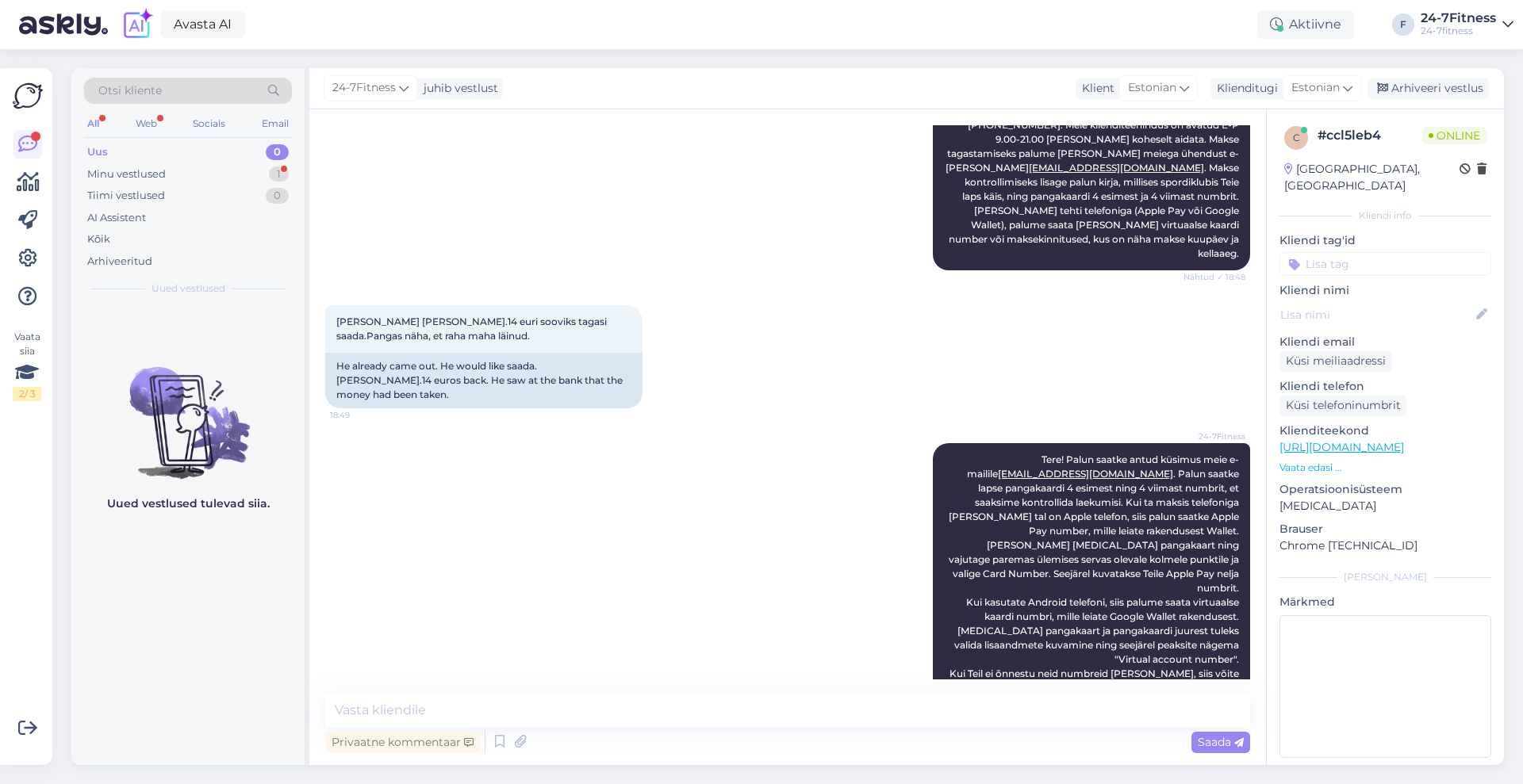
scroll to position [570, 0]
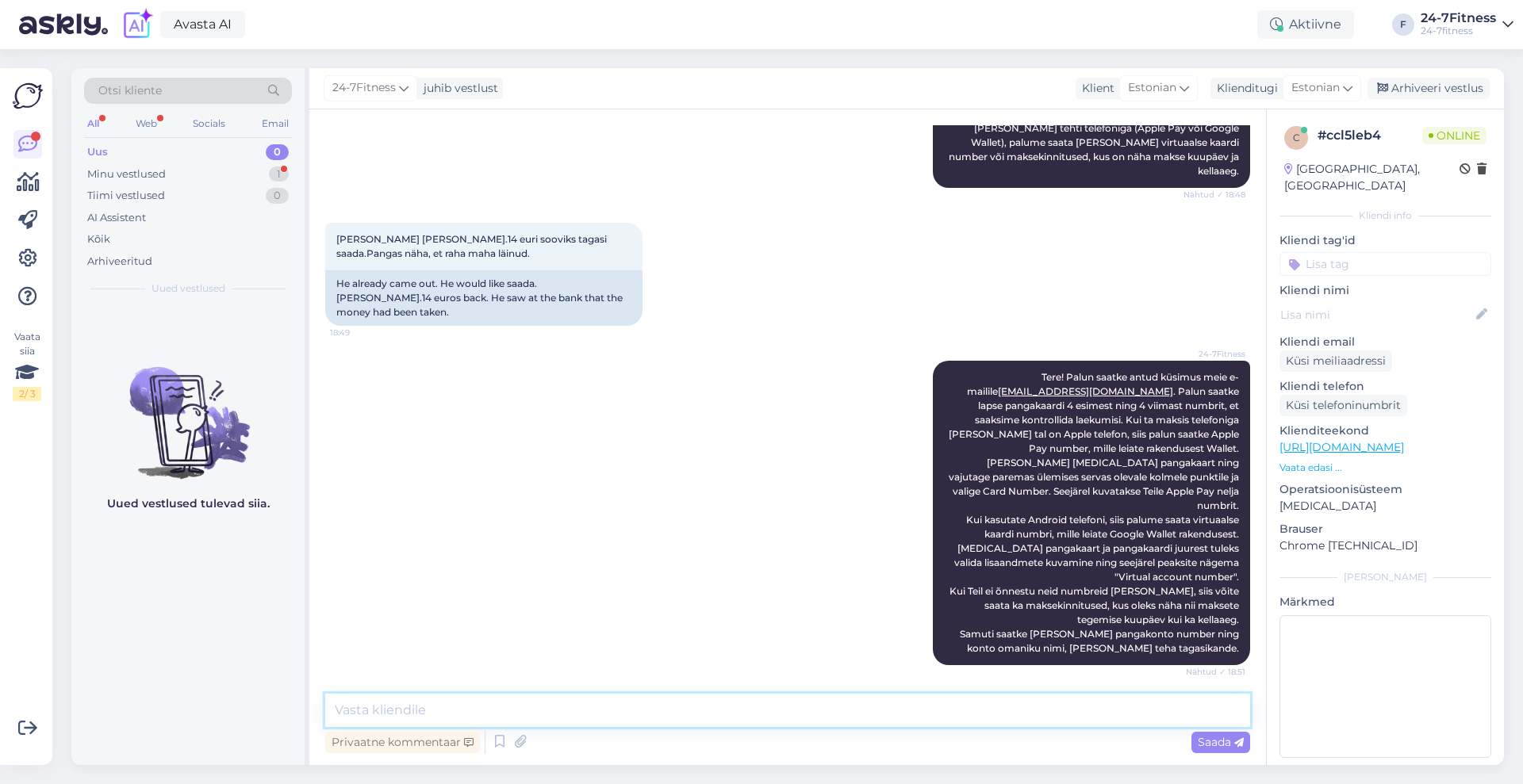
click at [618, 708] on textarea at bounding box center [787, 710] width 925 height 34
type textarea "Paraku [PERSON_NAME] raamatupidaja ei tööta ning seetõttu [PERSON_NAME] ei ole …"
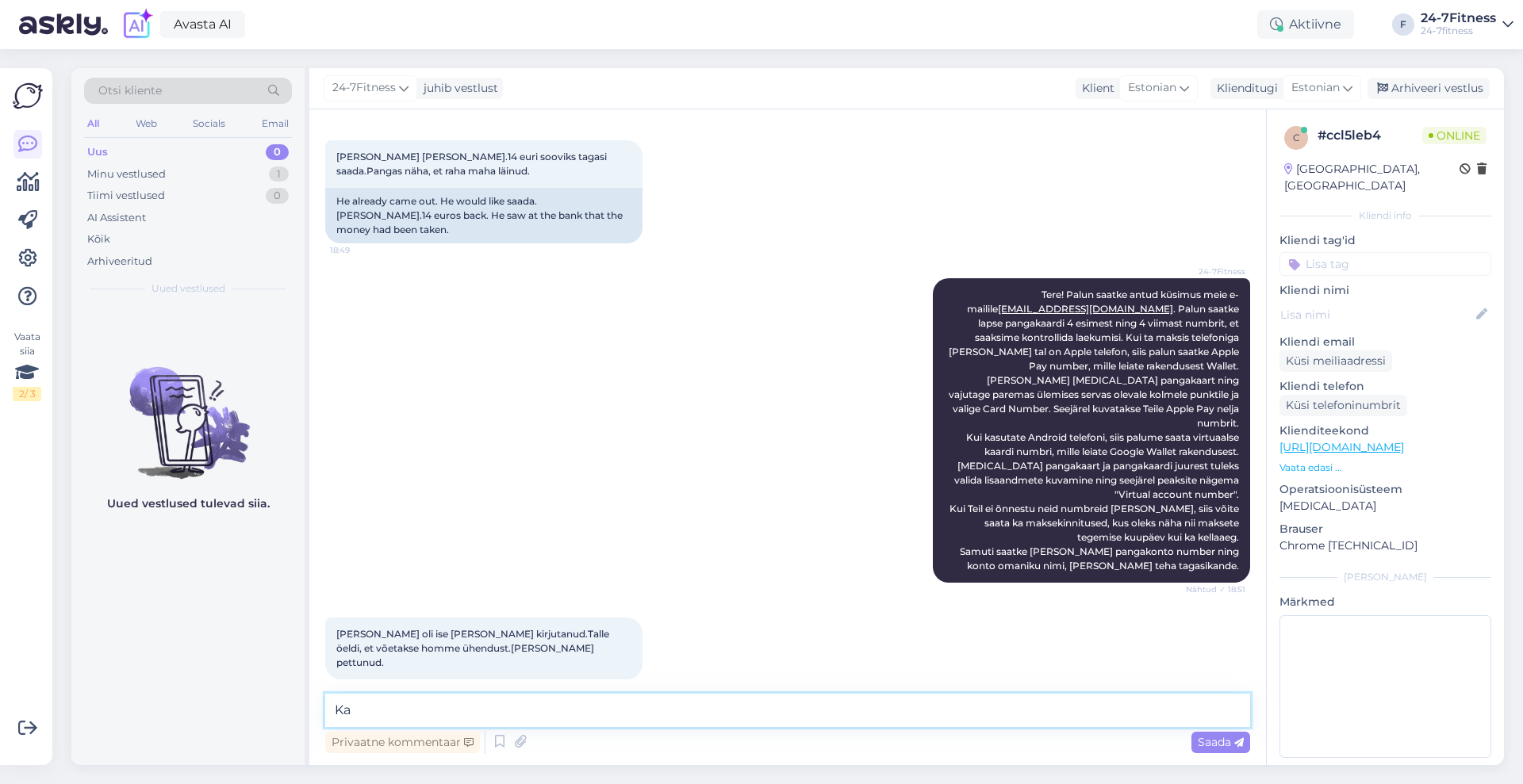
type textarea "K"
click at [812, 706] on textarea "Samui ei osk ahetkel öelda, mis põhjusel tal sisenemine ebaõnnestus." at bounding box center [787, 710] width 925 height 34
paste textarea "Kui Teil edaspidi tekib sisenemisega probleeme meie klienditeeninduse töö ajal,…"
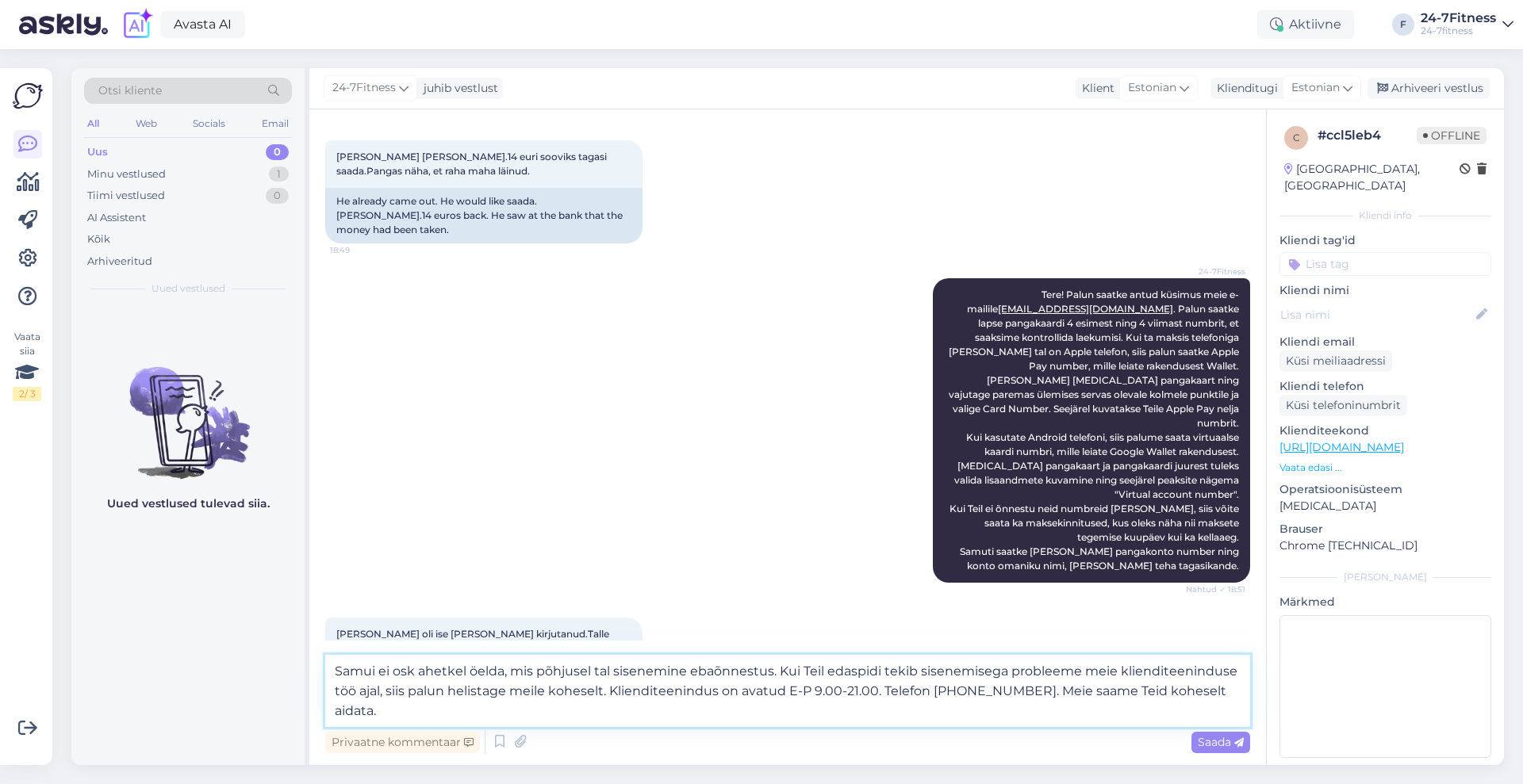
click at [819, 668] on textarea "Samui ei osk ahetkel öelda, mis põhjusel tal sisenemine ebaõnnestus. Kui Teil e…" at bounding box center [787, 691] width 925 height 72
click at [445, 695] on textarea "Samui ei osk ahetkel öelda, mis põhjusel tal sisenemine ebaõnnestus. Kui tal ed…" at bounding box center [787, 691] width 925 height 72
click at [542, 692] on textarea "Samui ei osk ahetkel öelda, mis põhjusel tal sisenemine ebaõnnestus. Kui tal ed…" at bounding box center [787, 691] width 925 height 72
drag, startPoint x: 537, startPoint y: 686, endPoint x: 537, endPoint y: 702, distance: 16.0
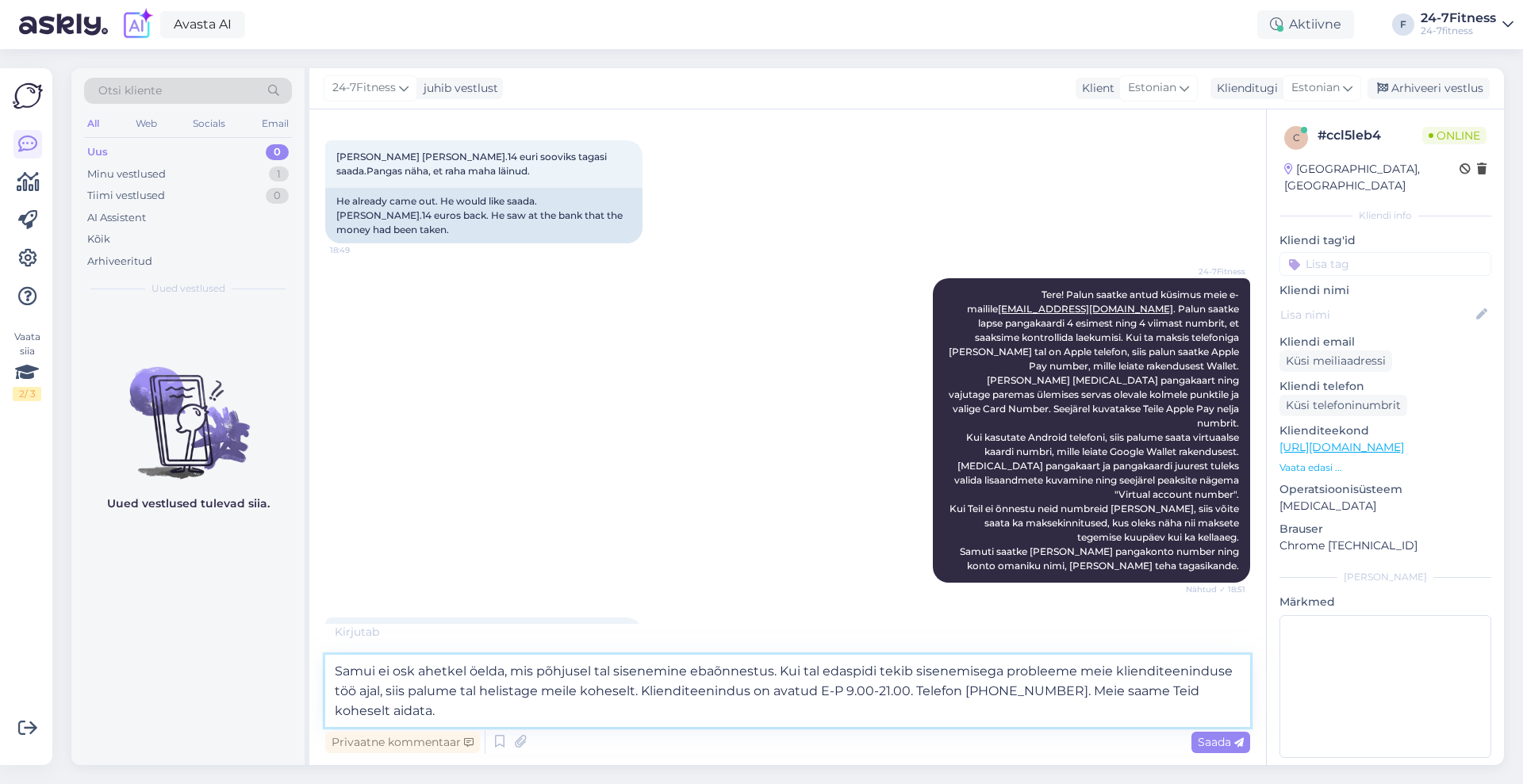
click at [538, 686] on textarea "Samui ei osk ahetkel öelda, mis põhjusel tal sisenemine ebaõnnestus. Kui tal ed…" at bounding box center [787, 691] width 925 height 72
click at [1162, 686] on textarea "Samui ei osk ahetkel öelda, mis põhjusel tal sisenemine ebaõnnestus. Kui tal ed…" at bounding box center [787, 691] width 925 height 72
drag, startPoint x: 1066, startPoint y: 695, endPoint x: 1087, endPoint y: 711, distance: 26.4
click at [1087, 711] on textarea "Samui ei osk ahetkel öelda, mis põhjusel tal sisenemine ebaõnnestus. Kui tal ed…" at bounding box center [787, 691] width 925 height 72
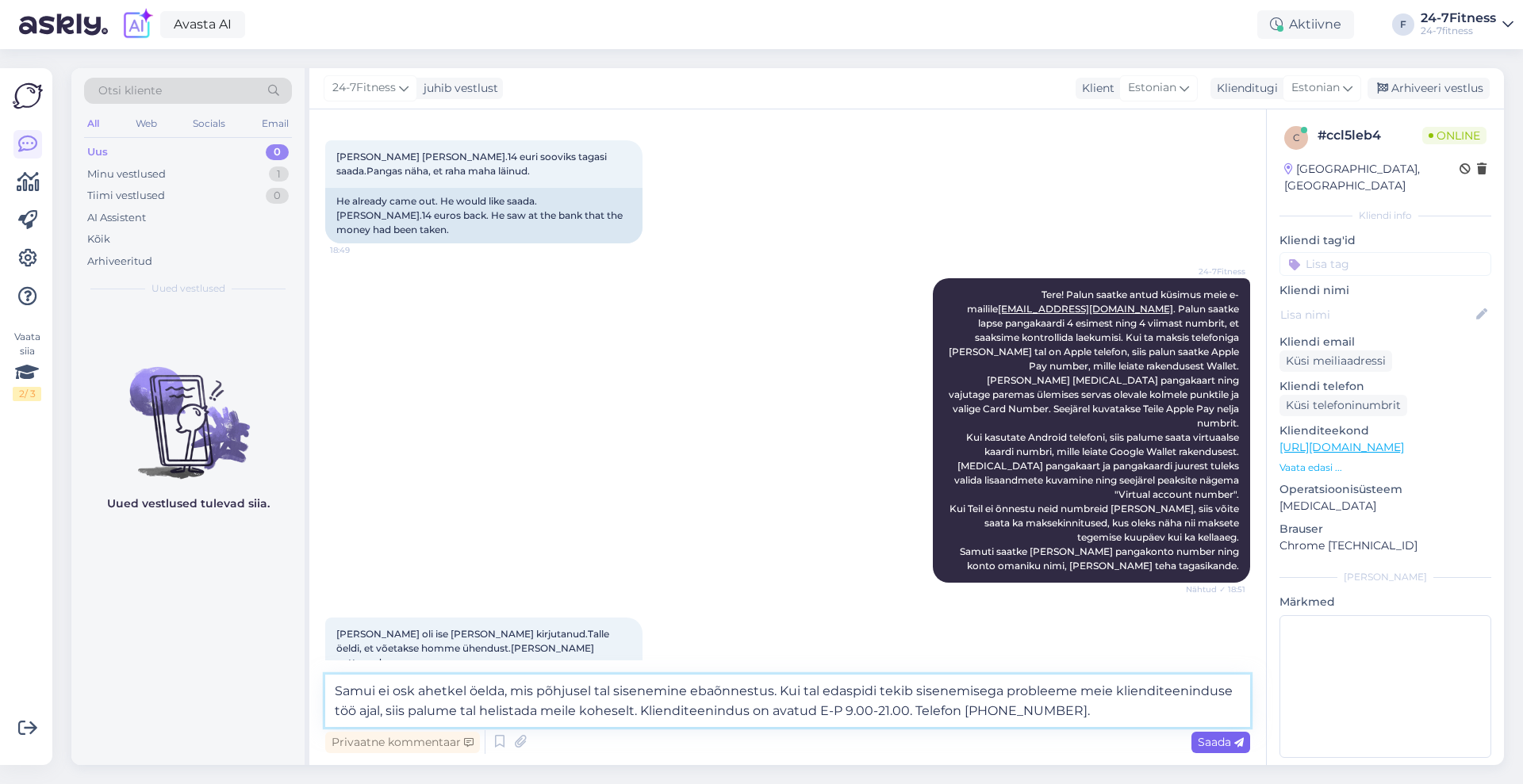
type textarea "Samui ei osk ahetkel öelda, mis põhjusel tal sisenemine ebaõnnestus. Kui tal ed…"
click at [1194, 745] on div "Saada" at bounding box center [1220, 743] width 59 height 21
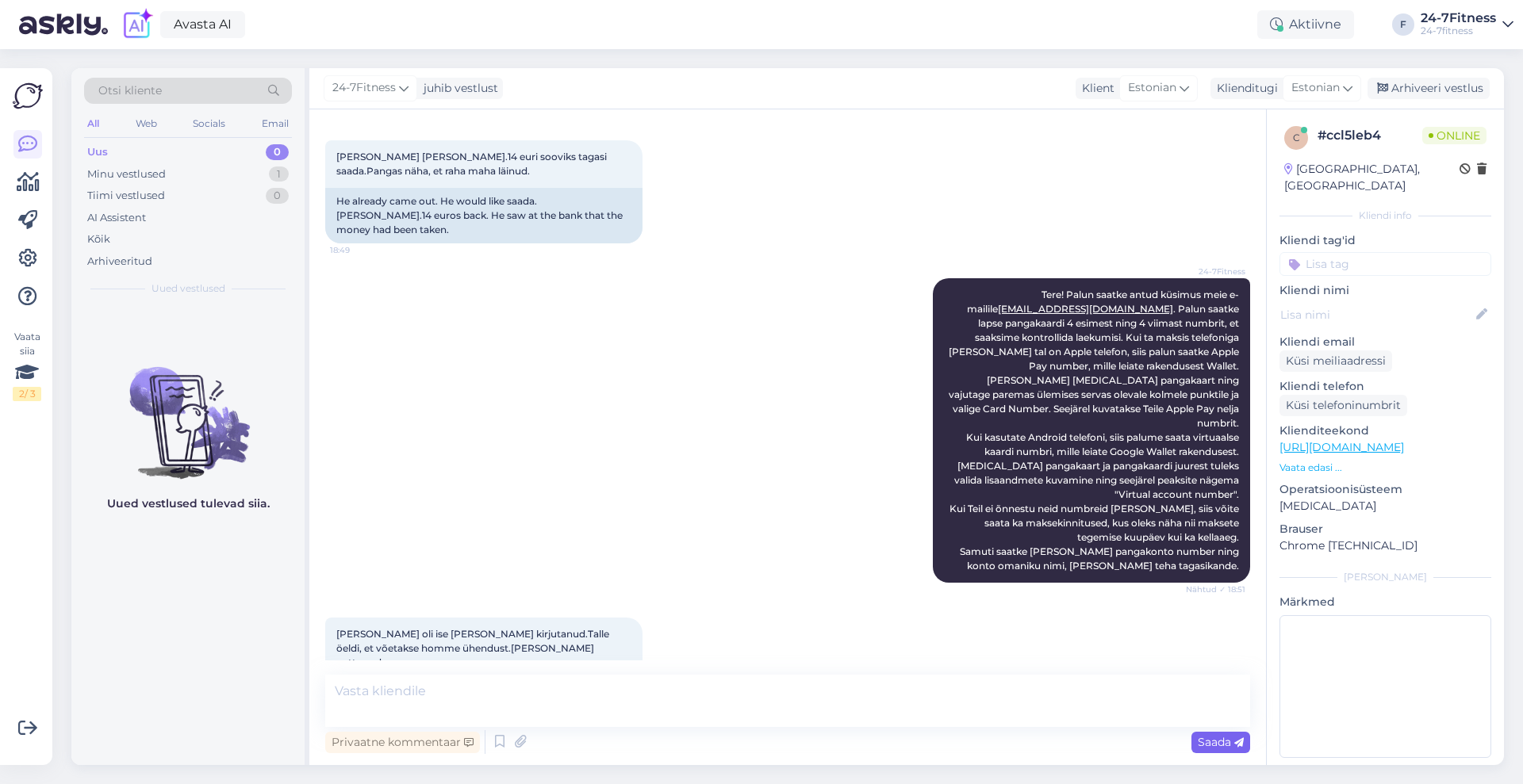
scroll to position [778, 0]
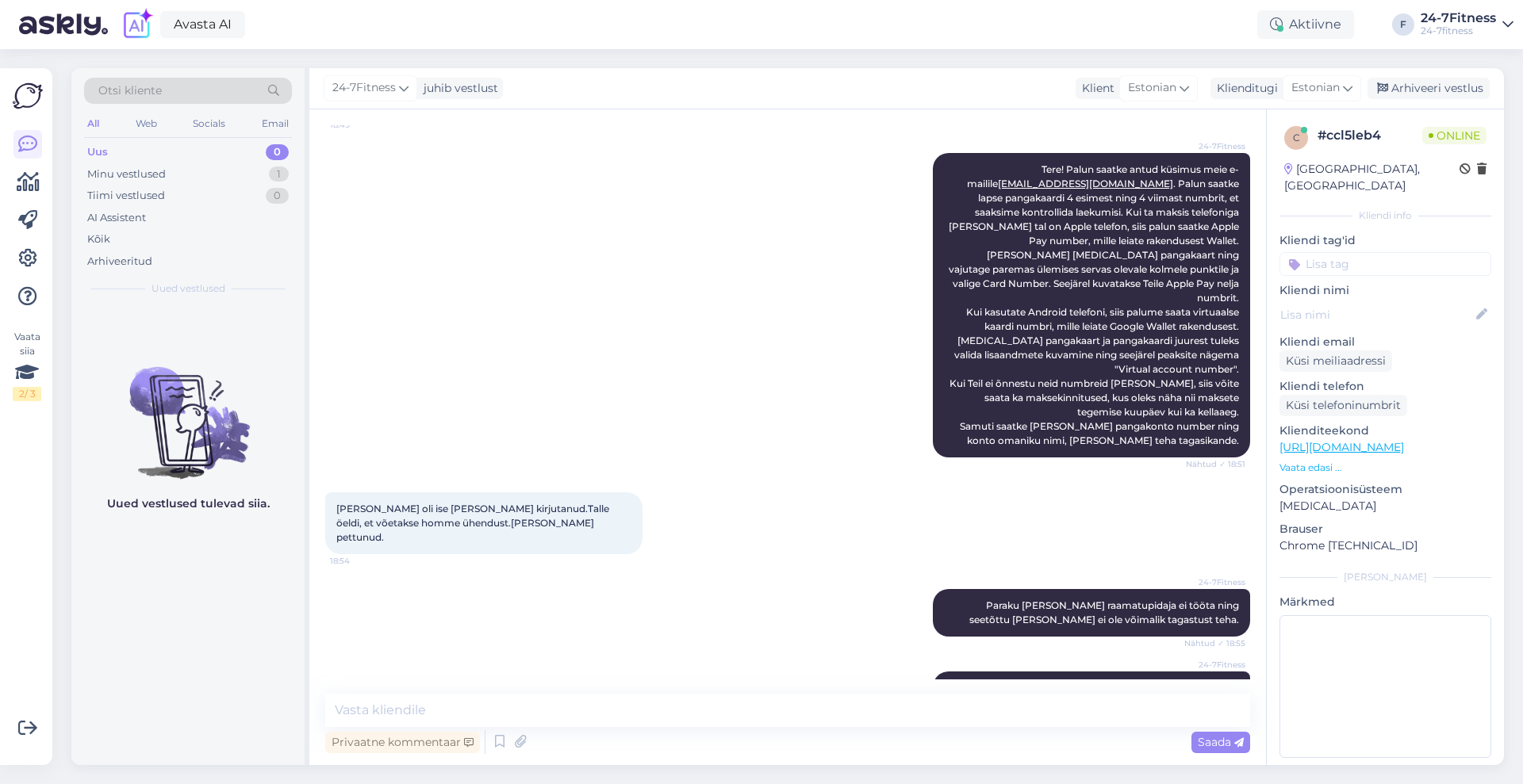
click at [892, 710] on div at bounding box center [897, 717] width 10 height 14
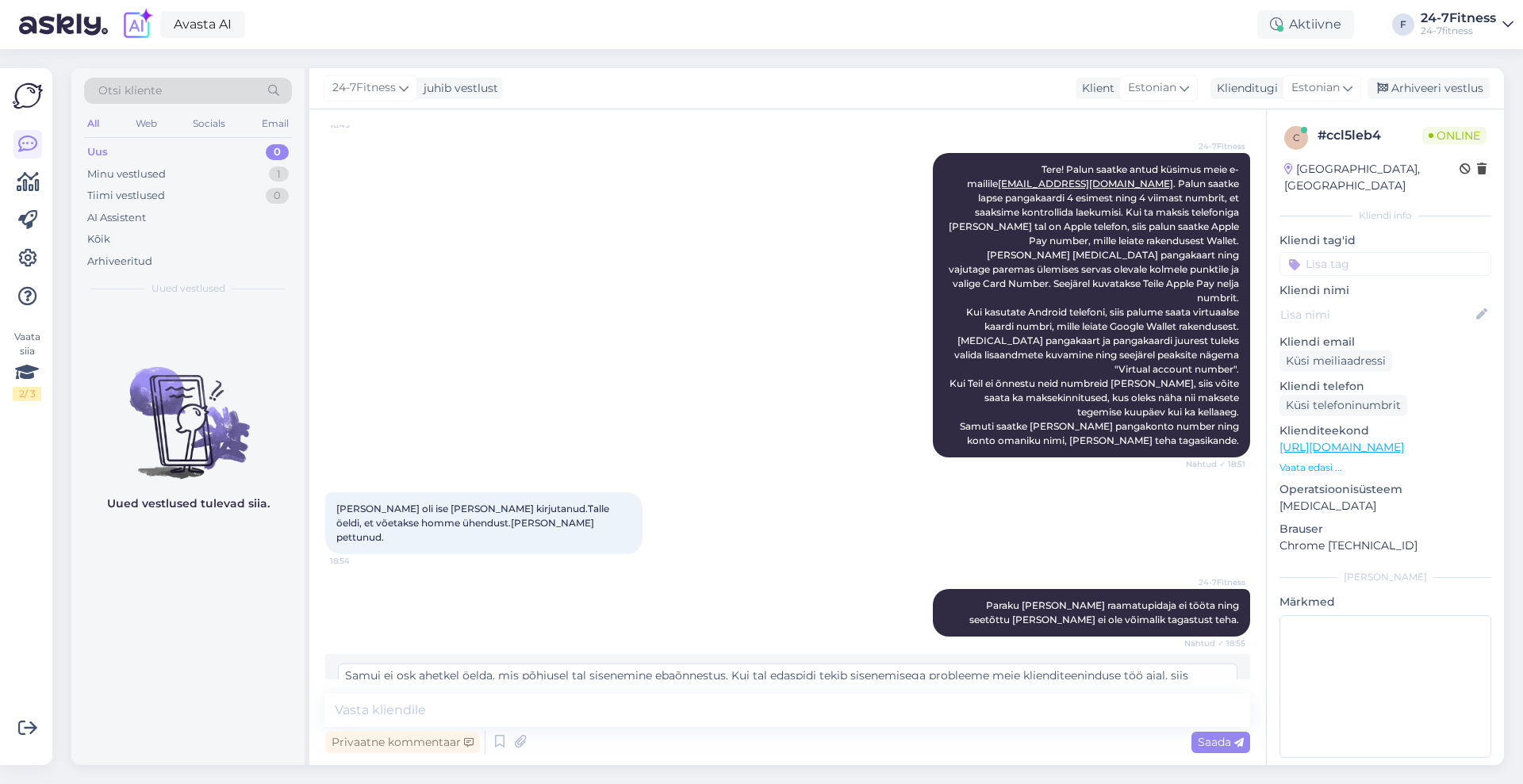
scroll to position [741, 0]
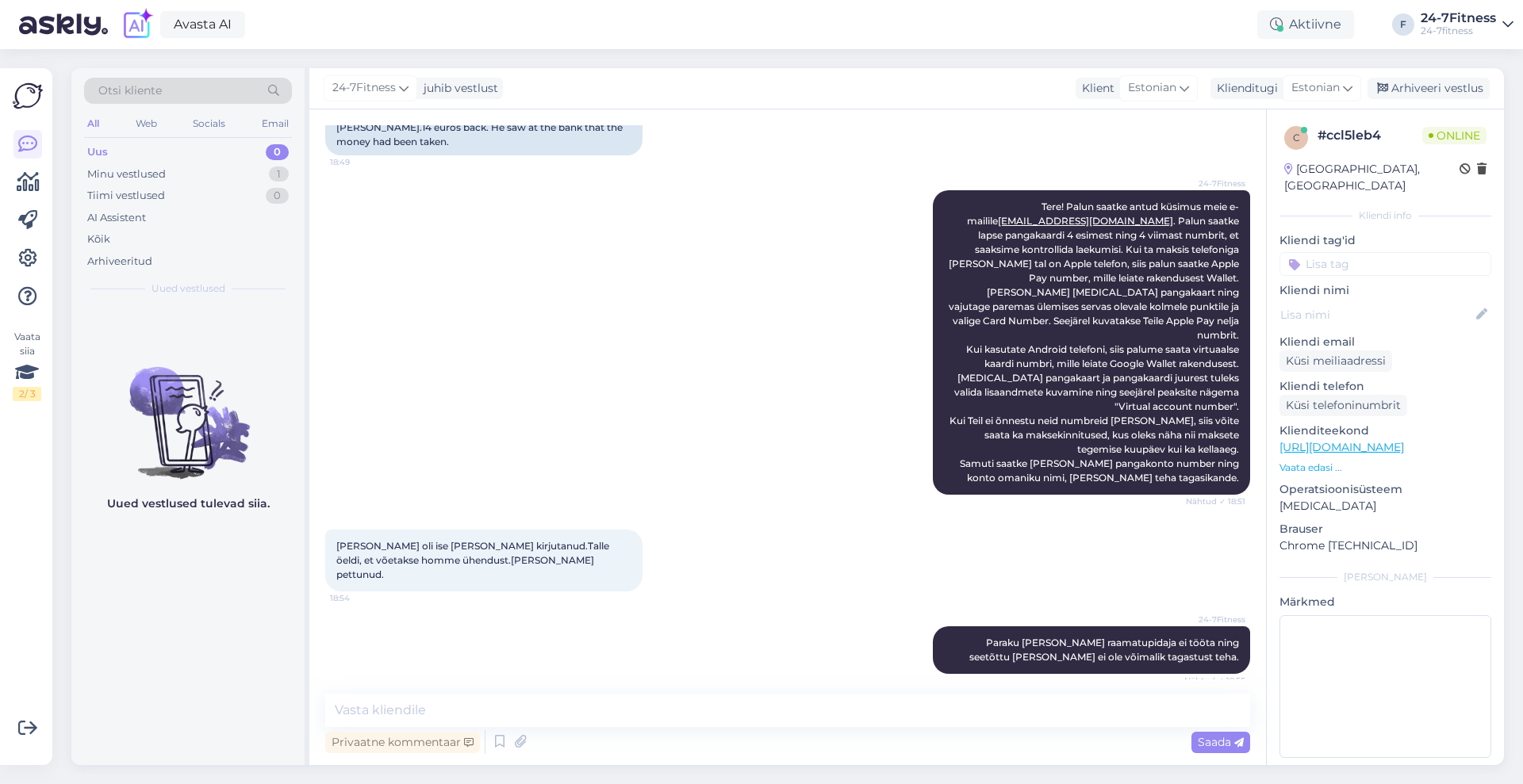
click at [423, 701] on textarea "Samui ei osk ahetkel öelda, mis põhjusel tal sisenemine ebaõnnestus. Kui tal ed…" at bounding box center [787, 722] width 900 height 41
type textarea "Samui ei oska hetkel öelda, mis põhjusel tal sisenemine ebaõnnestus. Kui tal ed…"
click at [1200, 752] on span "Muuda" at bounding box center [1203, 759] width 56 height 14
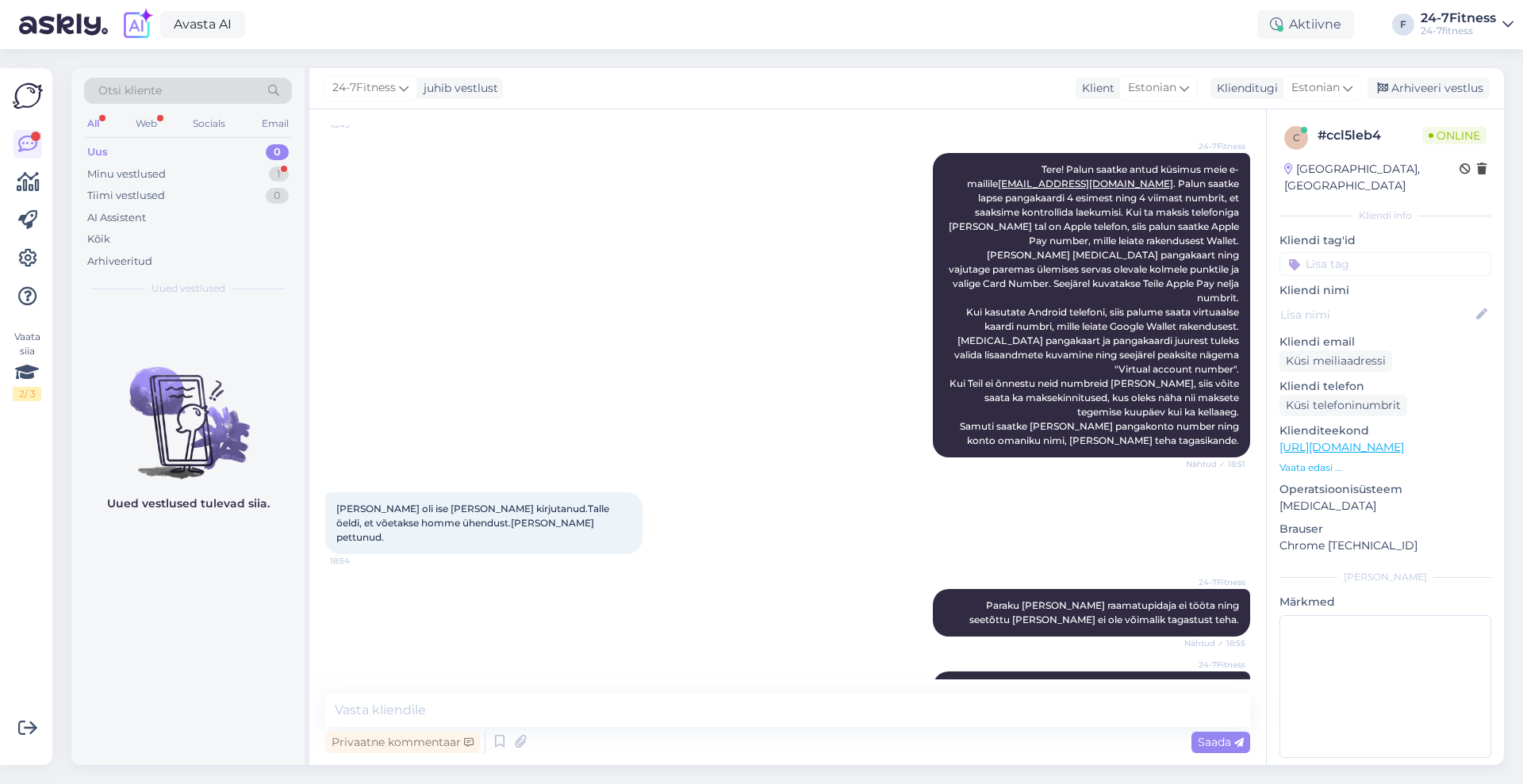
scroll to position [875, 0]
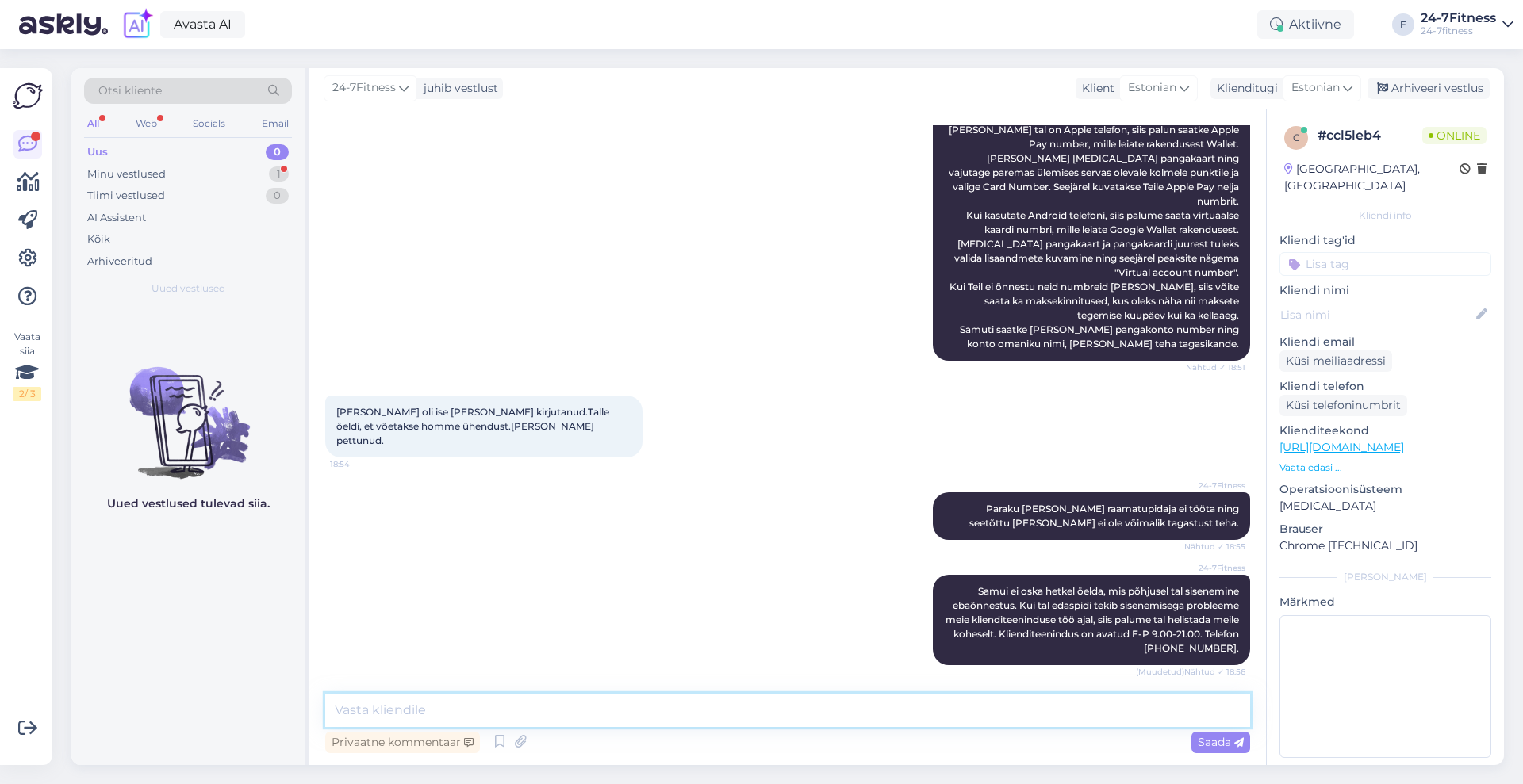
click at [563, 711] on textarea at bounding box center [787, 710] width 925 height 34
click at [466, 704] on textarea "Homme saadetakse ka täpsem info selle kohta, mis põhjusel värav ei avanenud." at bounding box center [787, 710] width 925 height 34
click at [494, 704] on textarea "Homme saadetakse tall emeilile ka täpsem info selle kohta, mis põhjusel värav e…" at bounding box center [787, 710] width 925 height 34
type textarea "[PERSON_NAME] saadetakse talle meilile ka täpsem info selle kohta, mis põhjusel…"
click at [1218, 741] on span "Saada" at bounding box center [1220, 741] width 46 height 14
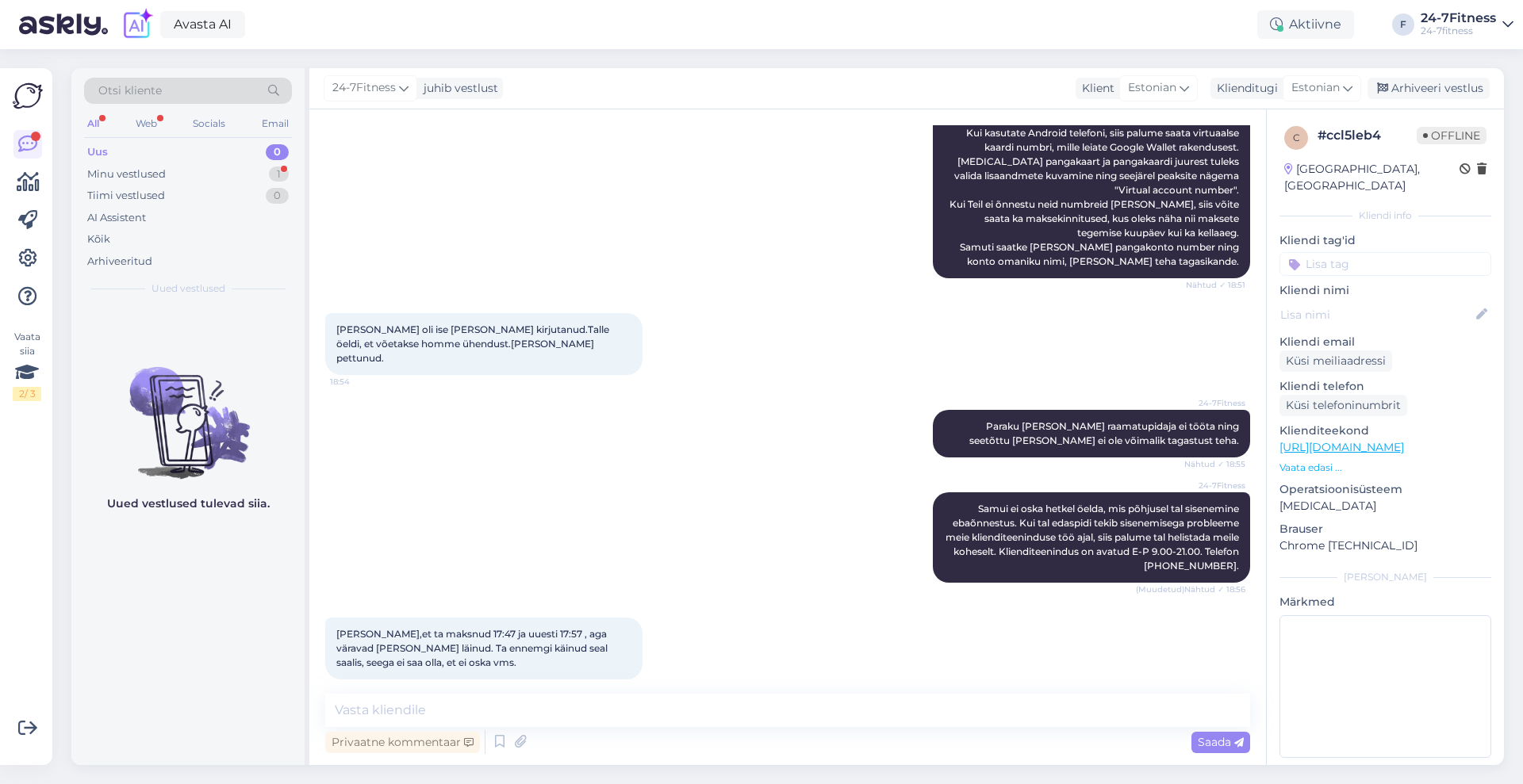
scroll to position [1025, 0]
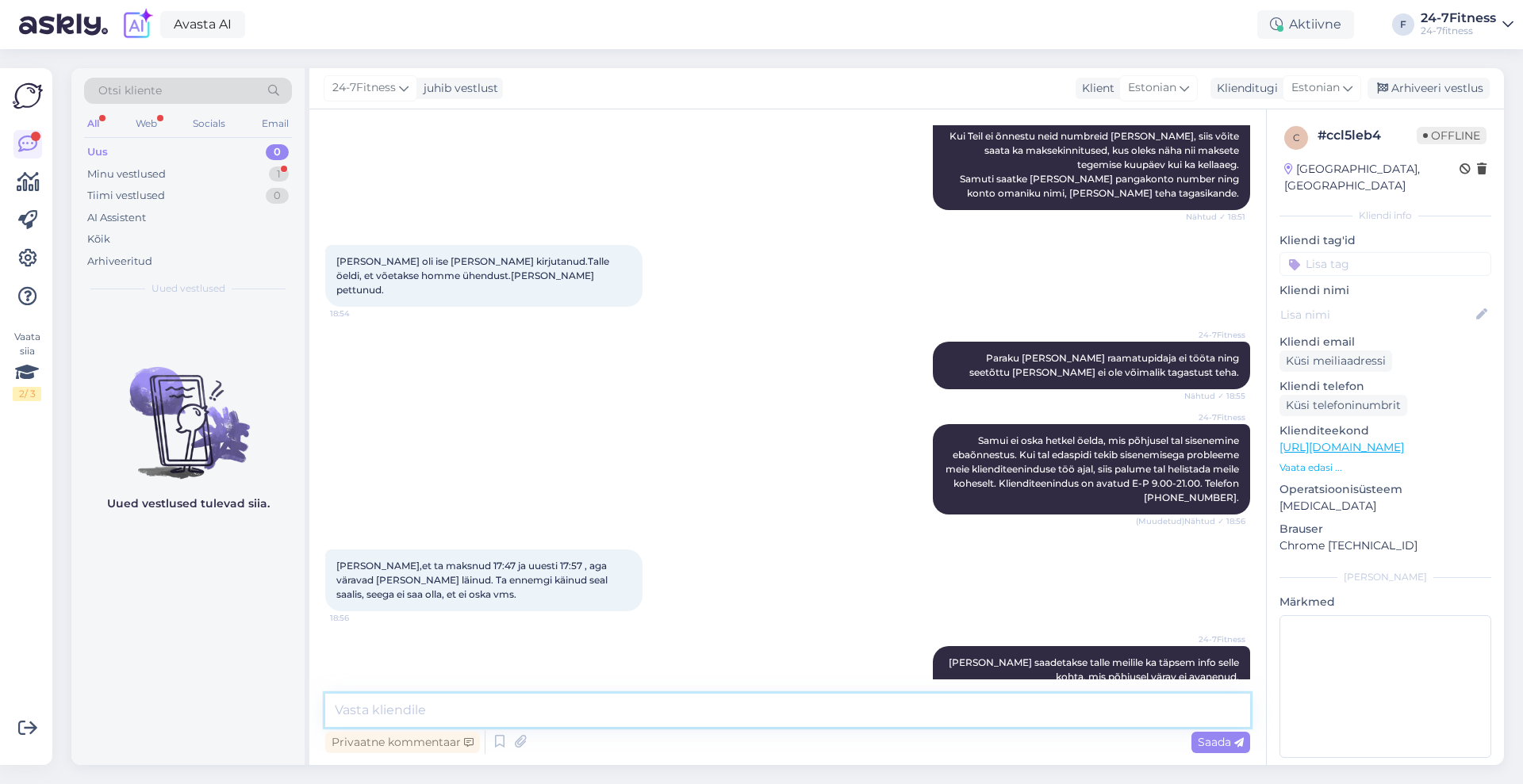
click at [500, 716] on textarea at bounding box center [787, 710] width 925 height 34
type textarea "Palun, kui tekib veel küsimusi, siis palun võtke ühendust."
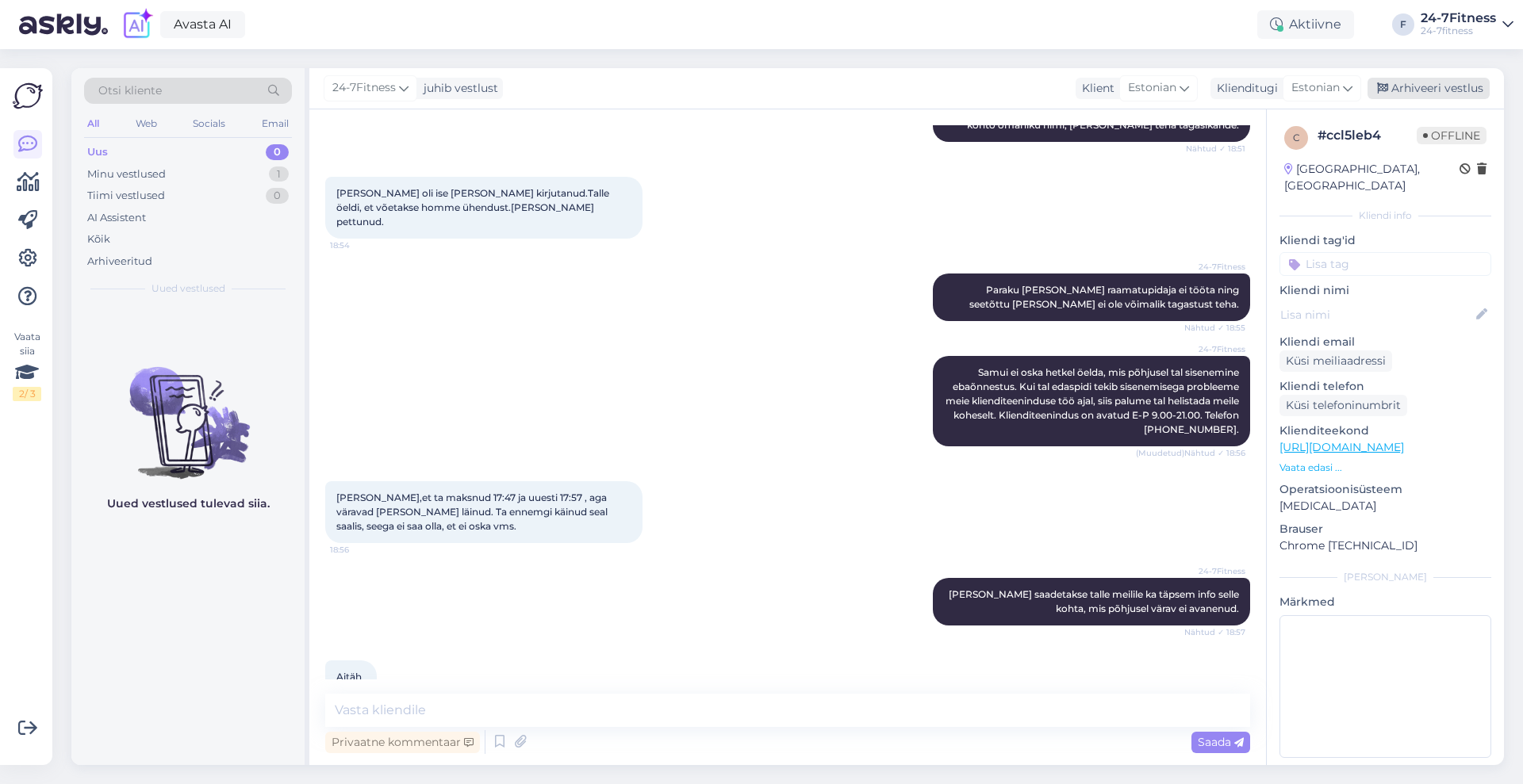
click at [1432, 84] on div "Arhiveeri vestlus" at bounding box center [1428, 89] width 122 height 21
